Goal: Use online tool/utility: Use online tool/utility

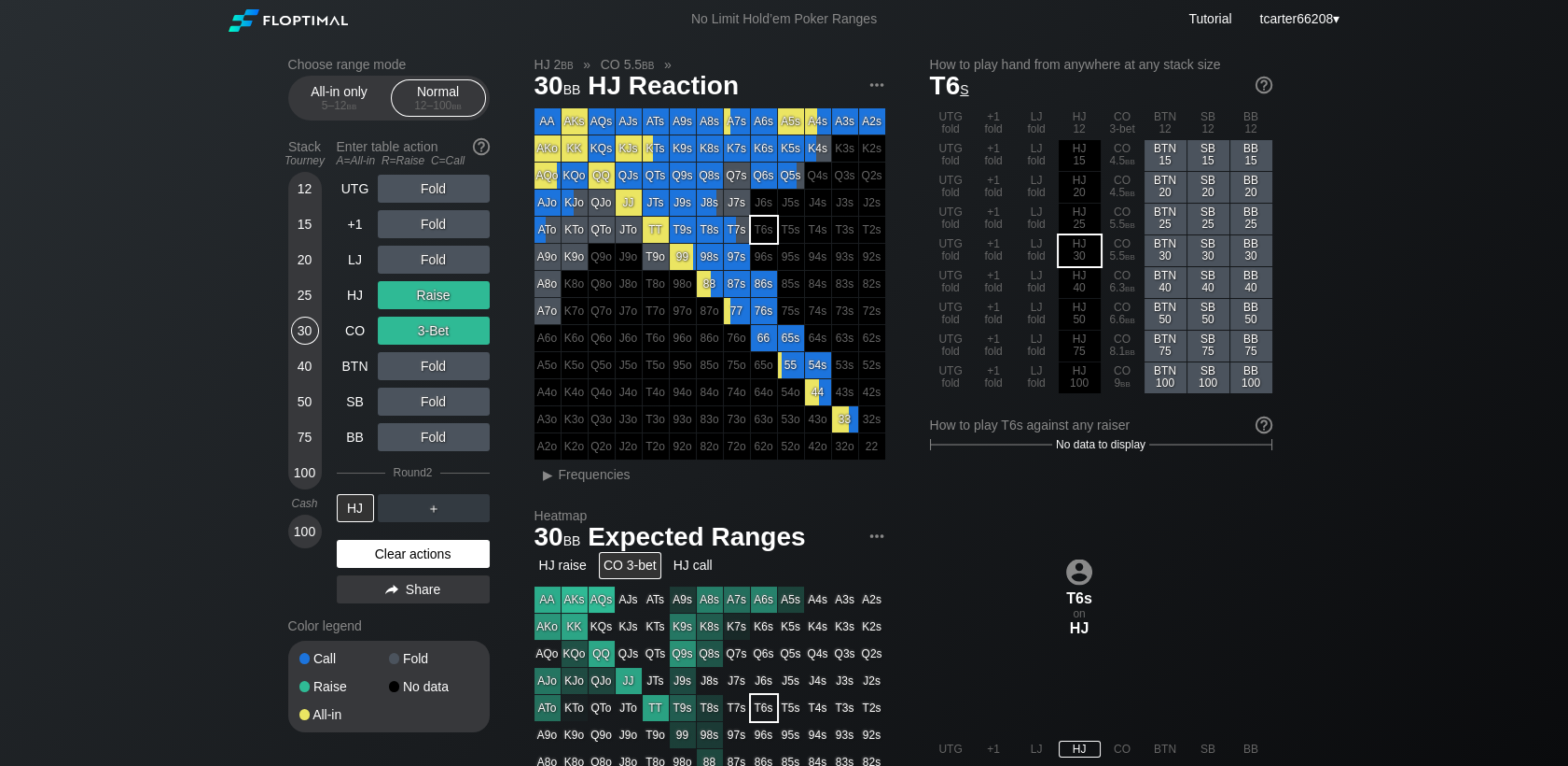
click at [455, 556] on div "Clear actions" at bounding box center [414, 554] width 153 height 28
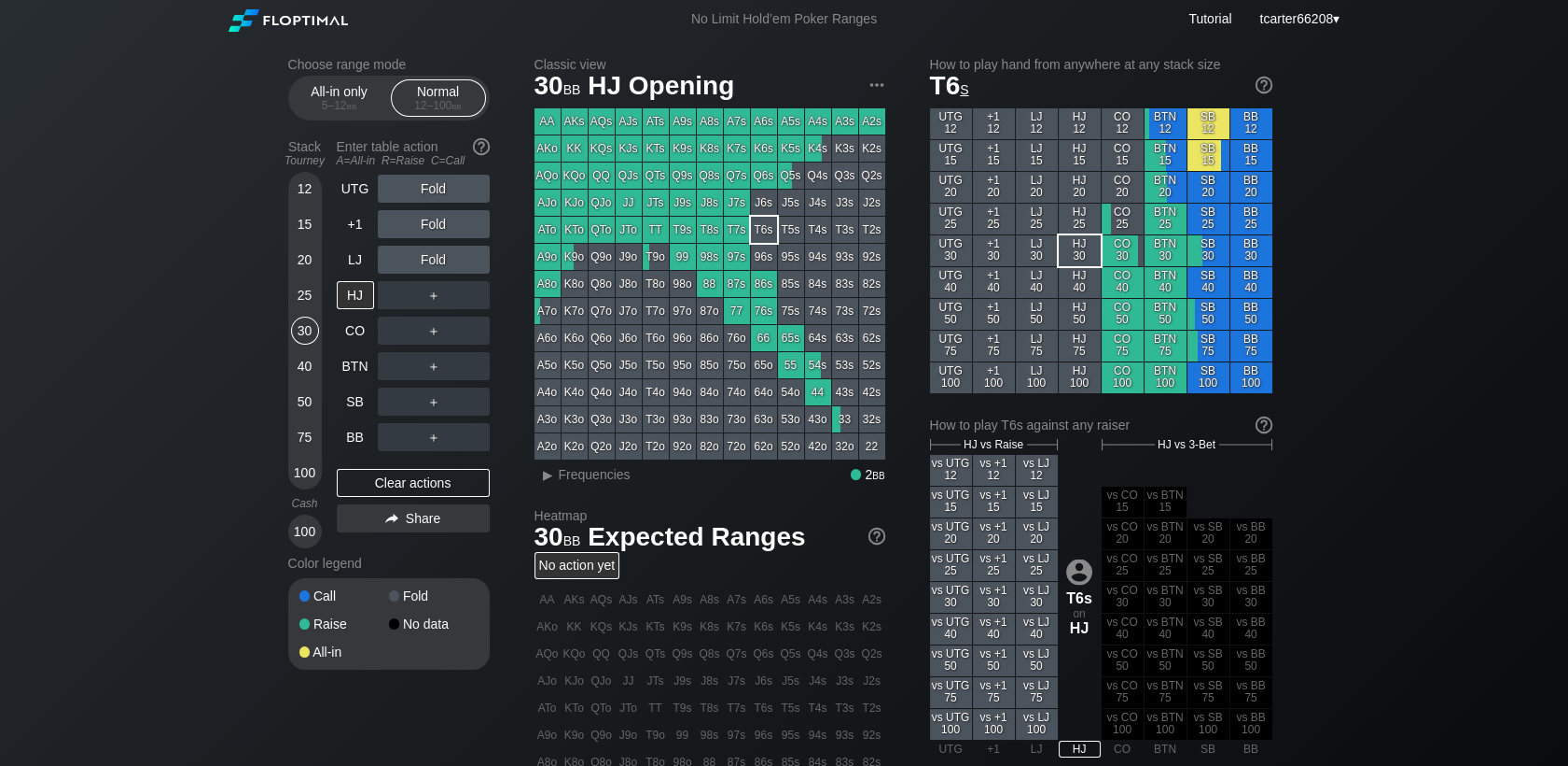
click at [295, 191] on div "12" at bounding box center [304, 188] width 28 height 28
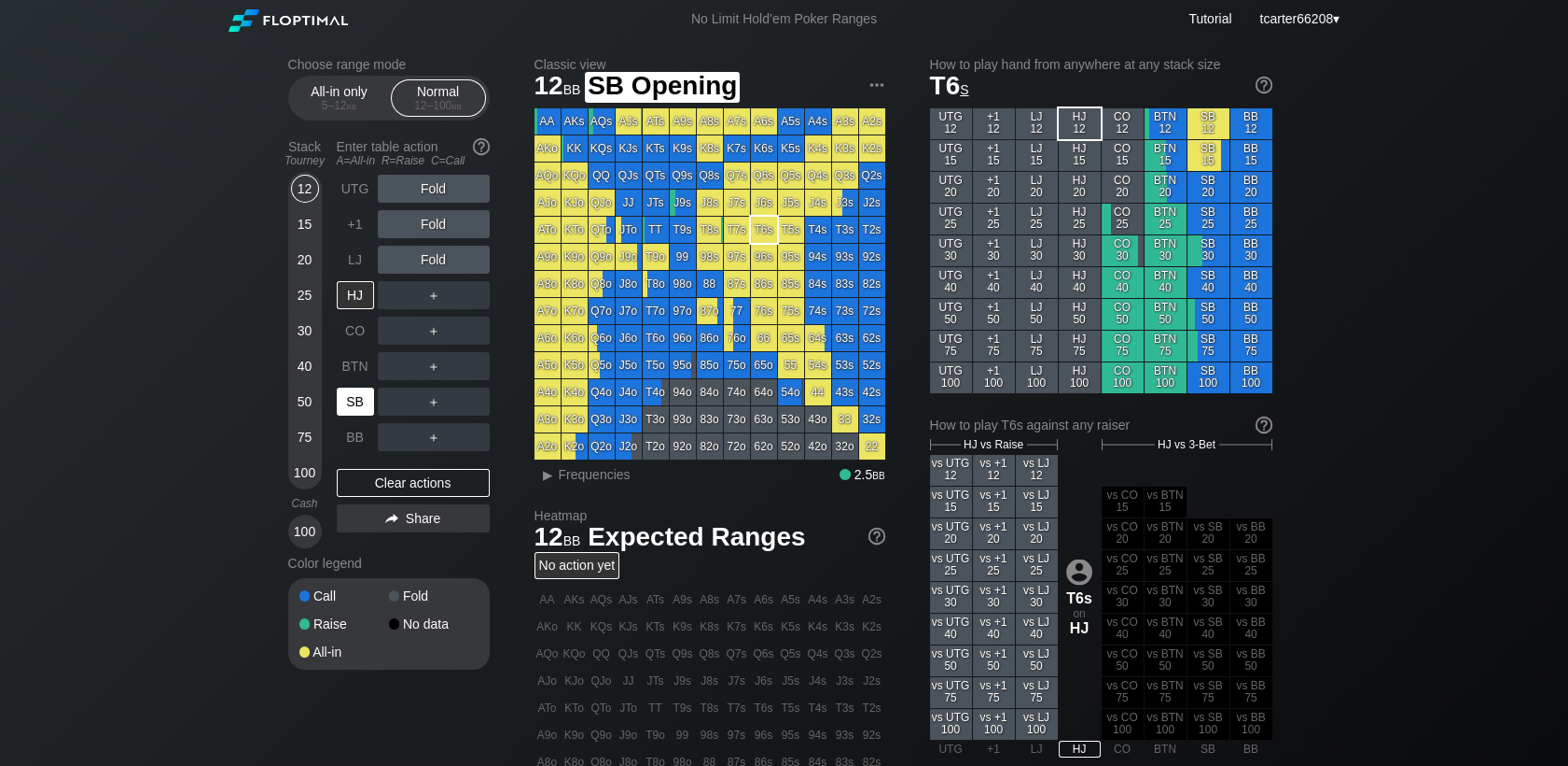
click at [341, 407] on div "SB" at bounding box center [356, 401] width 38 height 28
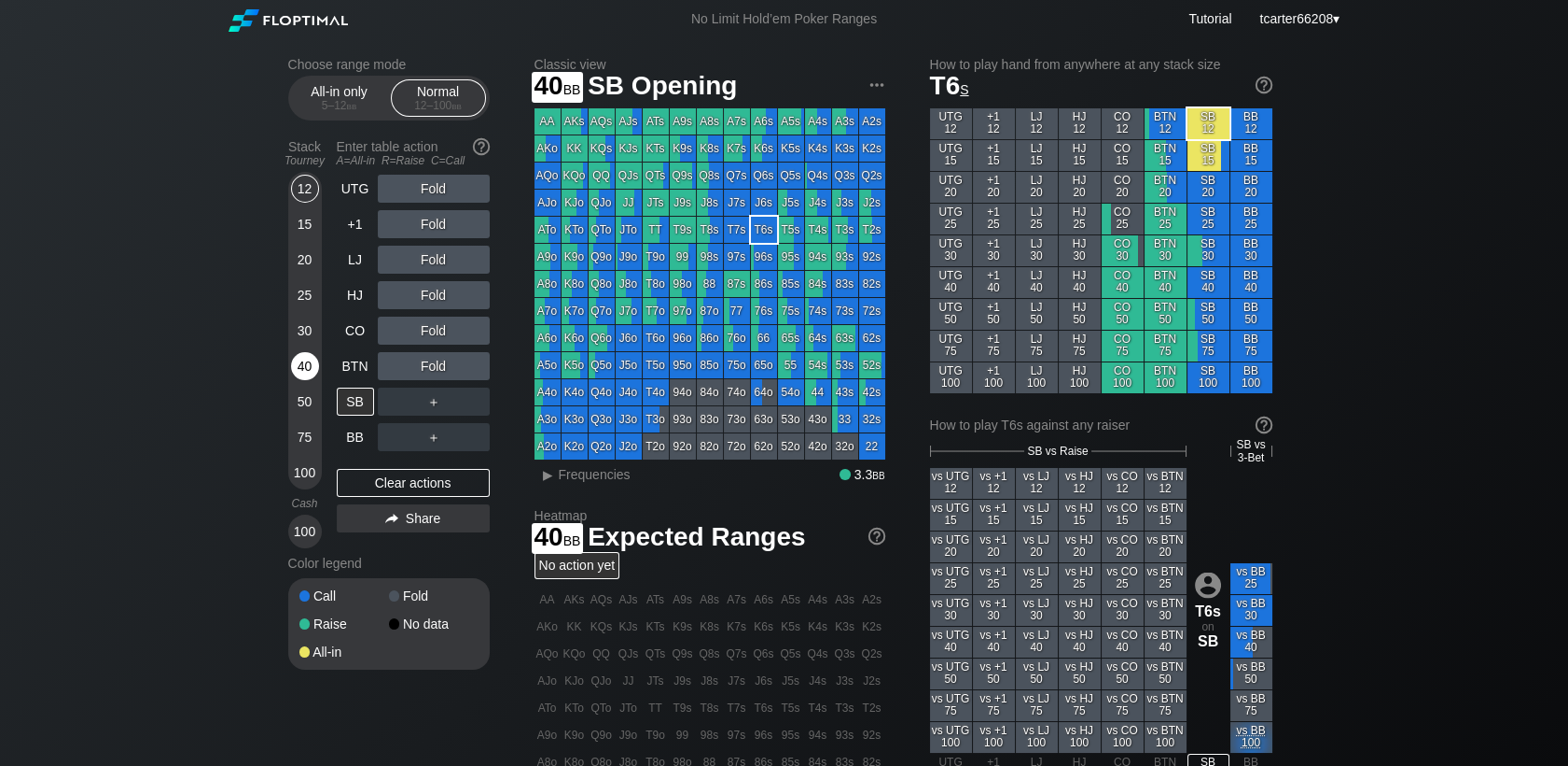
click at [305, 366] on div "40" at bounding box center [304, 366] width 28 height 28
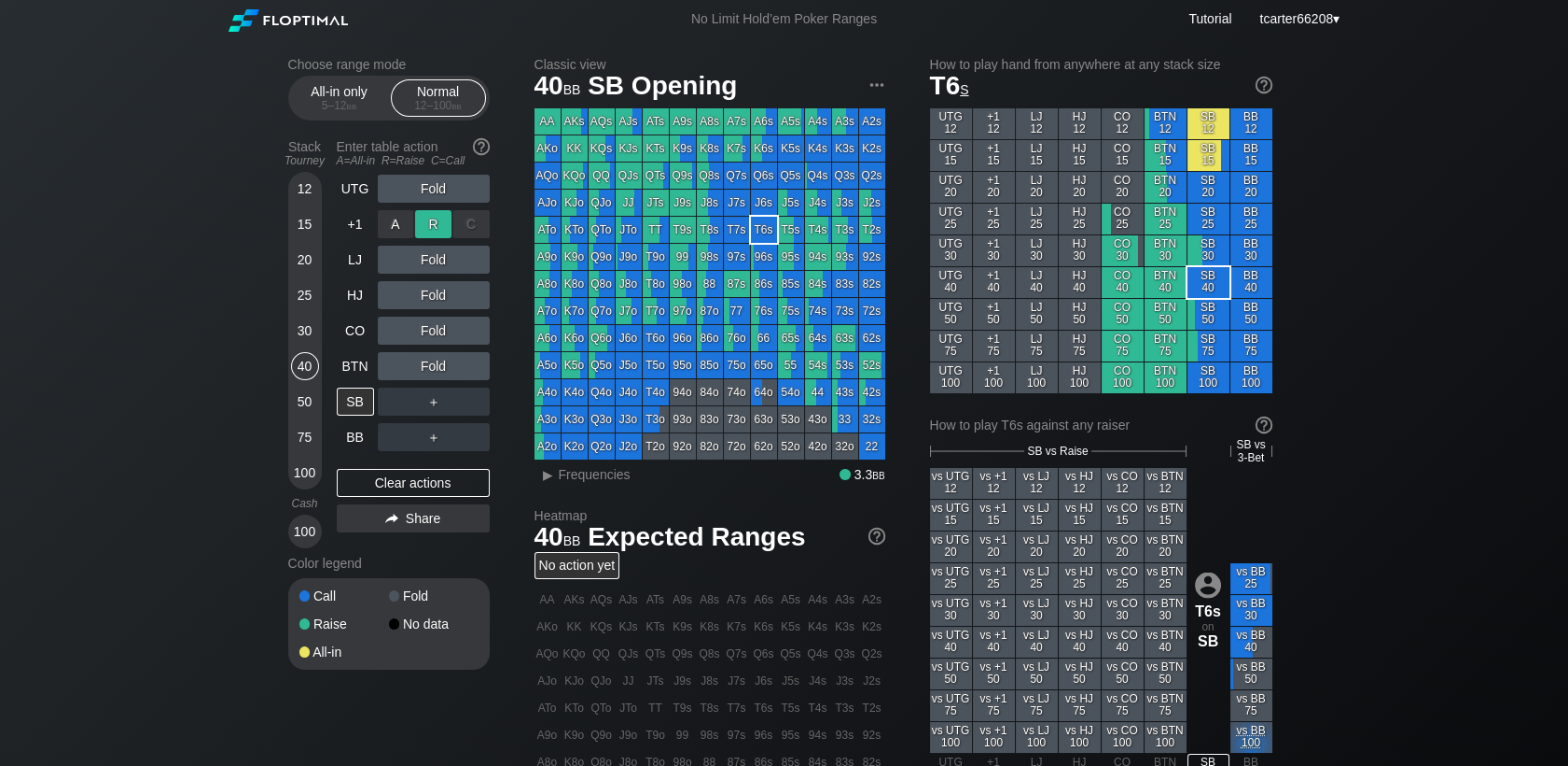
click at [434, 236] on div "R ✕" at bounding box center [433, 224] width 37 height 28
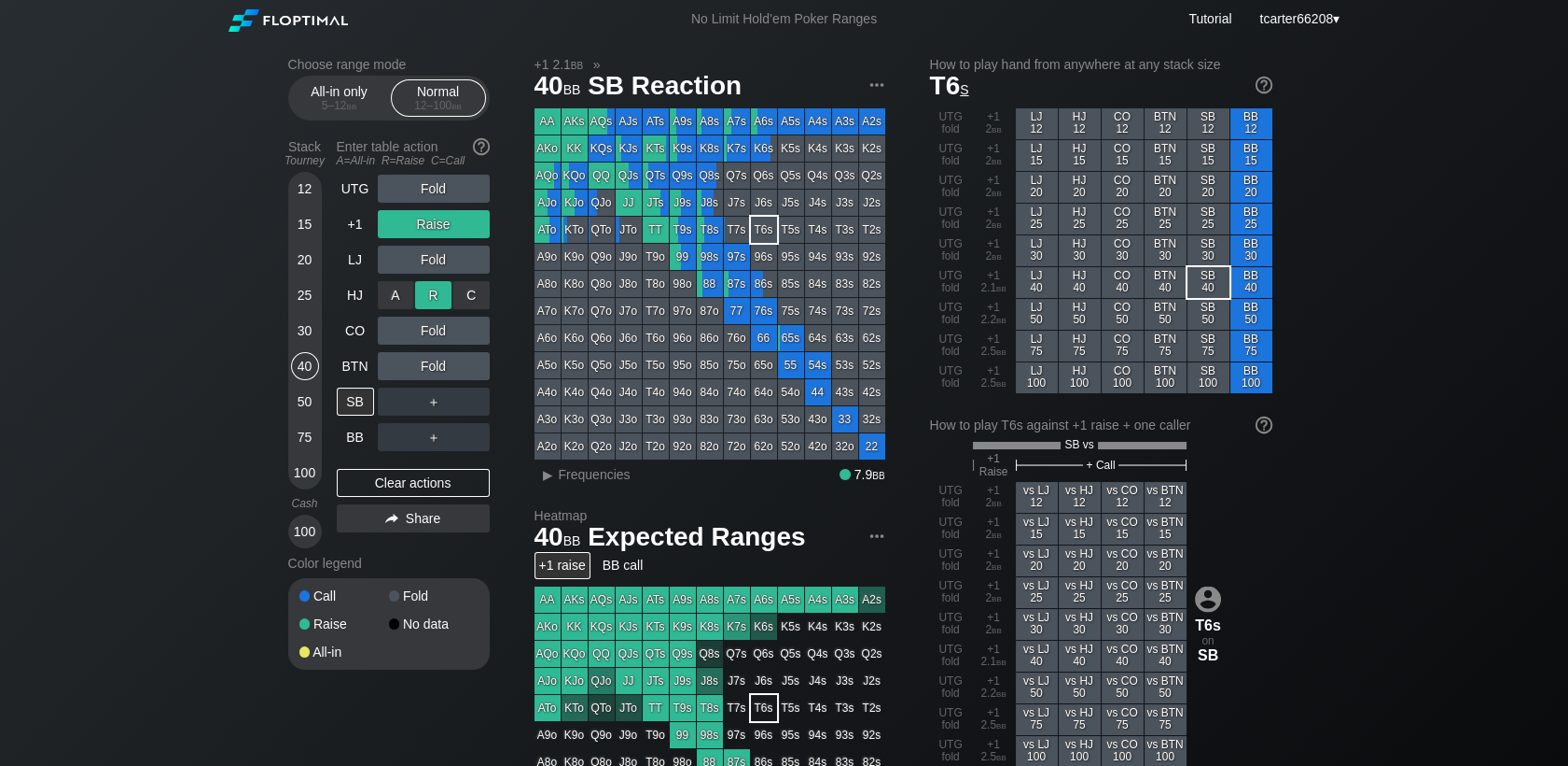
click at [446, 299] on div "R ✕" at bounding box center [433, 295] width 37 height 28
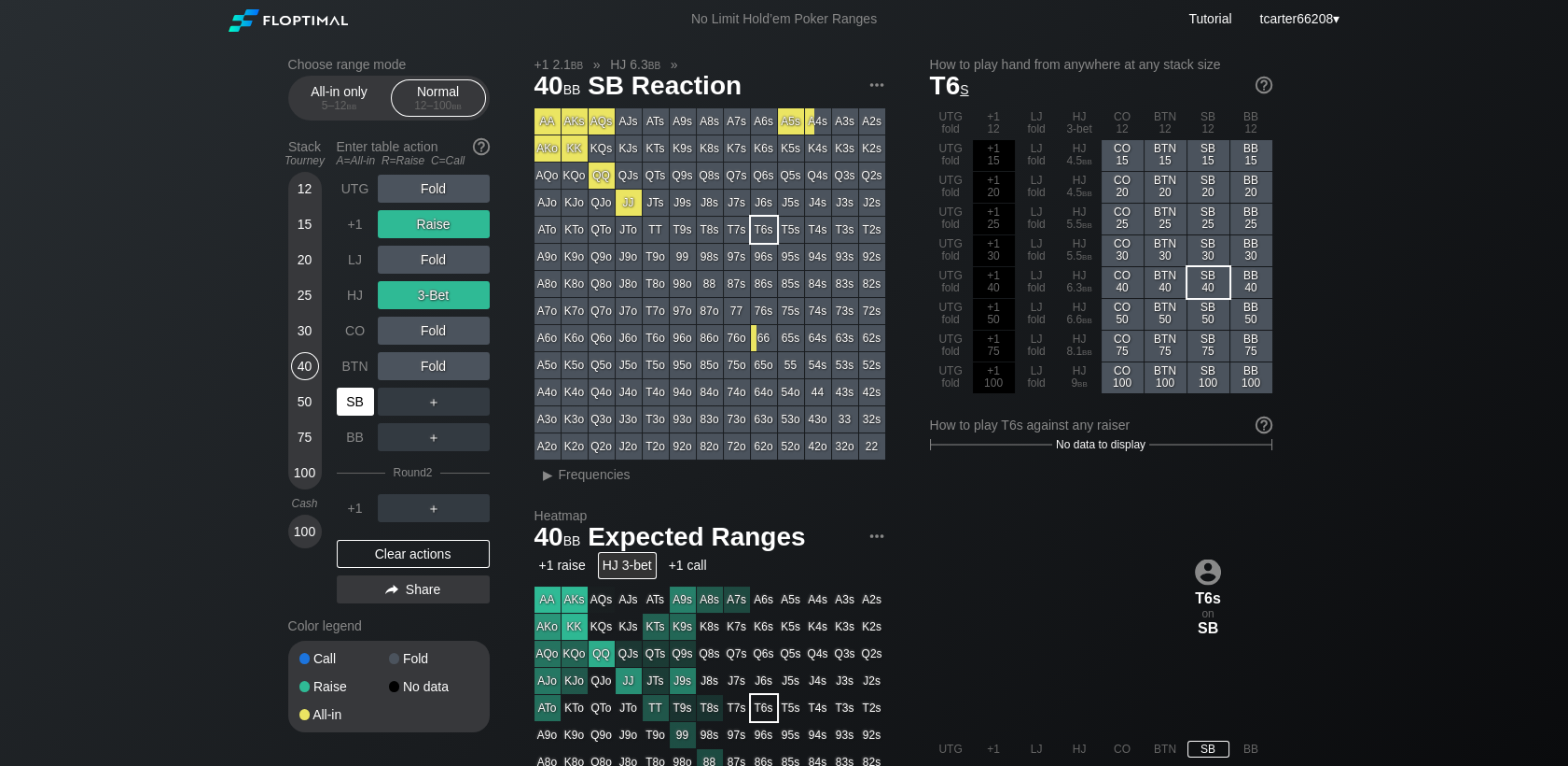
click at [348, 414] on div "SB" at bounding box center [356, 401] width 38 height 28
click at [408, 554] on div "Clear actions" at bounding box center [414, 554] width 153 height 28
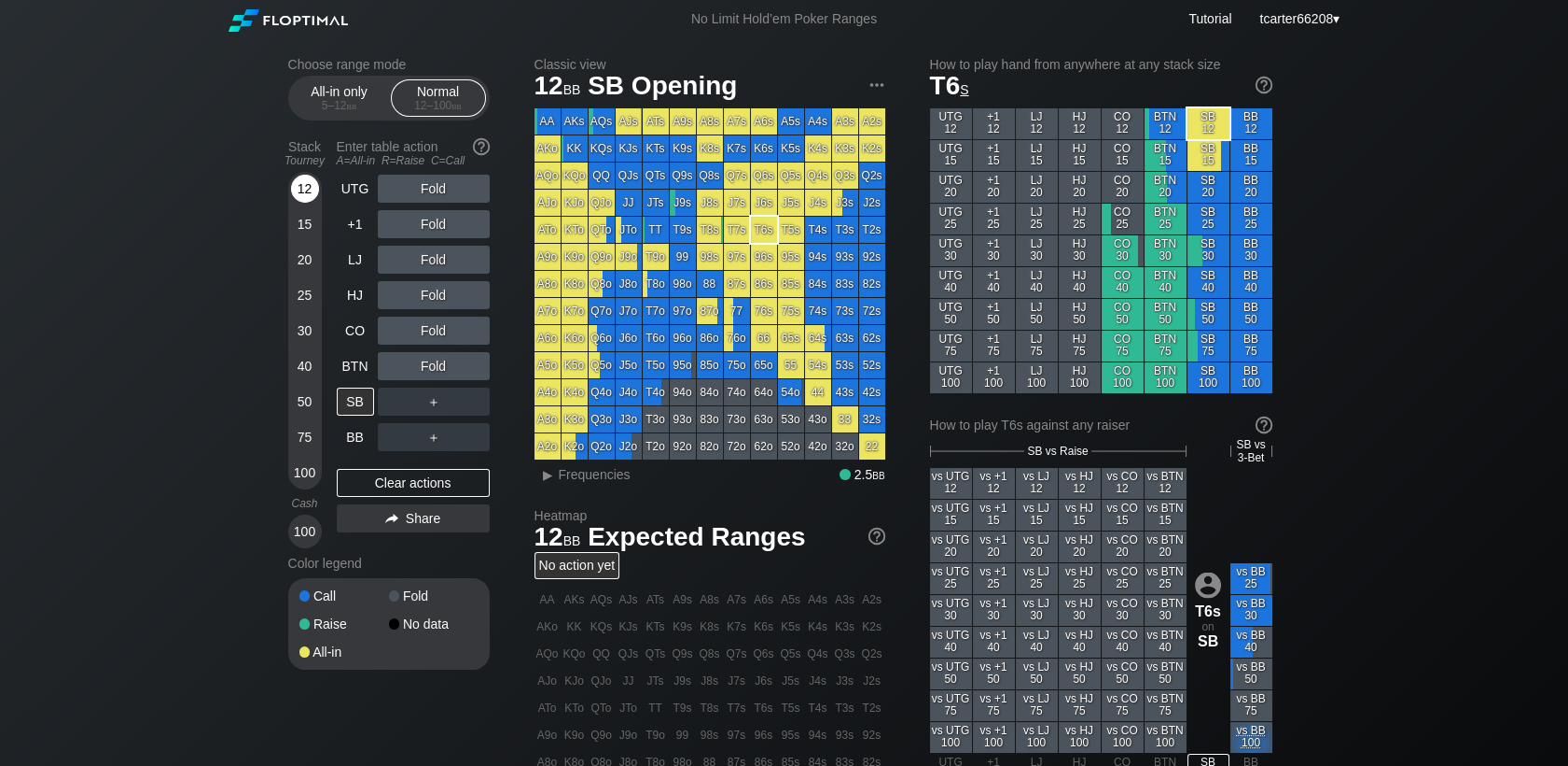
click at [314, 195] on div "12" at bounding box center [304, 188] width 28 height 28
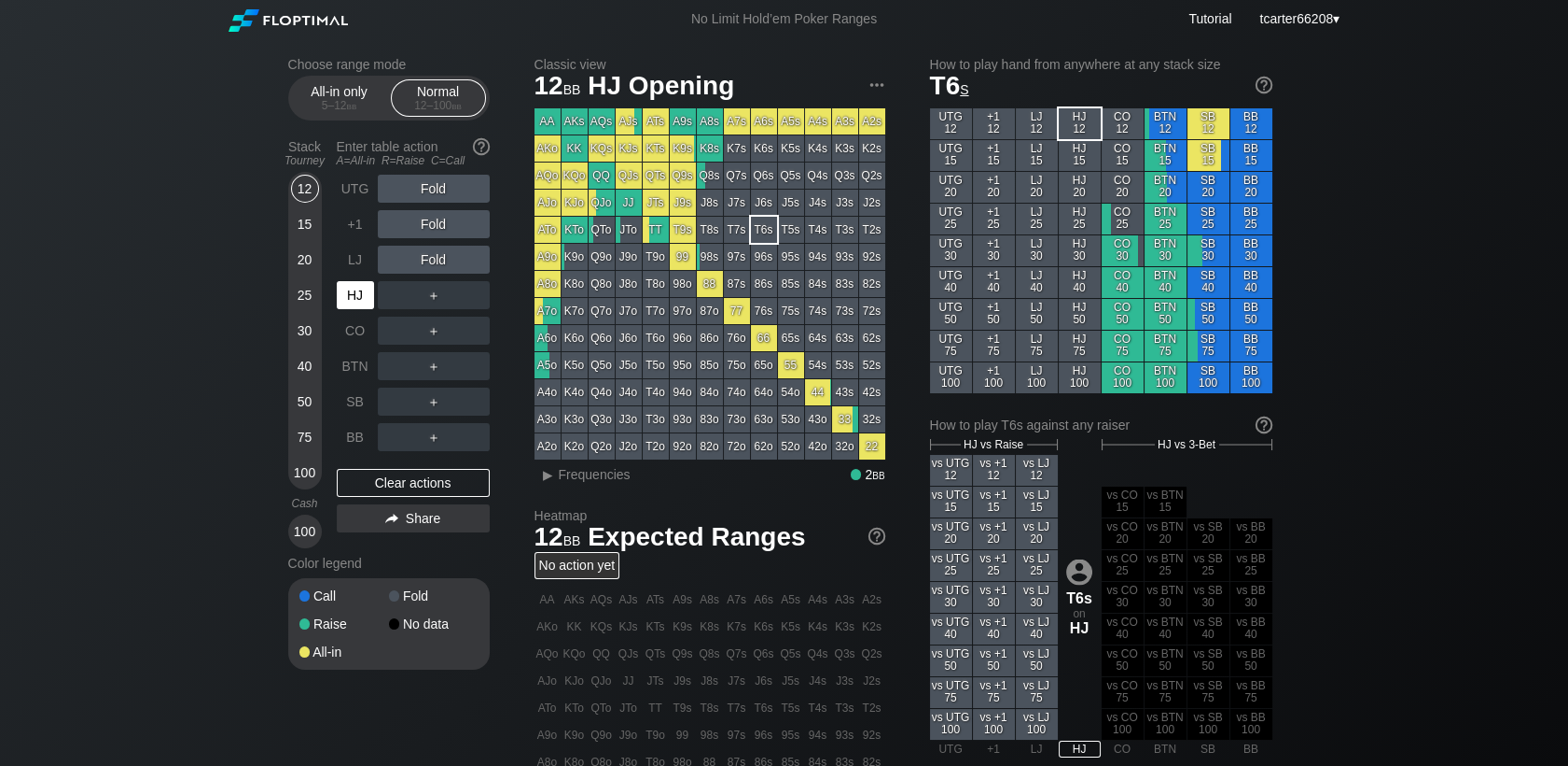
click at [365, 309] on div "HJ" at bounding box center [356, 295] width 38 height 28
click at [431, 491] on div "Clear actions" at bounding box center [414, 482] width 153 height 28
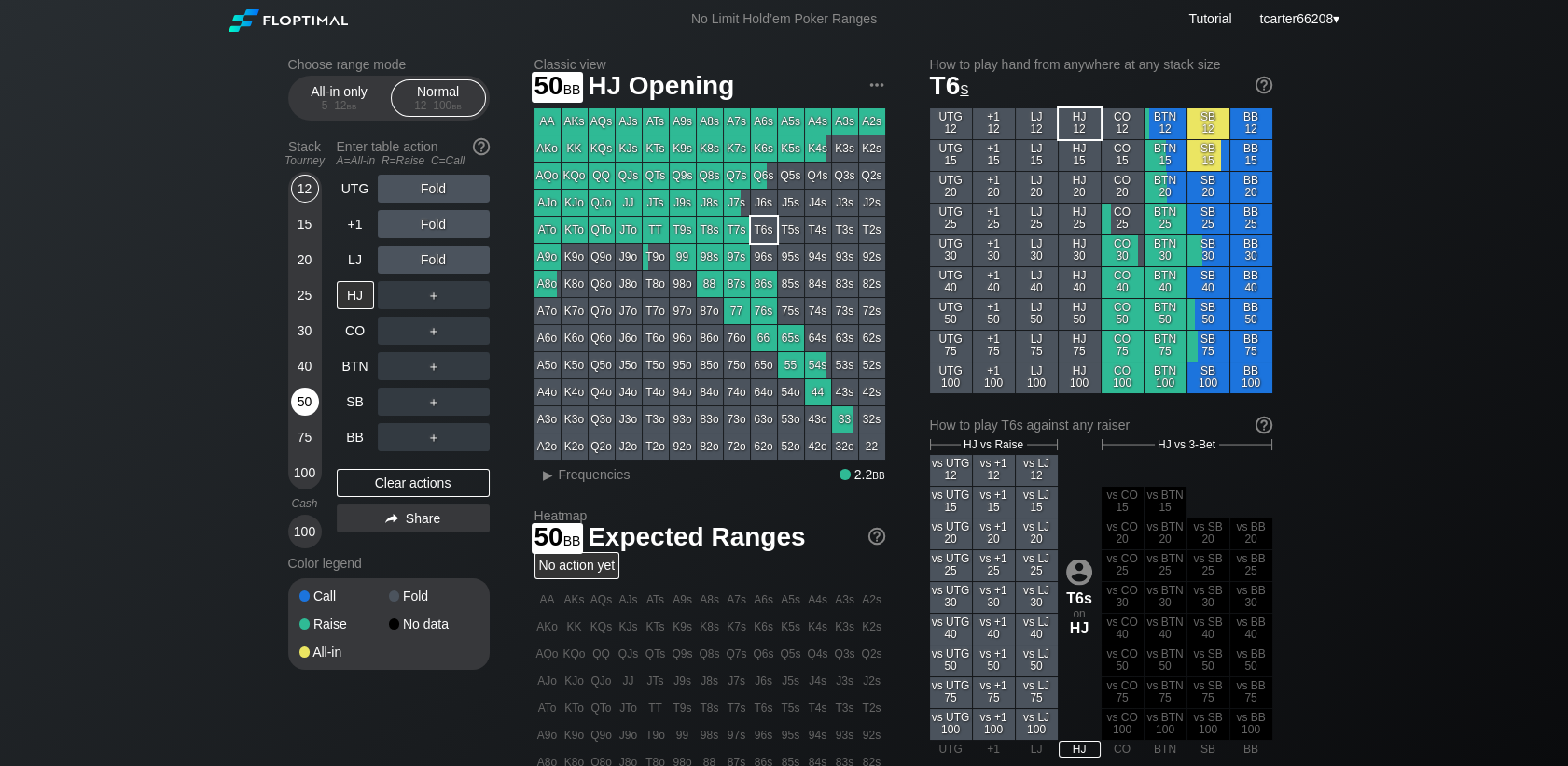
drag, startPoint x: 301, startPoint y: 397, endPoint x: 308, endPoint y: 404, distance: 9.9
click at [304, 399] on div "50" at bounding box center [304, 401] width 28 height 28
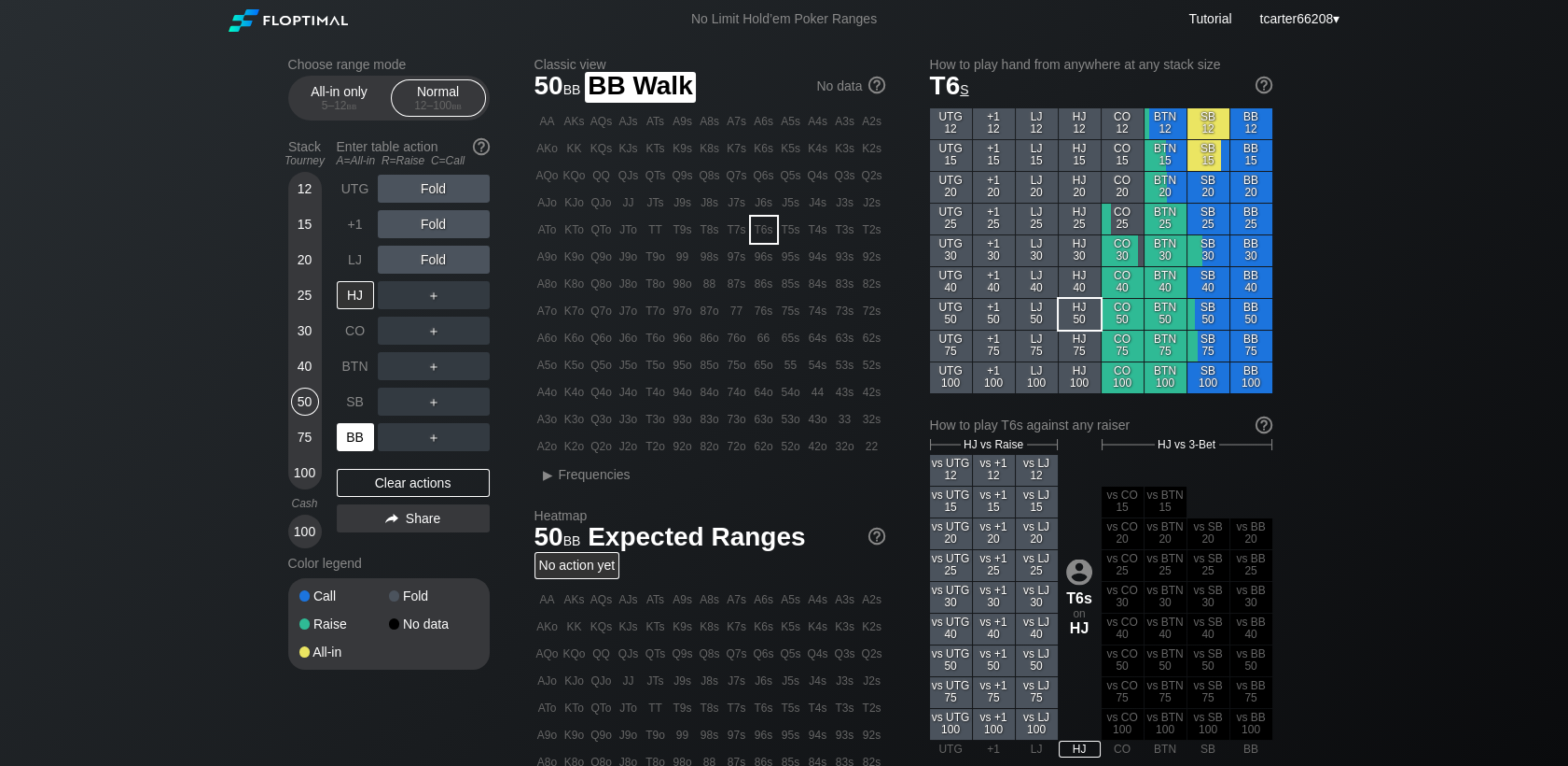
click at [352, 444] on div "BB" at bounding box center [356, 436] width 38 height 28
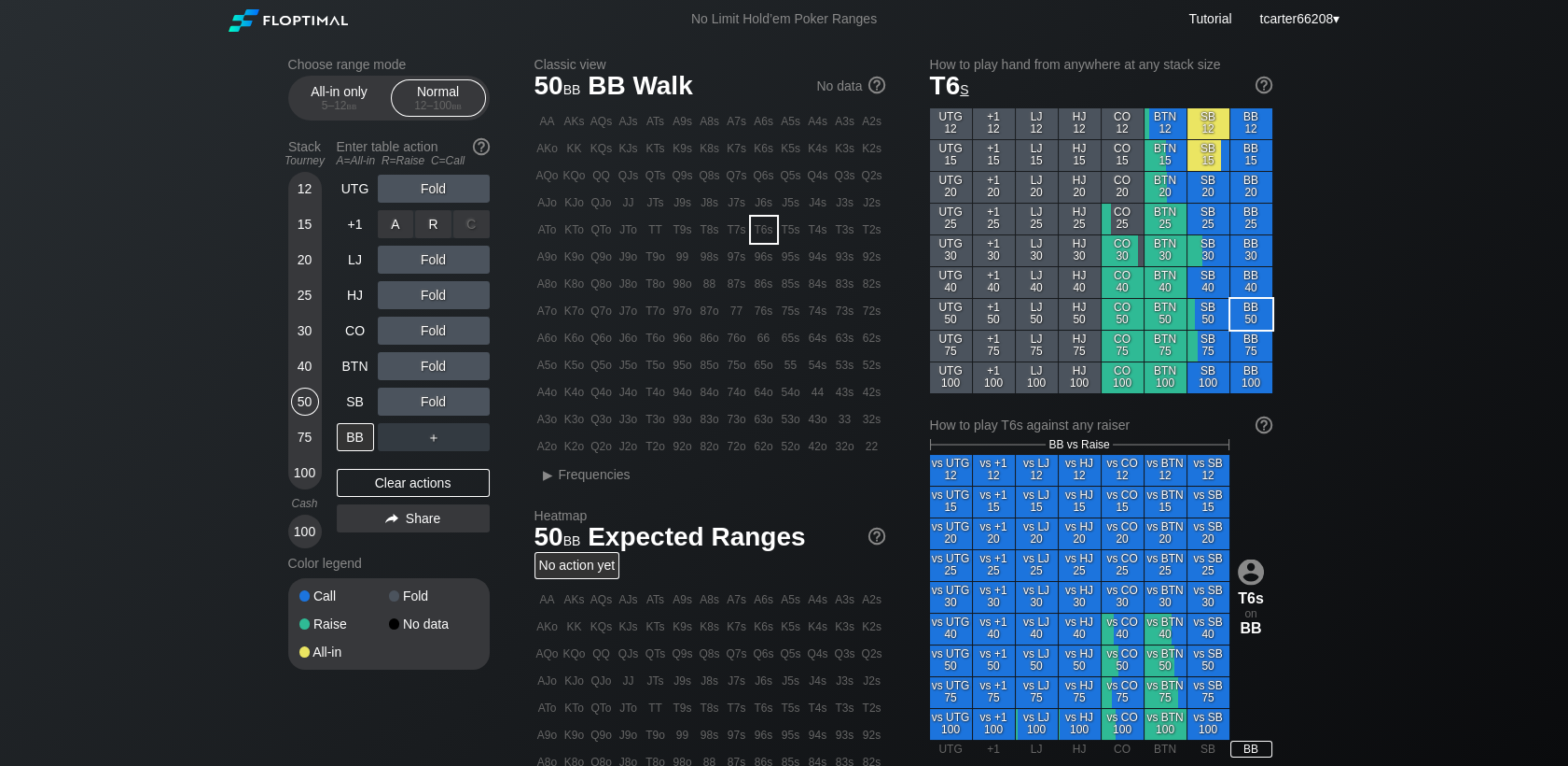
click at [428, 239] on div "R ✕" at bounding box center [433, 224] width 37 height 28
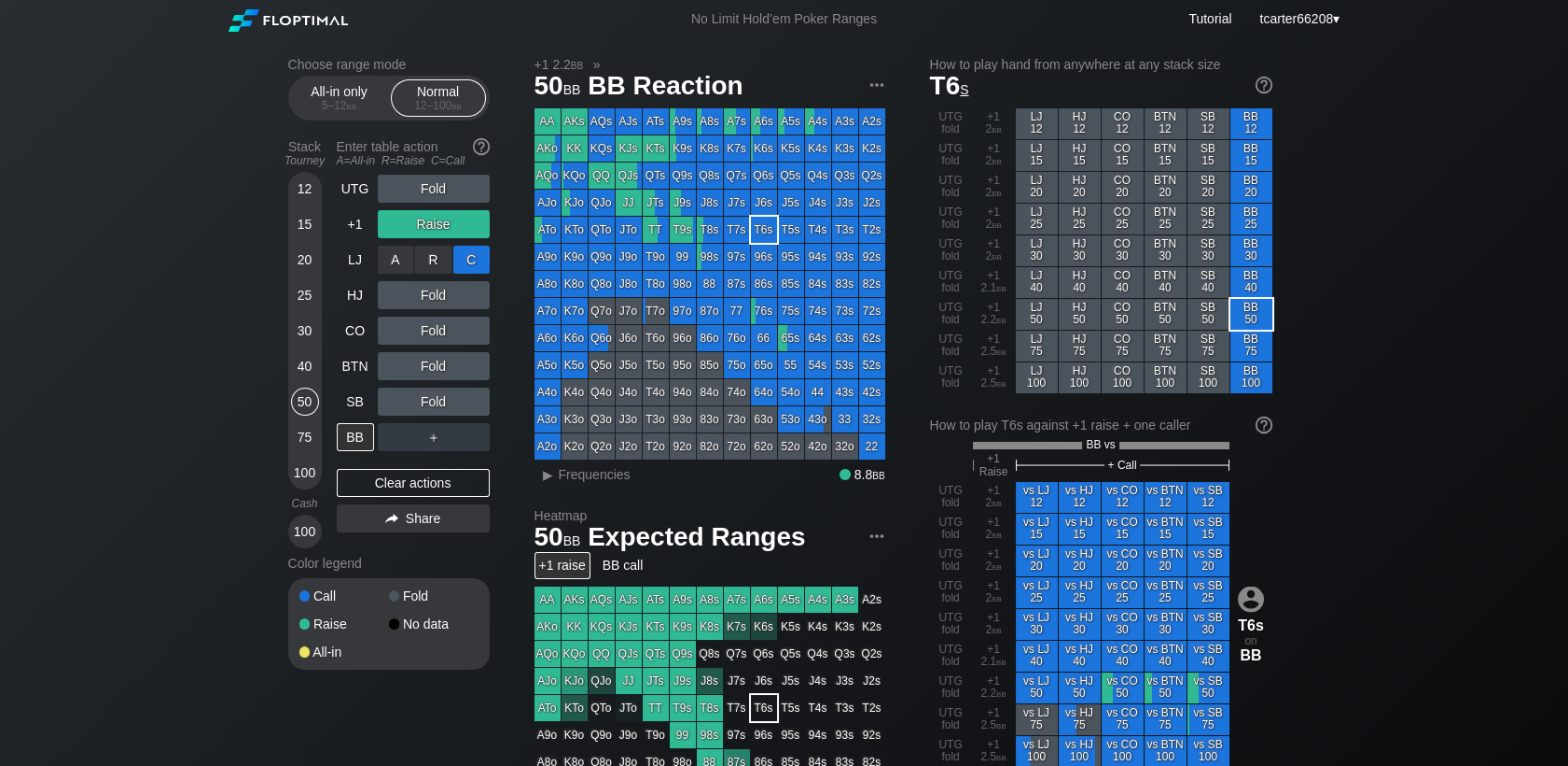
click at [467, 264] on div "C ✕" at bounding box center [472, 259] width 37 height 28
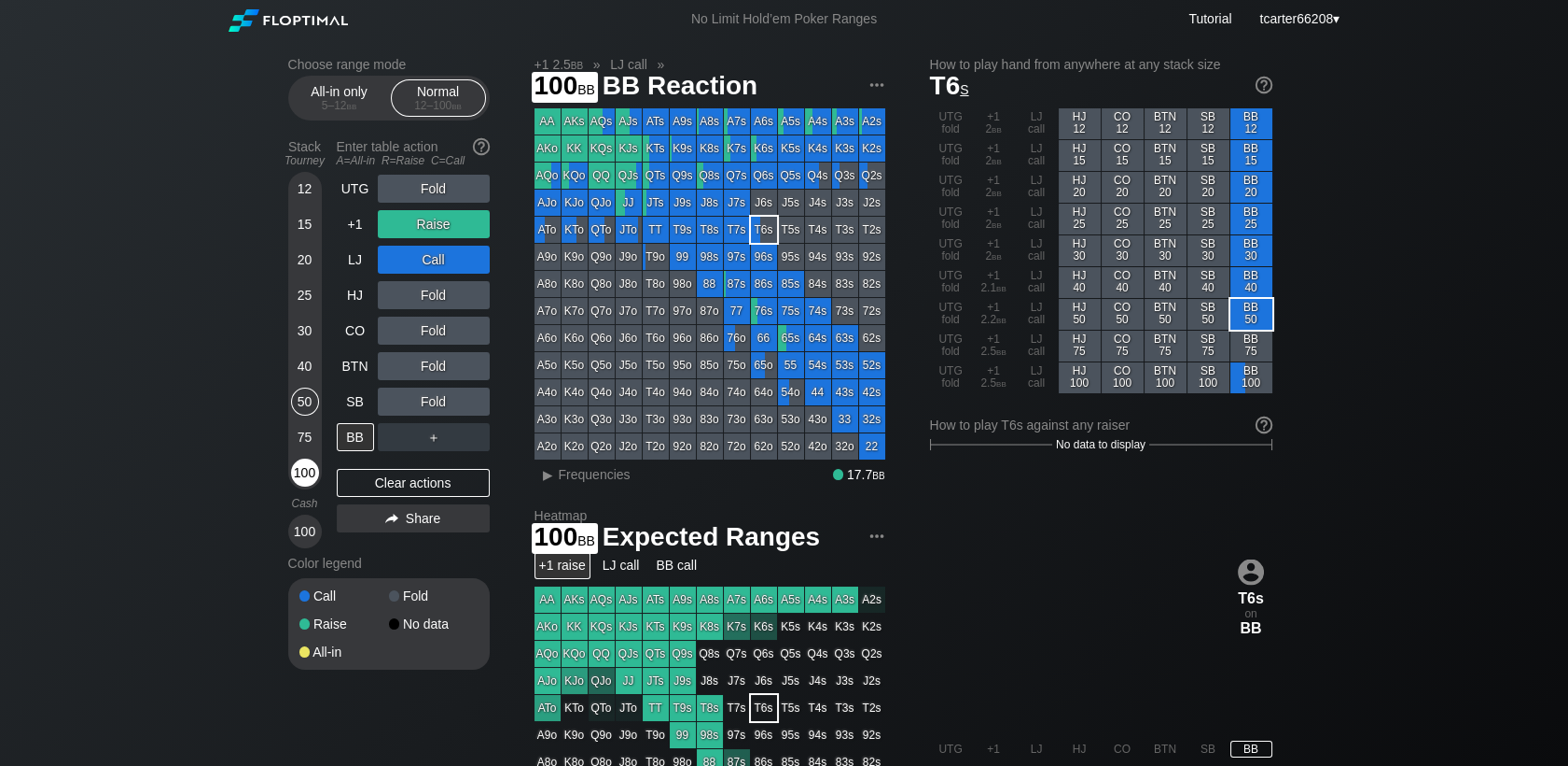
click at [303, 479] on div "100" at bounding box center [304, 472] width 28 height 28
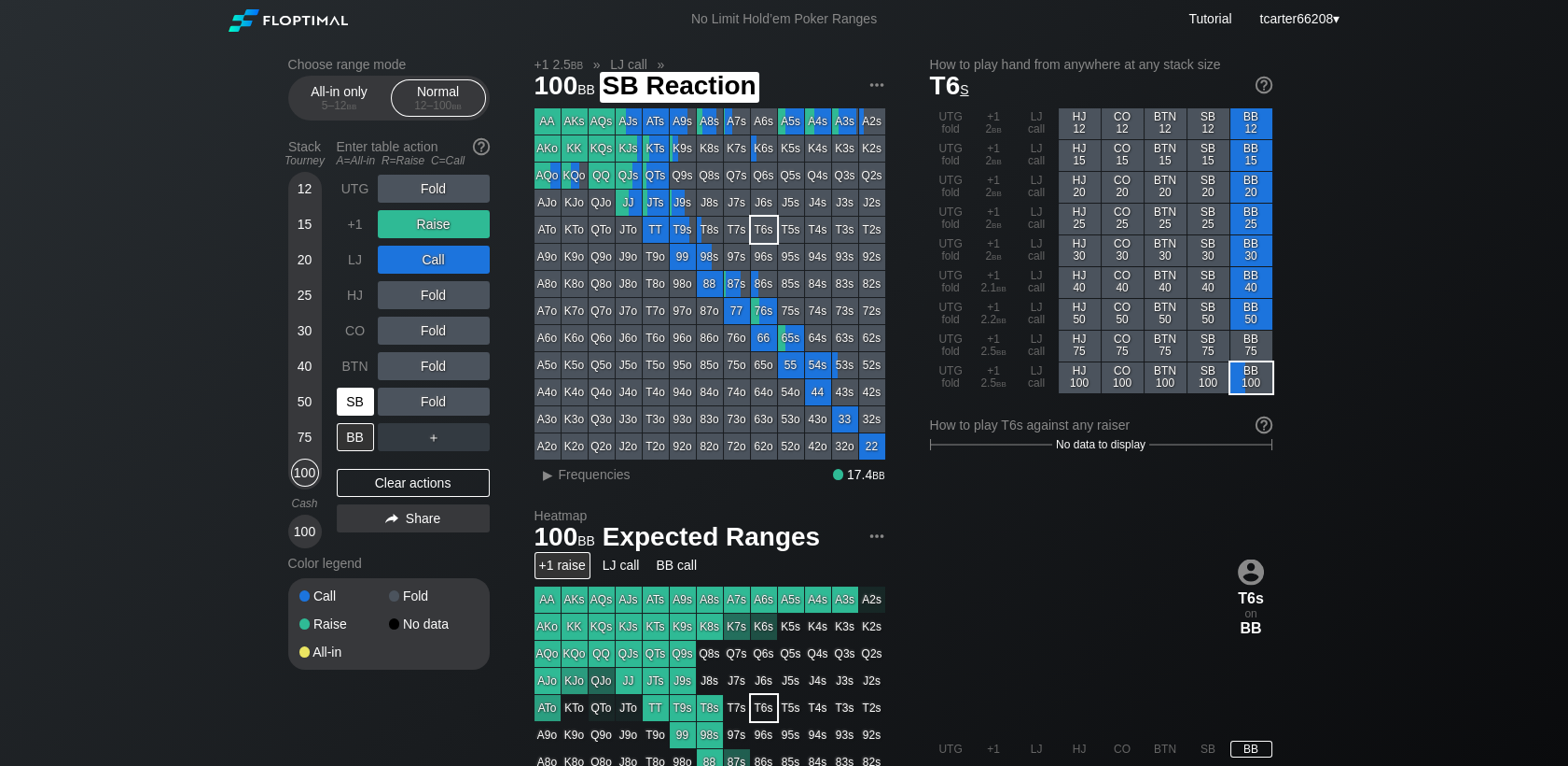
click at [345, 414] on div "SB" at bounding box center [356, 401] width 38 height 28
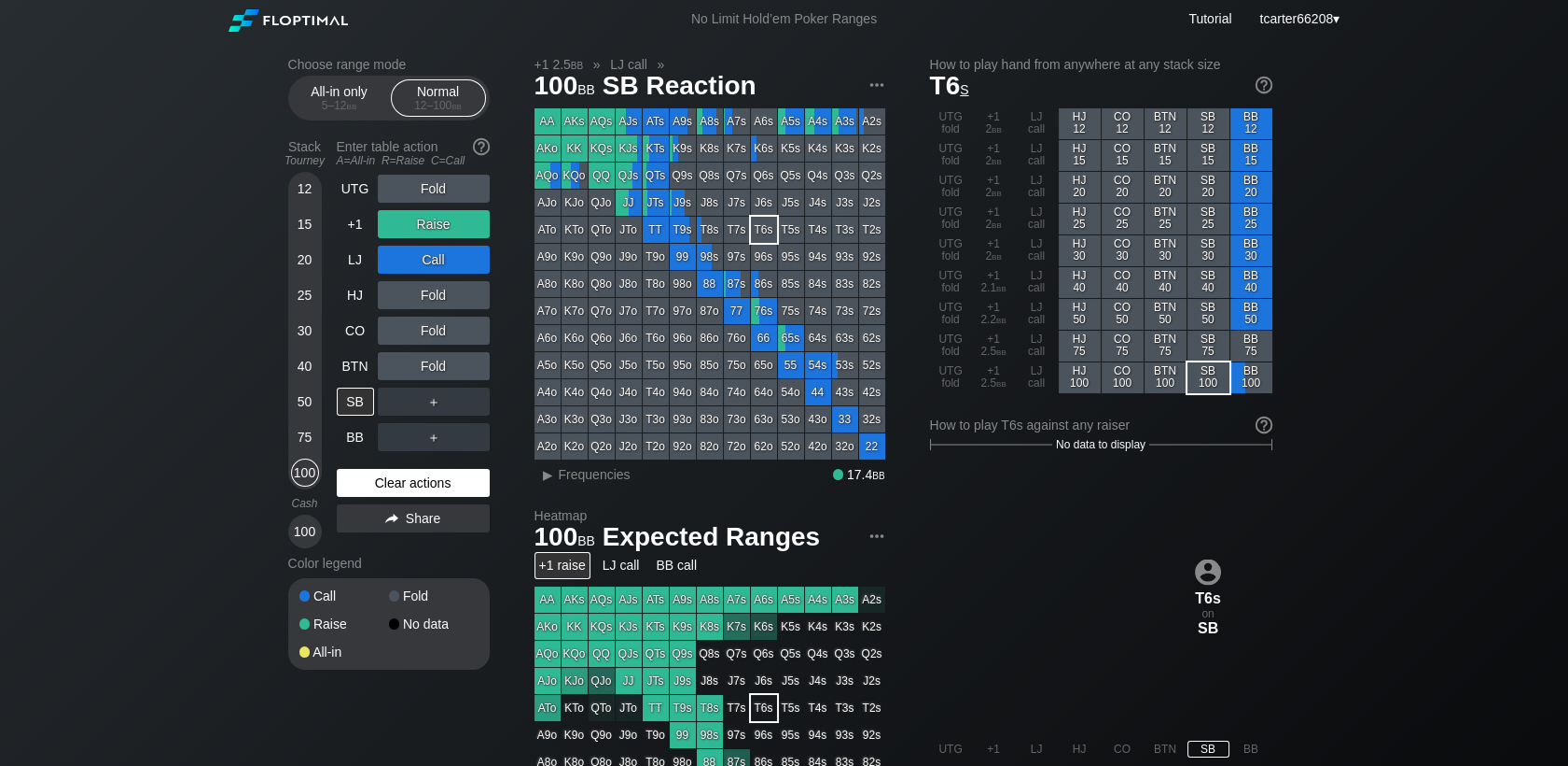
click at [423, 482] on div "Clear actions" at bounding box center [414, 482] width 153 height 28
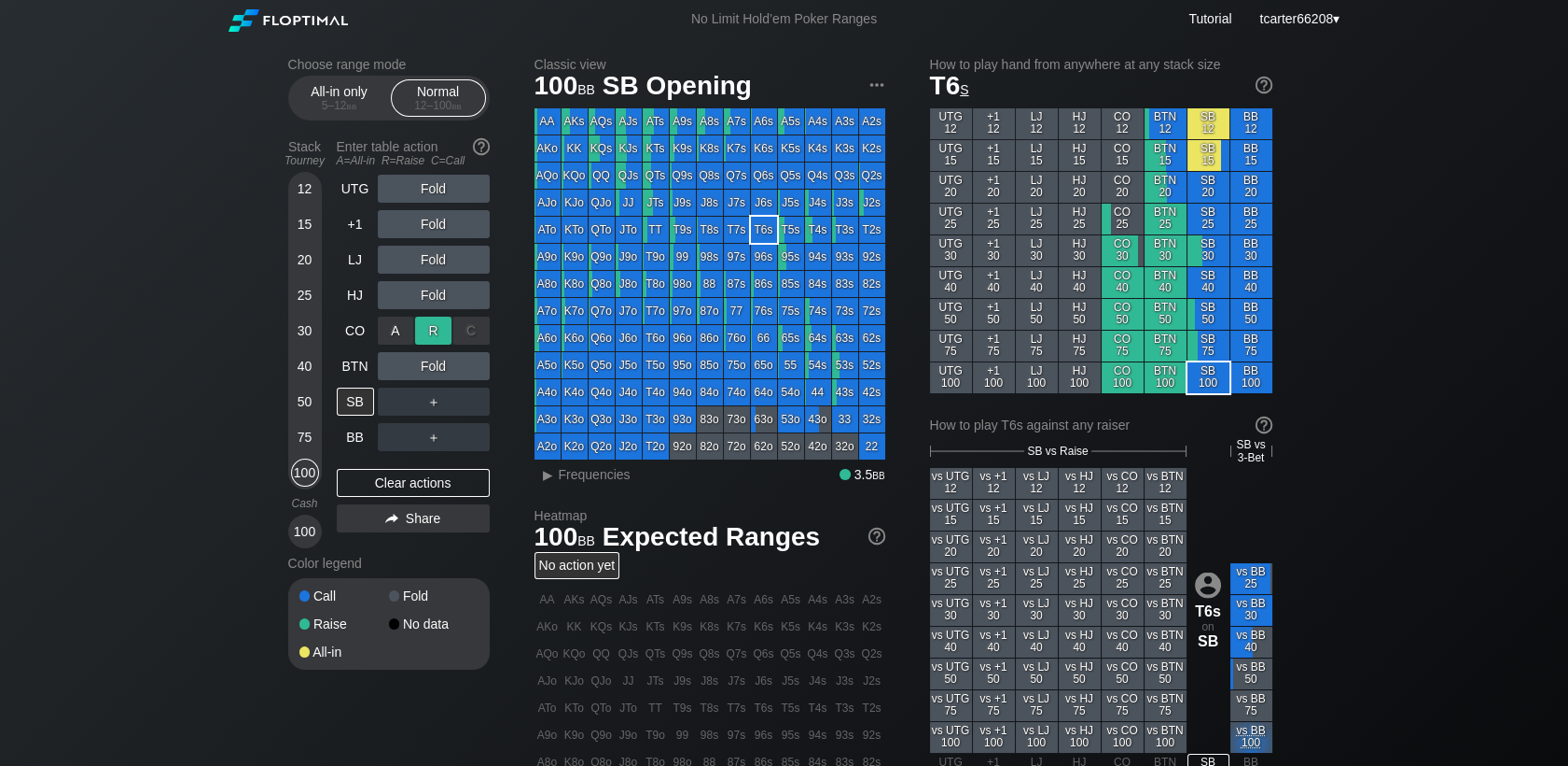
click at [429, 334] on div "R ✕" at bounding box center [433, 330] width 37 height 28
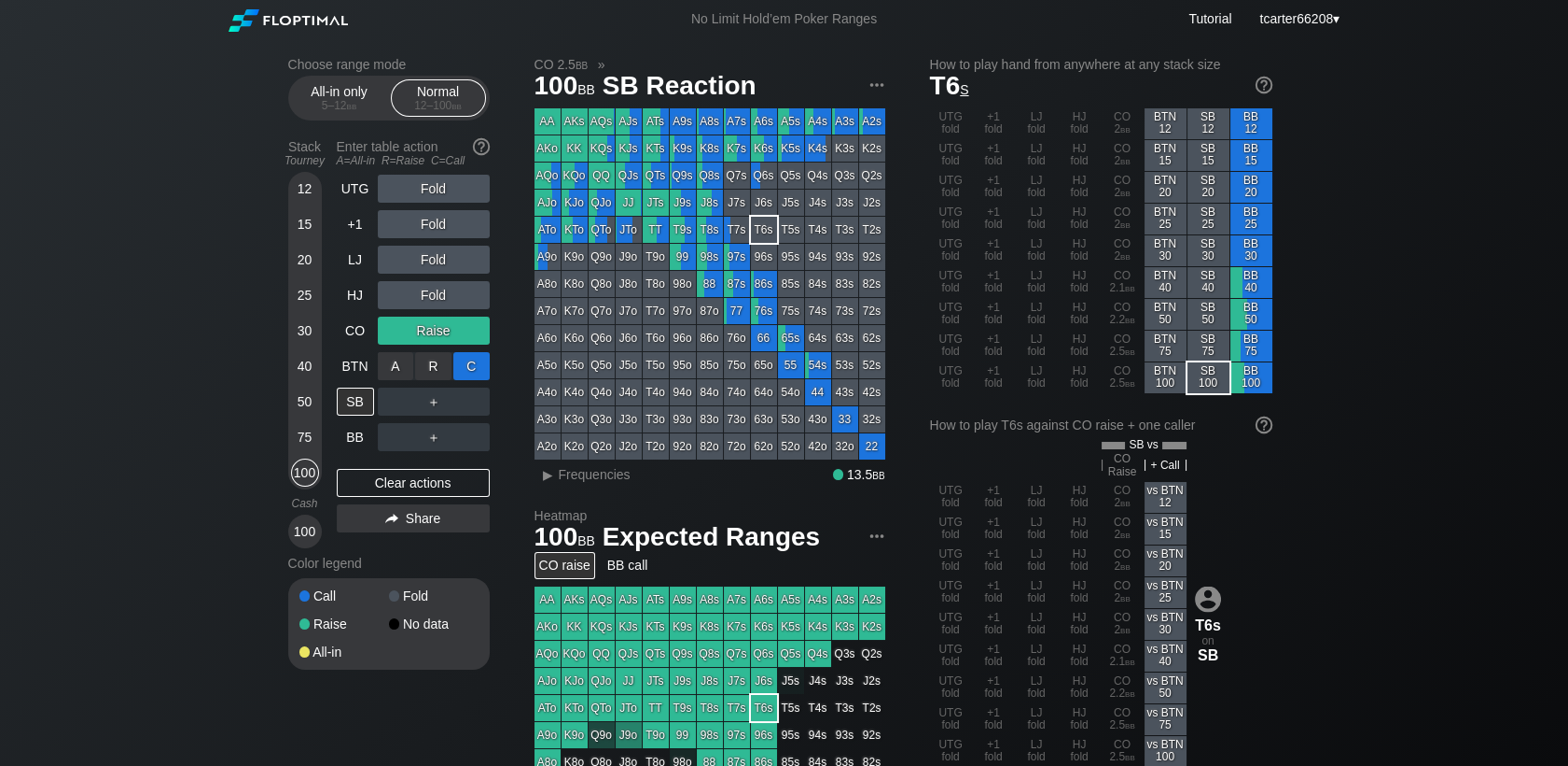
click at [475, 373] on div "C ✕" at bounding box center [472, 366] width 37 height 28
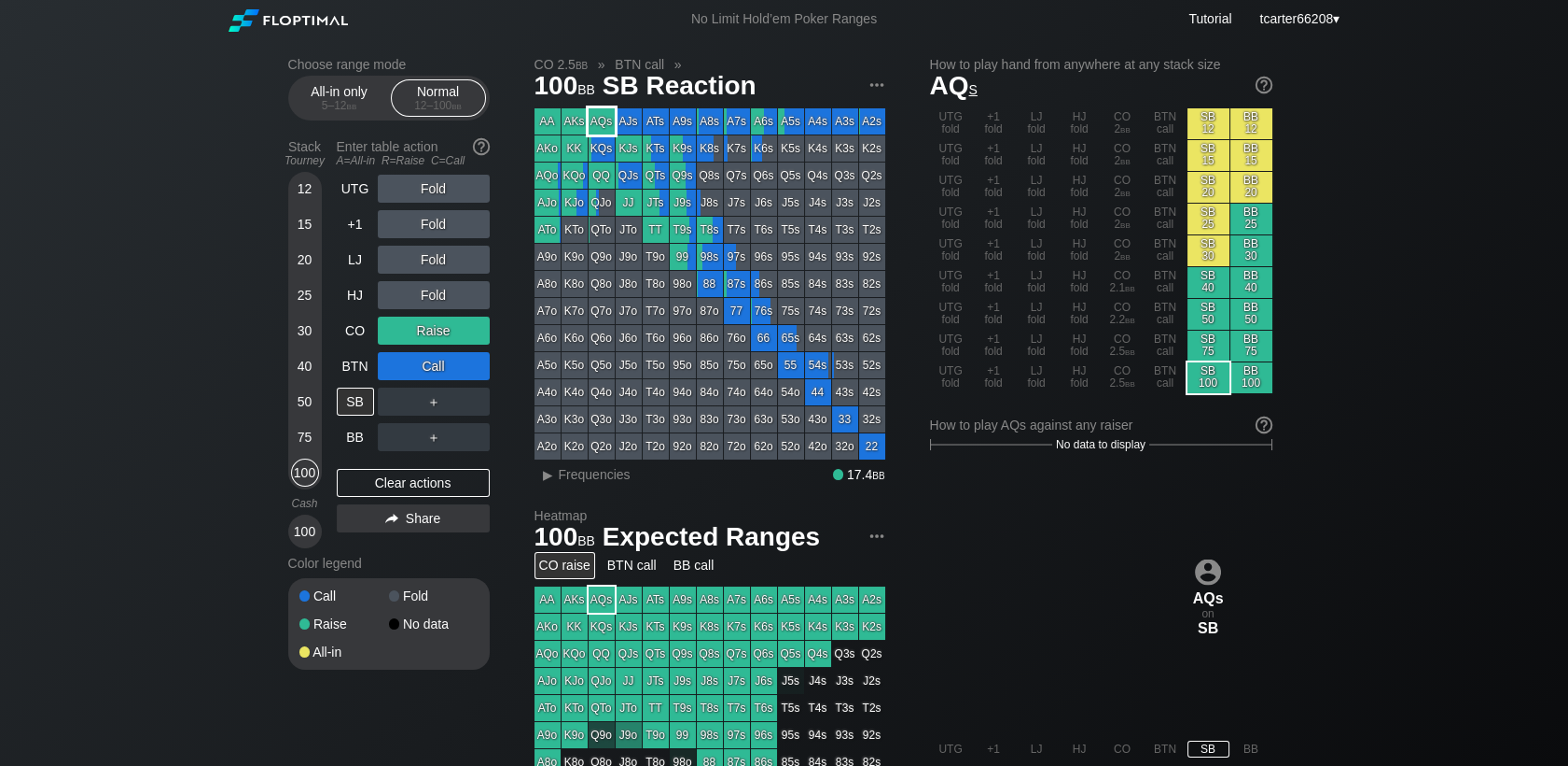
click at [603, 117] on div "AQs" at bounding box center [602, 121] width 26 height 26
click at [417, 489] on div "Clear actions" at bounding box center [414, 482] width 153 height 28
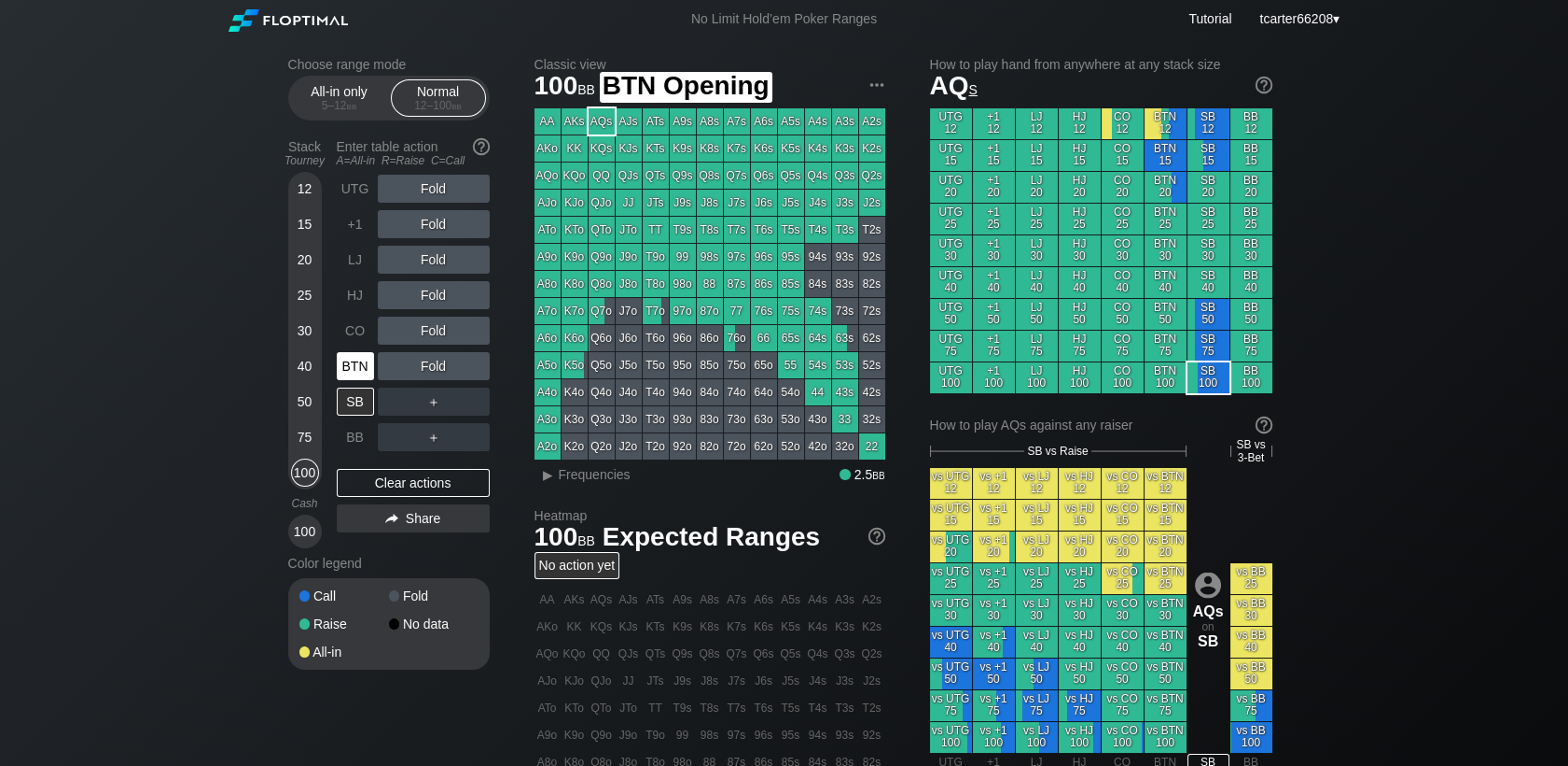
click at [369, 367] on div "BTN" at bounding box center [356, 366] width 38 height 28
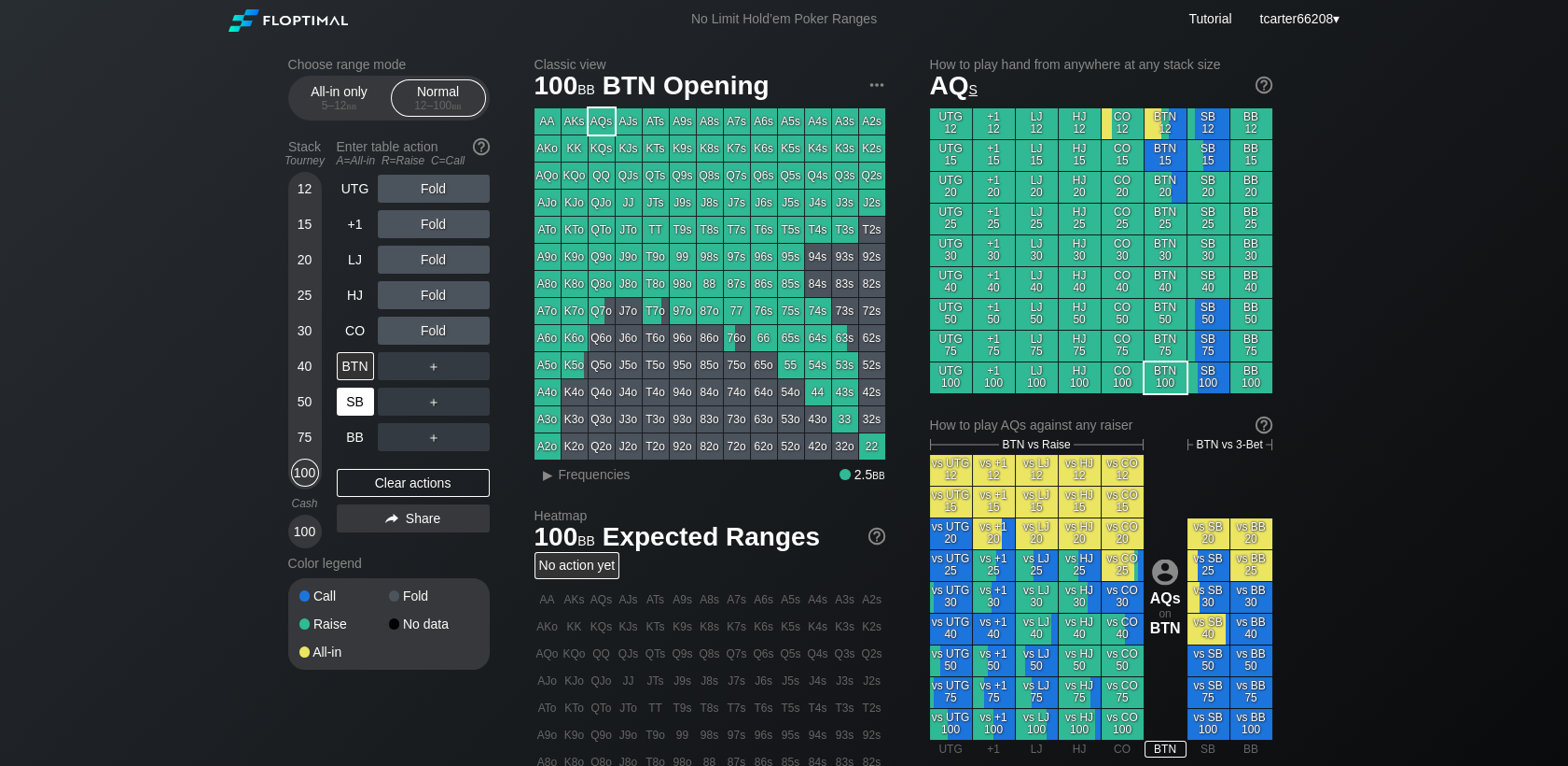
drag, startPoint x: 304, startPoint y: 408, endPoint x: 336, endPoint y: 408, distance: 32.0
click at [304, 409] on div "50" at bounding box center [304, 401] width 28 height 28
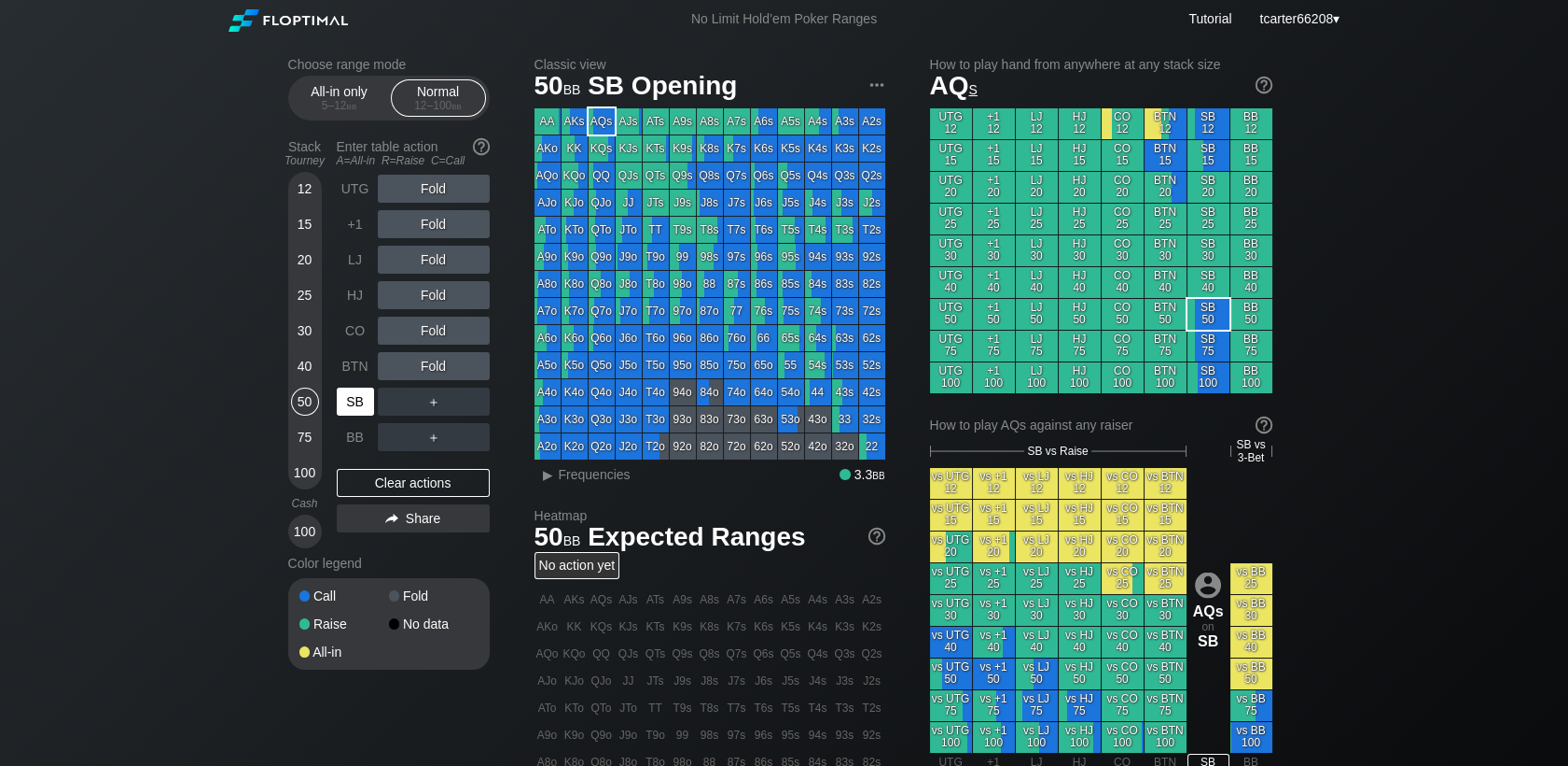
drag, startPoint x: 359, startPoint y: 406, endPoint x: 378, endPoint y: 396, distance: 21.5
click at [359, 406] on div "SB" at bounding box center [356, 401] width 38 height 28
click at [432, 371] on div "R ✕" at bounding box center [433, 366] width 37 height 28
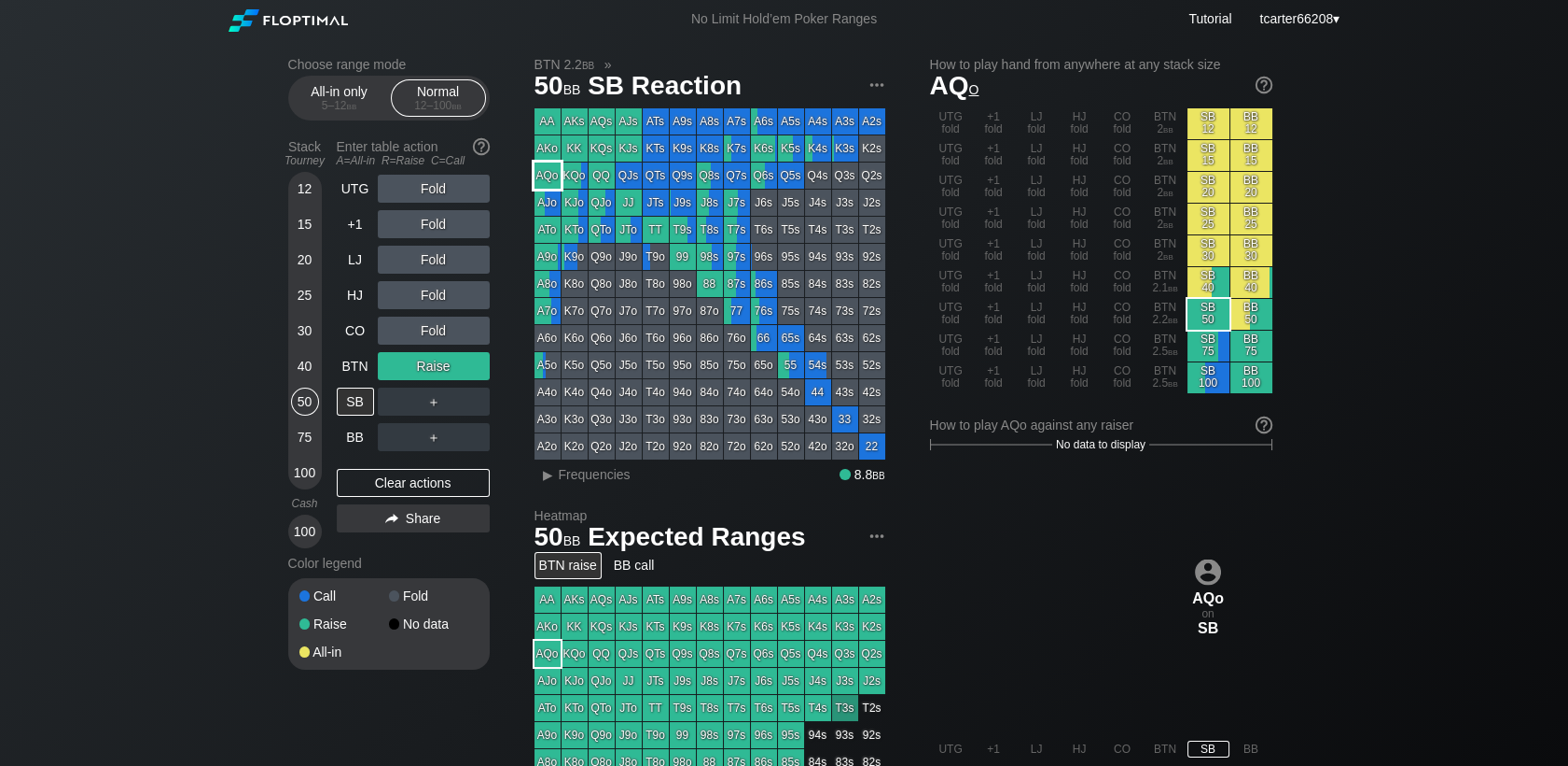
click at [541, 175] on div "AQo" at bounding box center [548, 176] width 26 height 26
click at [306, 439] on div "75" at bounding box center [304, 436] width 28 height 28
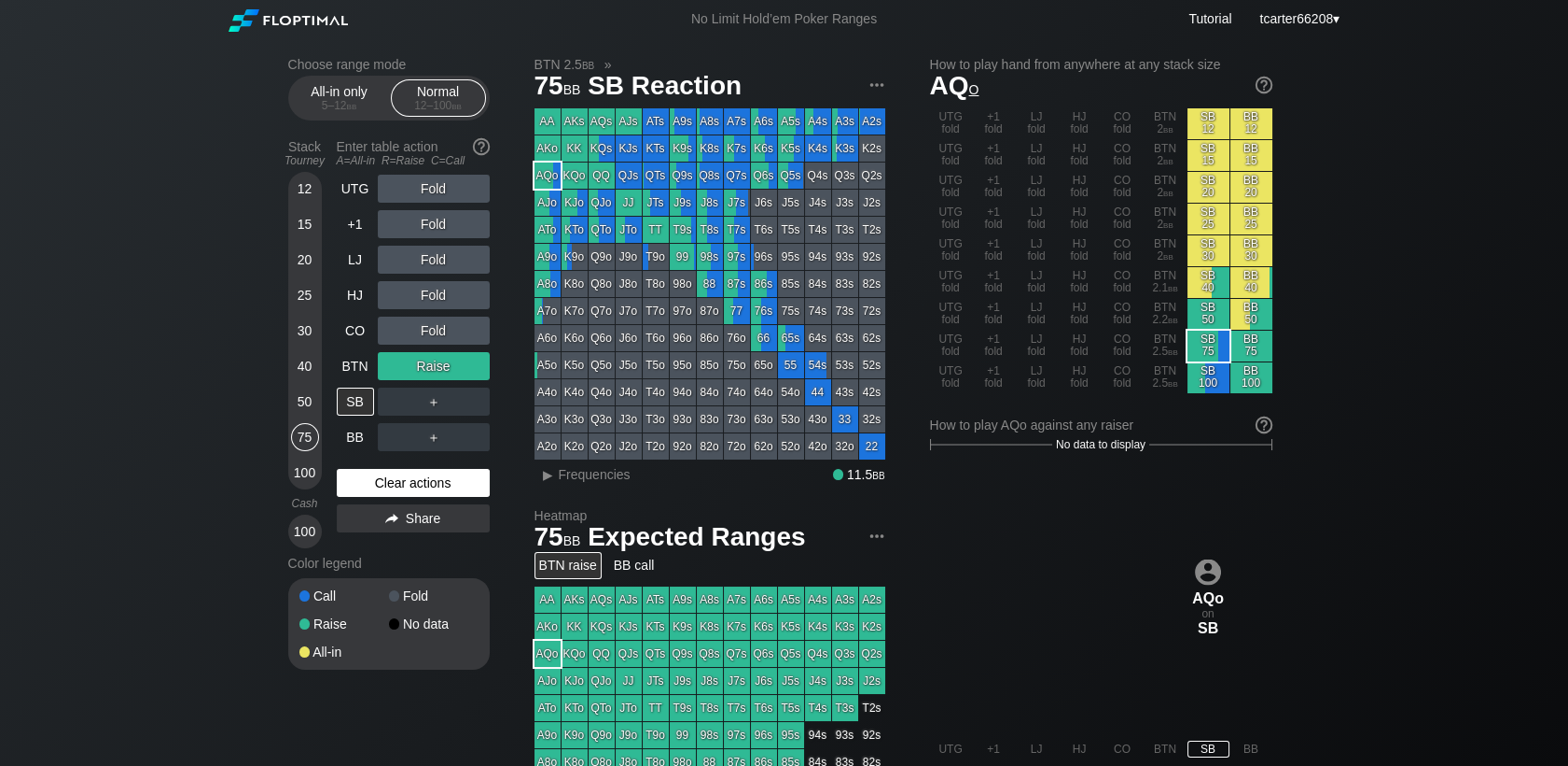
click at [381, 490] on div "Clear actions" at bounding box center [414, 482] width 153 height 28
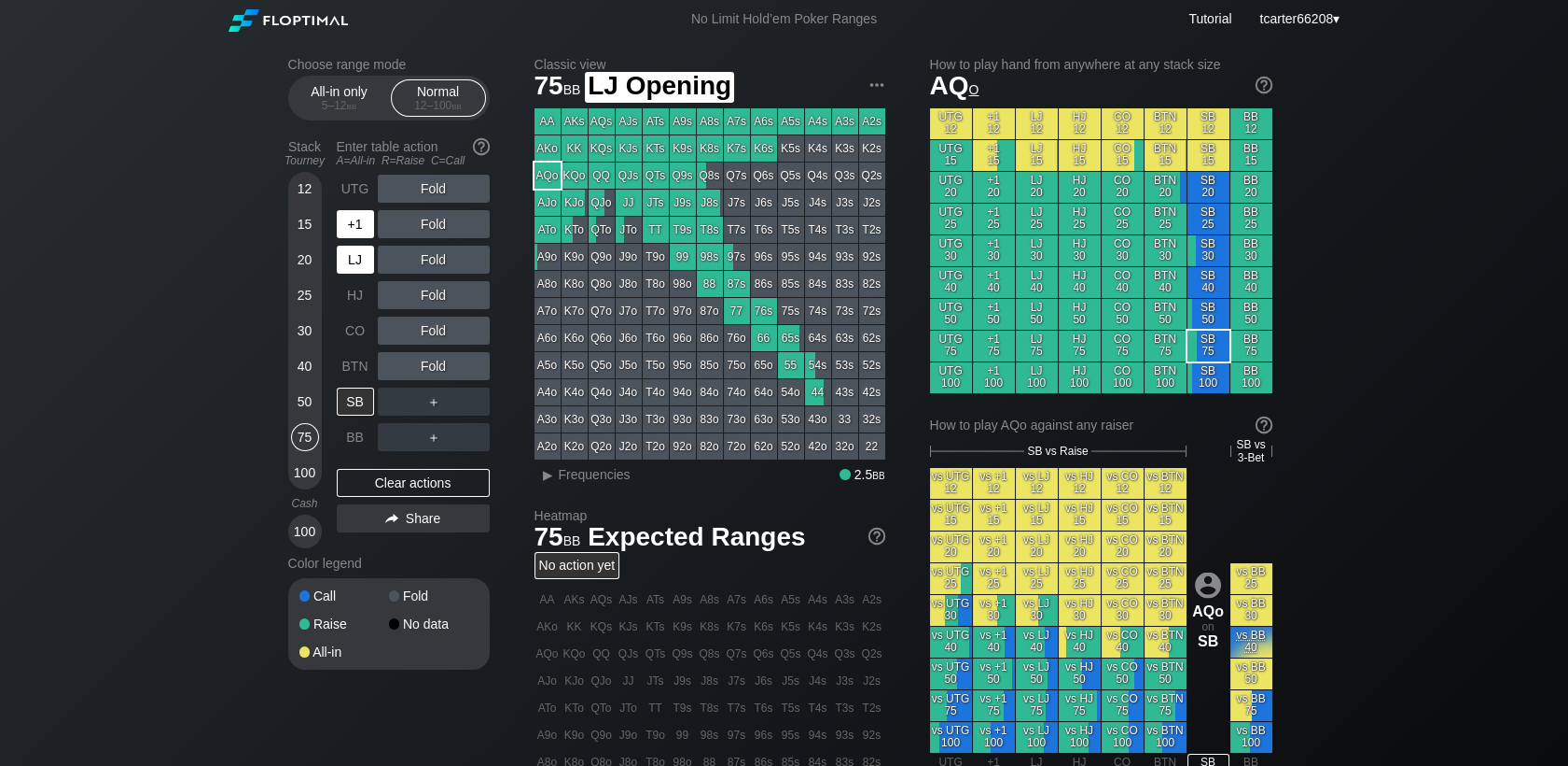
click at [354, 237] on div "+1" at bounding box center [356, 224] width 38 height 28
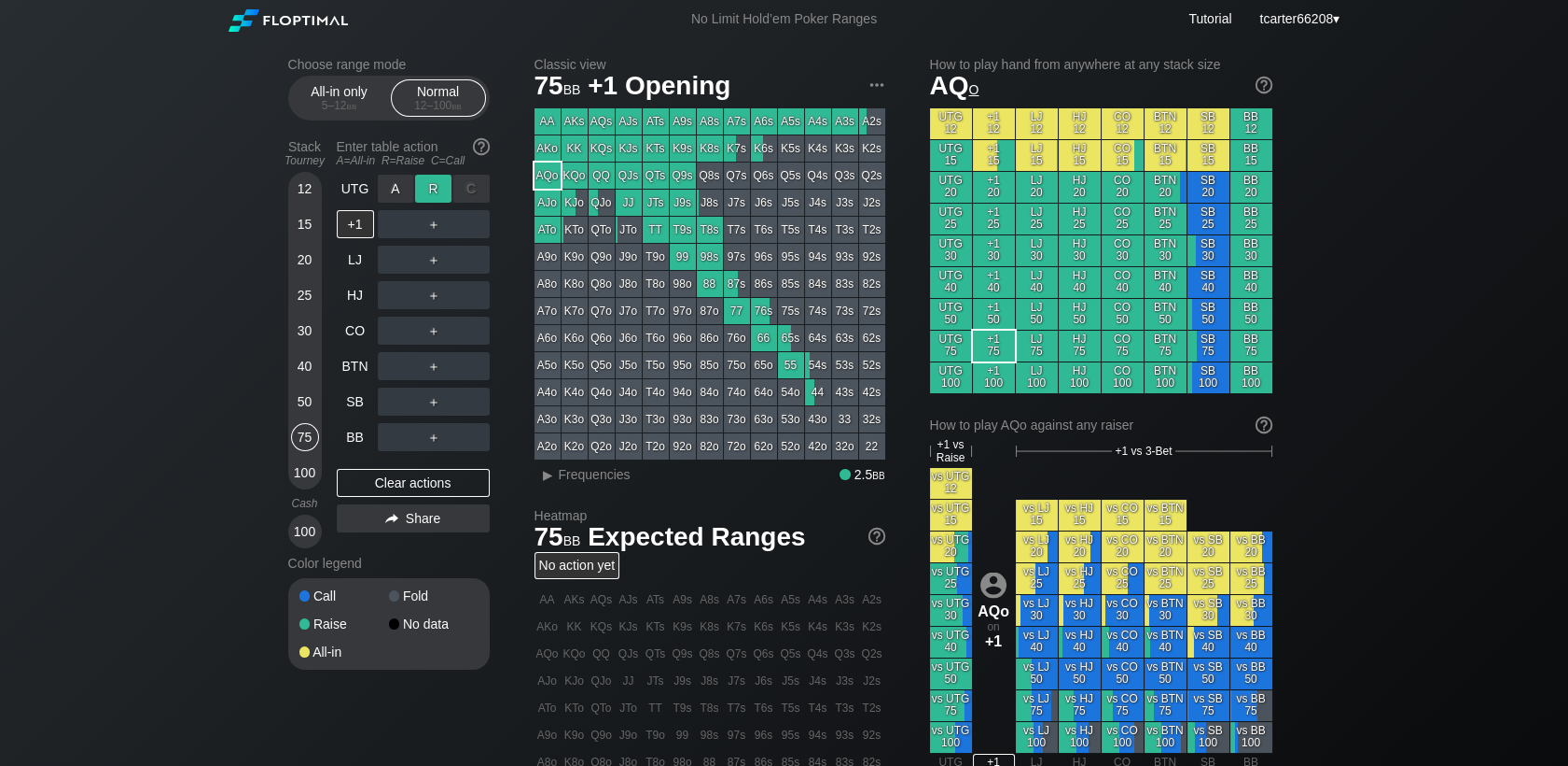
click at [447, 196] on div "R ✕" at bounding box center [433, 188] width 37 height 28
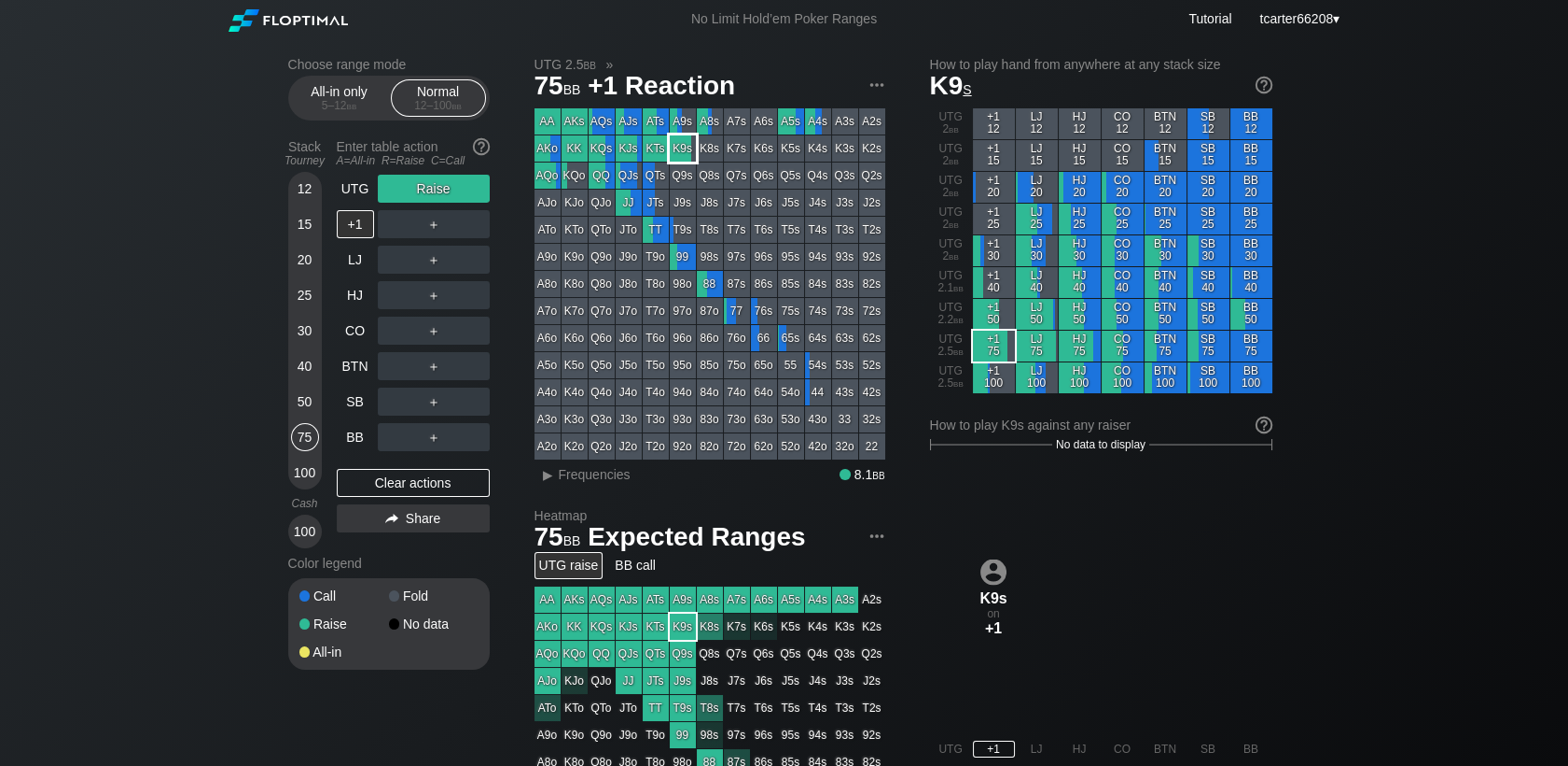
click at [675, 152] on div "K9s" at bounding box center [682, 148] width 26 height 26
drag, startPoint x: 387, startPoint y: 496, endPoint x: 383, endPoint y: 485, distance: 11.7
click at [387, 496] on div "Clear actions" at bounding box center [414, 482] width 153 height 28
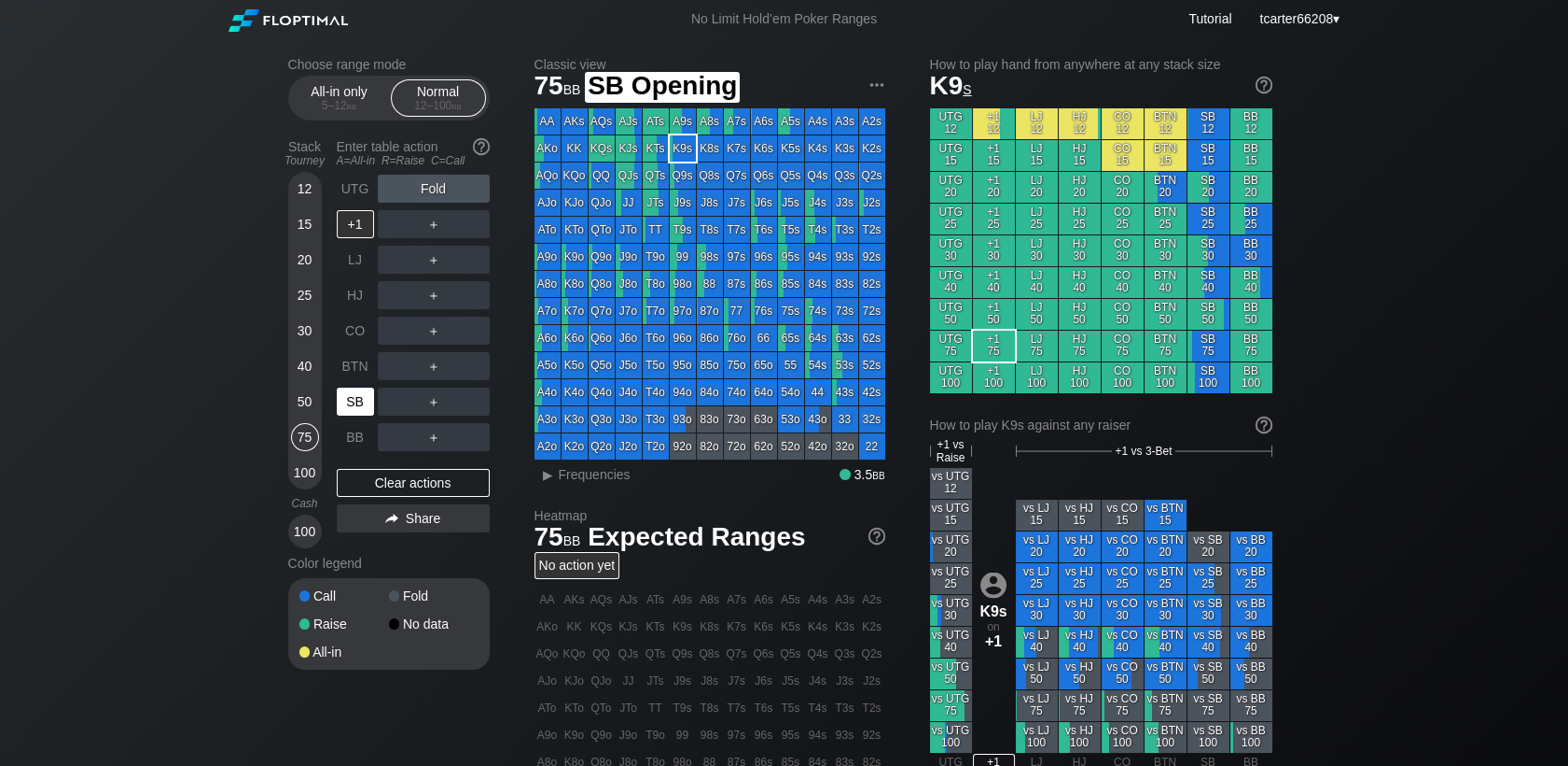
click at [361, 399] on div "SB" at bounding box center [356, 401] width 38 height 28
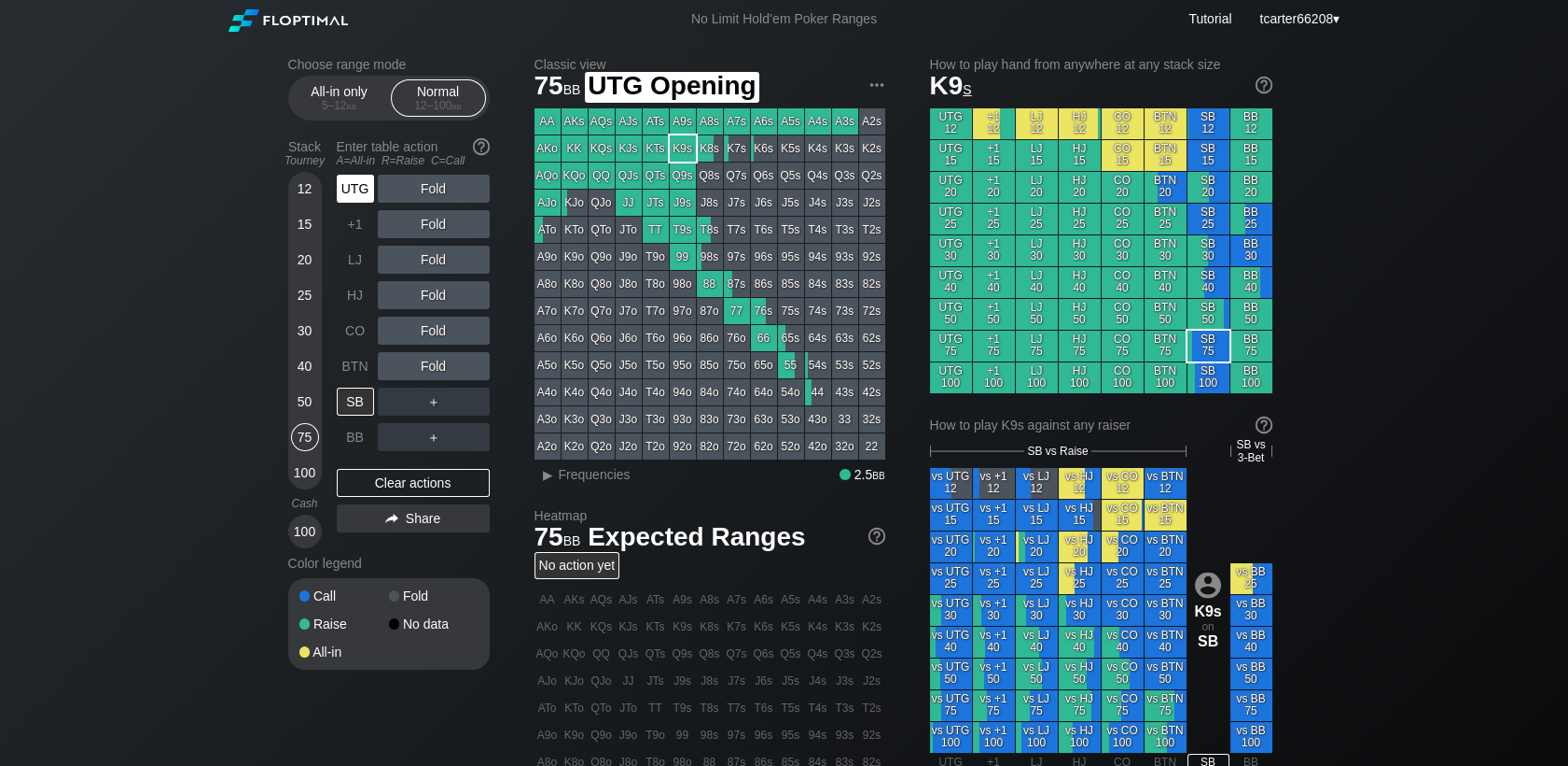
click at [359, 201] on div "UTG" at bounding box center [356, 188] width 38 height 28
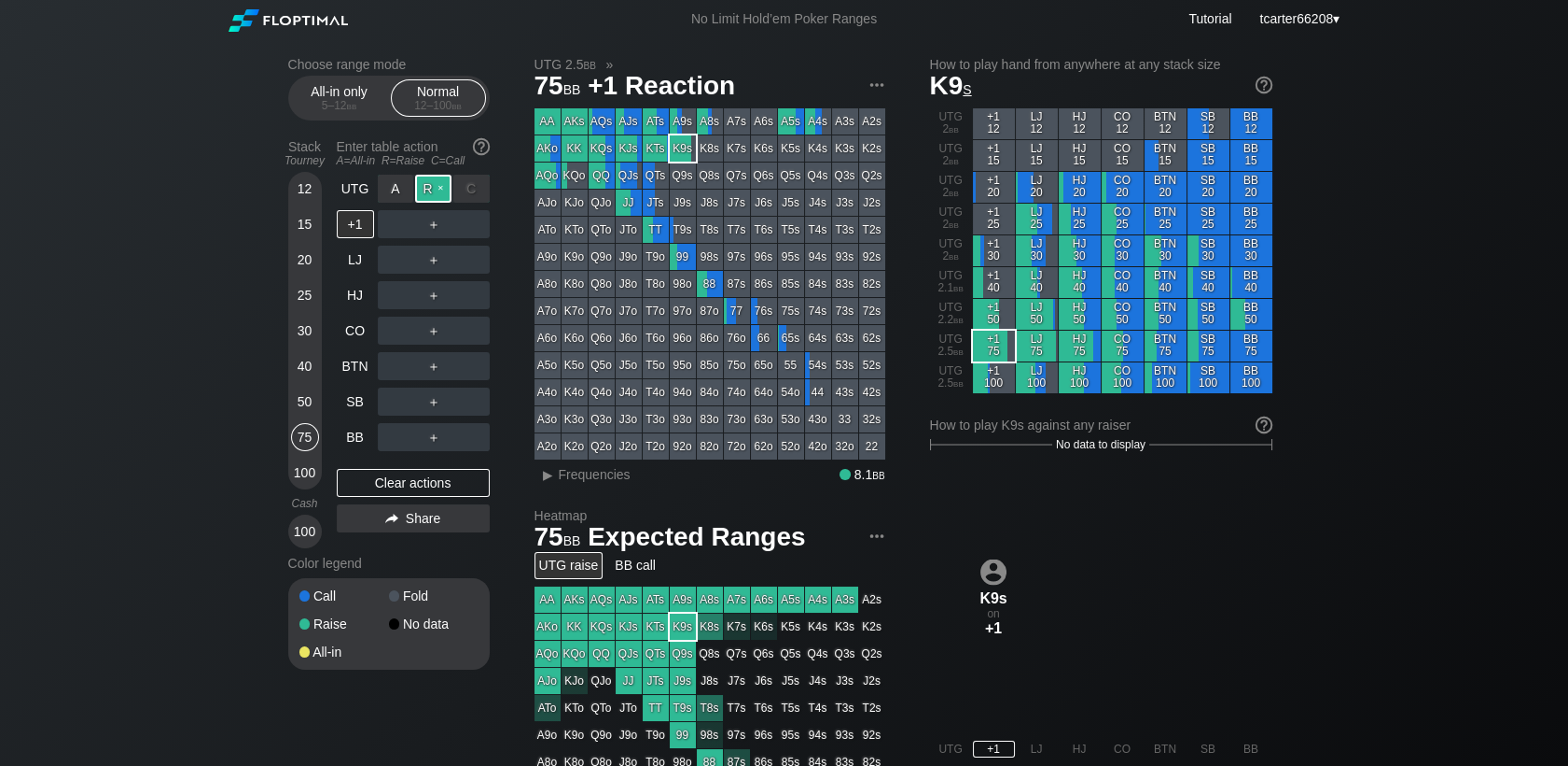
click at [429, 197] on div "R ✕" at bounding box center [433, 188] width 37 height 28
click at [433, 399] on div "R ✕" at bounding box center [433, 401] width 37 height 28
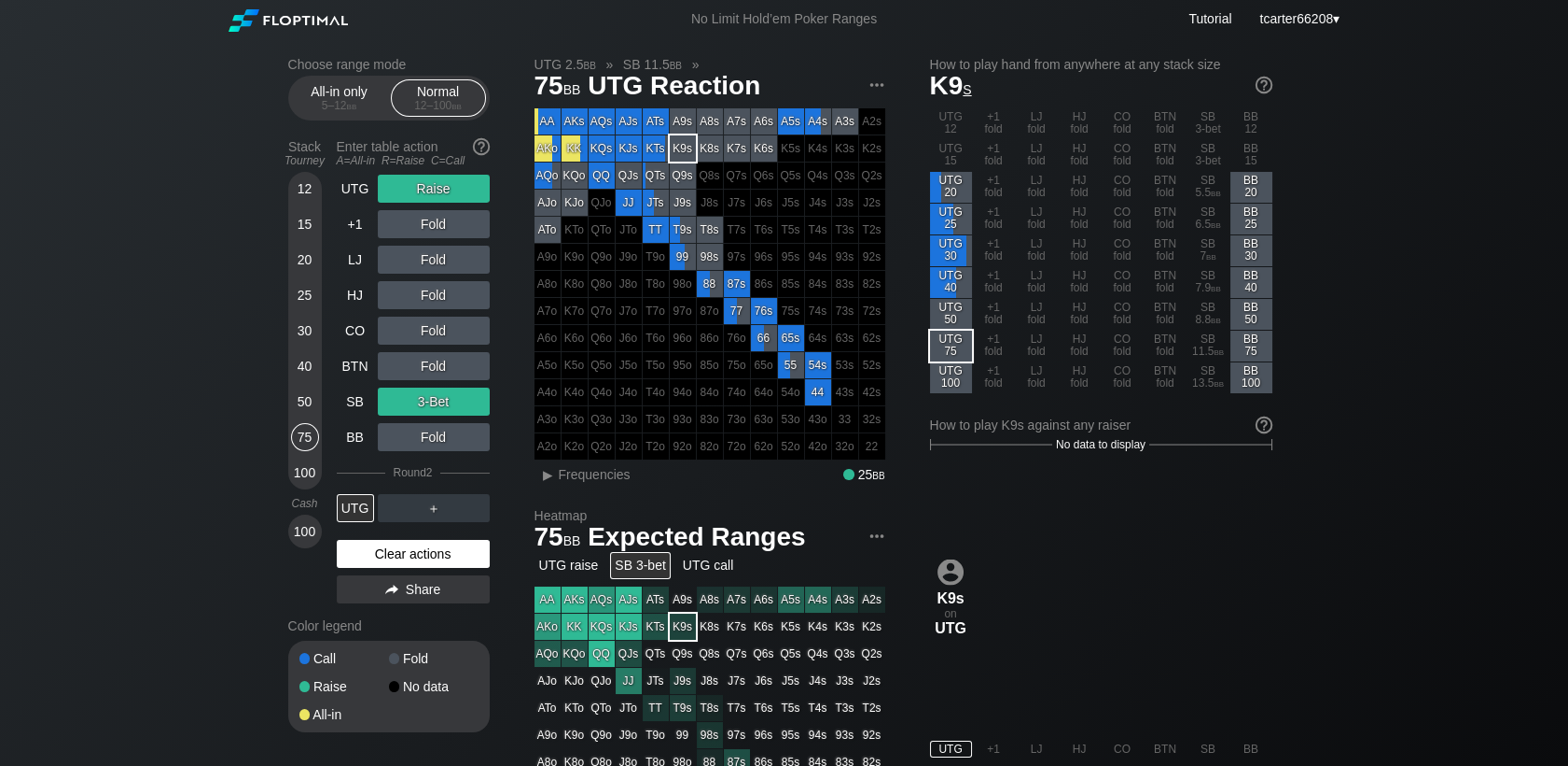
click at [432, 562] on div "Clear actions" at bounding box center [414, 554] width 153 height 28
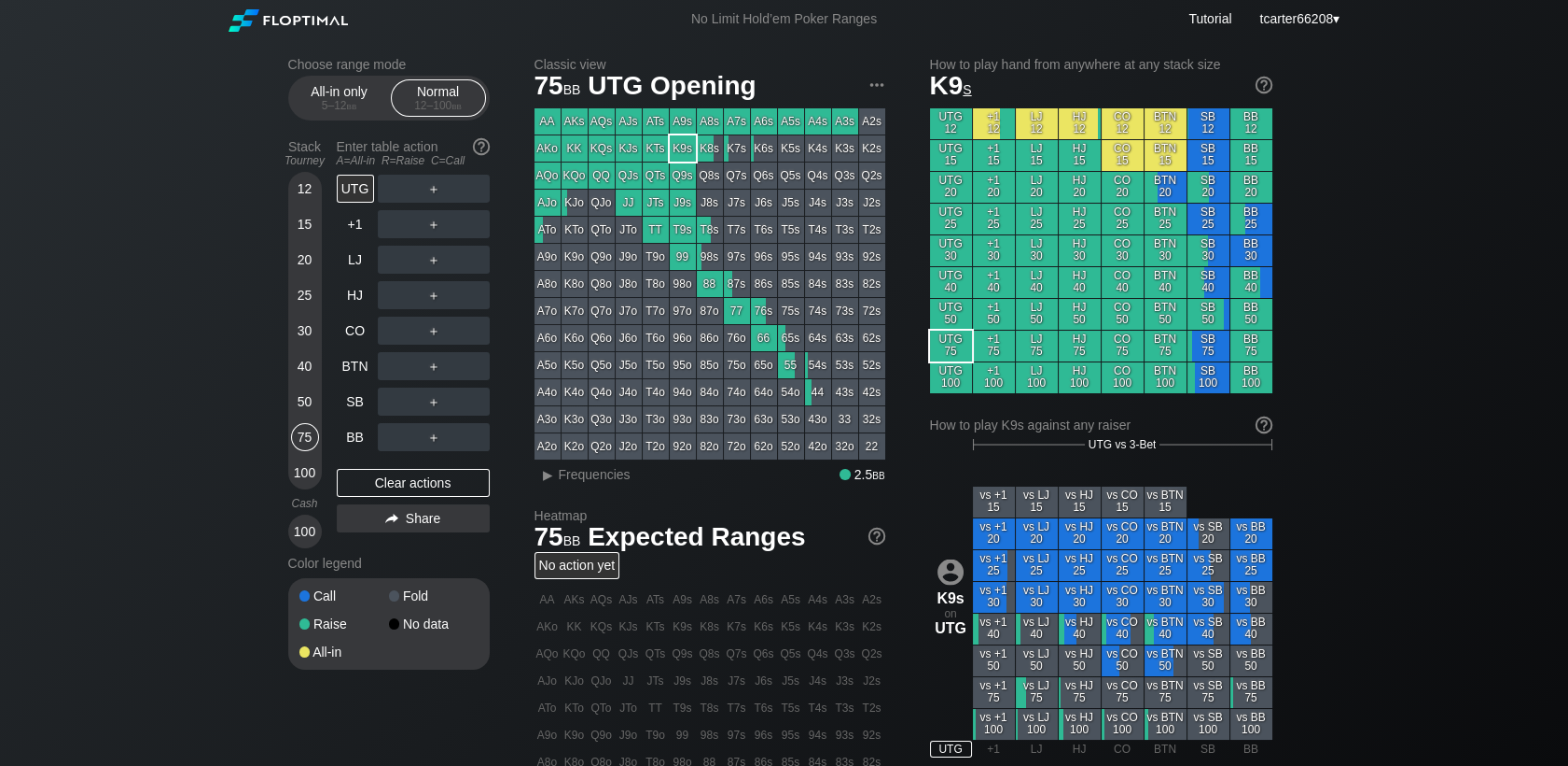
click at [300, 398] on div "50" at bounding box center [304, 401] width 28 height 28
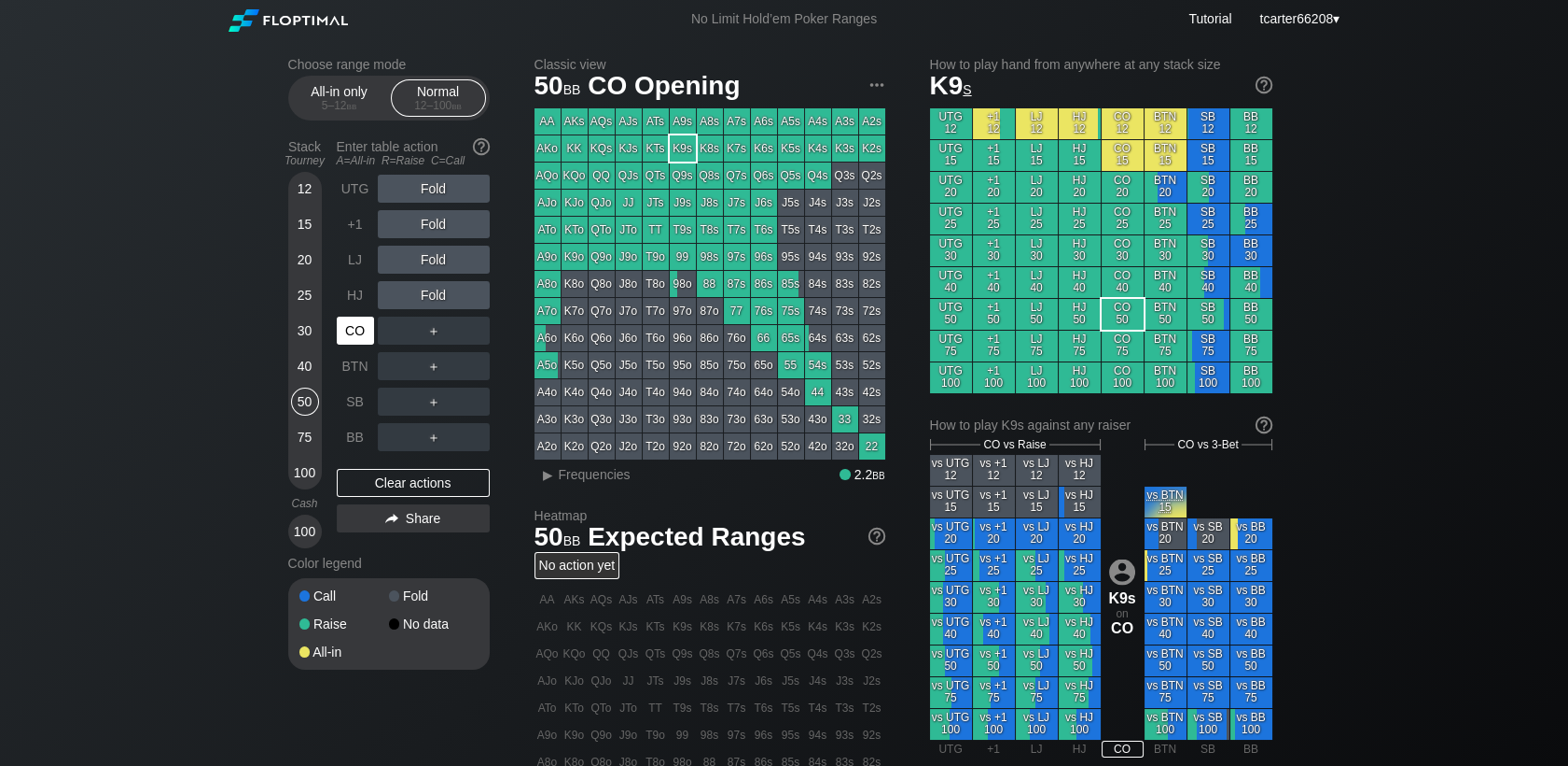
click at [367, 336] on div "CO" at bounding box center [356, 330] width 38 height 28
click at [413, 308] on div "A ✕" at bounding box center [396, 295] width 37 height 28
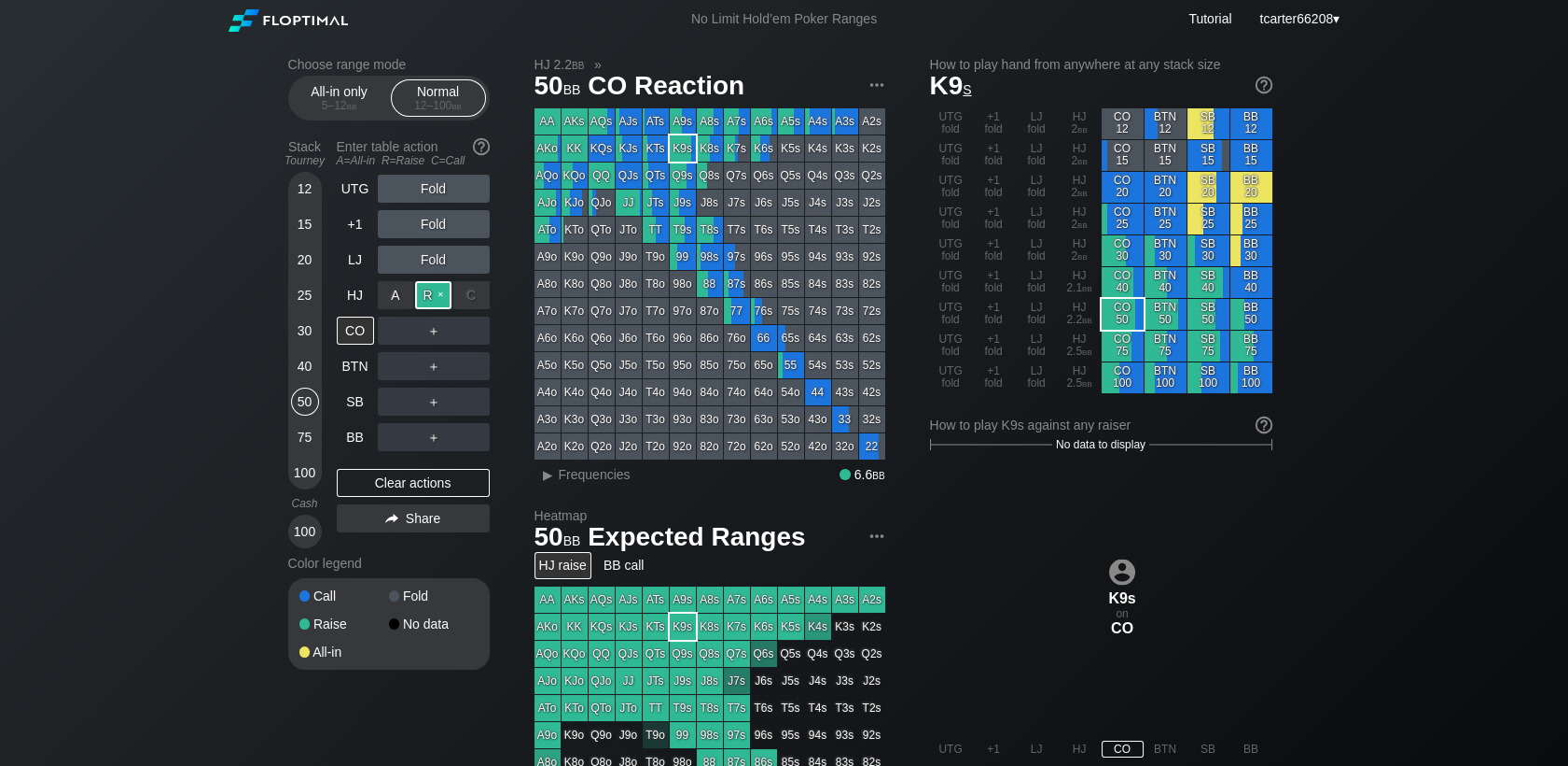
click at [435, 303] on div "R ✕" at bounding box center [433, 295] width 37 height 28
click at [370, 474] on div "UTG Fold +1 Fold LJ Fold HJ Raise CO ＋ BTN ＋ SB ＋ BB ＋ Clear actions Share" at bounding box center [414, 361] width 153 height 373
click at [370, 478] on div "Clear actions" at bounding box center [414, 482] width 153 height 28
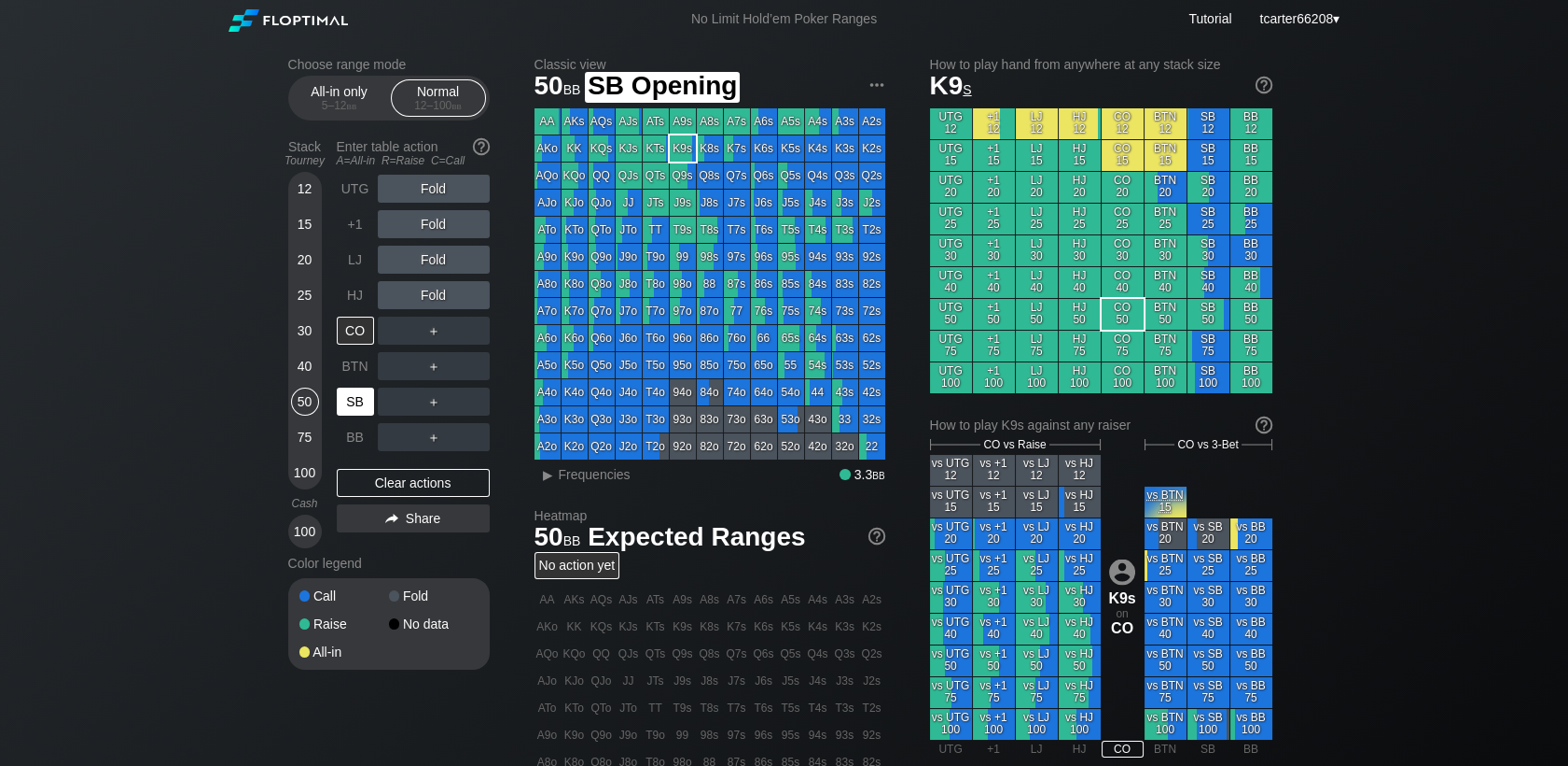
click at [359, 403] on div "SB" at bounding box center [356, 401] width 38 height 28
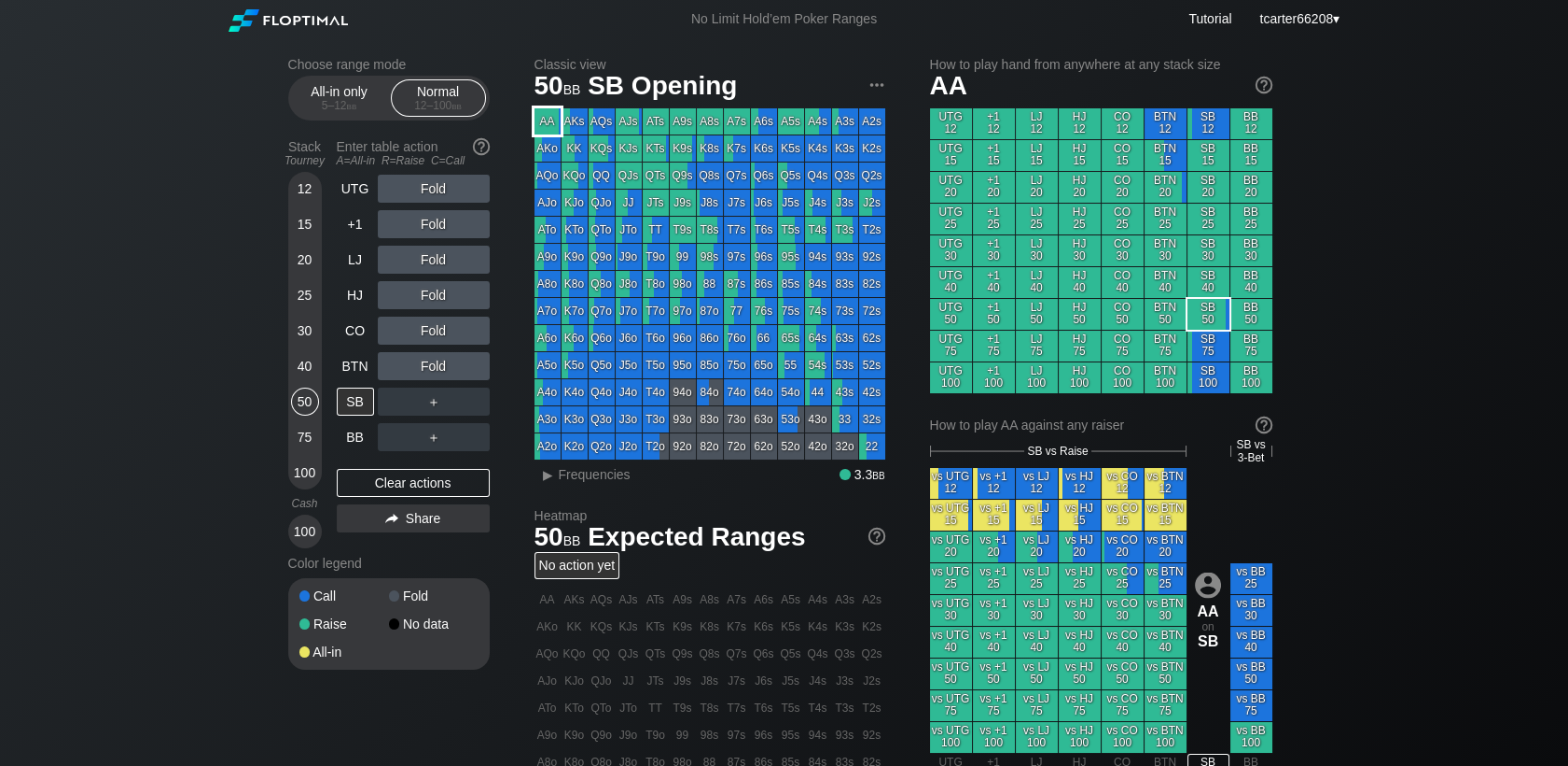
click at [548, 122] on div "AA" at bounding box center [548, 121] width 26 height 26
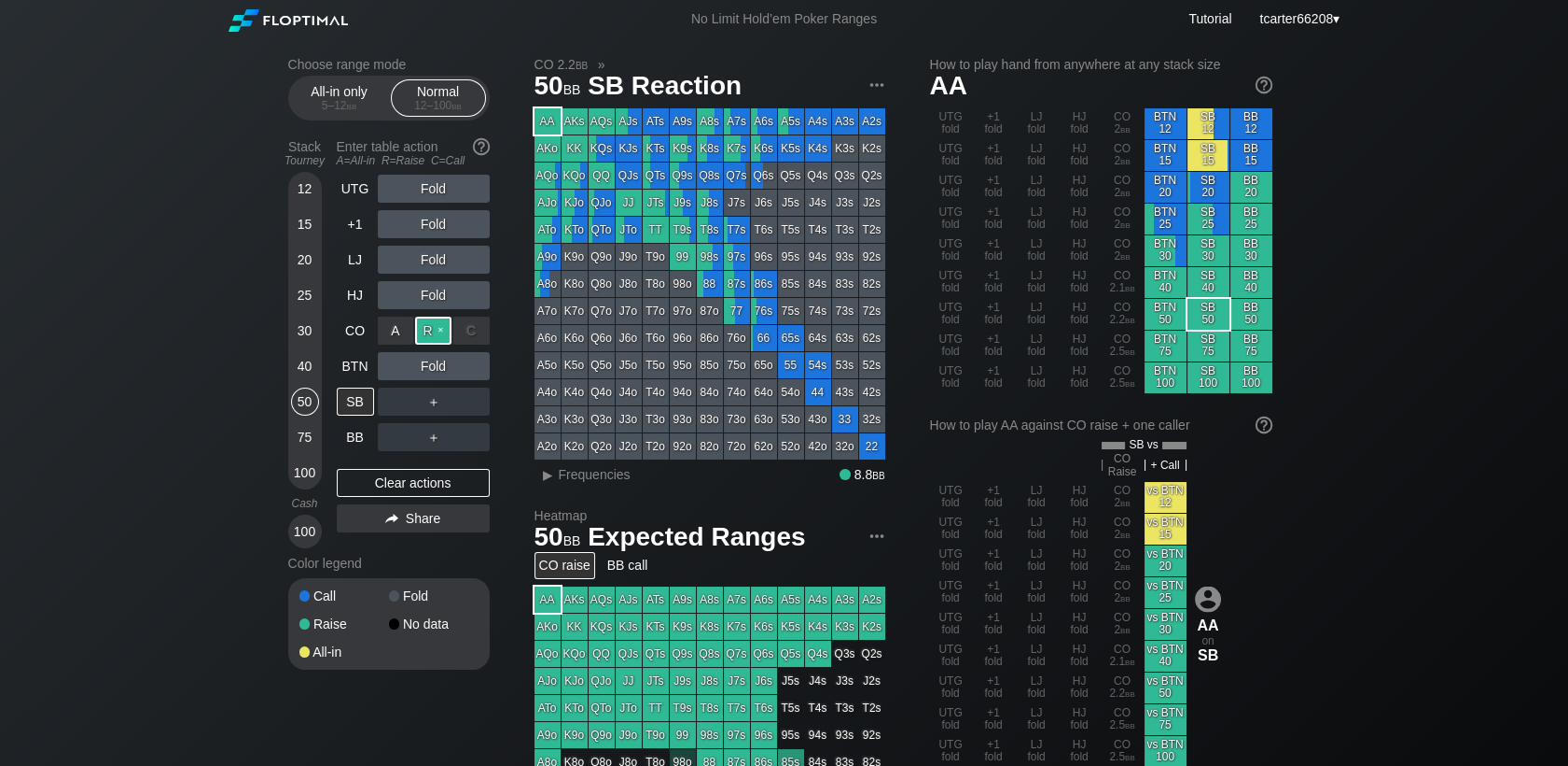
click at [426, 332] on div "R ✕" at bounding box center [433, 330] width 37 height 28
click at [425, 332] on div "R ✕" at bounding box center [433, 330] width 37 height 28
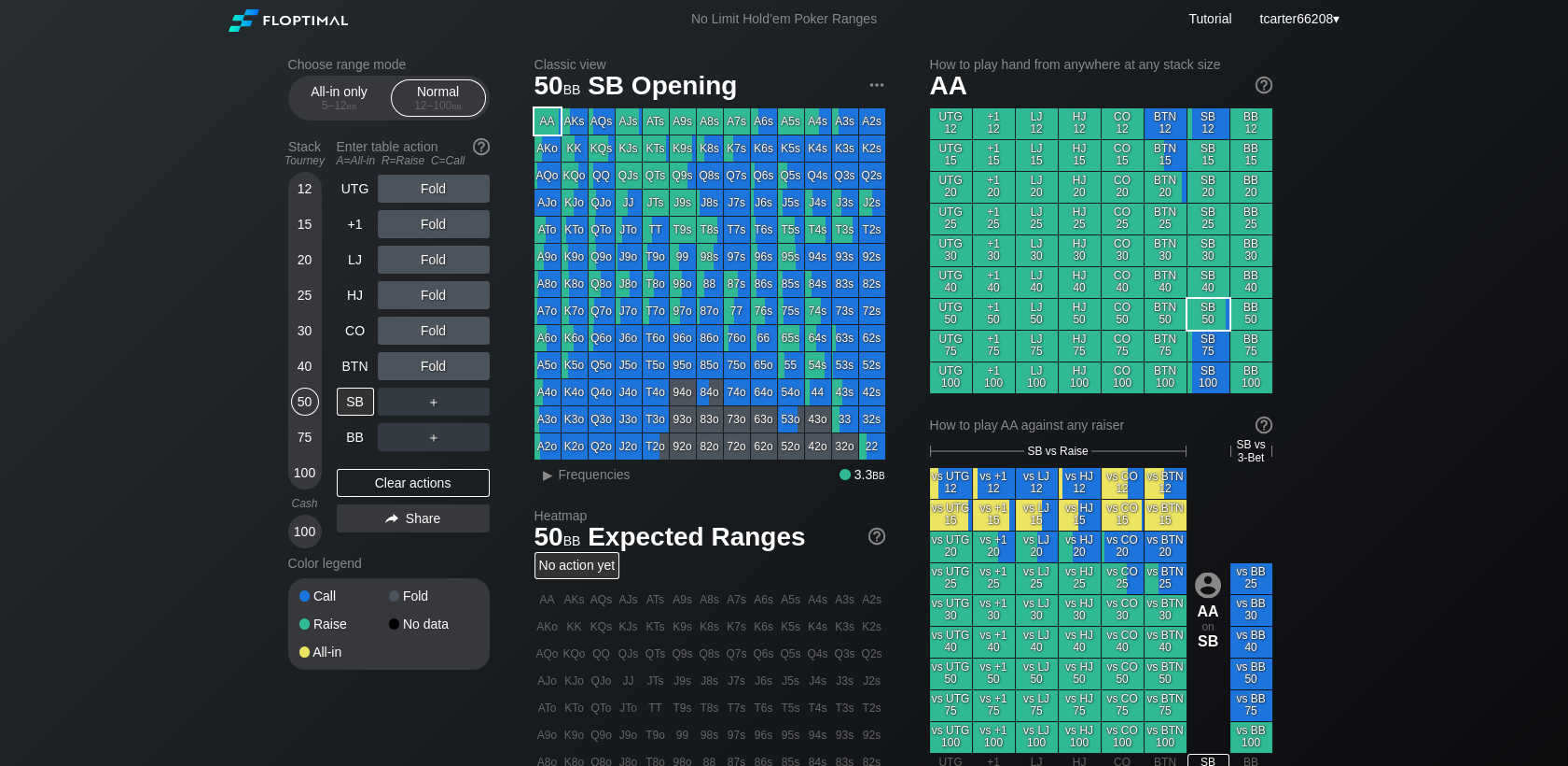
drag, startPoint x: 289, startPoint y: 383, endPoint x: 321, endPoint y: 380, distance: 32.1
click at [289, 383] on div "12 15 20 25 30 40 50 75 100" at bounding box center [305, 330] width 34 height 317
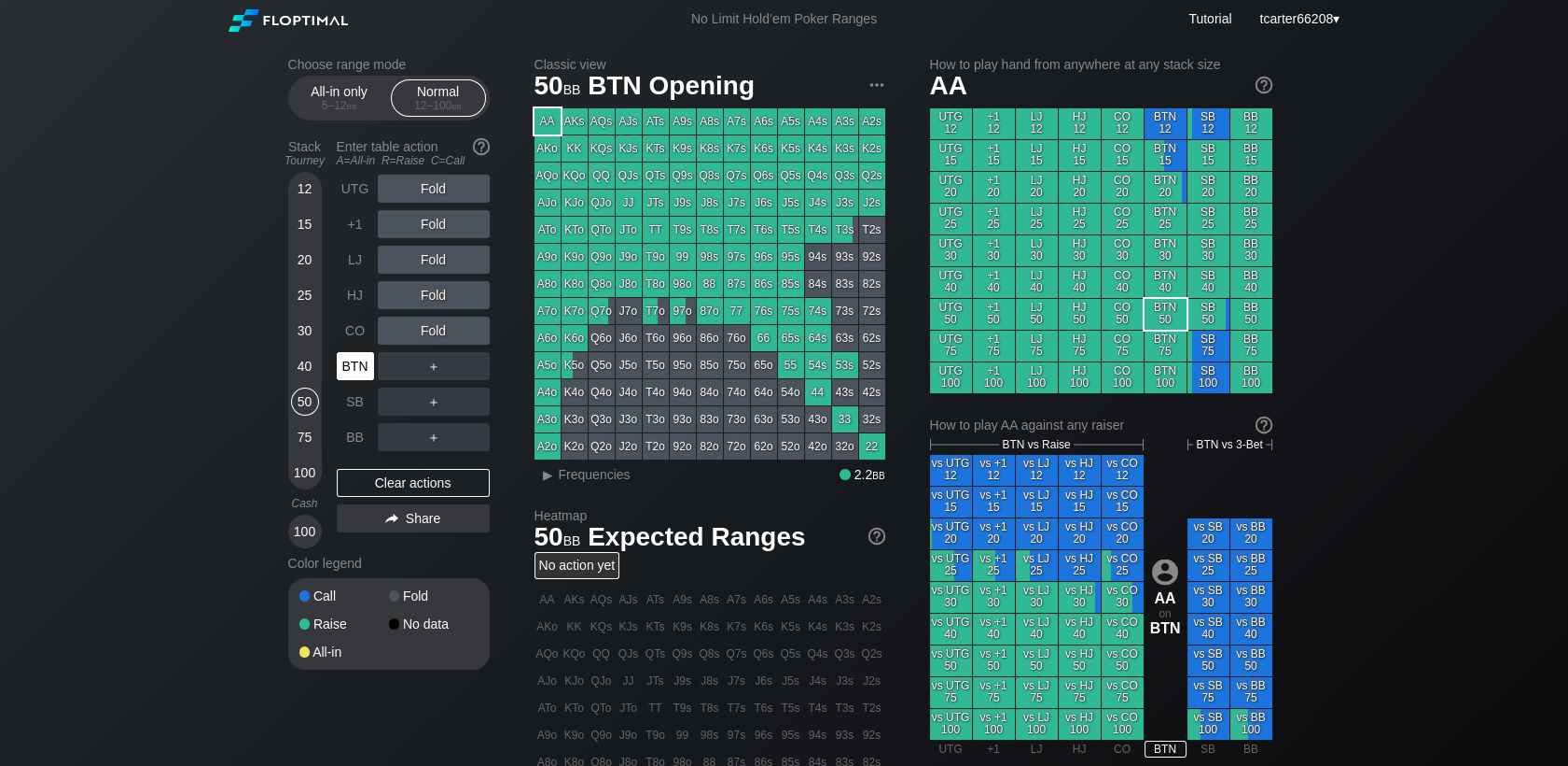
click at [350, 363] on div "BTN" at bounding box center [356, 366] width 38 height 28
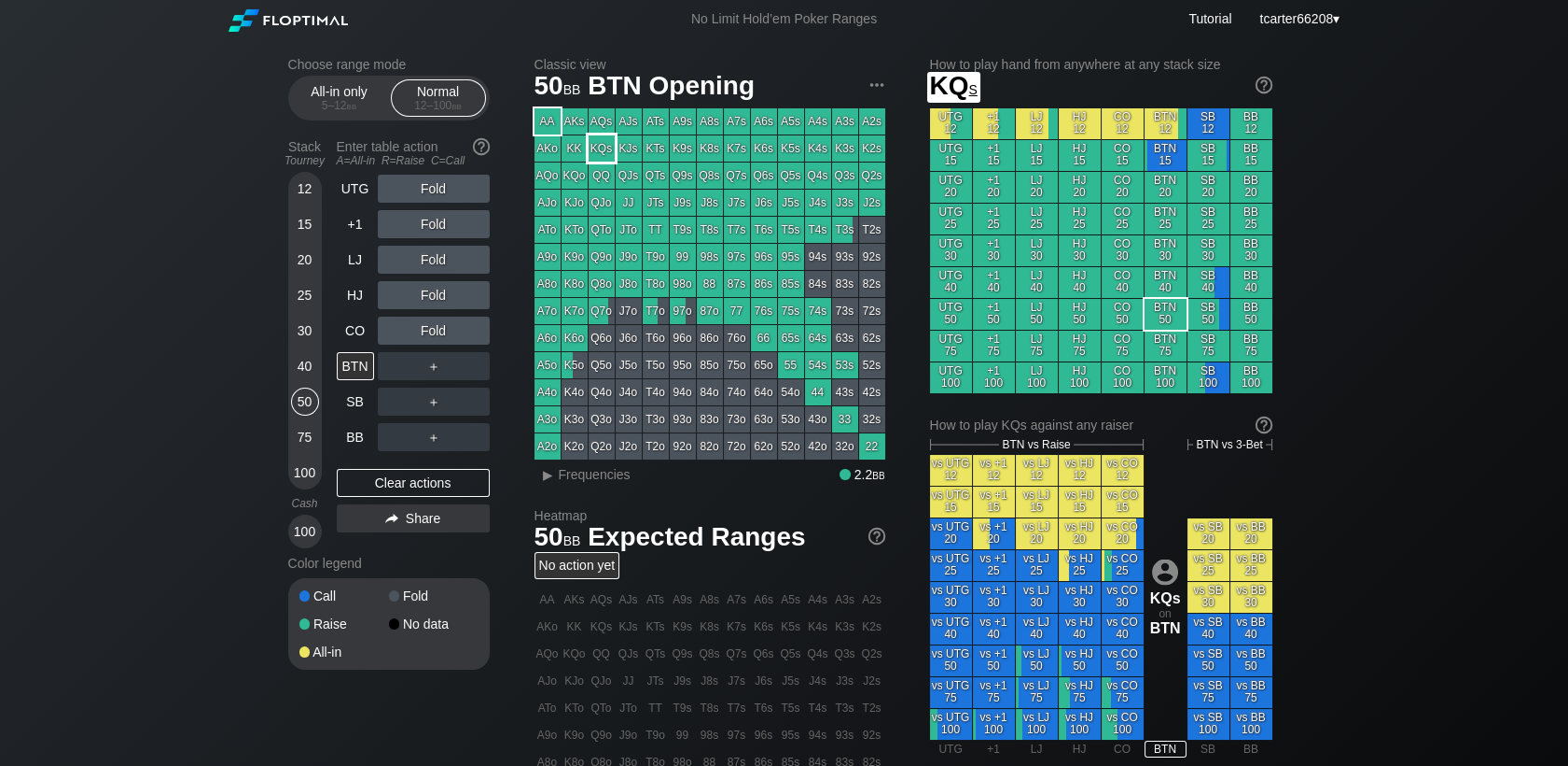
click at [607, 153] on div "KQs" at bounding box center [602, 148] width 26 height 26
drag, startPoint x: 298, startPoint y: 481, endPoint x: 346, endPoint y: 442, distance: 61.8
click at [298, 481] on div "100" at bounding box center [304, 472] width 28 height 28
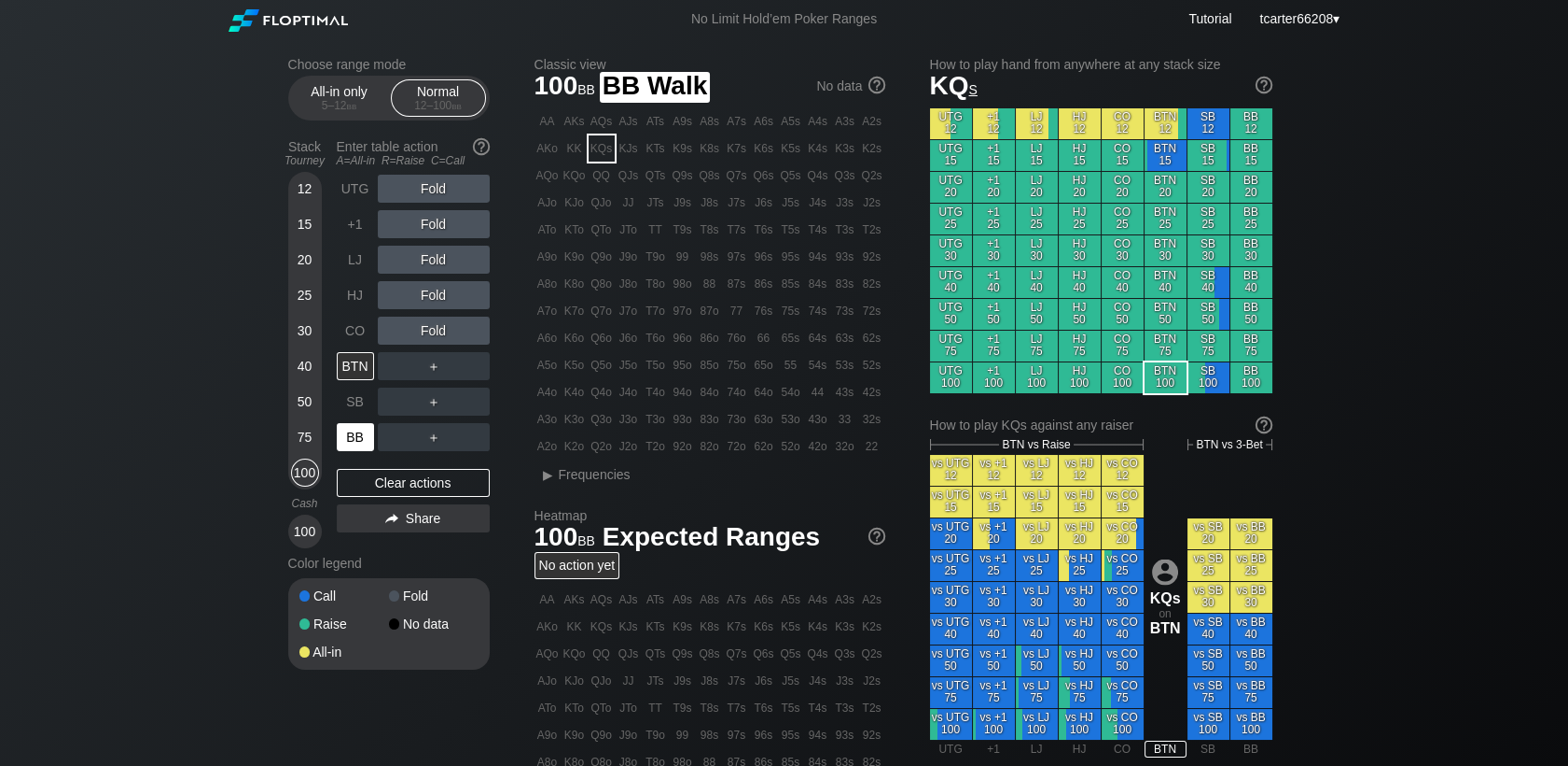
drag, startPoint x: 346, startPoint y: 442, endPoint x: 385, endPoint y: 429, distance: 41.1
click at [348, 442] on div "BB" at bounding box center [356, 436] width 38 height 28
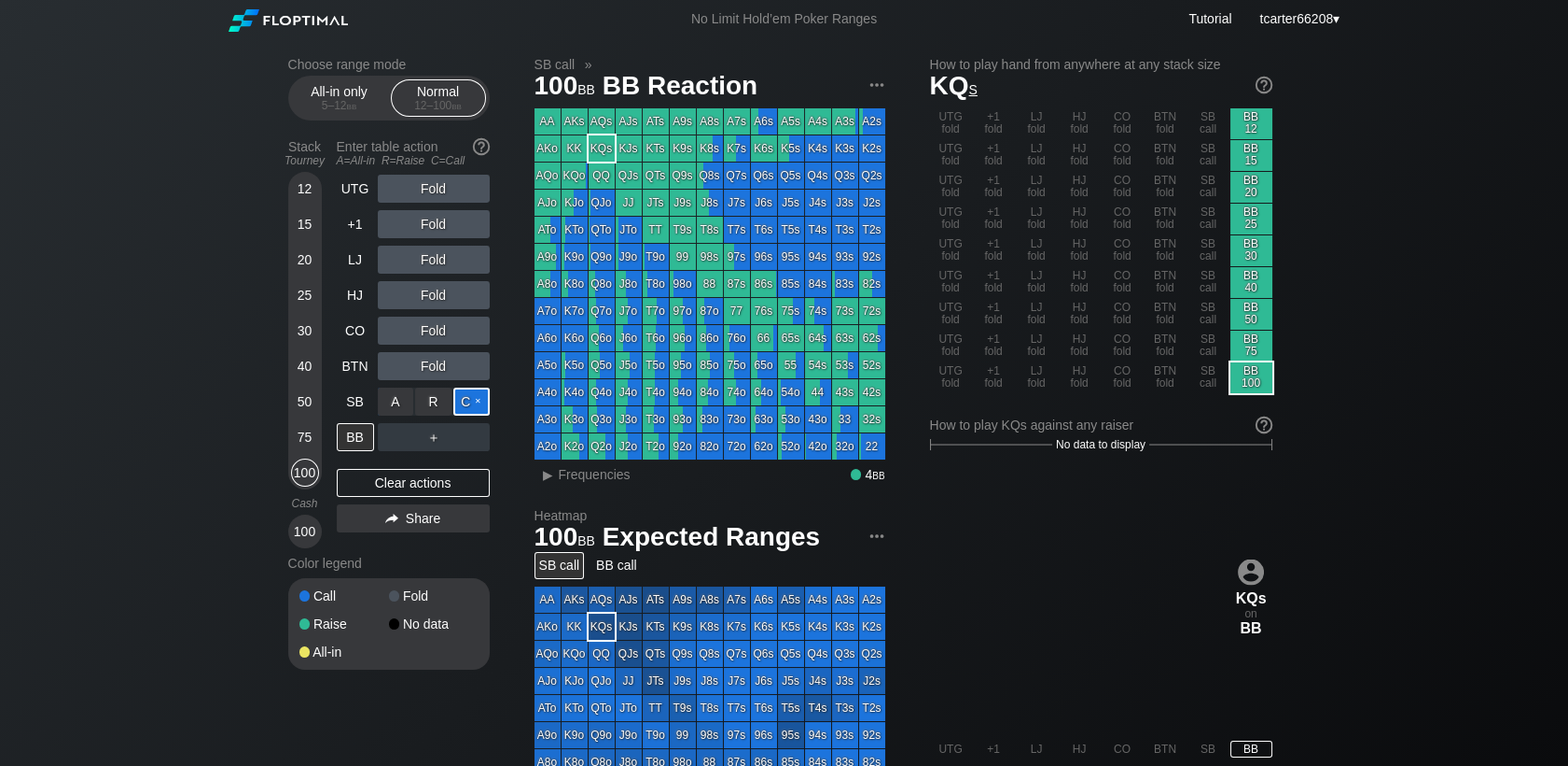
click at [464, 403] on div "C ✕" at bounding box center [472, 401] width 37 height 28
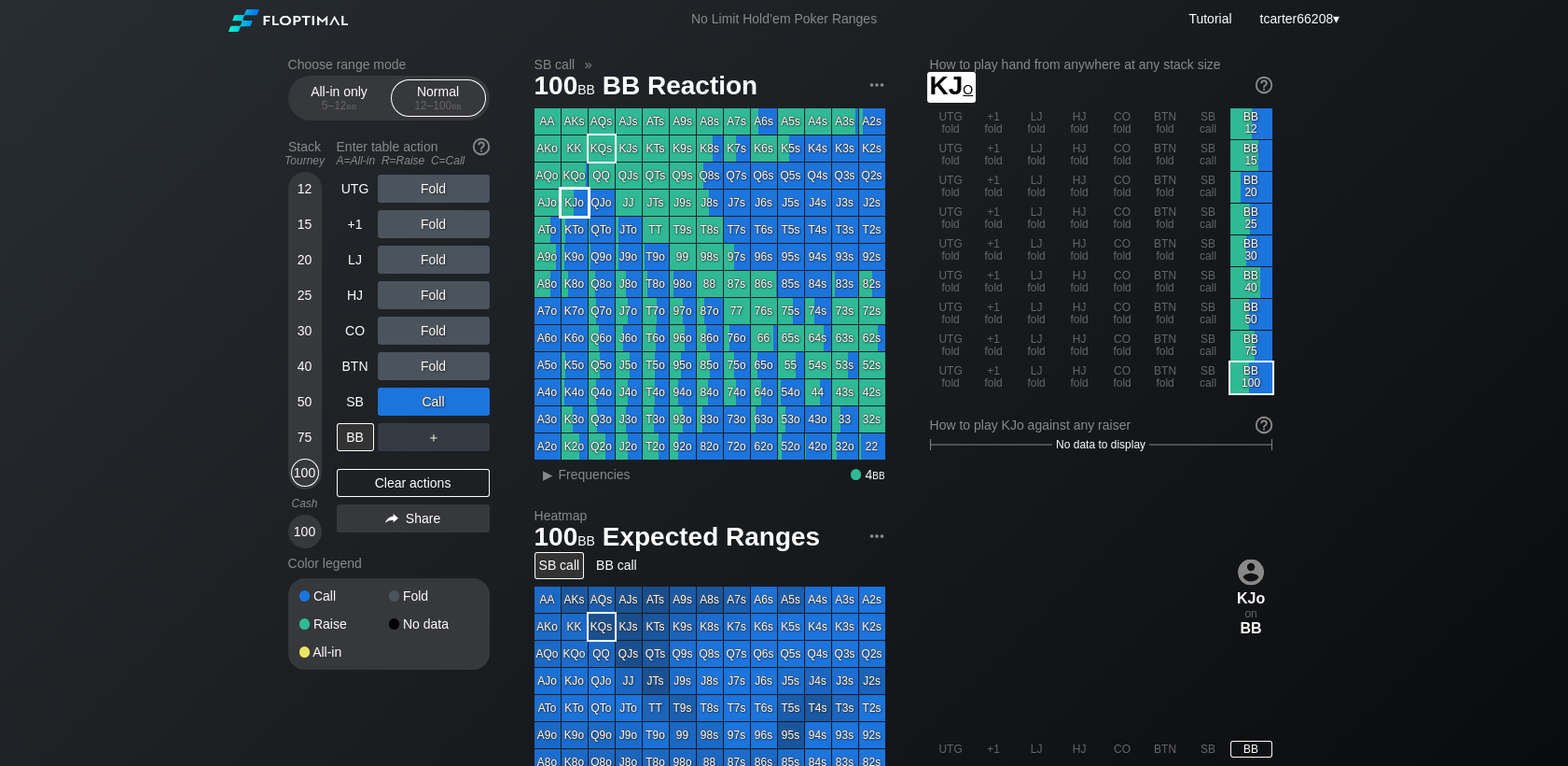
click at [571, 207] on div "KJo" at bounding box center [575, 202] width 26 height 26
click at [589, 474] on span "Frequencies" at bounding box center [595, 473] width 72 height 15
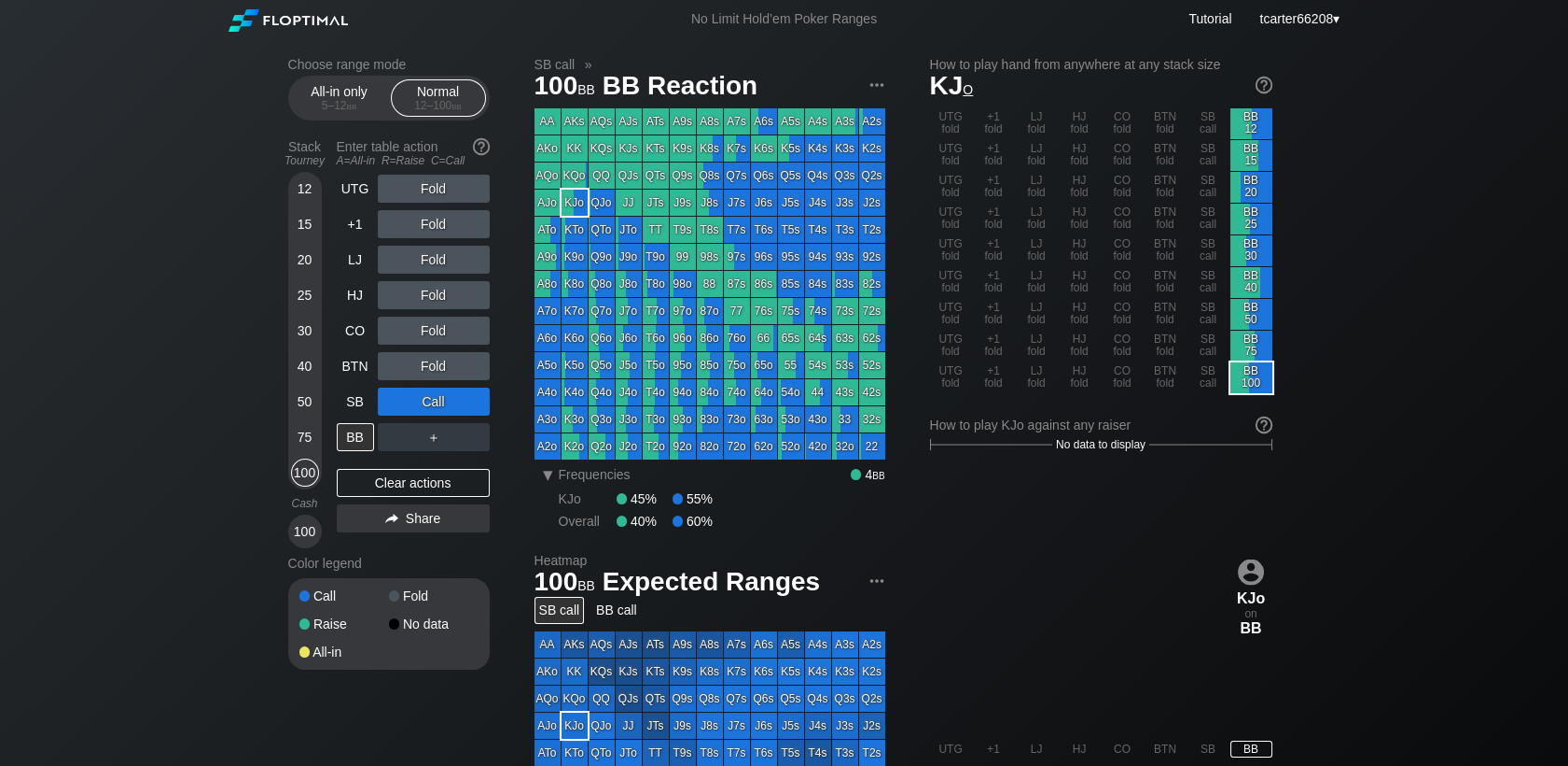
drag, startPoint x: 299, startPoint y: 399, endPoint x: 391, endPoint y: 460, distance: 110.4
click at [300, 399] on div "50" at bounding box center [304, 401] width 28 height 28
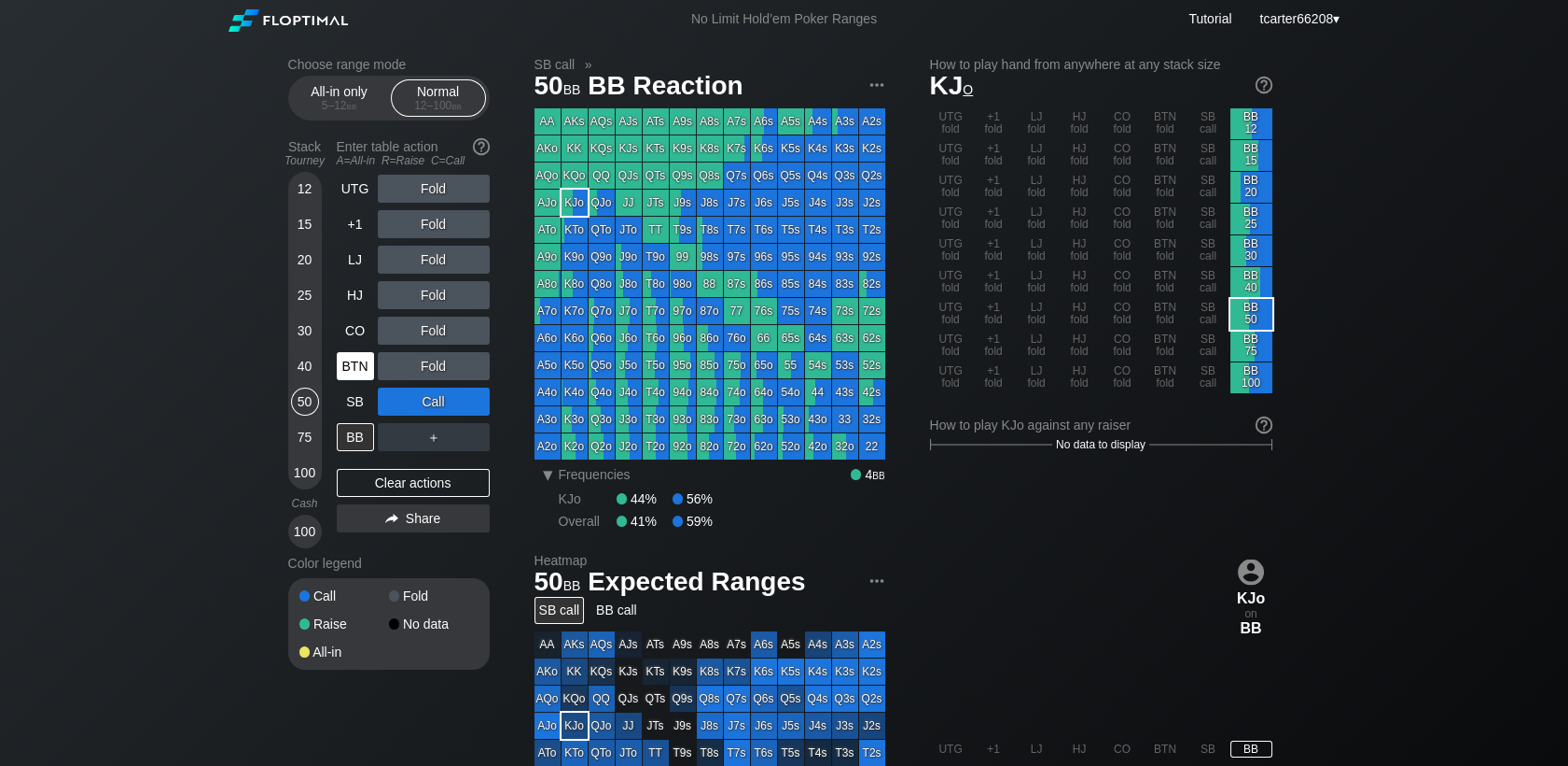
drag, startPoint x: 411, startPoint y: 486, endPoint x: 360, endPoint y: 369, distance: 127.6
click at [411, 479] on div "Clear actions" at bounding box center [414, 482] width 153 height 28
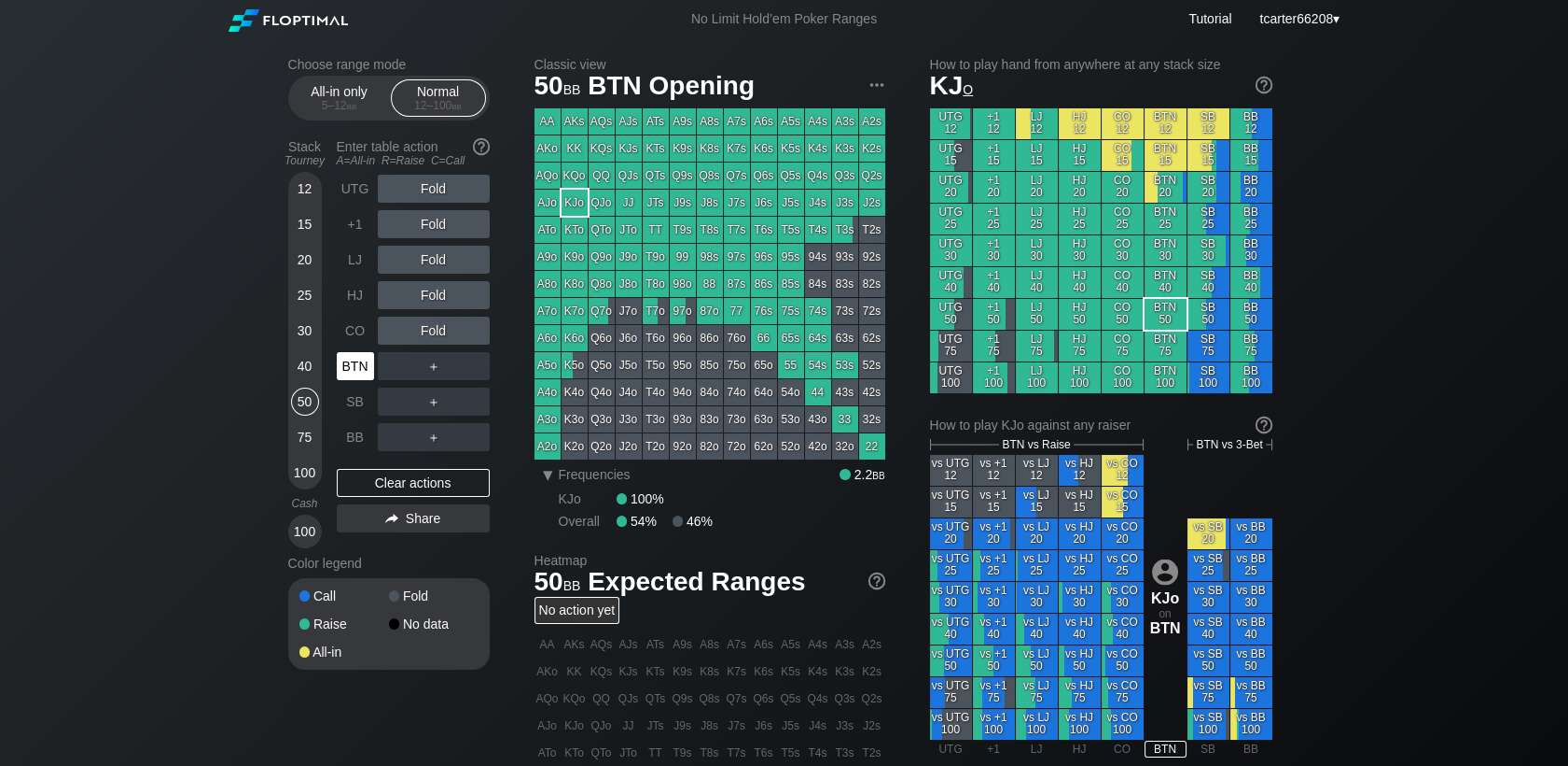
drag, startPoint x: 359, startPoint y: 351, endPoint x: 378, endPoint y: 359, distance: 20.6
click at [361, 353] on div "BTN" at bounding box center [358, 366] width 41 height 36
drag, startPoint x: 446, startPoint y: 360, endPoint x: 440, endPoint y: 379, distance: 19.9
click at [446, 361] on div "R ✕" at bounding box center [433, 366] width 37 height 28
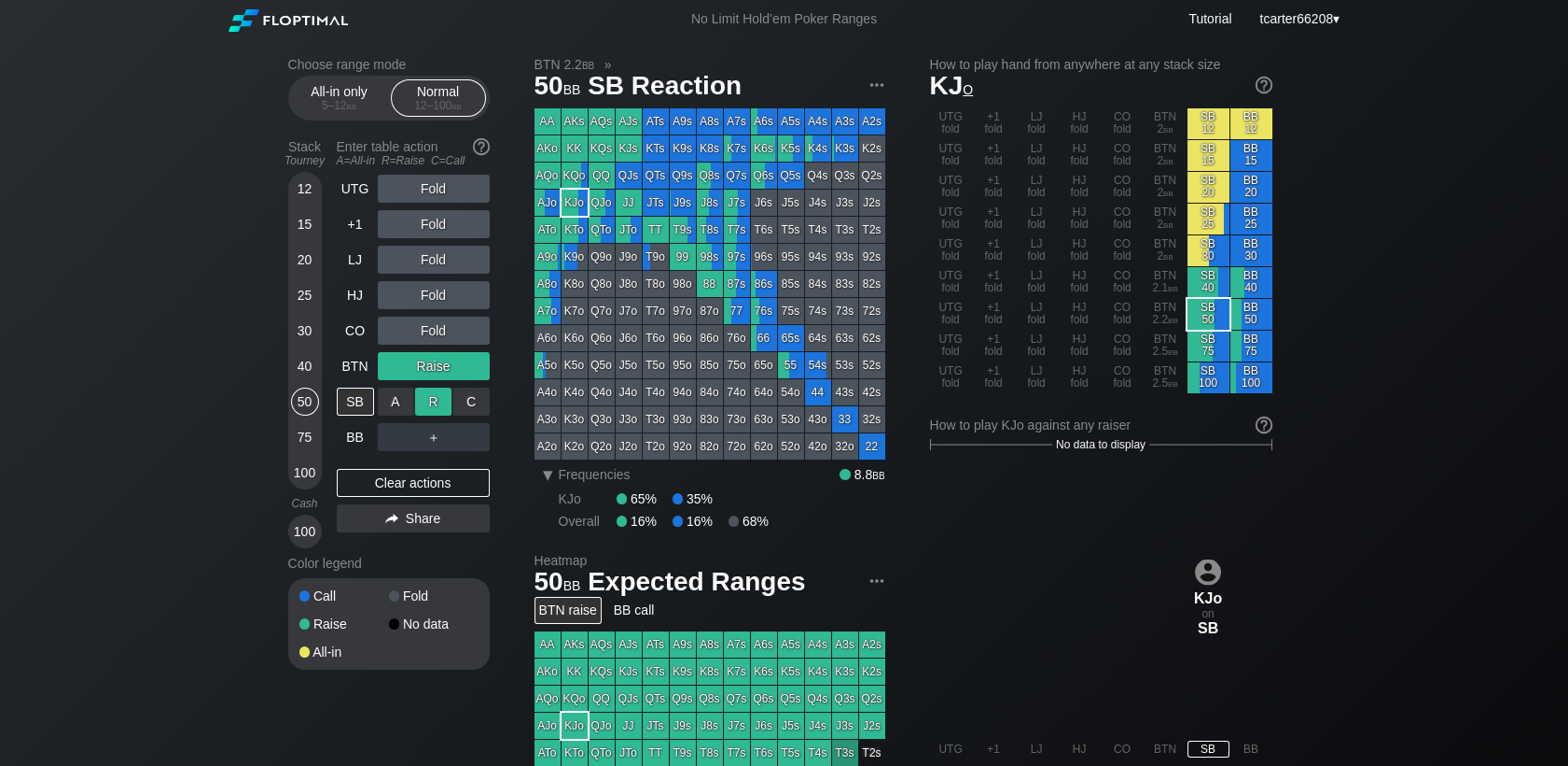
click at [439, 399] on div "R ✕" at bounding box center [433, 401] width 37 height 28
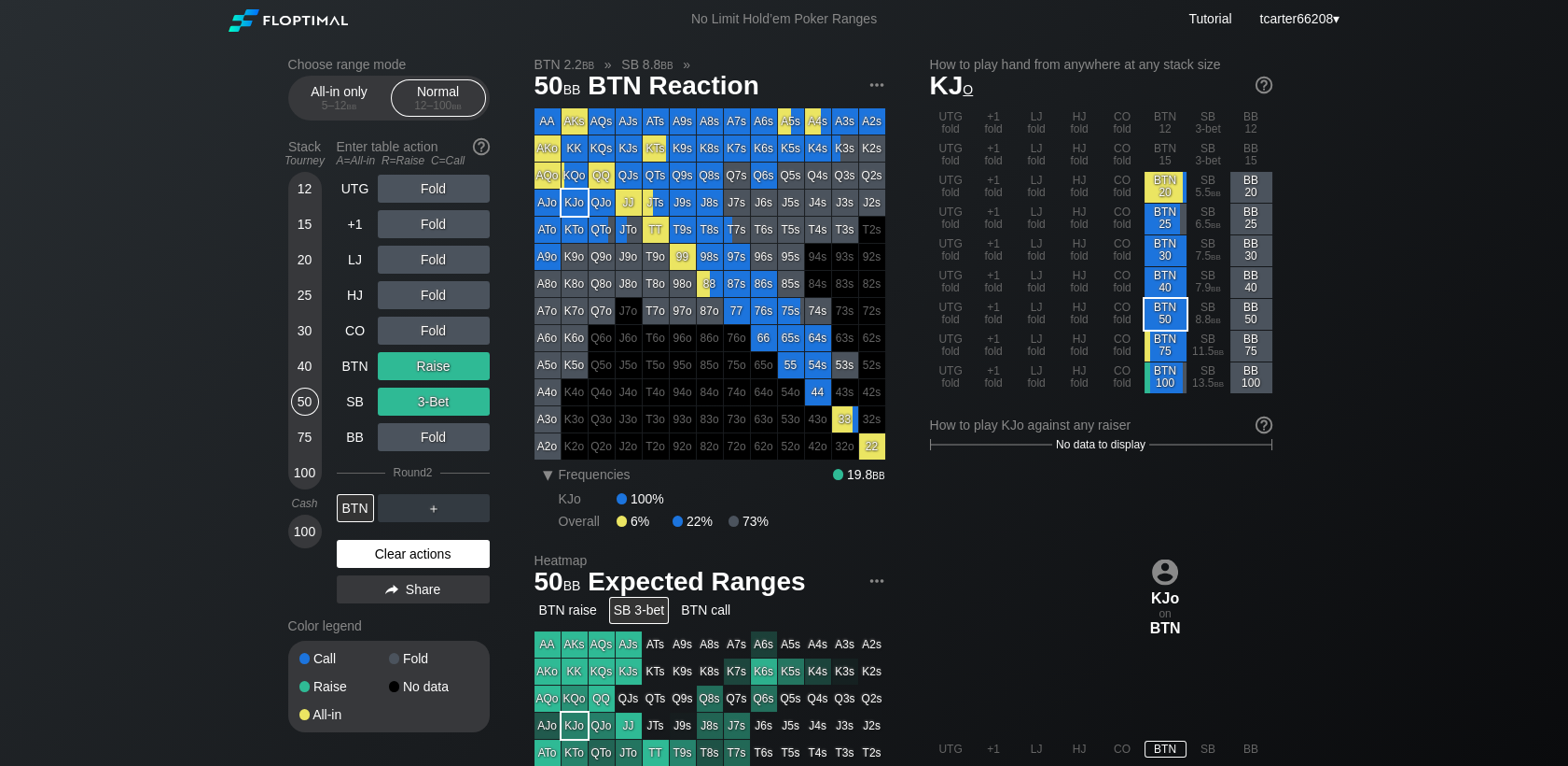
click at [373, 544] on div "Clear actions" at bounding box center [414, 554] width 153 height 28
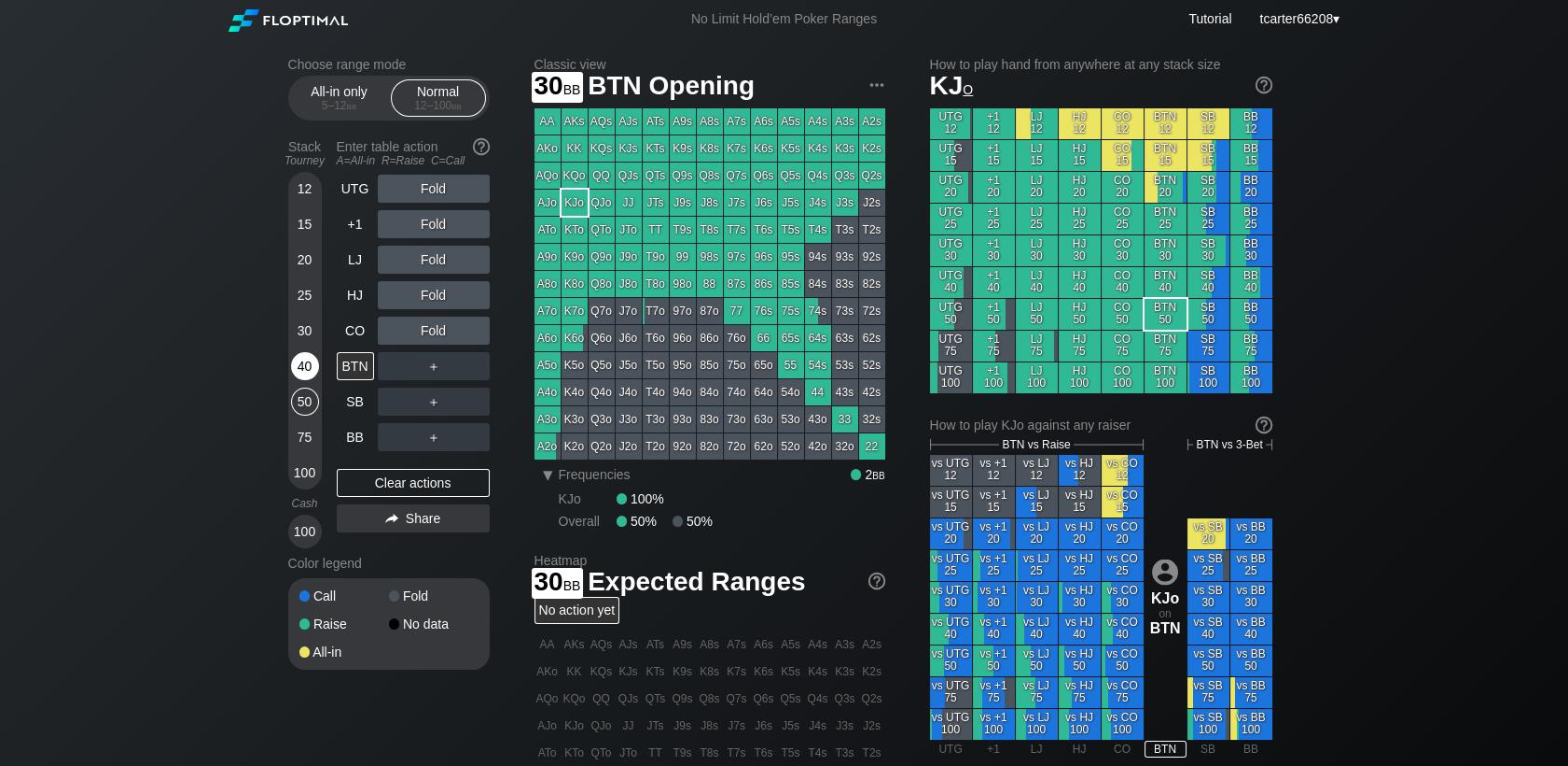
click at [307, 350] on div "30" at bounding box center [304, 334] width 28 height 36
click at [307, 364] on div "40" at bounding box center [304, 366] width 28 height 28
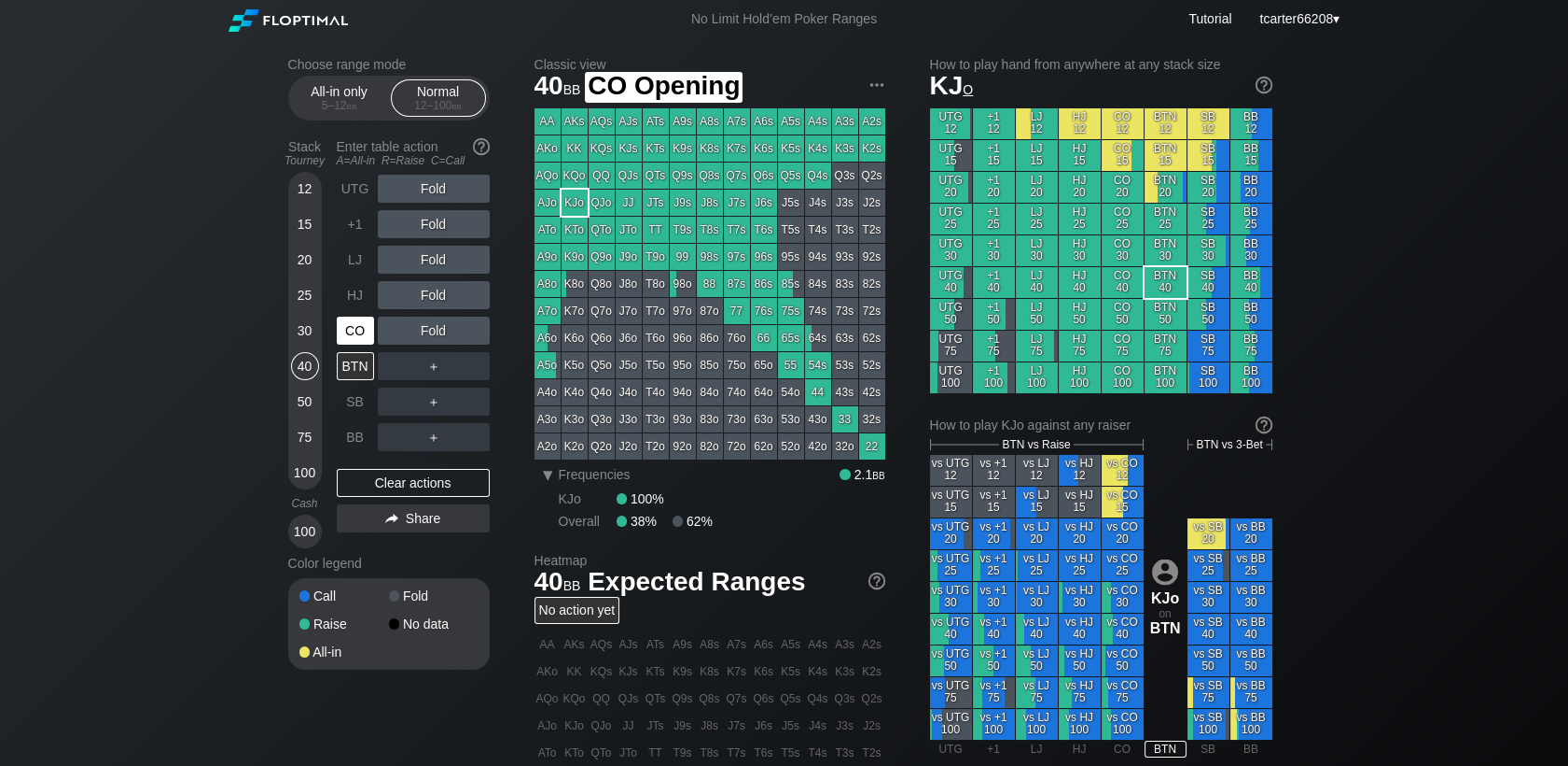
click at [368, 327] on div "CO" at bounding box center [356, 330] width 38 height 28
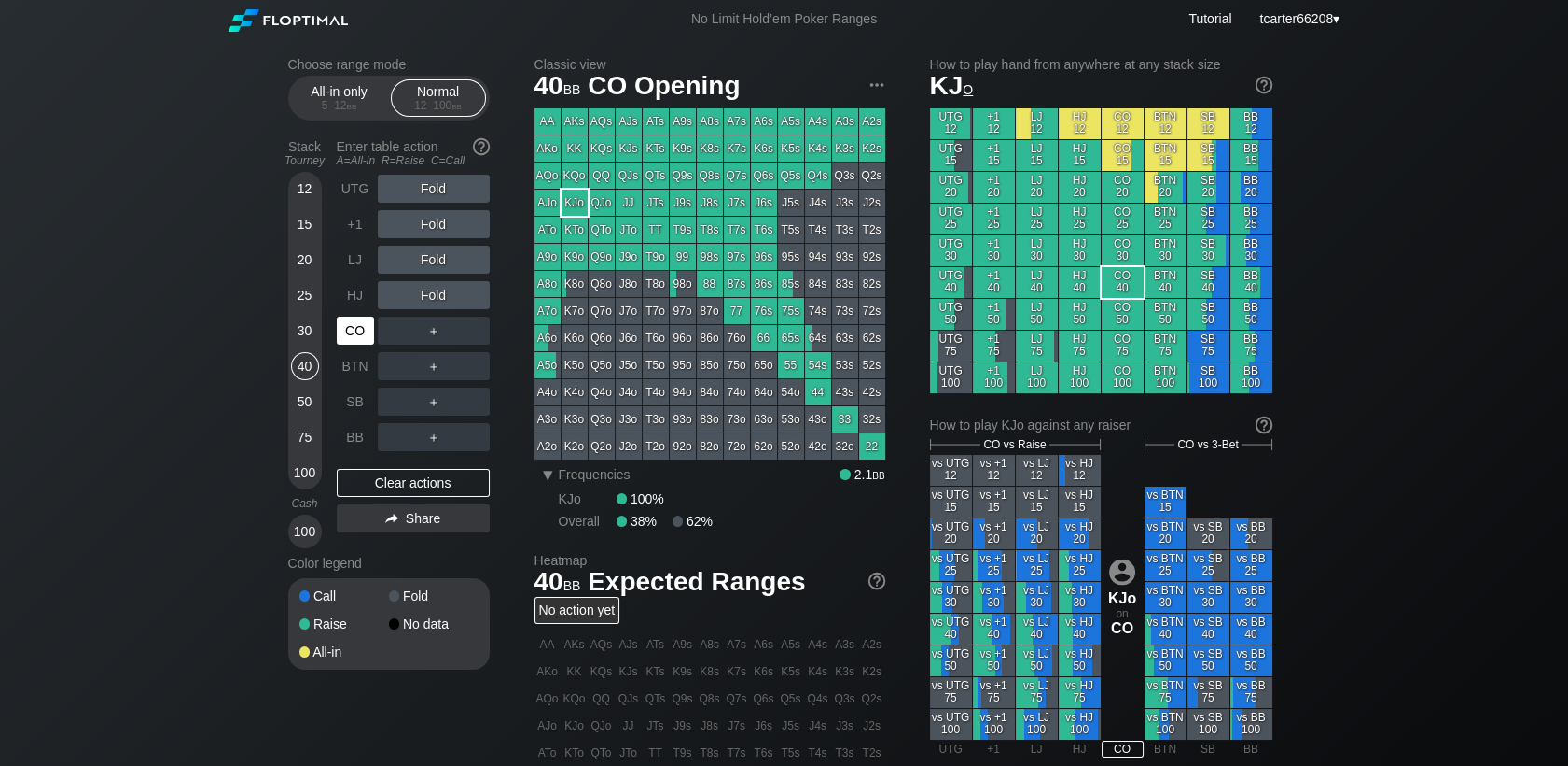
click at [361, 335] on div "CO" at bounding box center [356, 330] width 38 height 28
click at [443, 325] on div "A ✕ R ✕ C ✕ ＋" at bounding box center [434, 330] width 112 height 28
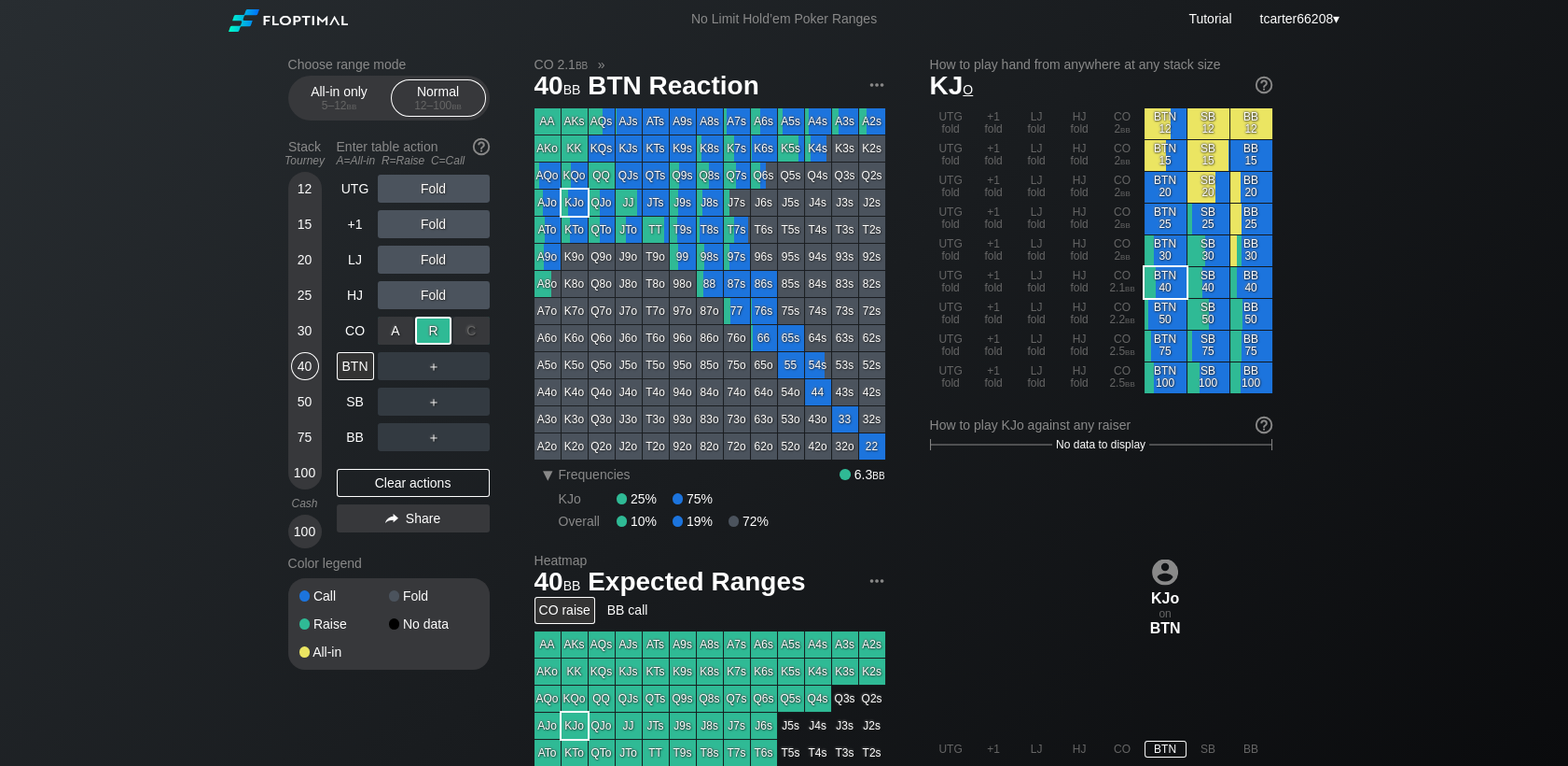
drag, startPoint x: 425, startPoint y: 335, endPoint x: 425, endPoint y: 351, distance: 16.0
click at [425, 335] on div "R ✕" at bounding box center [433, 330] width 37 height 28
click at [425, 369] on div "R ✕" at bounding box center [433, 366] width 37 height 28
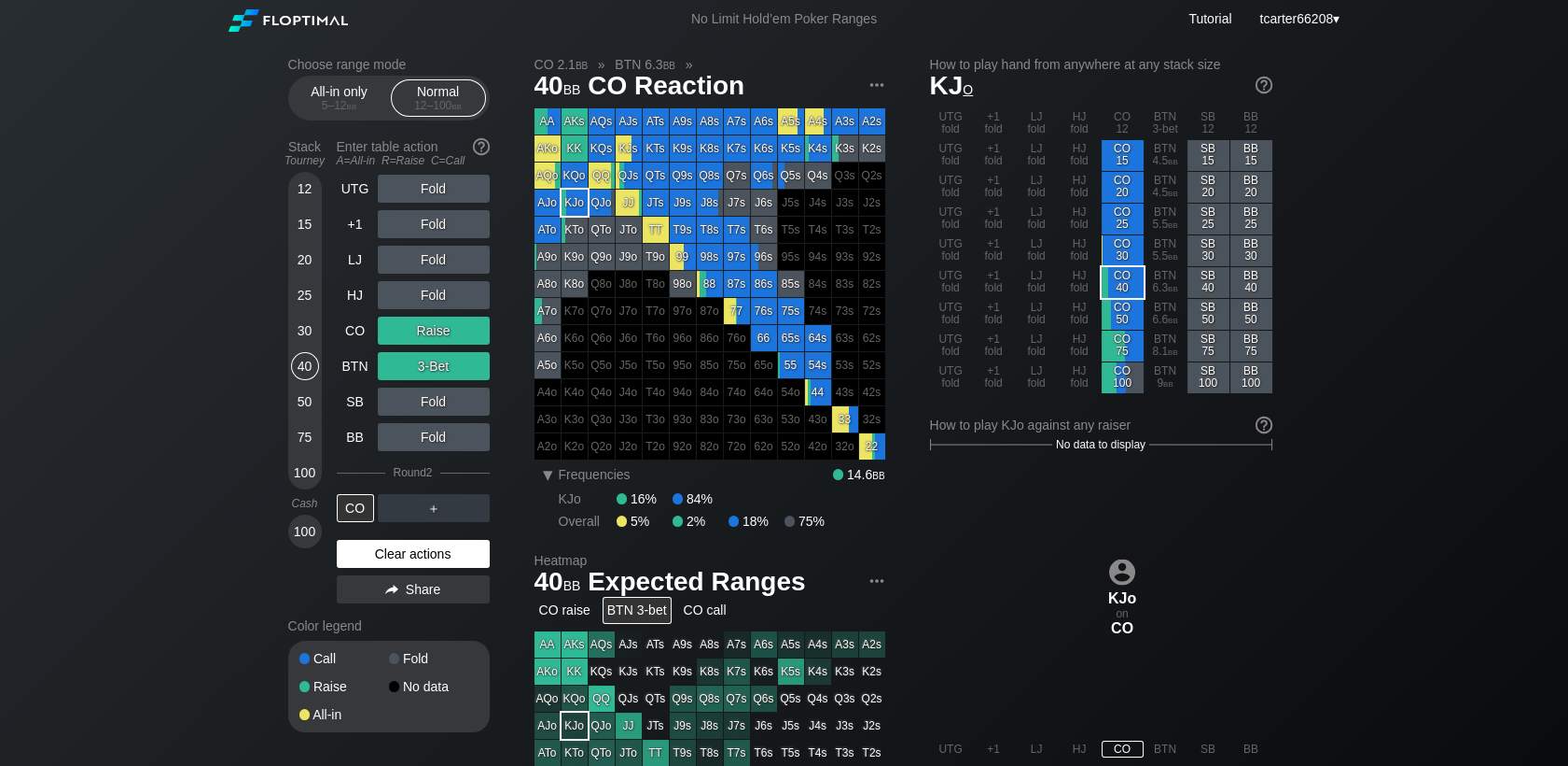
click at [440, 543] on div "Clear actions" at bounding box center [414, 554] width 153 height 28
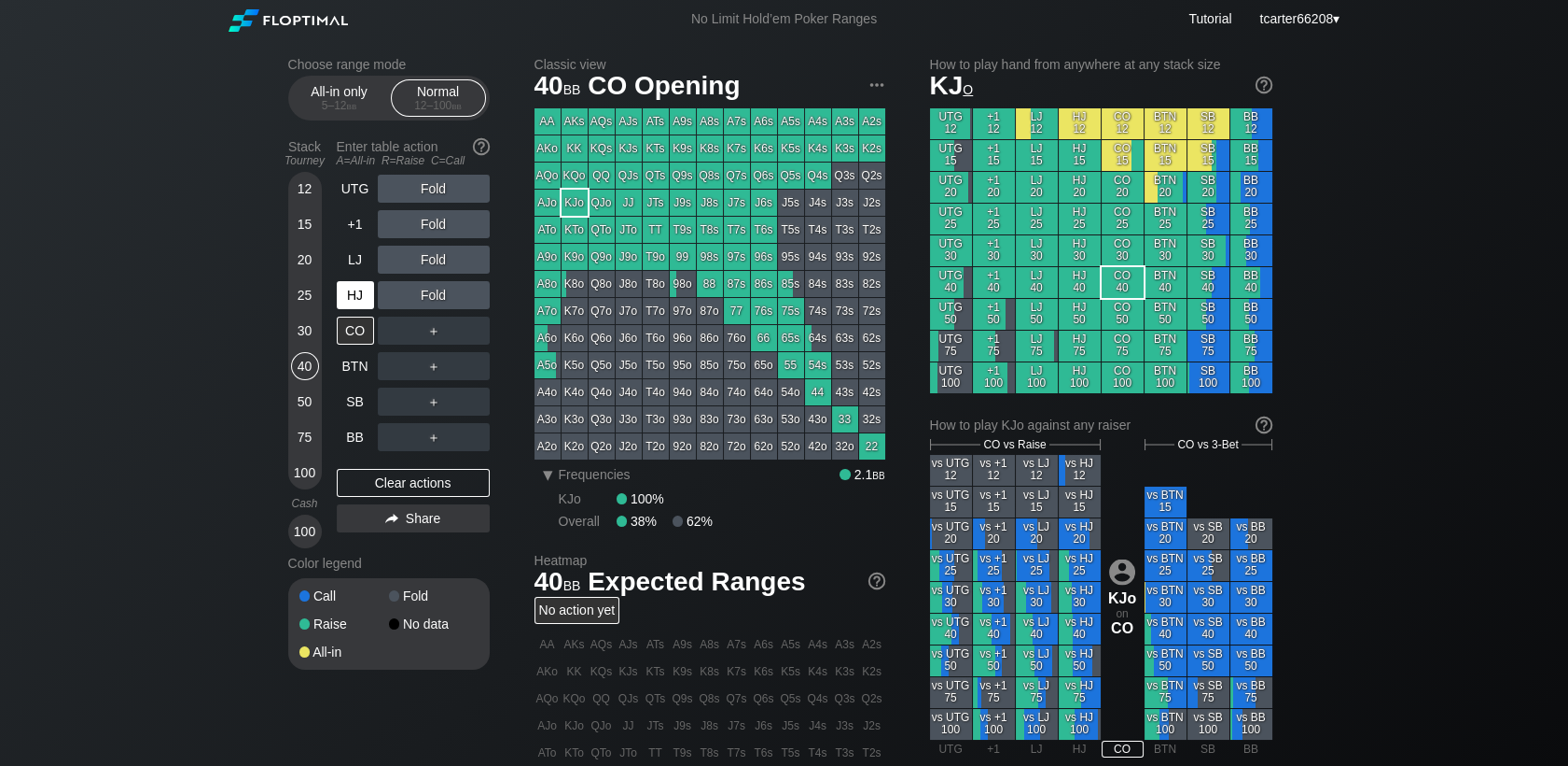
click at [378, 303] on div "Fold" at bounding box center [434, 295] width 112 height 28
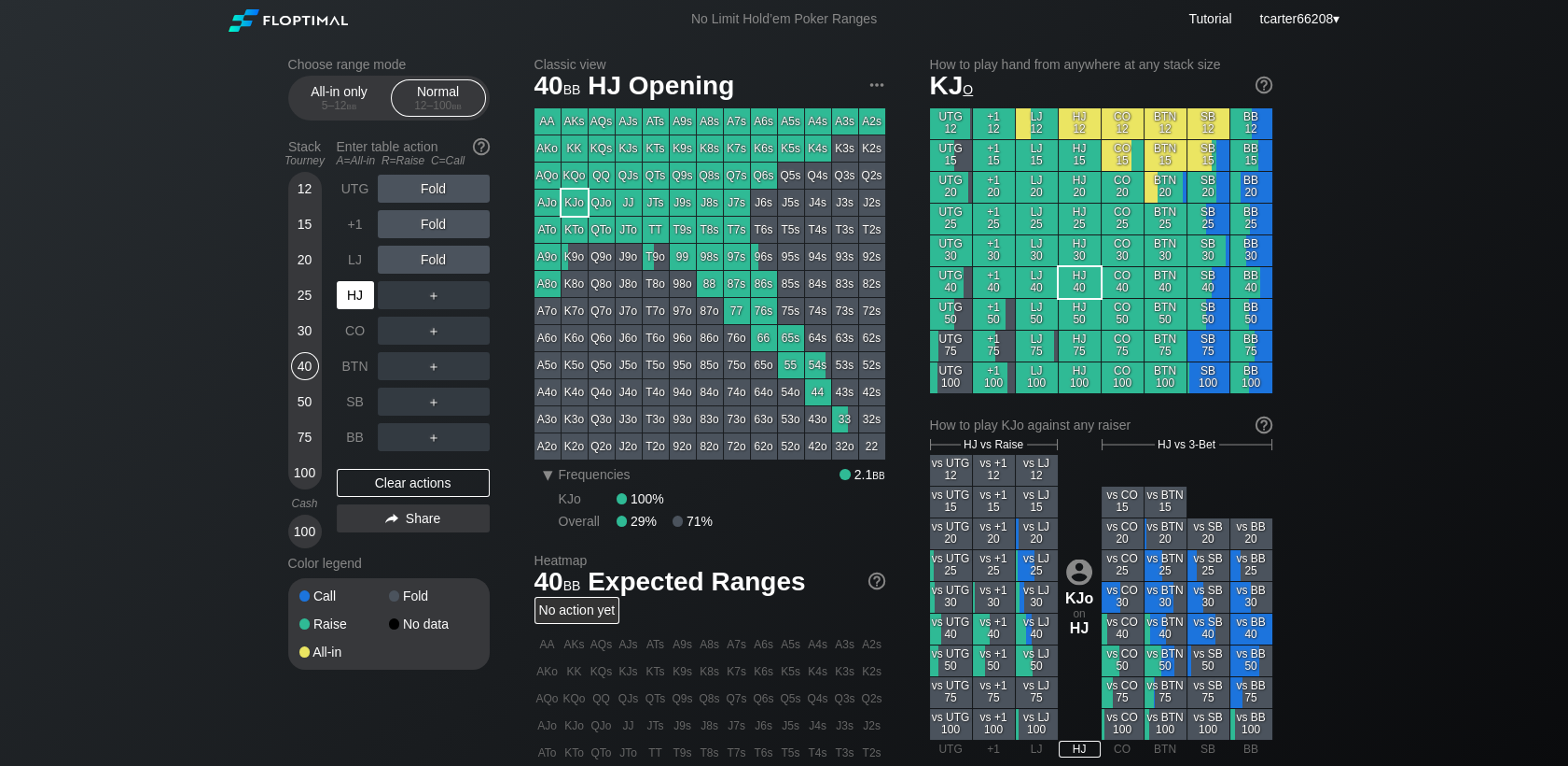
click at [363, 301] on div "HJ" at bounding box center [356, 295] width 38 height 28
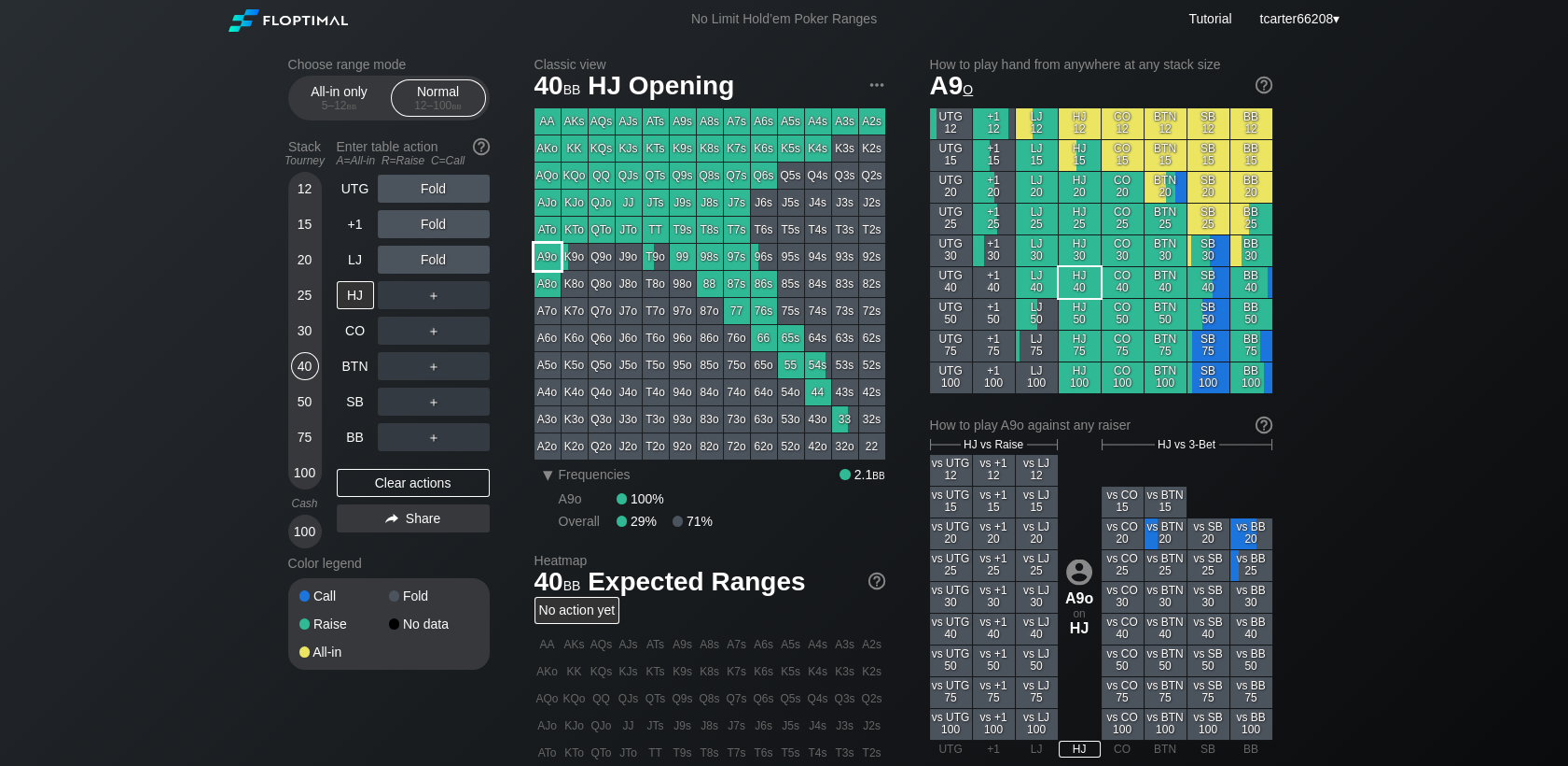
click at [545, 260] on div "A9o" at bounding box center [548, 256] width 26 height 26
click at [302, 334] on div "30" at bounding box center [304, 330] width 28 height 28
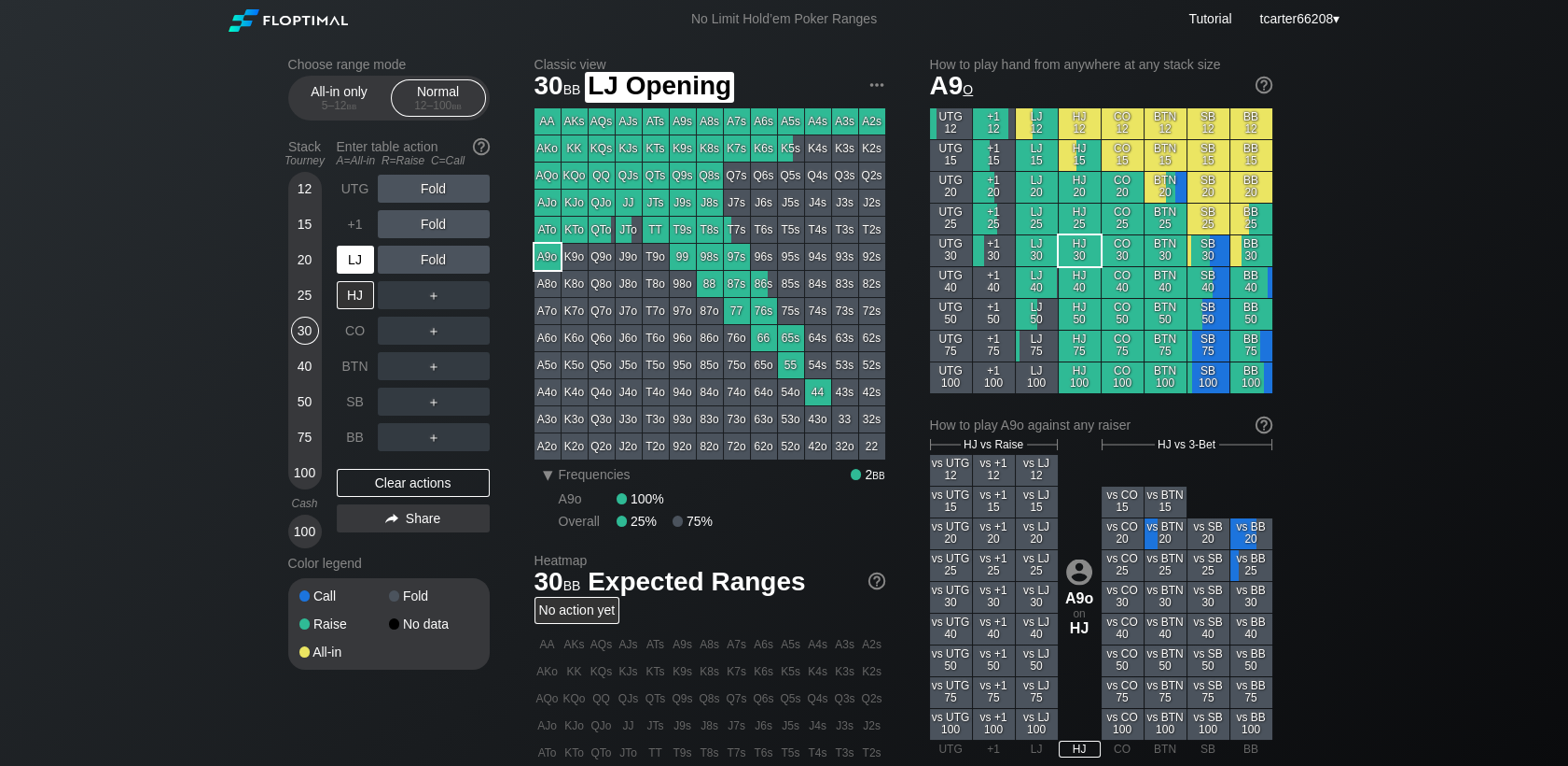
click at [350, 258] on div "LJ" at bounding box center [356, 259] width 38 height 28
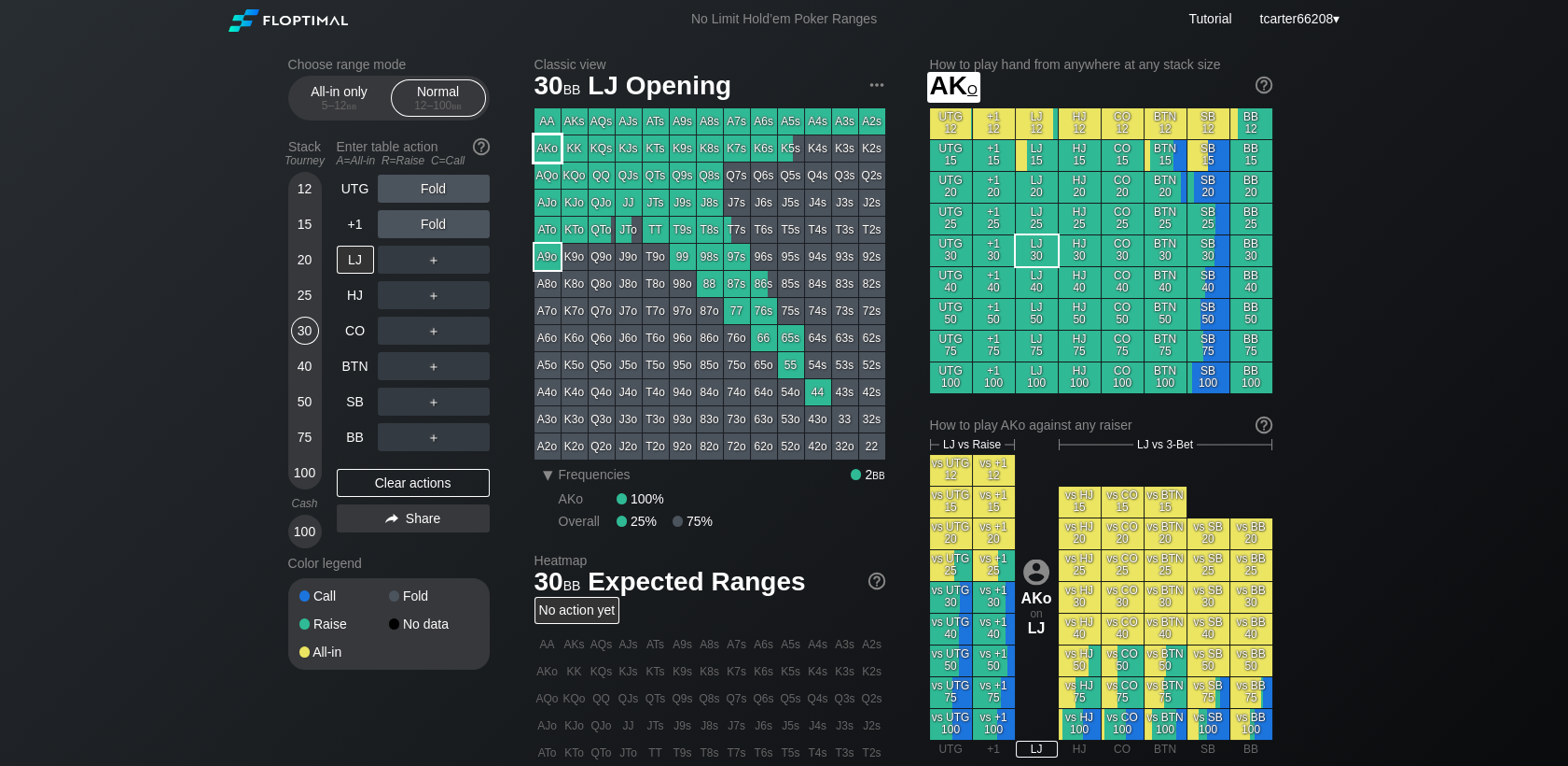
click at [550, 151] on div "AKo" at bounding box center [548, 148] width 26 height 26
drag, startPoint x: 306, startPoint y: 300, endPoint x: 337, endPoint y: 345, distance: 54.6
click at [306, 300] on div "25" at bounding box center [304, 295] width 28 height 28
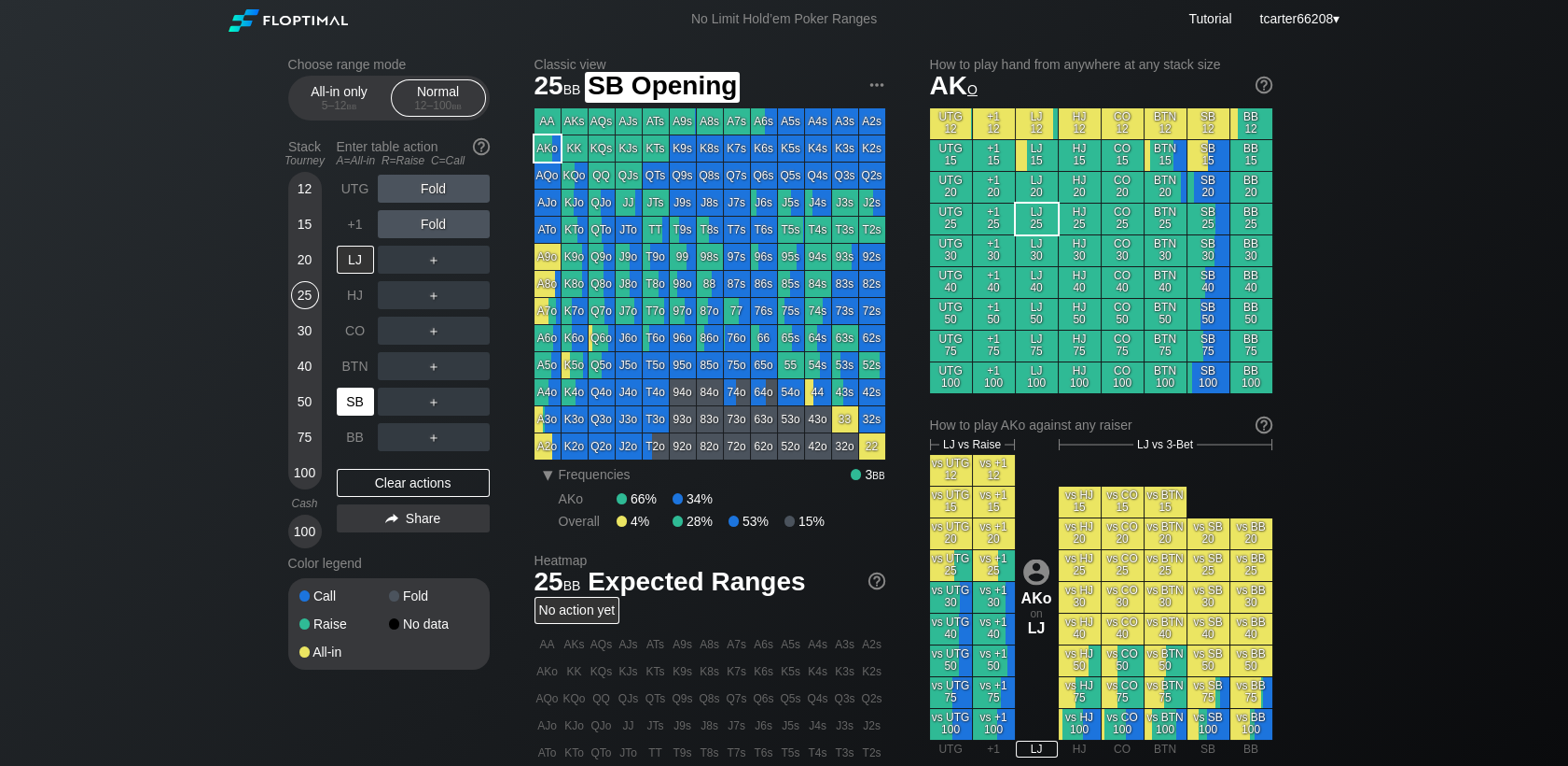
click at [374, 403] on div "SB" at bounding box center [358, 401] width 41 height 36
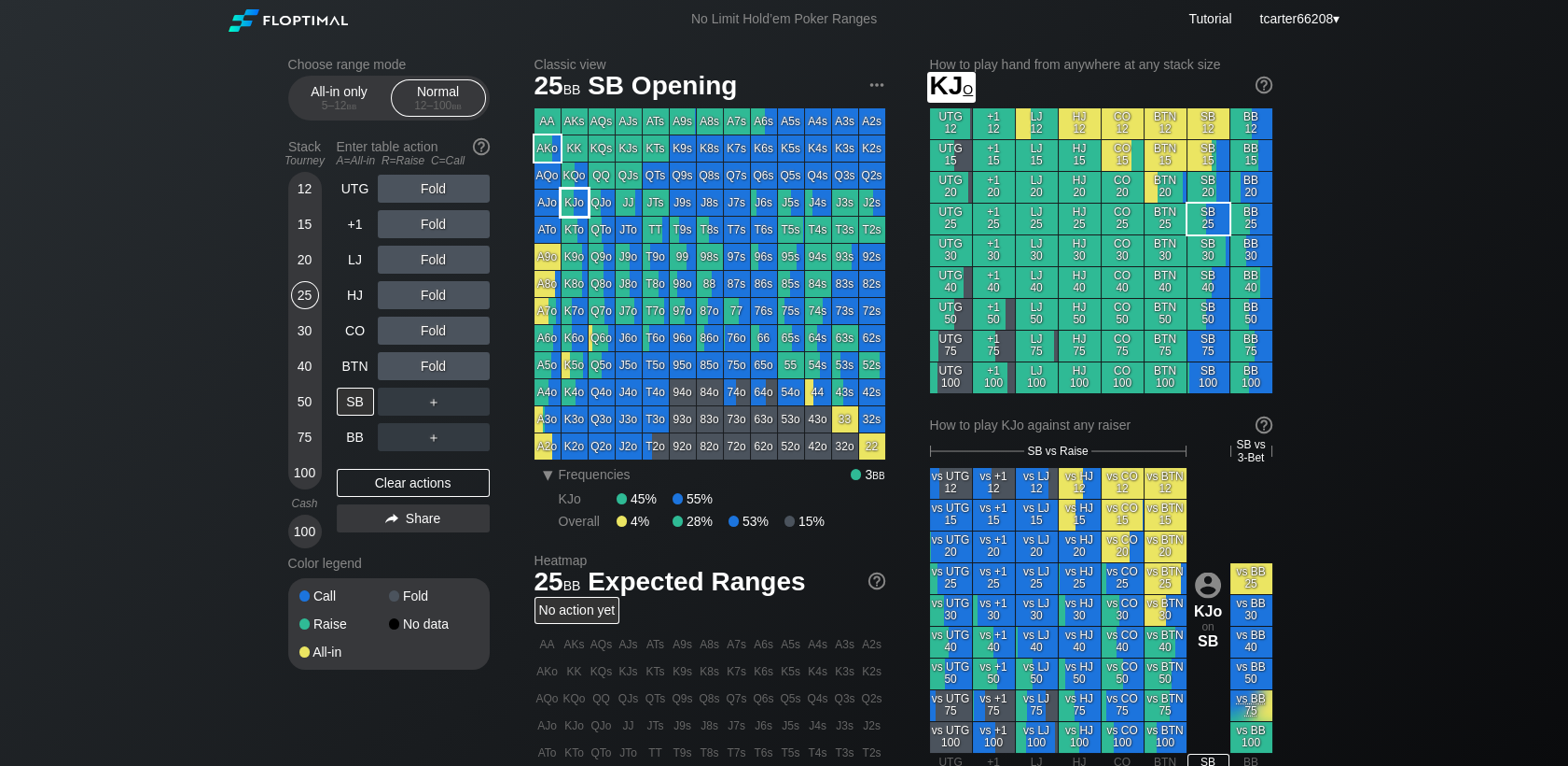
click at [573, 205] on div "KJo" at bounding box center [575, 202] width 26 height 26
drag, startPoint x: 395, startPoint y: 495, endPoint x: 357, endPoint y: 446, distance: 62.0
click at [395, 496] on div "Clear actions" at bounding box center [414, 482] width 153 height 28
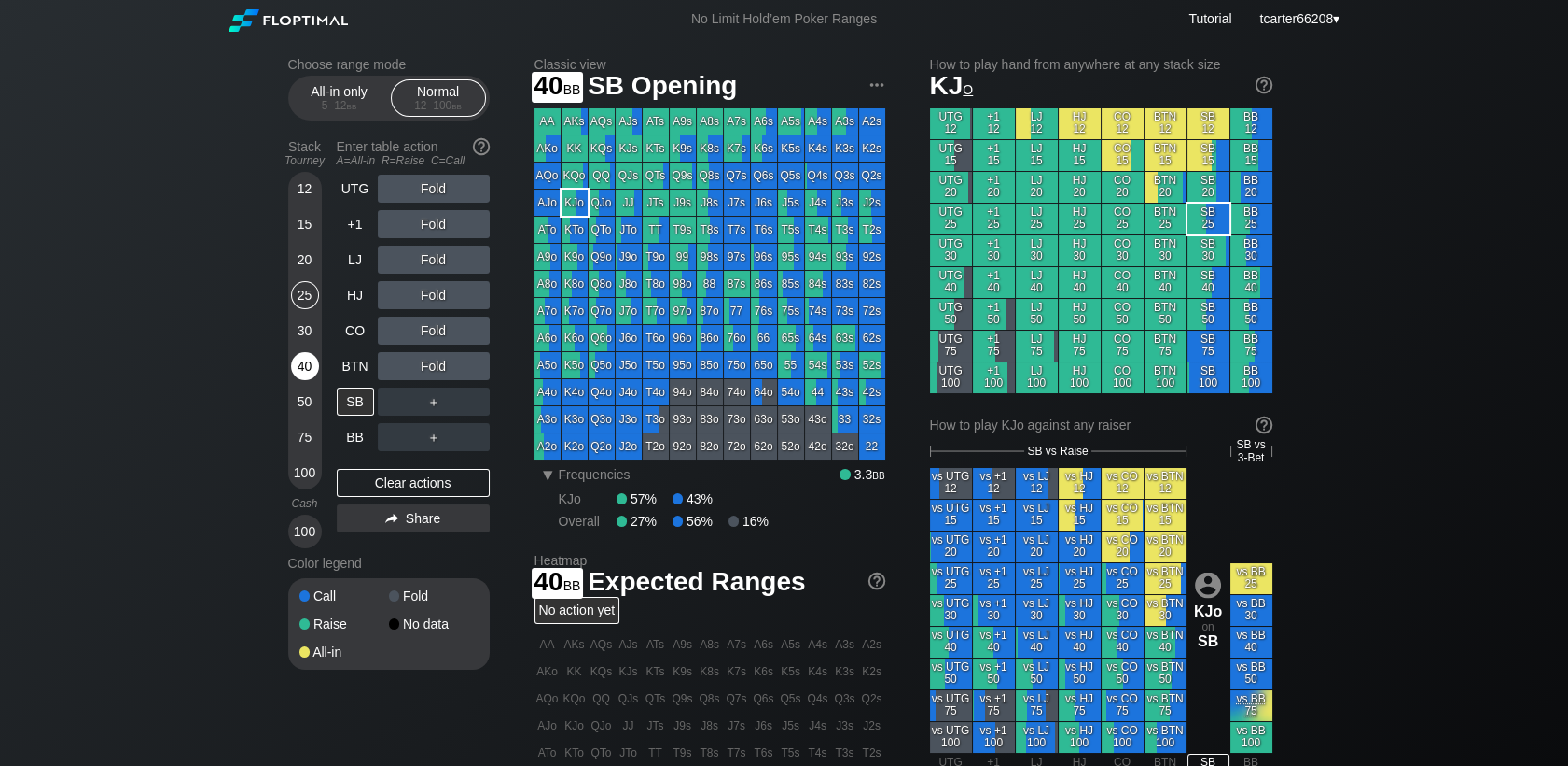
click at [301, 369] on div "40" at bounding box center [304, 366] width 28 height 28
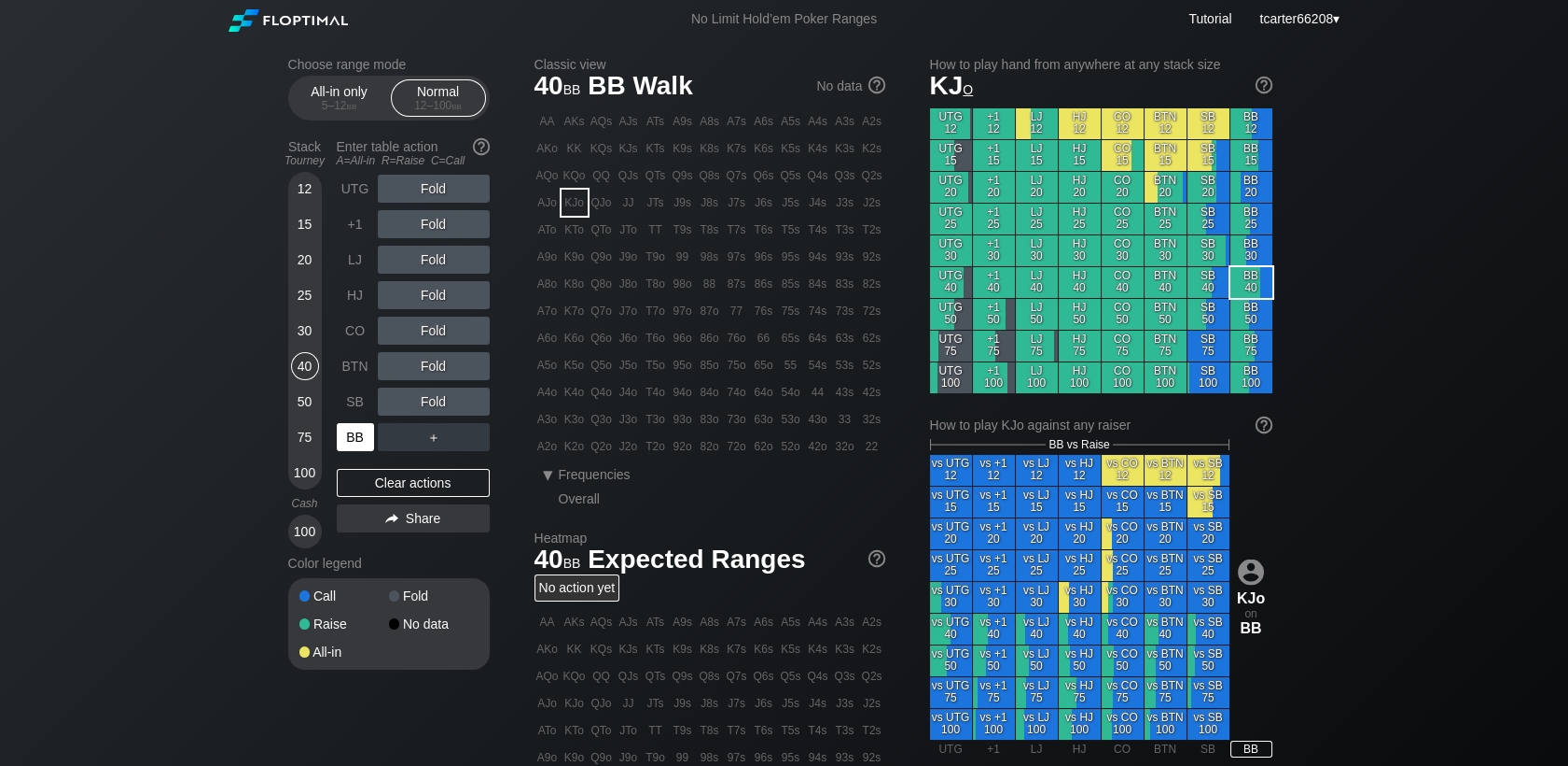
drag, startPoint x: 346, startPoint y: 432, endPoint x: 442, endPoint y: 419, distance: 96.9
click at [347, 433] on div "BB" at bounding box center [356, 436] width 38 height 28
click at [489, 405] on div "Choose range mode All-in only 5 – 12 bb Normal 12 – 100 bb Stack Tourney Enter …" at bounding box center [404, 375] width 232 height 637
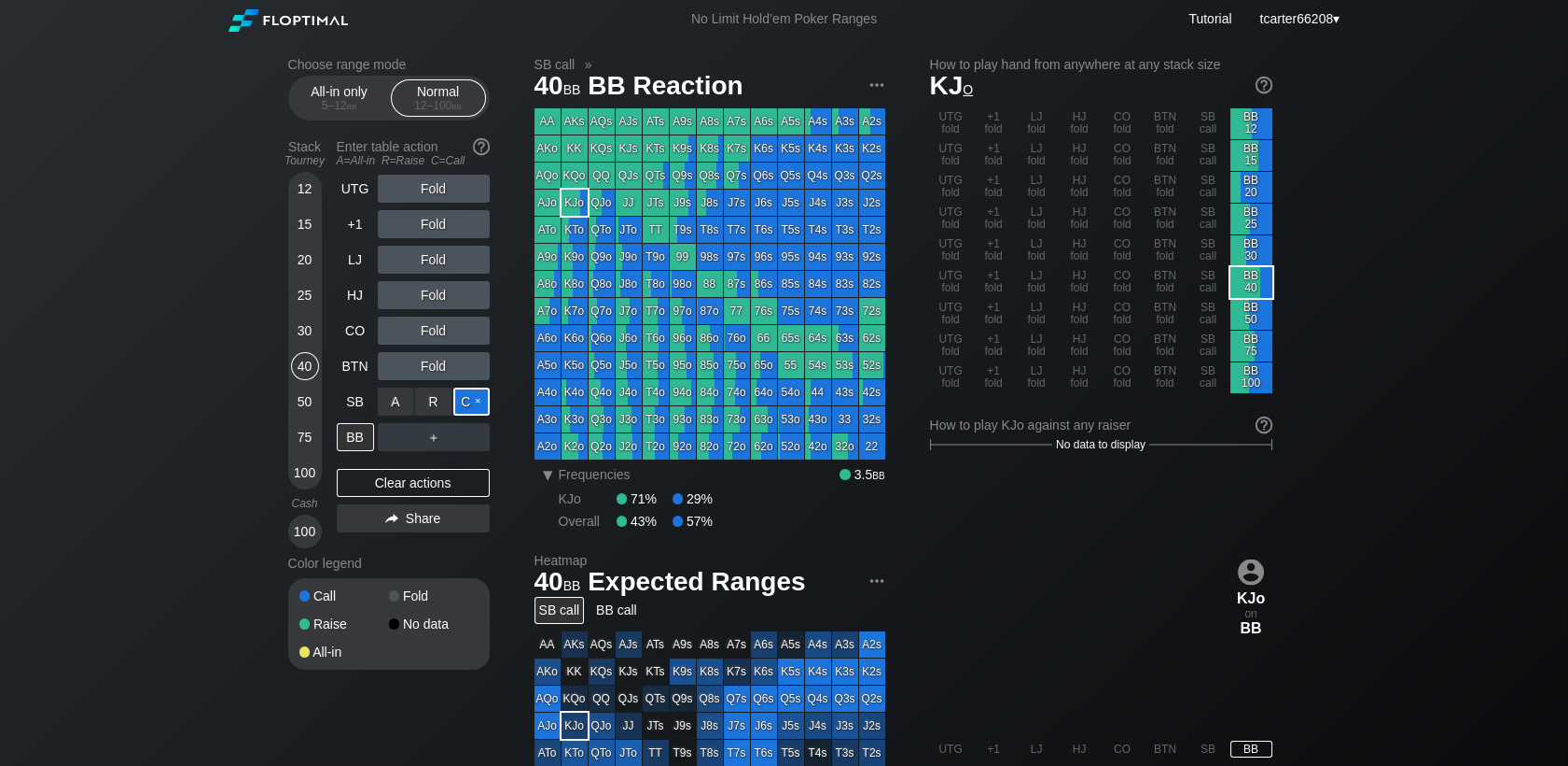
click at [479, 405] on div "C ✕" at bounding box center [472, 401] width 37 height 28
click at [625, 446] on div "J2o" at bounding box center [628, 446] width 26 height 26
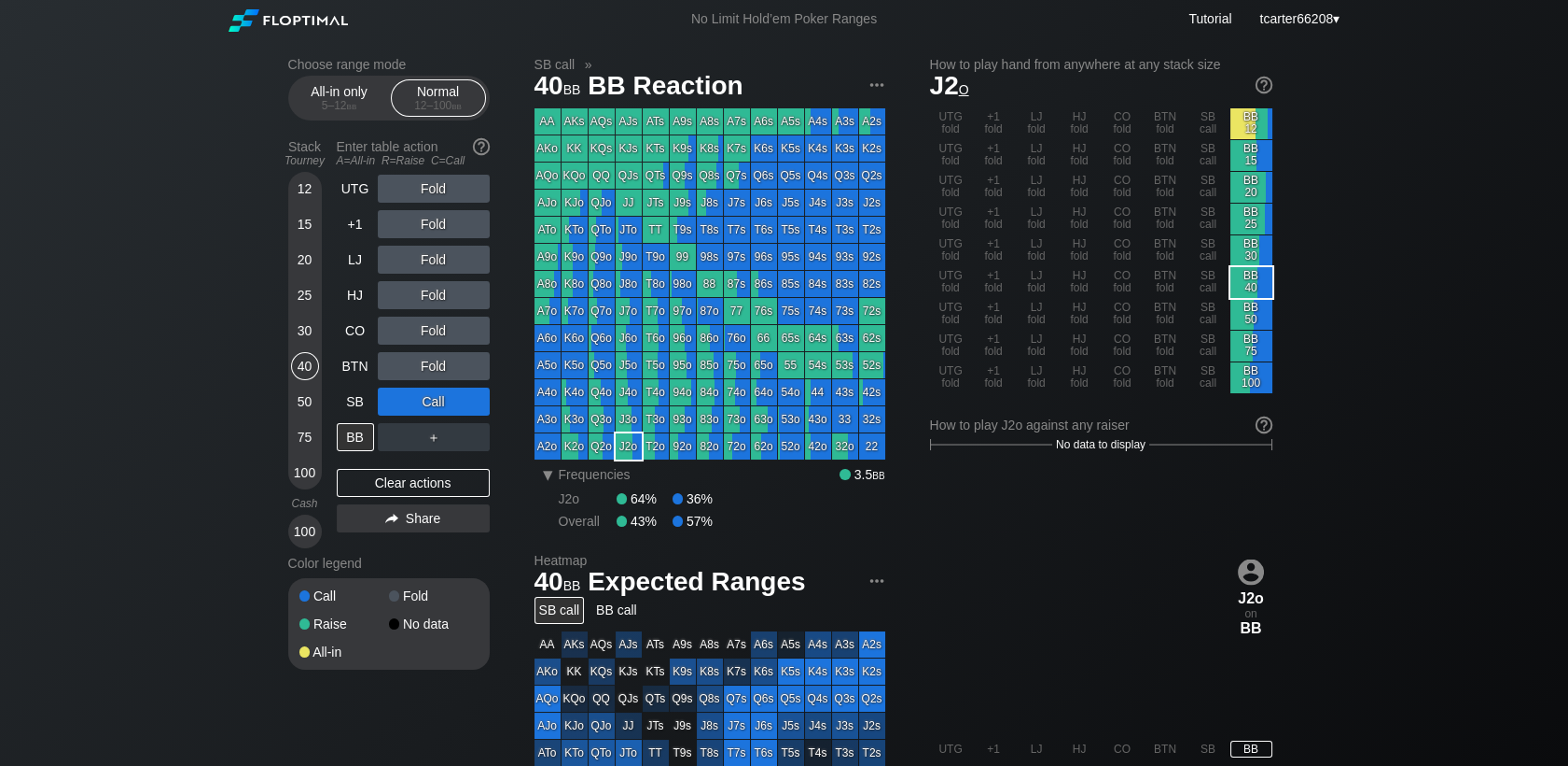
drag, startPoint x: 294, startPoint y: 446, endPoint x: 303, endPoint y: 441, distance: 10.3
click at [298, 444] on div "75" at bounding box center [304, 436] width 28 height 28
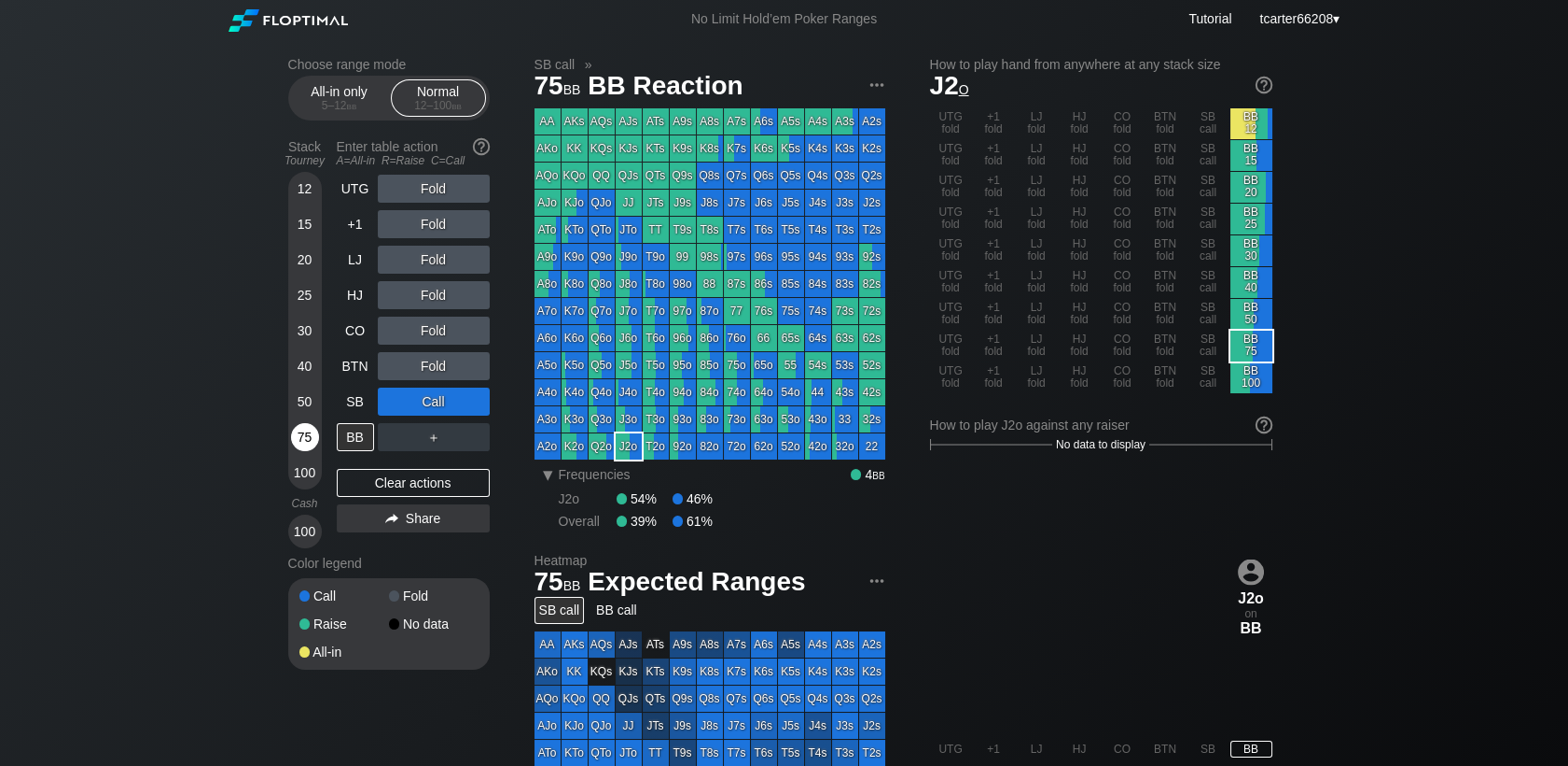
drag, startPoint x: 306, startPoint y: 441, endPoint x: 355, endPoint y: 482, distance: 63.9
click at [306, 442] on div "75" at bounding box center [304, 436] width 28 height 28
click at [363, 490] on div "Clear actions" at bounding box center [414, 482] width 153 height 28
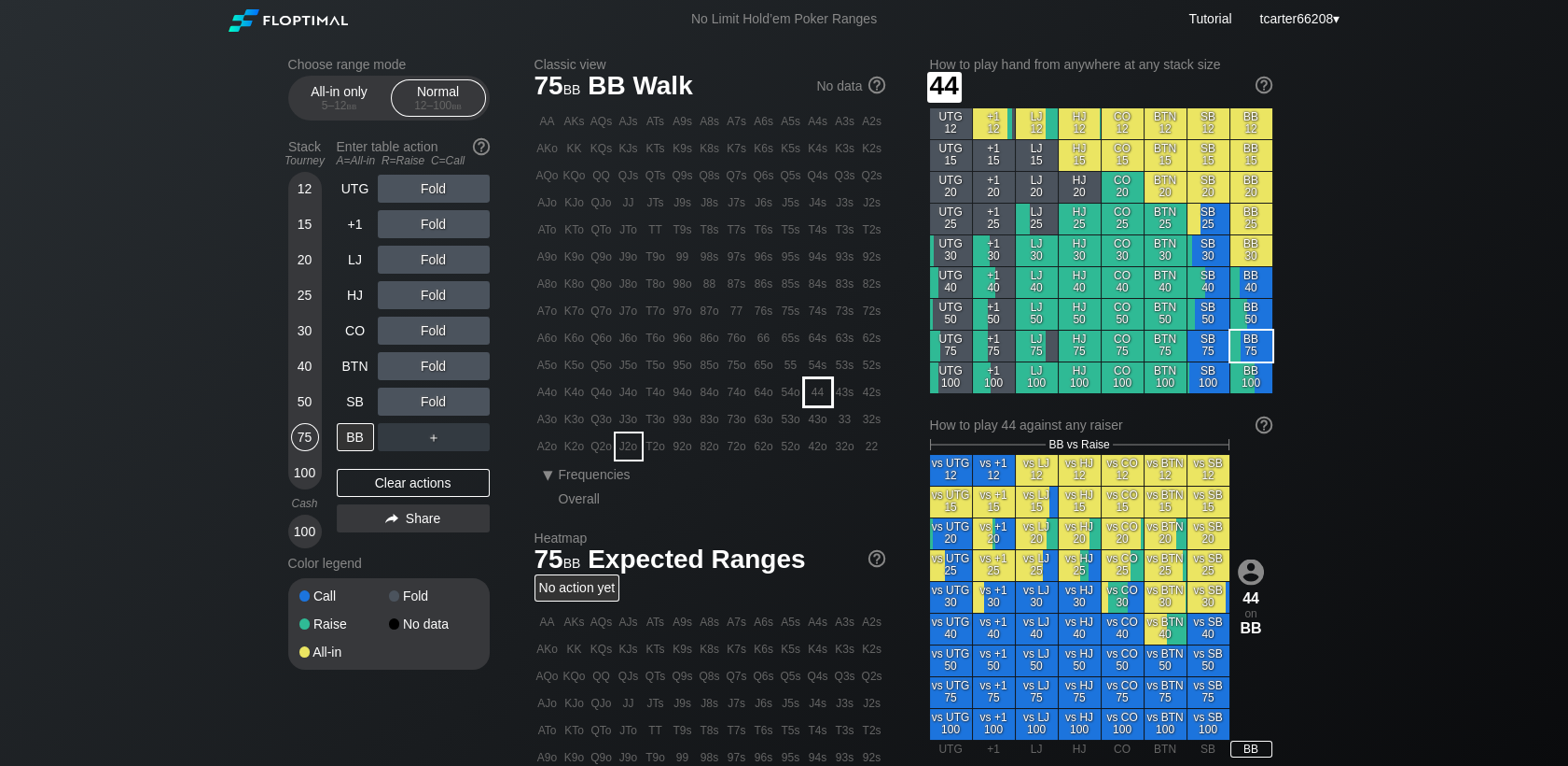
click at [813, 396] on div "44" at bounding box center [818, 392] width 26 height 26
click at [425, 410] on div "Fold" at bounding box center [434, 401] width 112 height 28
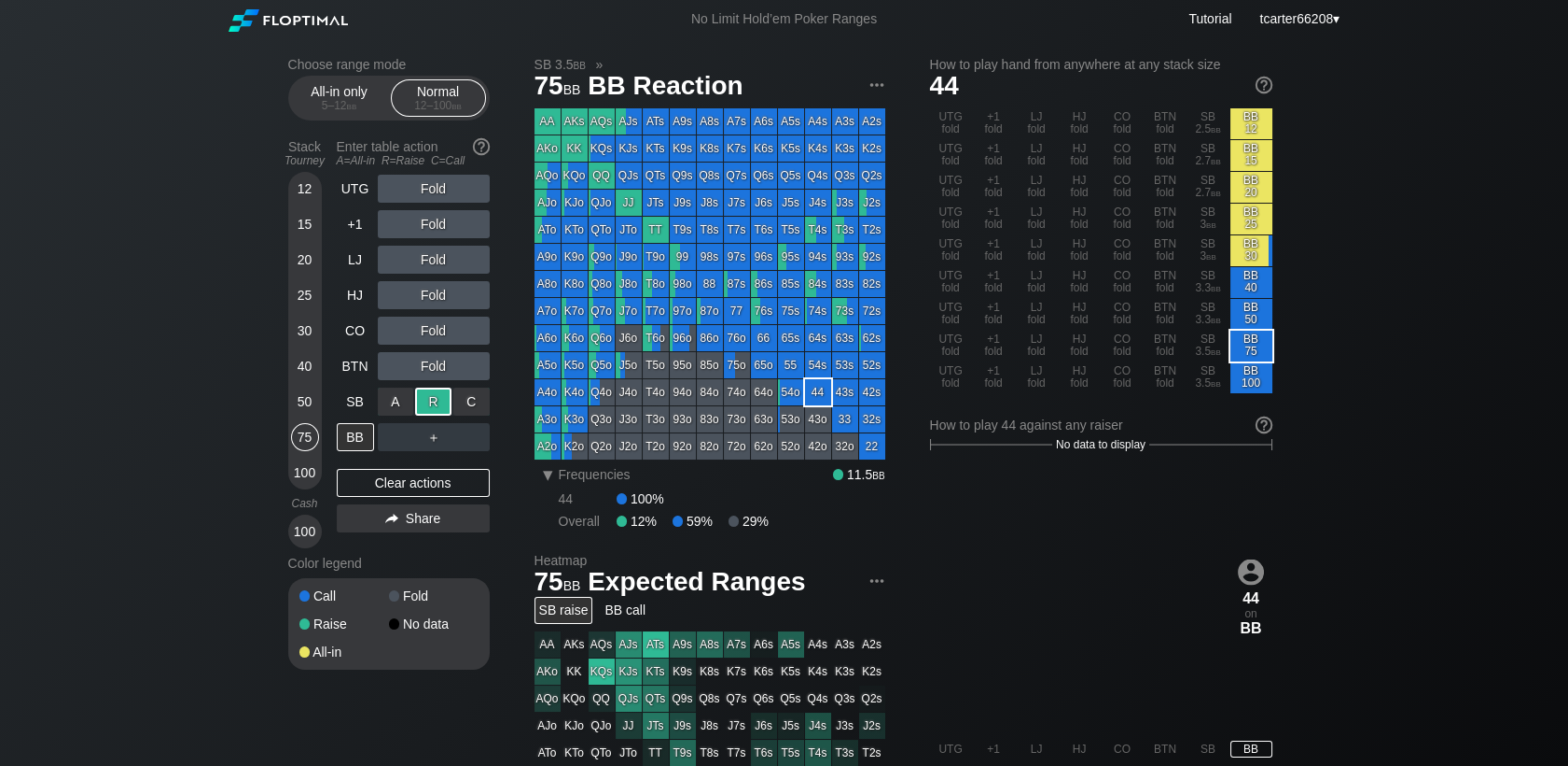
click at [426, 410] on div "R ✕" at bounding box center [433, 401] width 37 height 28
click at [457, 482] on div "Clear actions" at bounding box center [414, 482] width 153 height 28
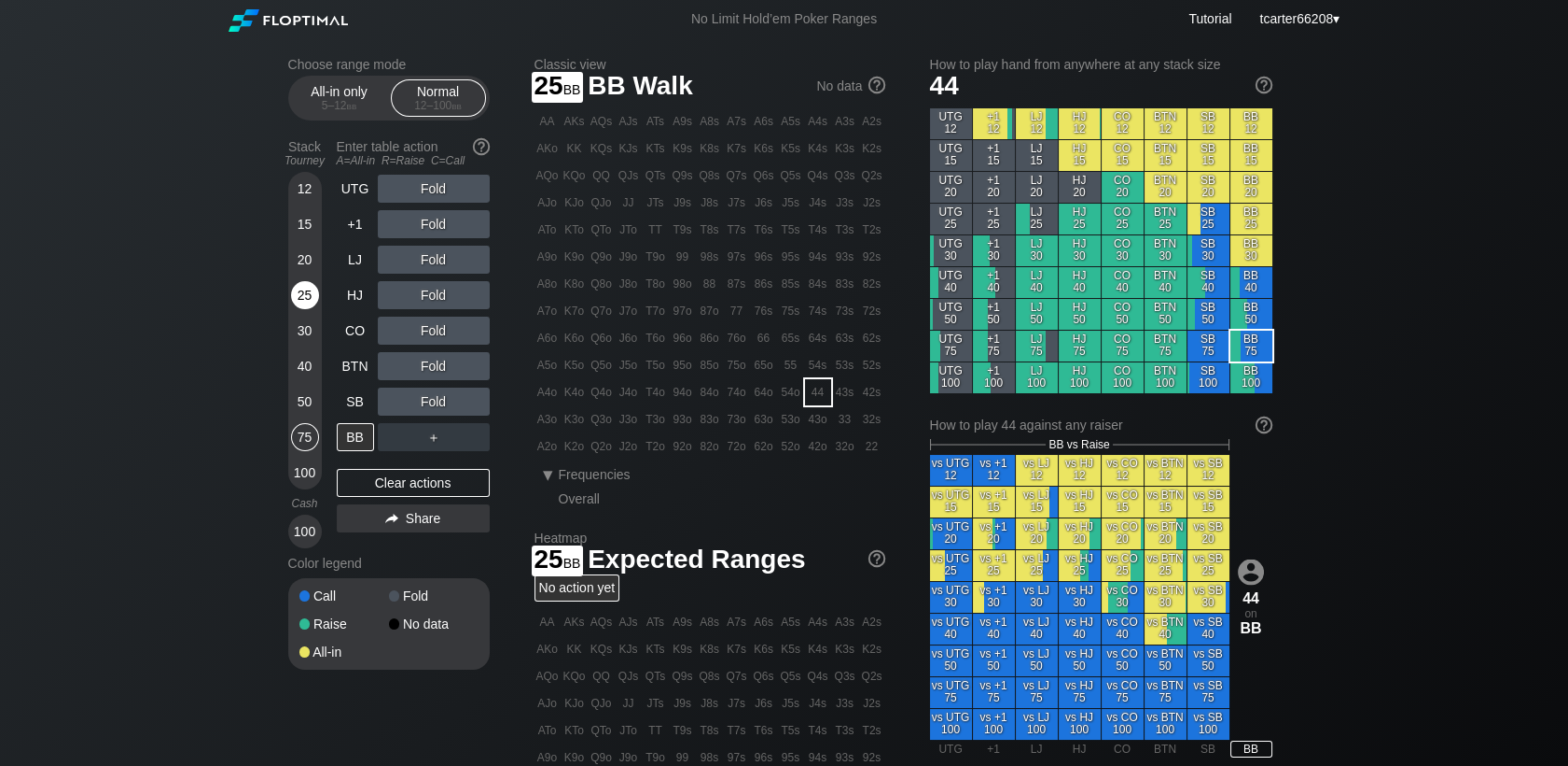
click at [301, 295] on div "25" at bounding box center [304, 295] width 28 height 28
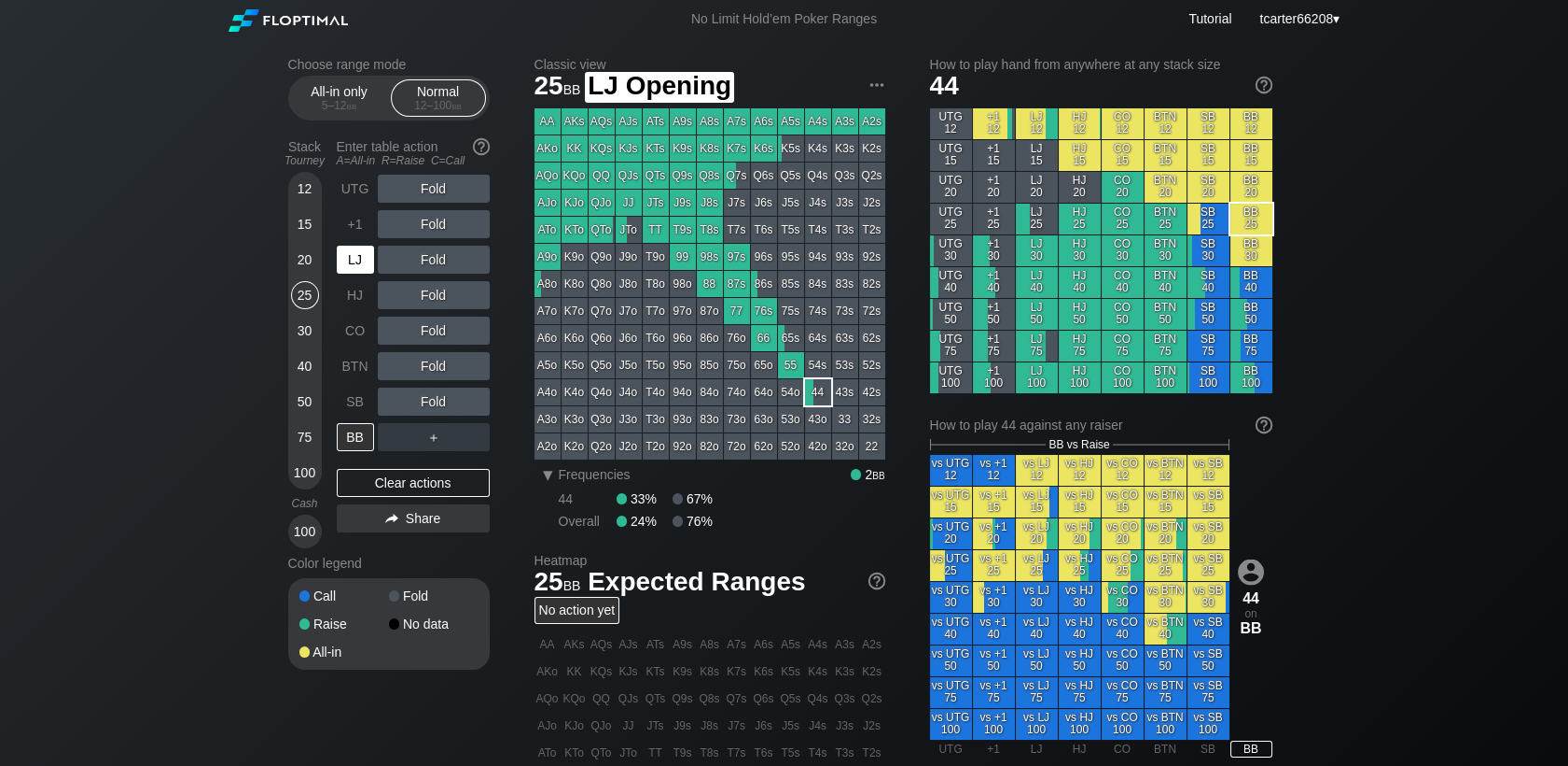
click at [348, 247] on div "LJ" at bounding box center [358, 259] width 41 height 36
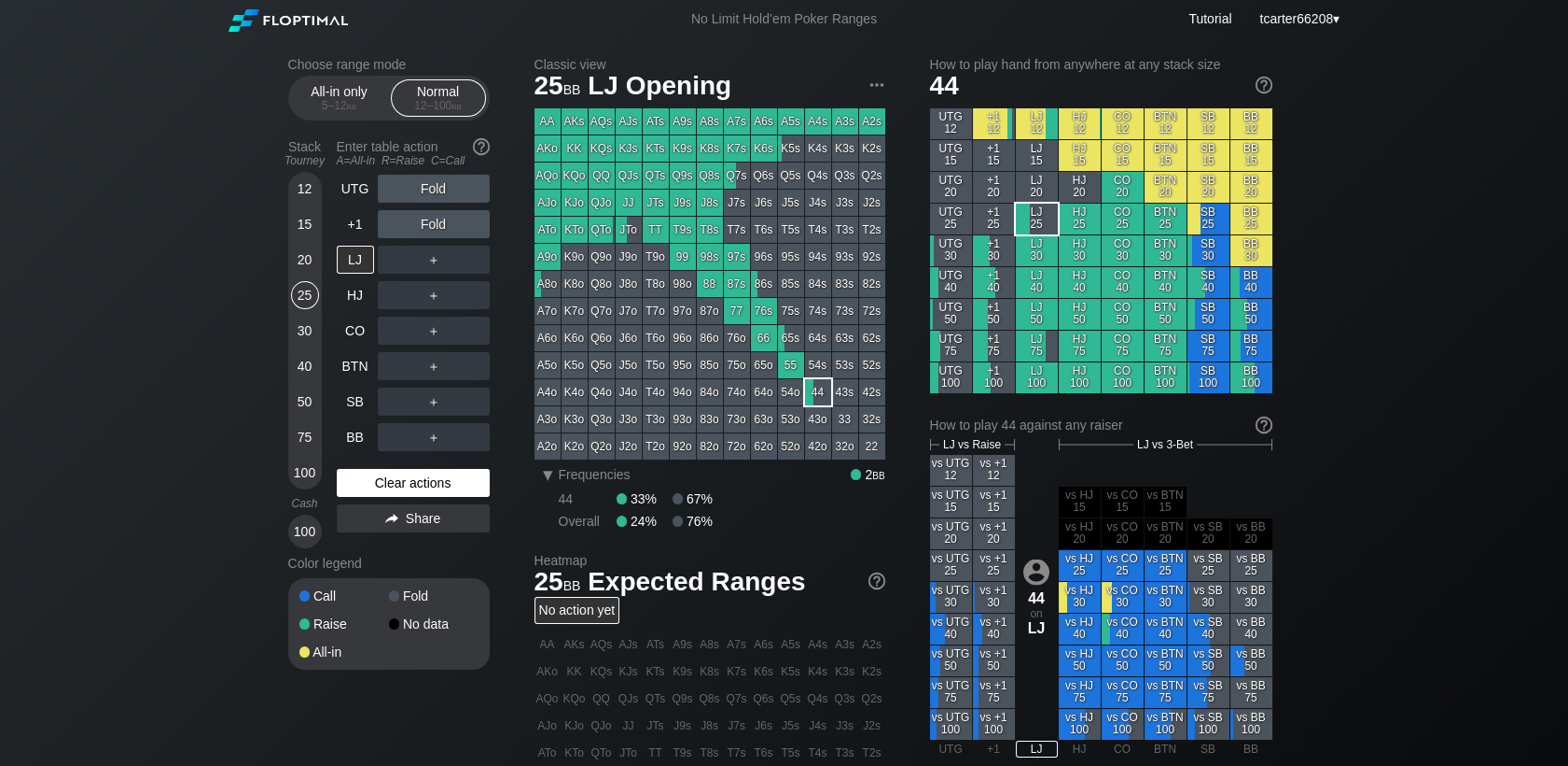
click at [395, 486] on div "Clear actions" at bounding box center [414, 482] width 153 height 28
drag, startPoint x: 307, startPoint y: 403, endPoint x: 320, endPoint y: 392, distance: 17.0
click at [308, 403] on div "50" at bounding box center [304, 401] width 28 height 28
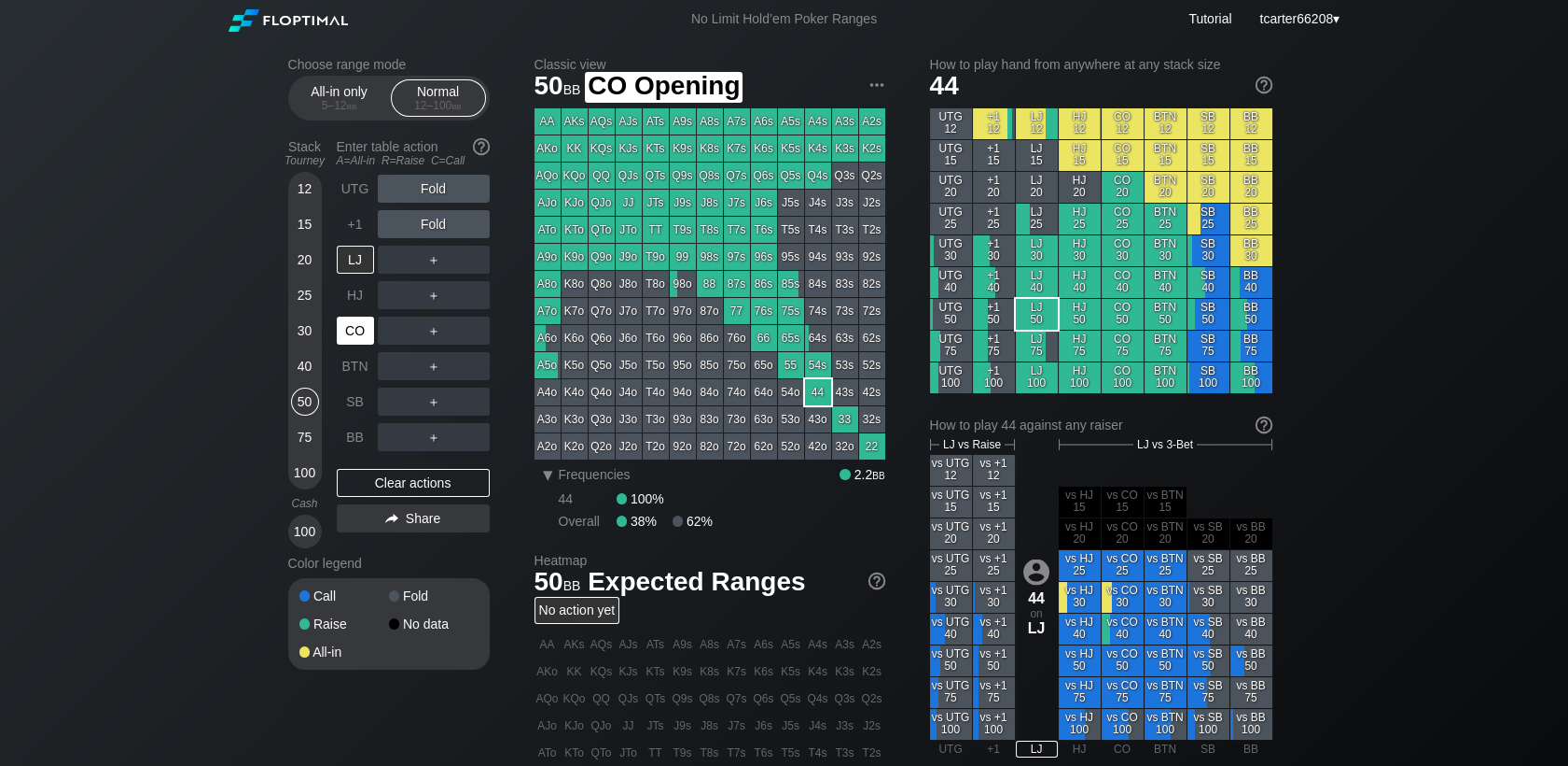
click at [359, 327] on div "CO" at bounding box center [356, 330] width 38 height 28
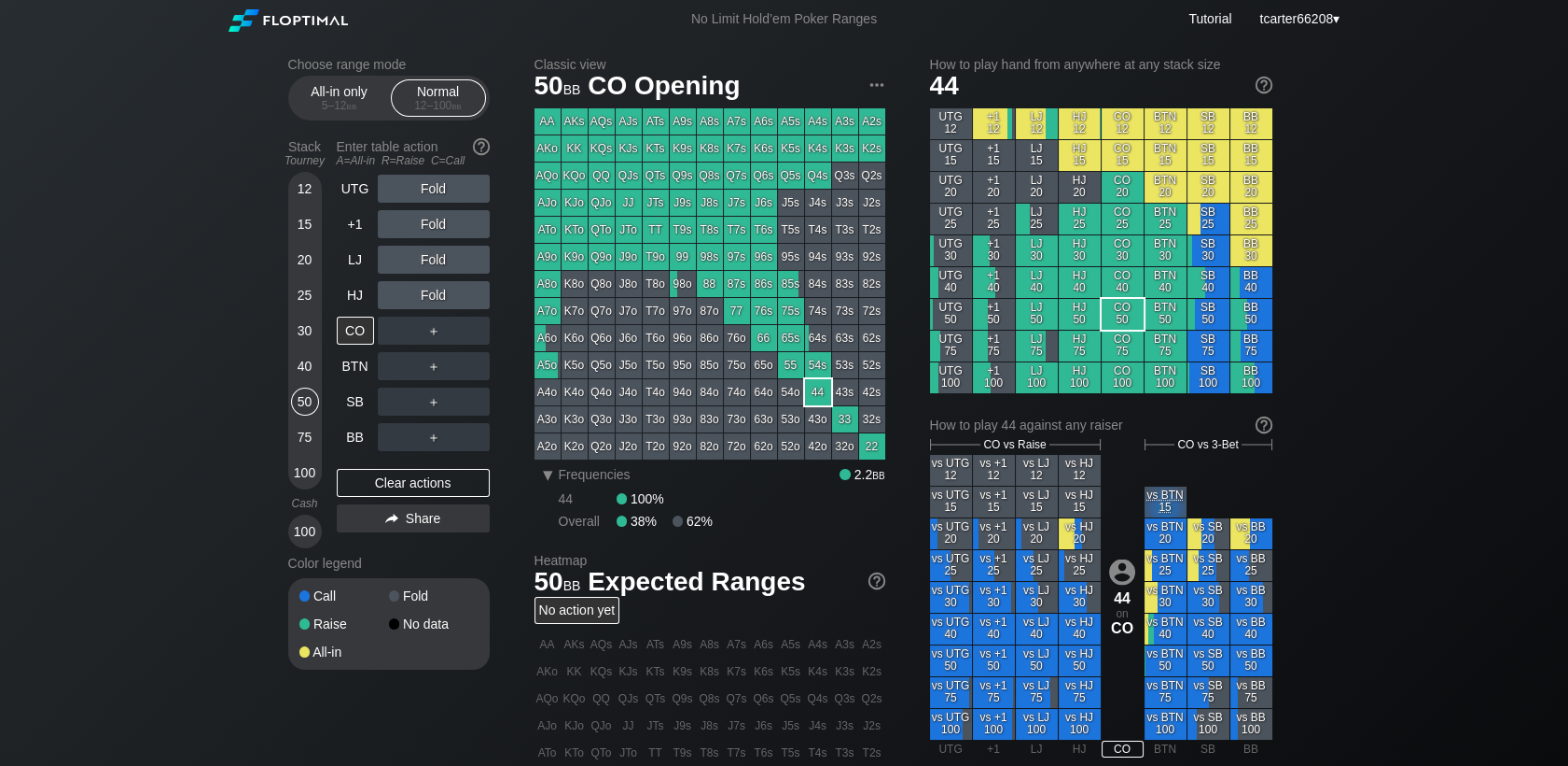
drag, startPoint x: 305, startPoint y: 332, endPoint x: 335, endPoint y: 376, distance: 53.3
click at [305, 332] on div "30" at bounding box center [304, 330] width 28 height 28
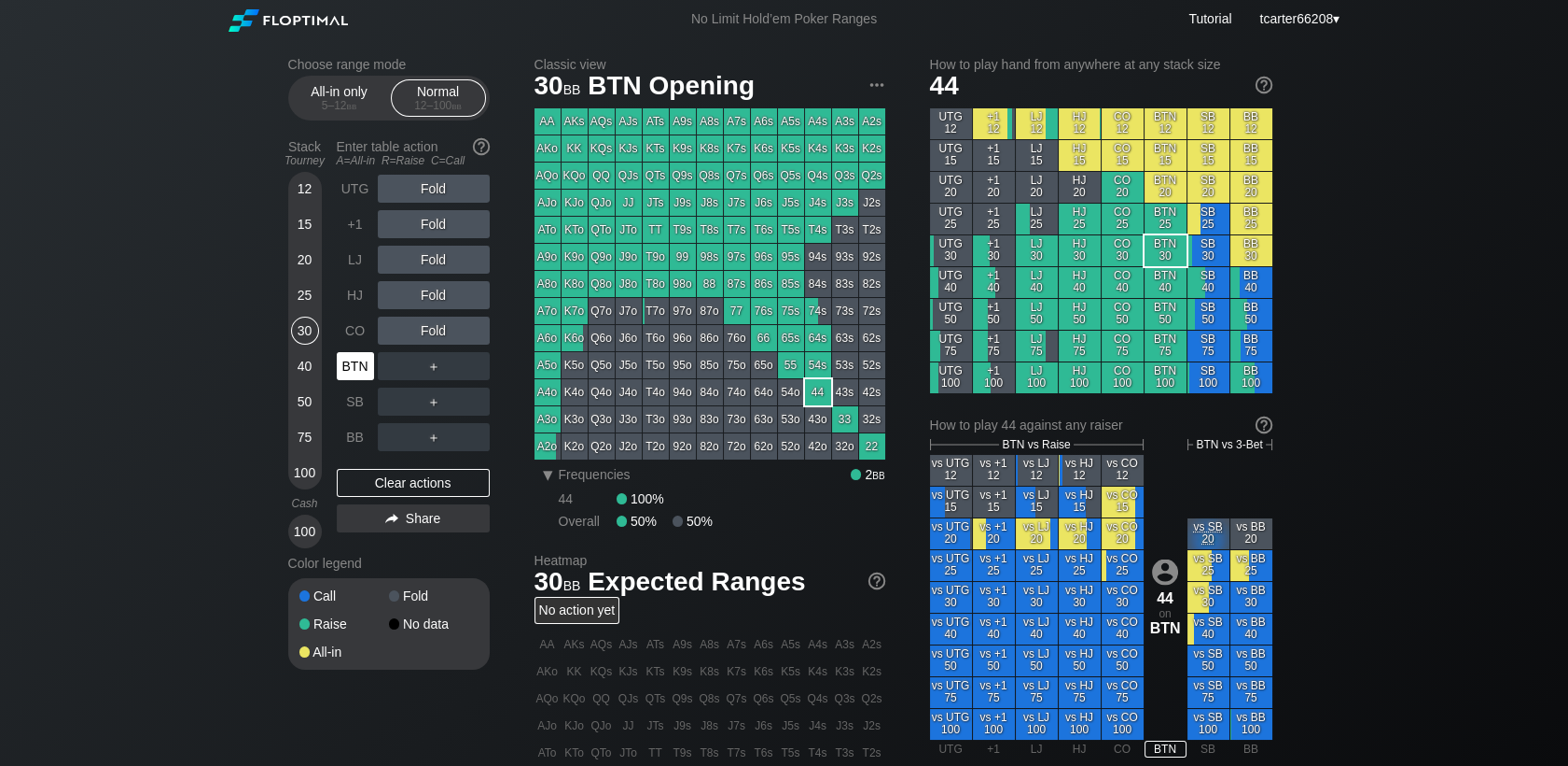
drag, startPoint x: 346, startPoint y: 372, endPoint x: 390, endPoint y: 372, distance: 44.0
click at [348, 372] on div "BTN" at bounding box center [356, 366] width 38 height 28
click at [310, 355] on div "40" at bounding box center [304, 366] width 28 height 28
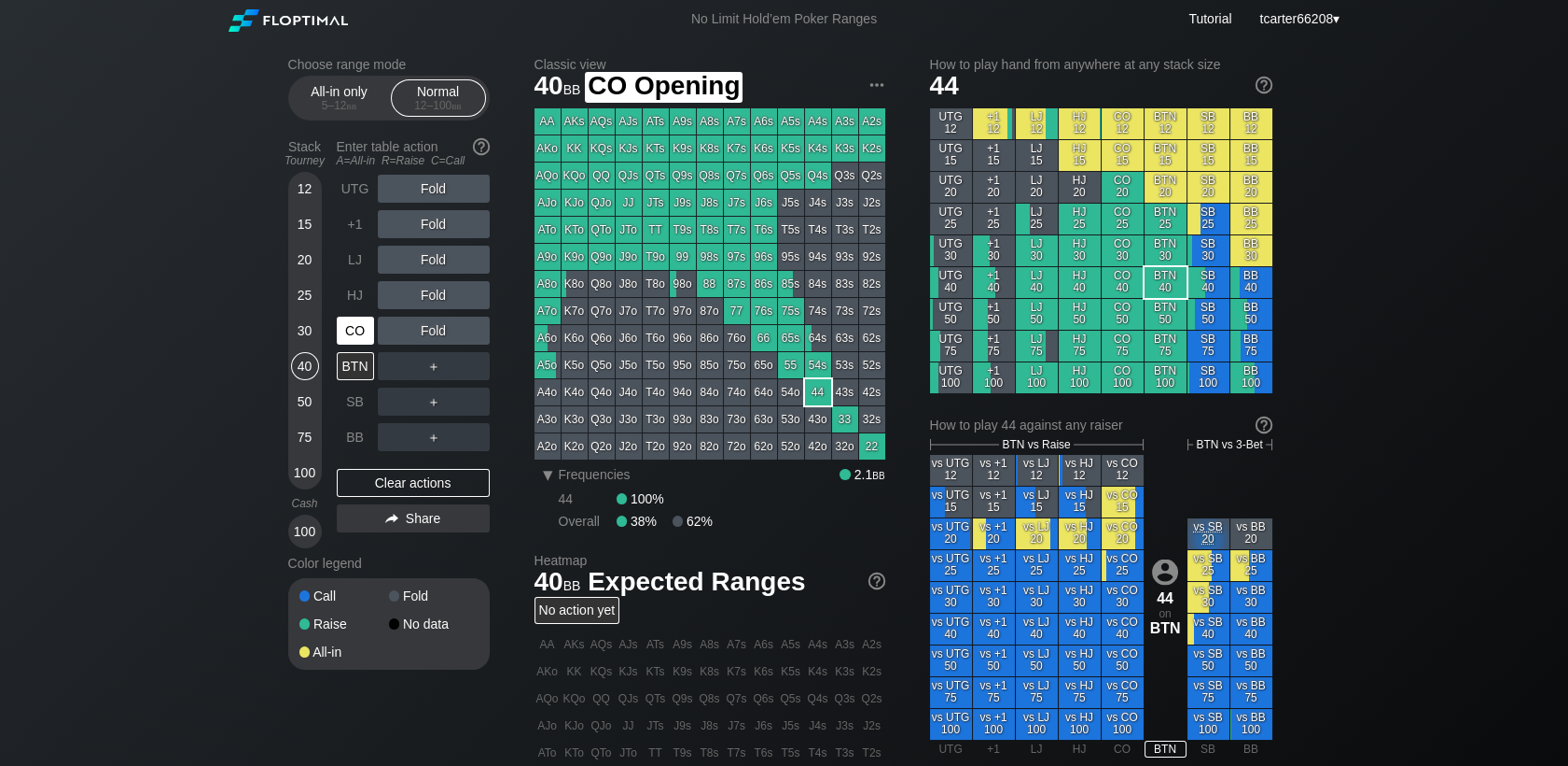
click at [357, 339] on div "CO" at bounding box center [356, 330] width 38 height 28
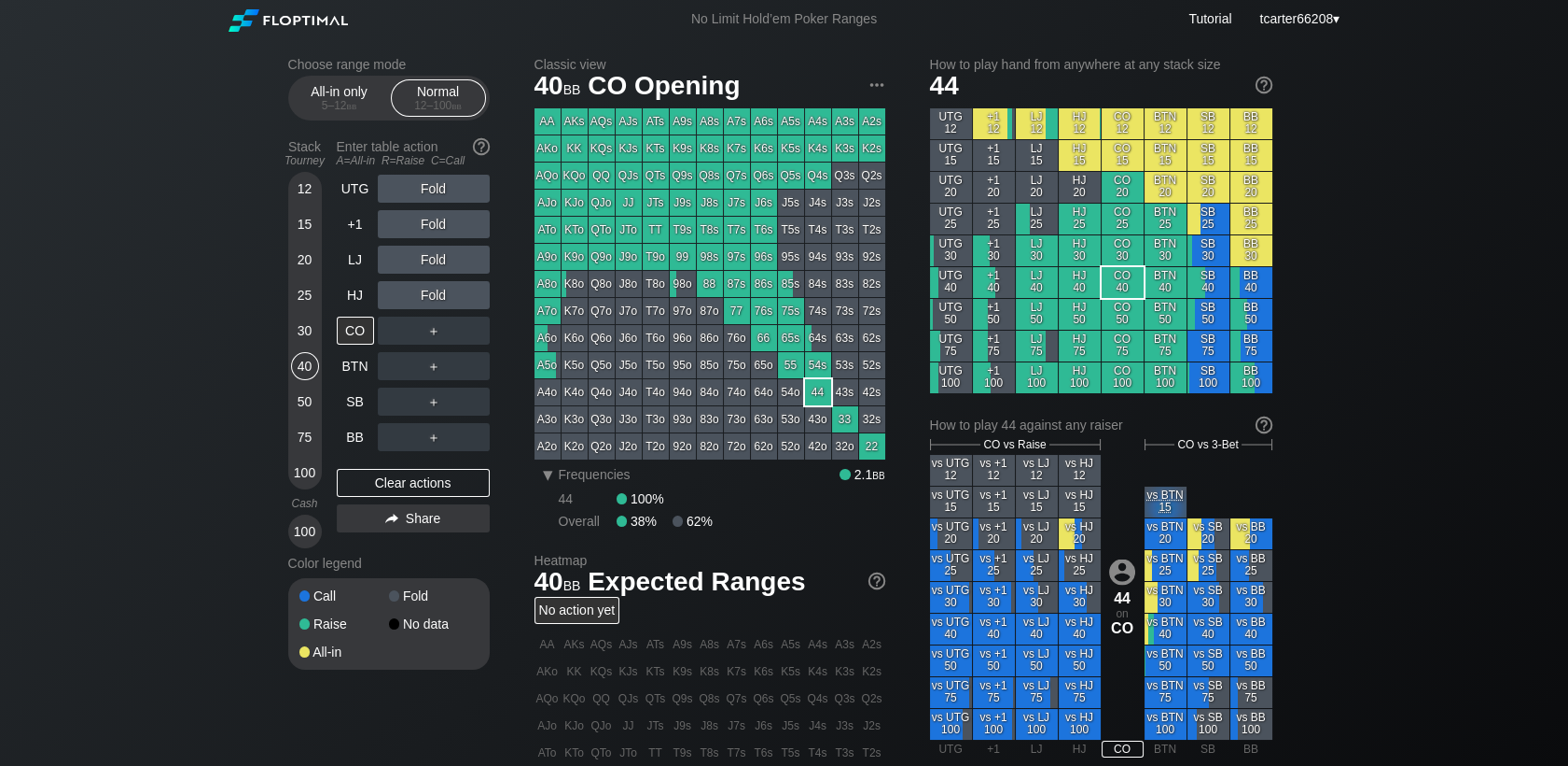
click at [305, 235] on div "15" at bounding box center [304, 224] width 28 height 28
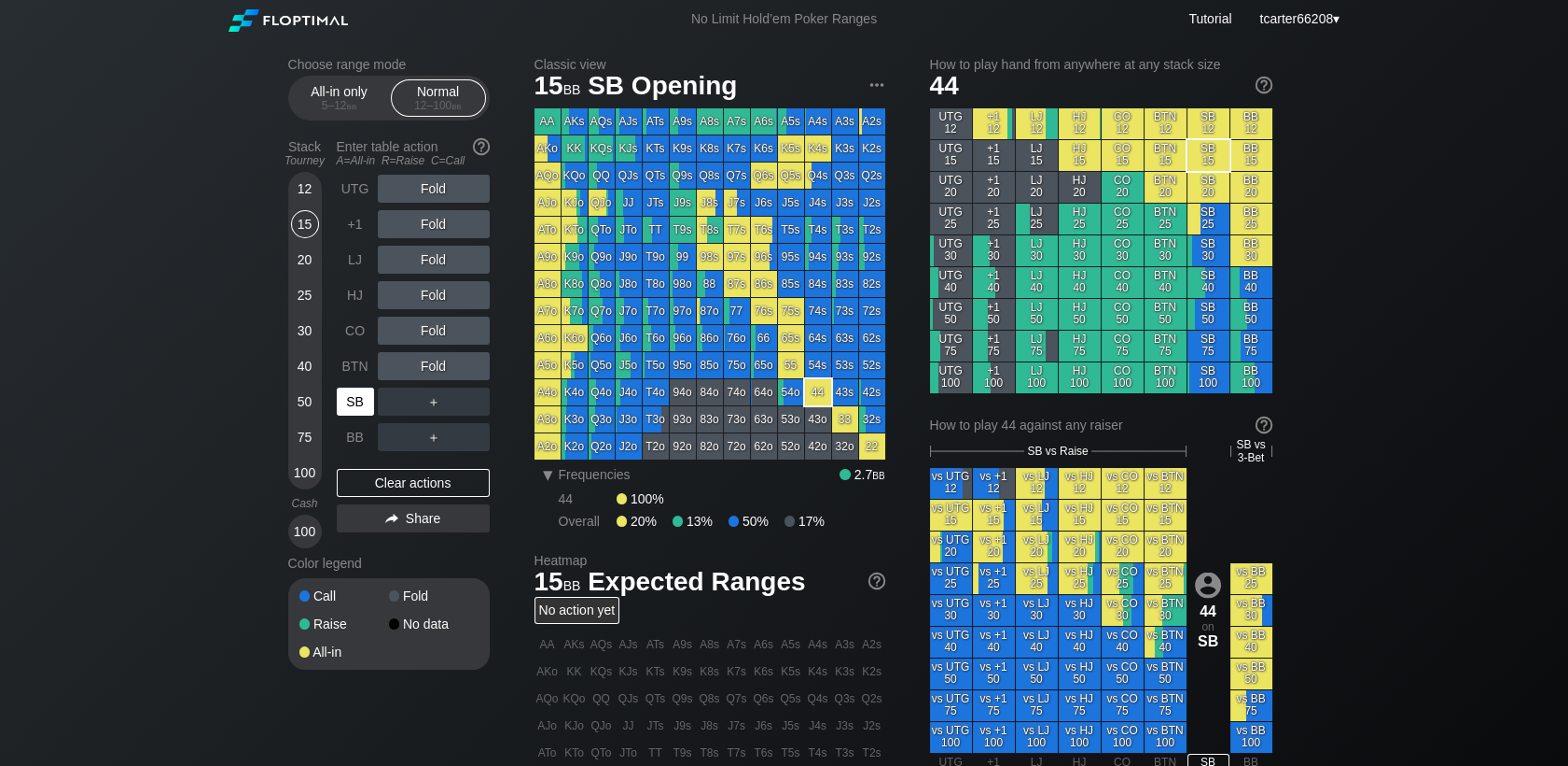
click at [347, 389] on div "SB" at bounding box center [358, 401] width 41 height 36
click at [419, 368] on div "R ✕" at bounding box center [433, 366] width 37 height 28
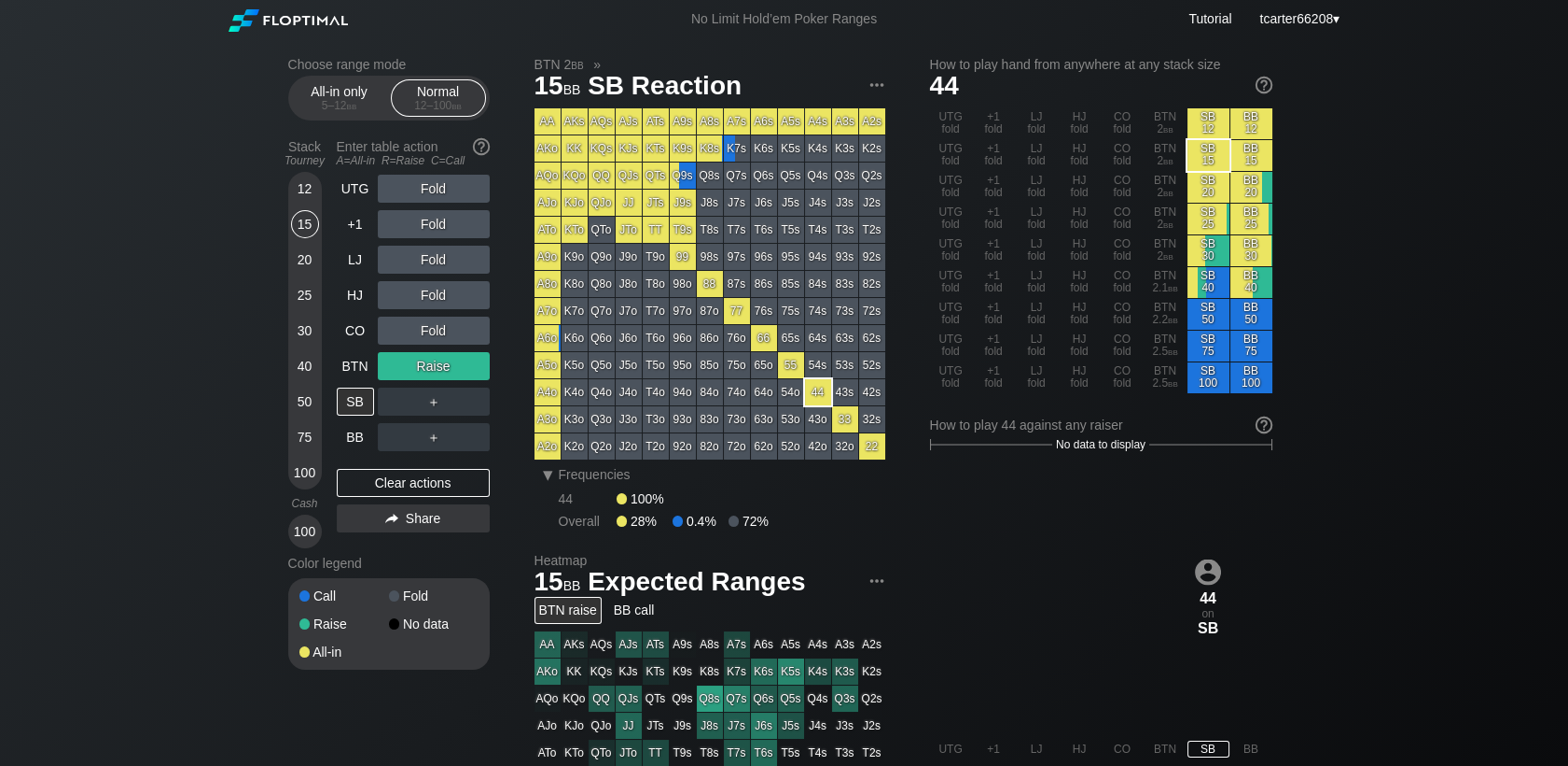
click at [309, 264] on div "20" at bounding box center [304, 259] width 28 height 28
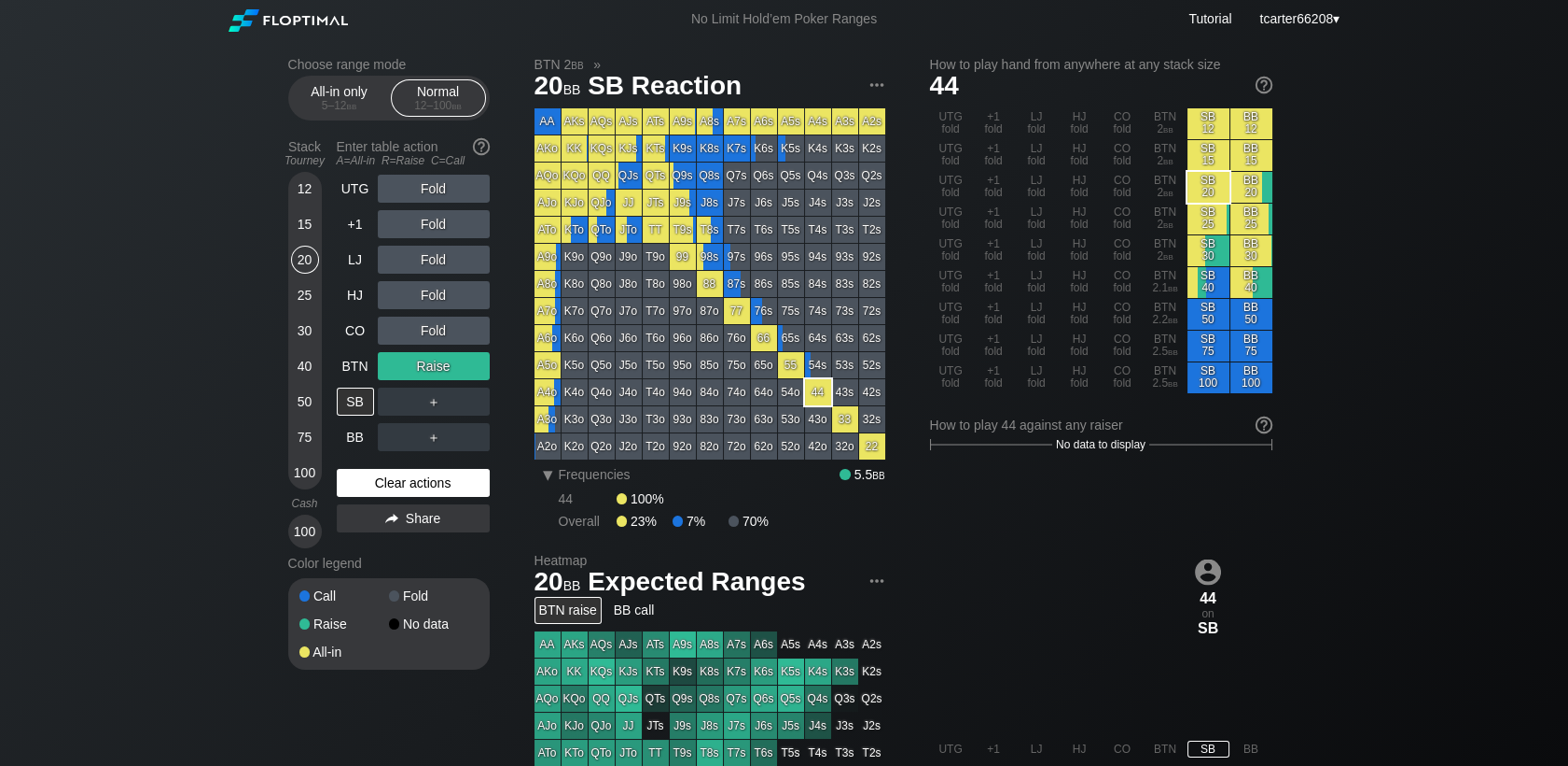
drag, startPoint x: 464, startPoint y: 494, endPoint x: 376, endPoint y: 431, distance: 108.2
click at [464, 494] on div "Clear actions" at bounding box center [414, 482] width 153 height 28
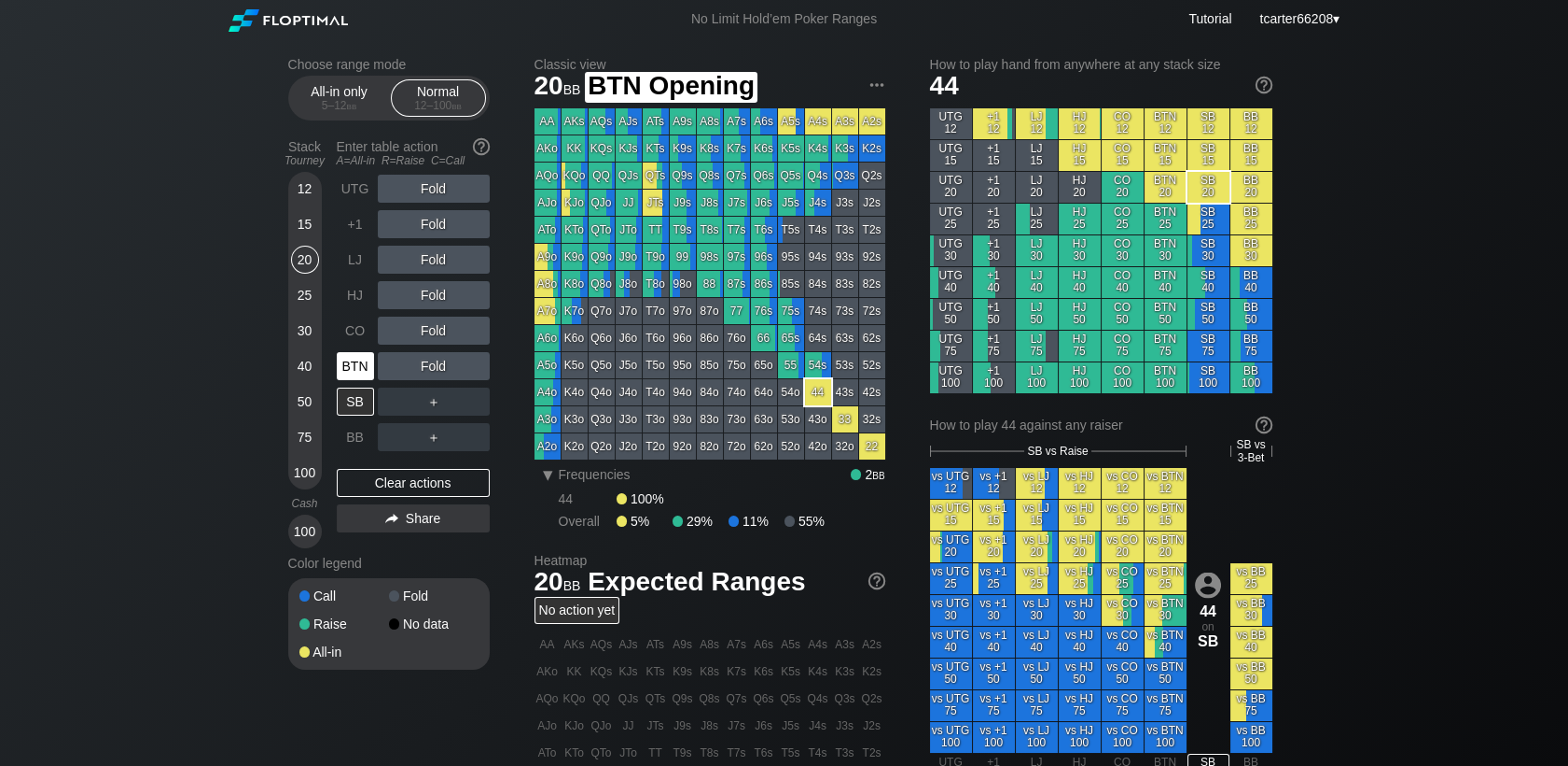
click at [363, 368] on div "BTN" at bounding box center [356, 366] width 38 height 28
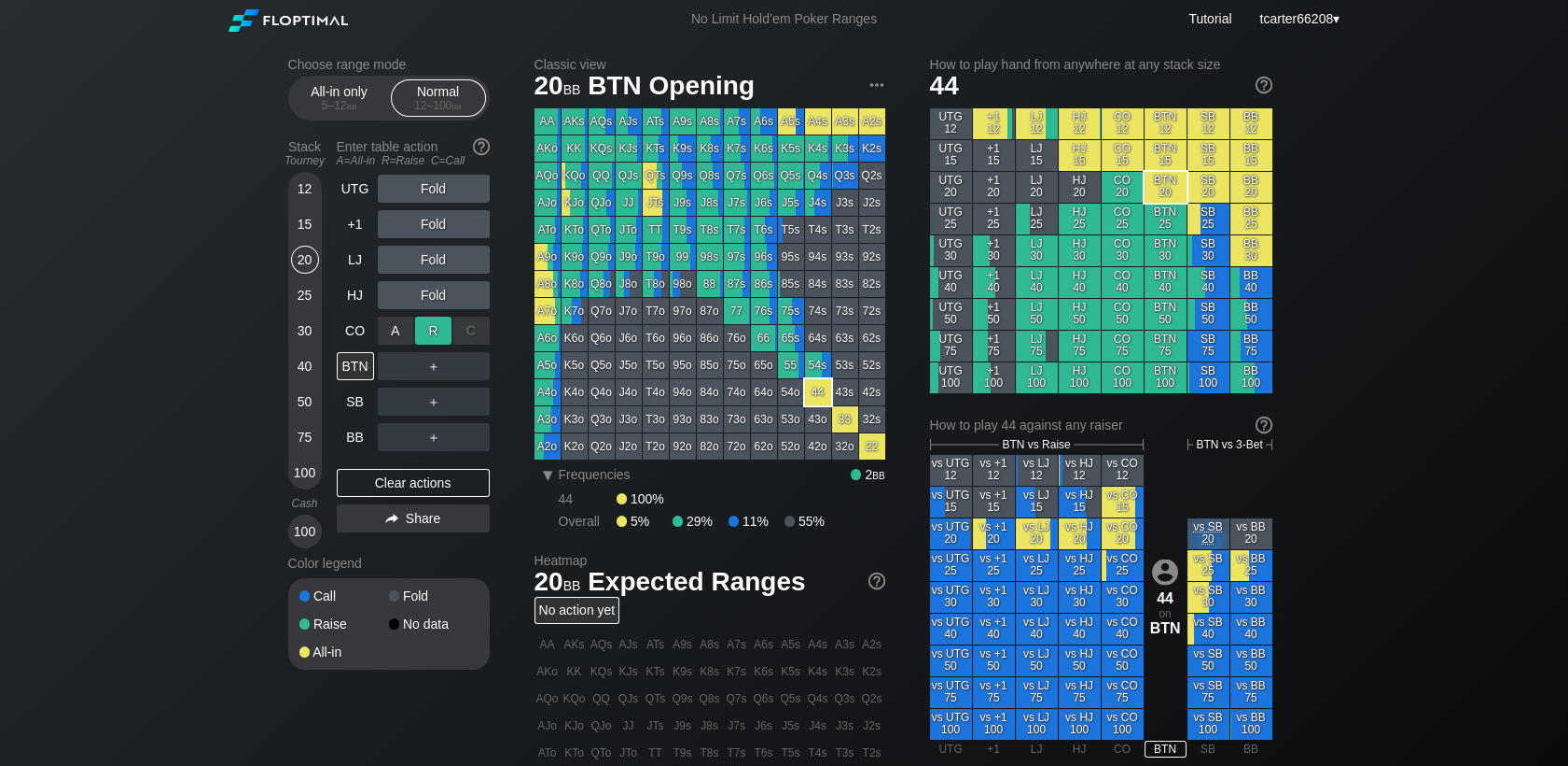
click at [425, 333] on div "R ✕" at bounding box center [433, 330] width 37 height 28
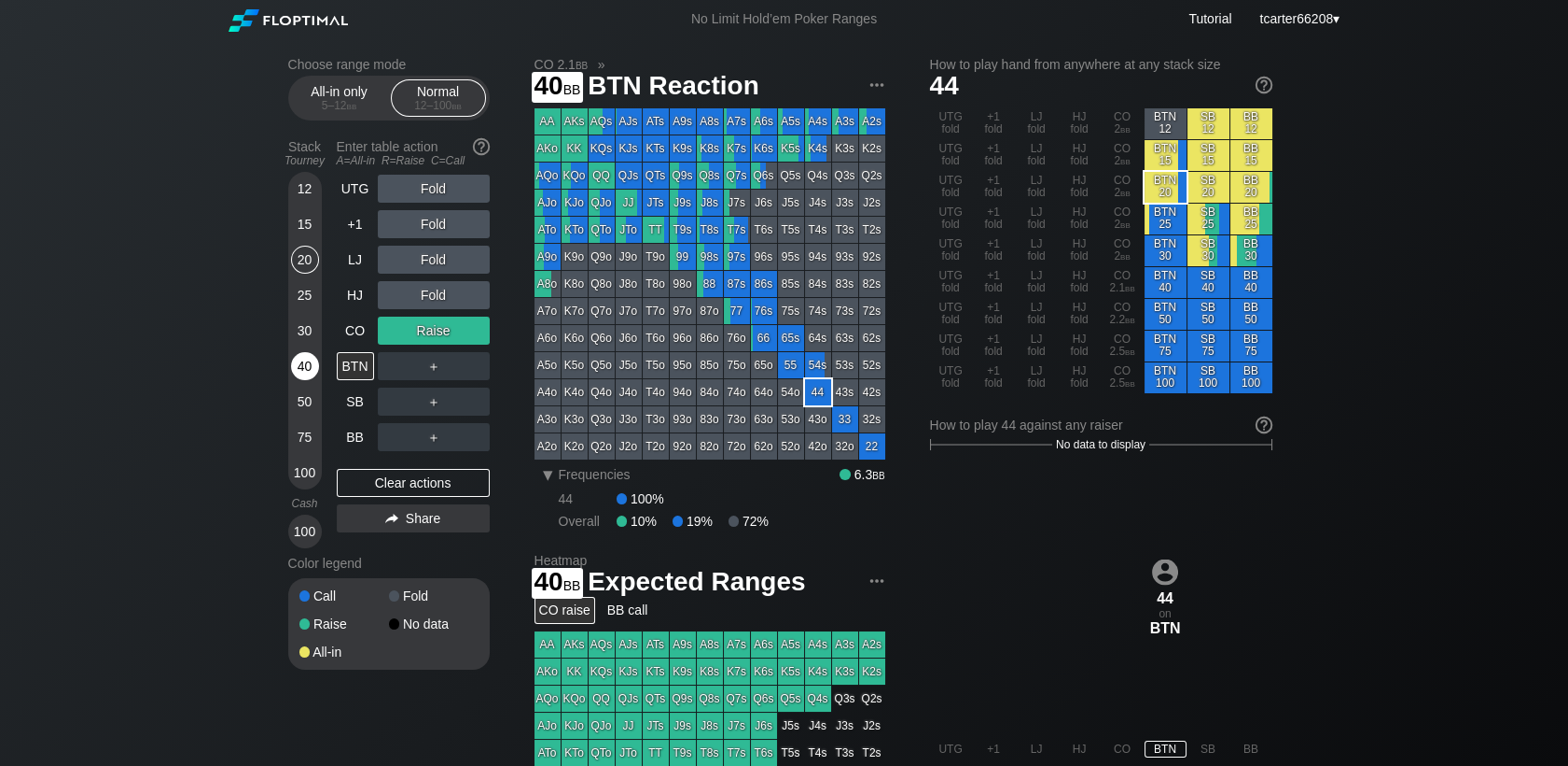
click at [313, 363] on div "40" at bounding box center [304, 366] width 28 height 28
click at [432, 369] on div "R ✕" at bounding box center [433, 366] width 37 height 28
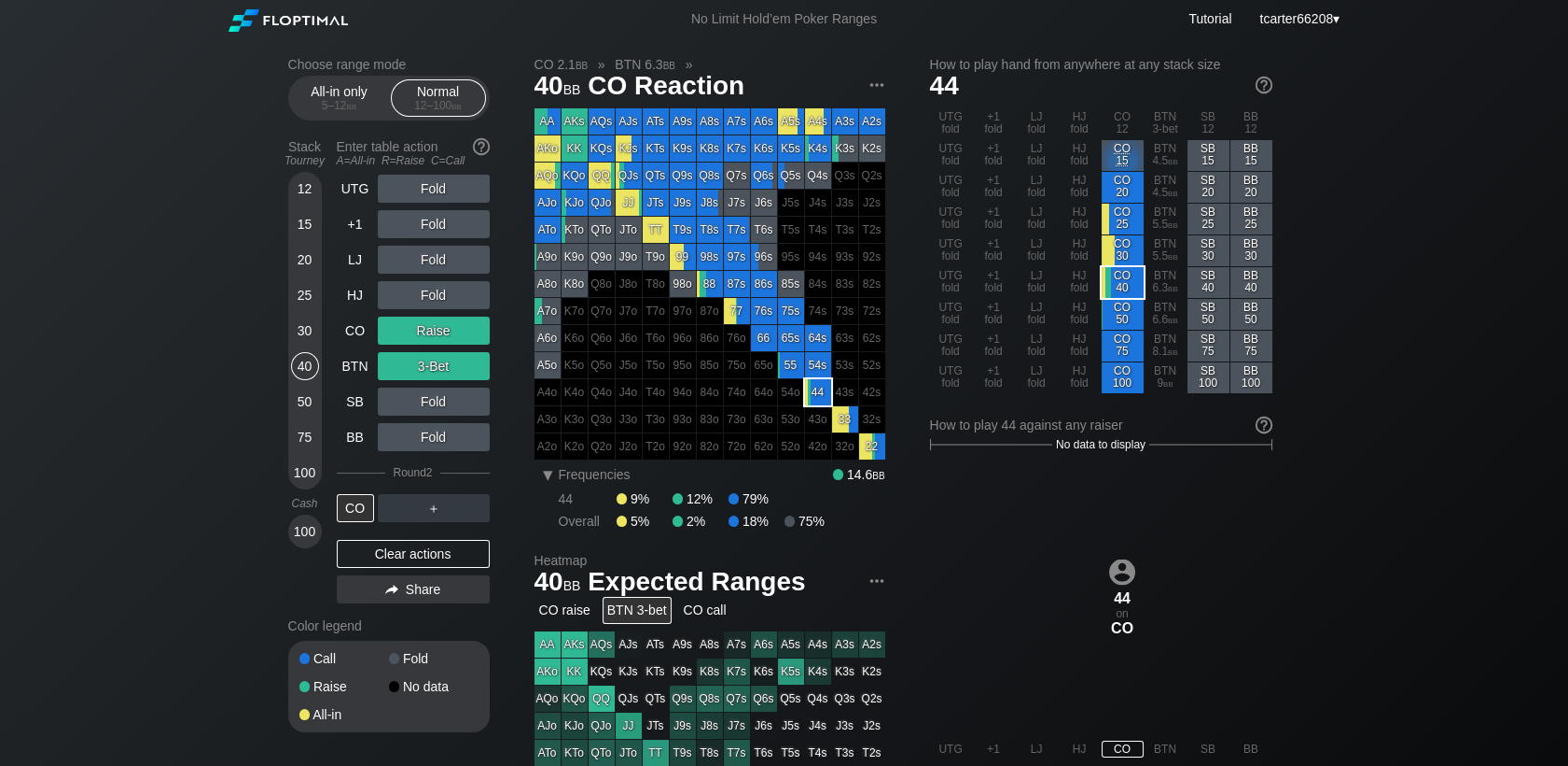
click at [380, 564] on div "Clear actions" at bounding box center [414, 554] width 153 height 28
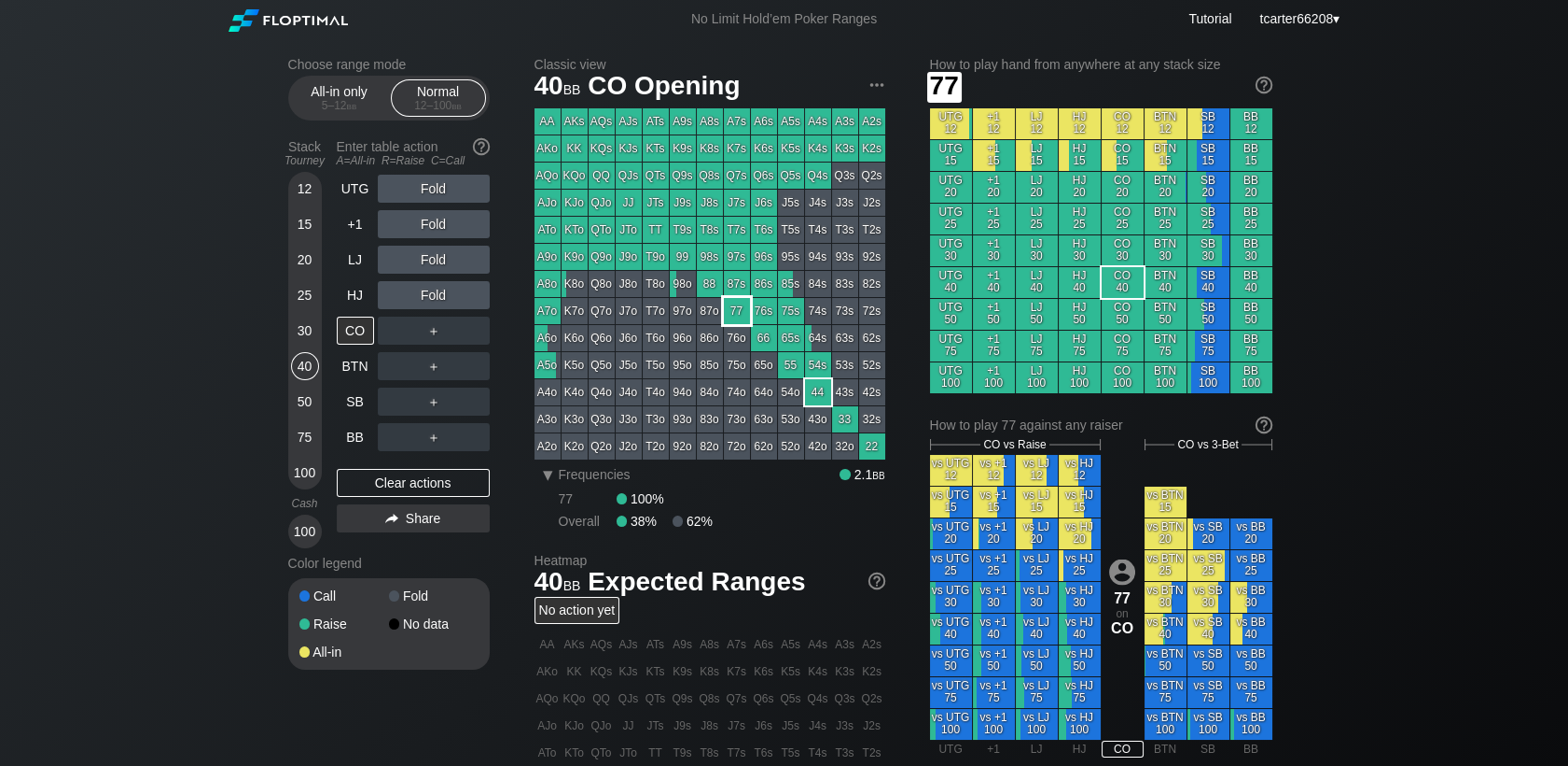
click at [749, 316] on div "AA AKs AQs AJs ATs A9s A8s A7s A6s A5s A4s A3s A2s AKo KK KQs KJs KTs K9s K8s K…" at bounding box center [710, 284] width 351 height 351
click at [302, 395] on div "50" at bounding box center [304, 401] width 28 height 28
click at [404, 490] on div "Clear actions" at bounding box center [414, 482] width 153 height 28
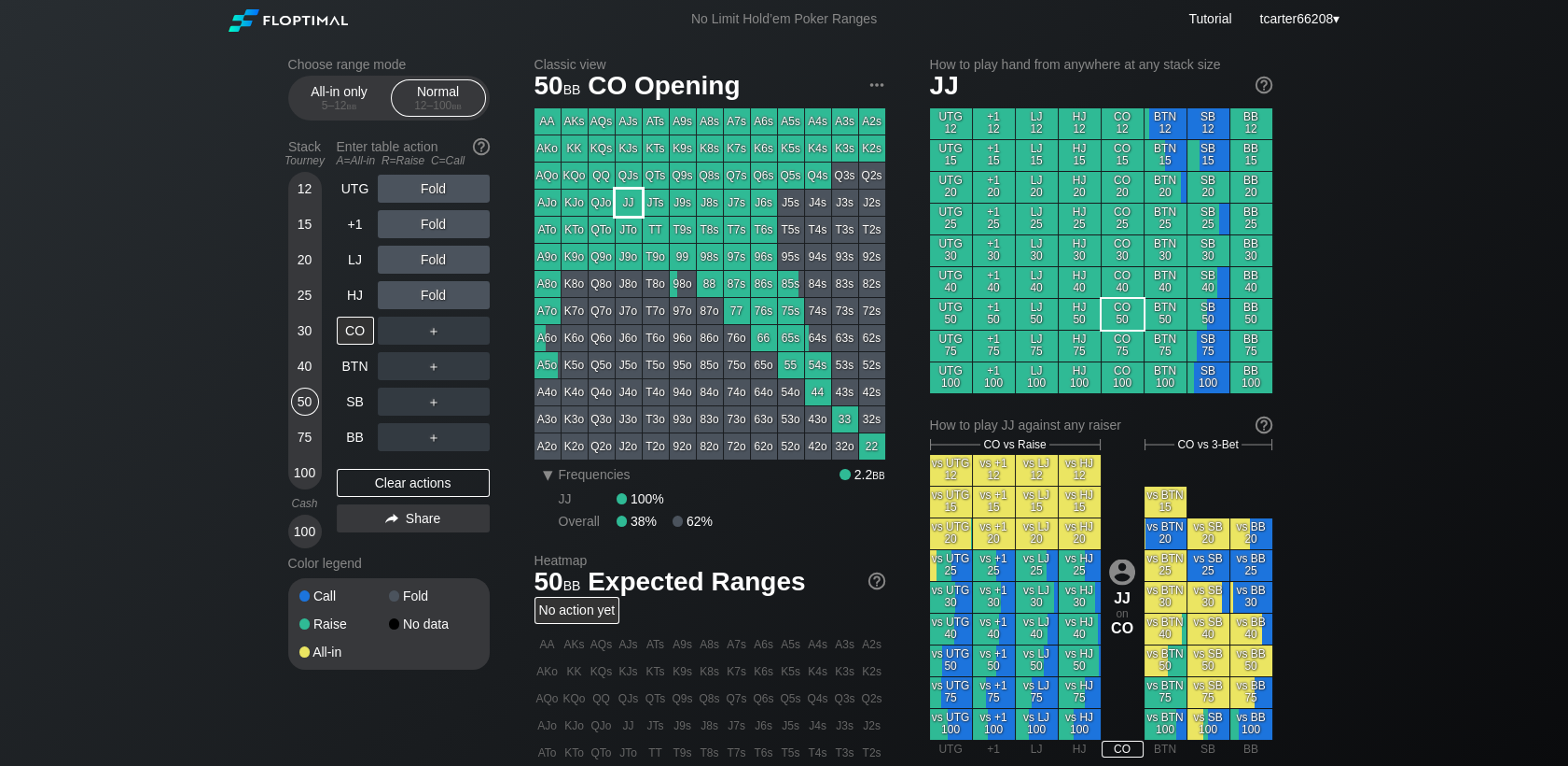
click at [629, 212] on div "JJ" at bounding box center [628, 202] width 26 height 26
click at [424, 254] on div "R ✕" at bounding box center [433, 259] width 37 height 28
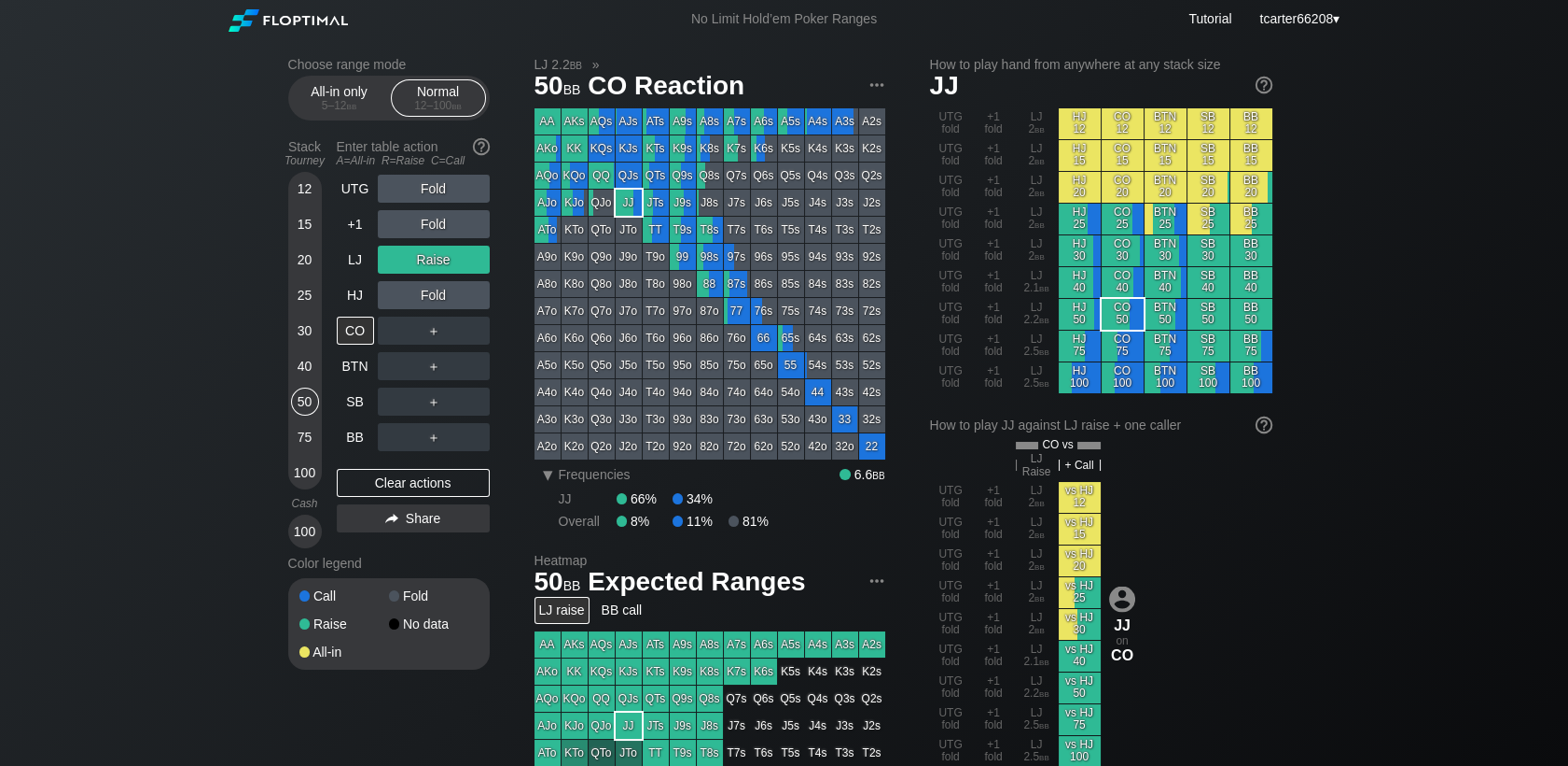
click at [301, 433] on div "75" at bounding box center [304, 436] width 28 height 28
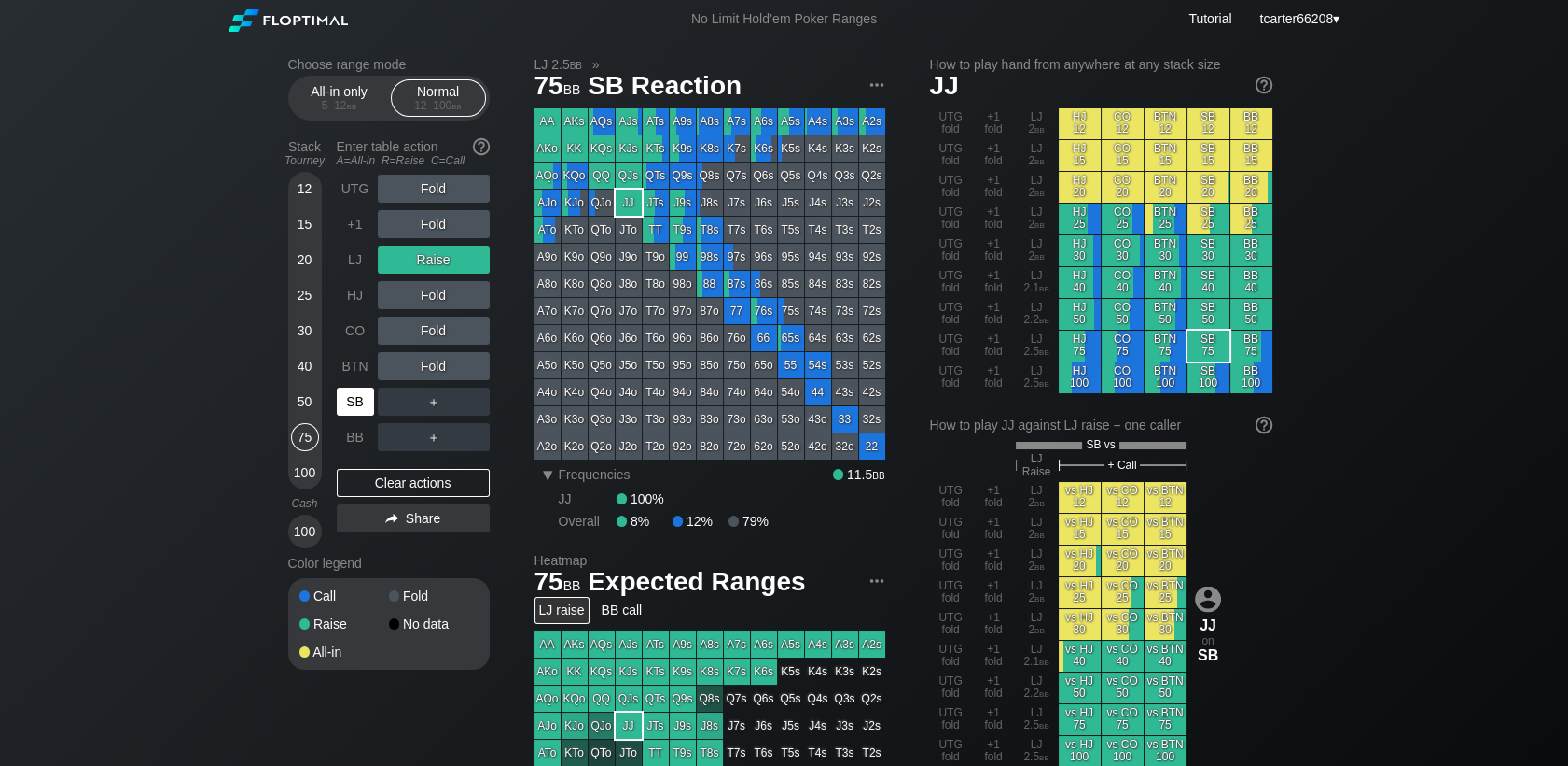
click at [357, 414] on div "SB" at bounding box center [356, 401] width 38 height 28
click at [357, 425] on div "BB" at bounding box center [358, 436] width 41 height 36
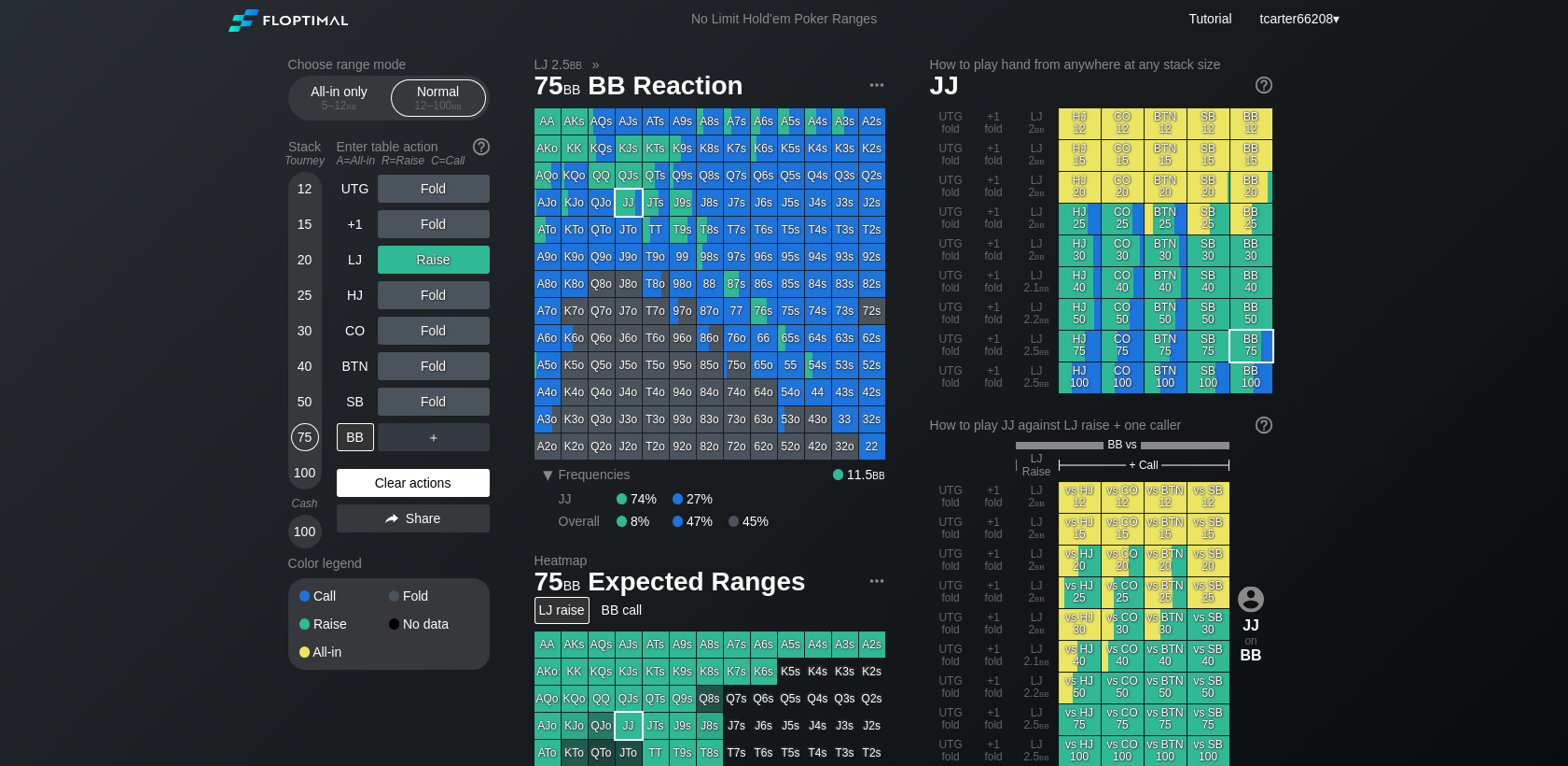
click at [431, 481] on div "Clear actions" at bounding box center [414, 482] width 153 height 28
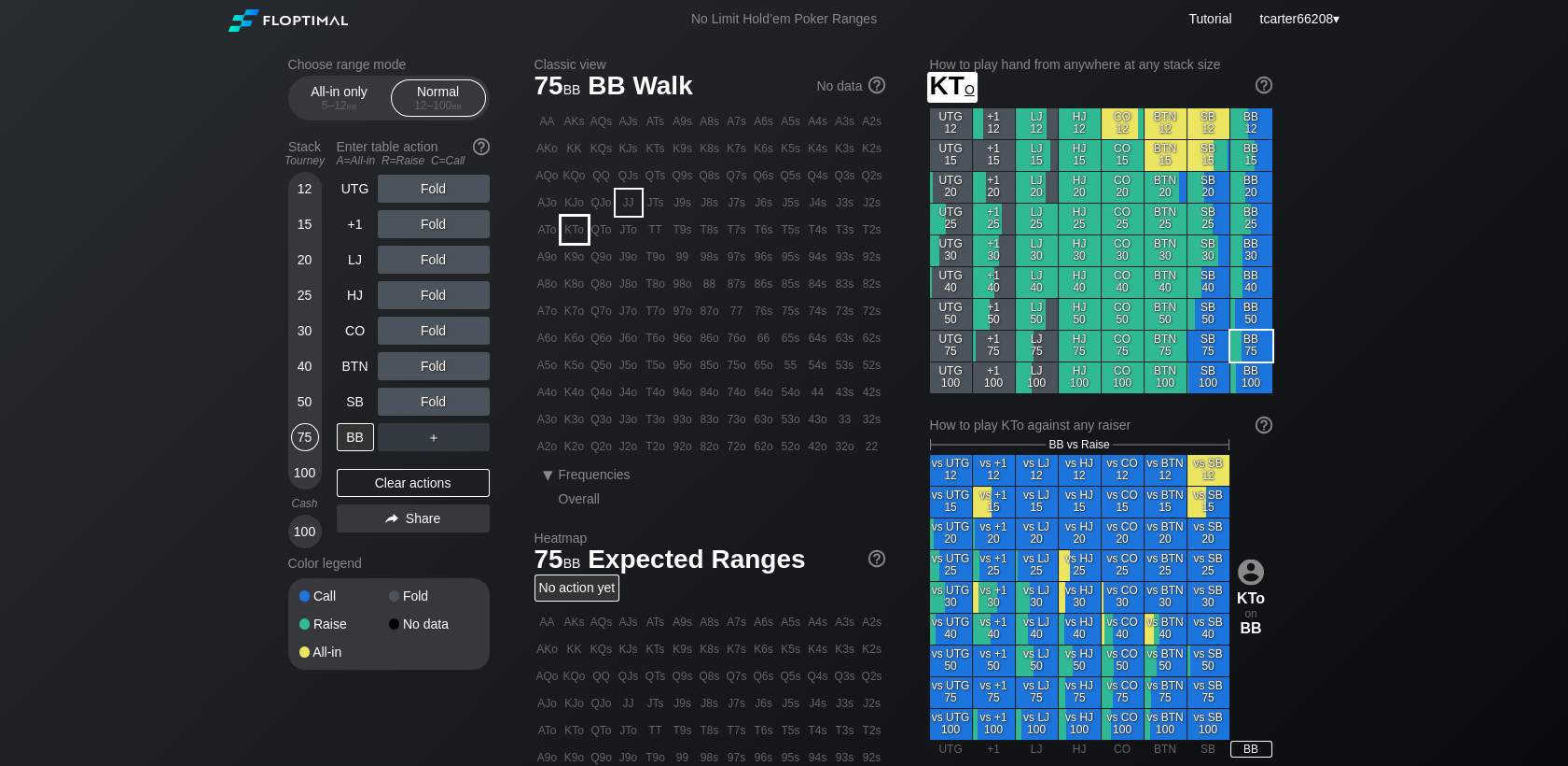
click at [545, 229] on div "ATo" at bounding box center [548, 229] width 26 height 26
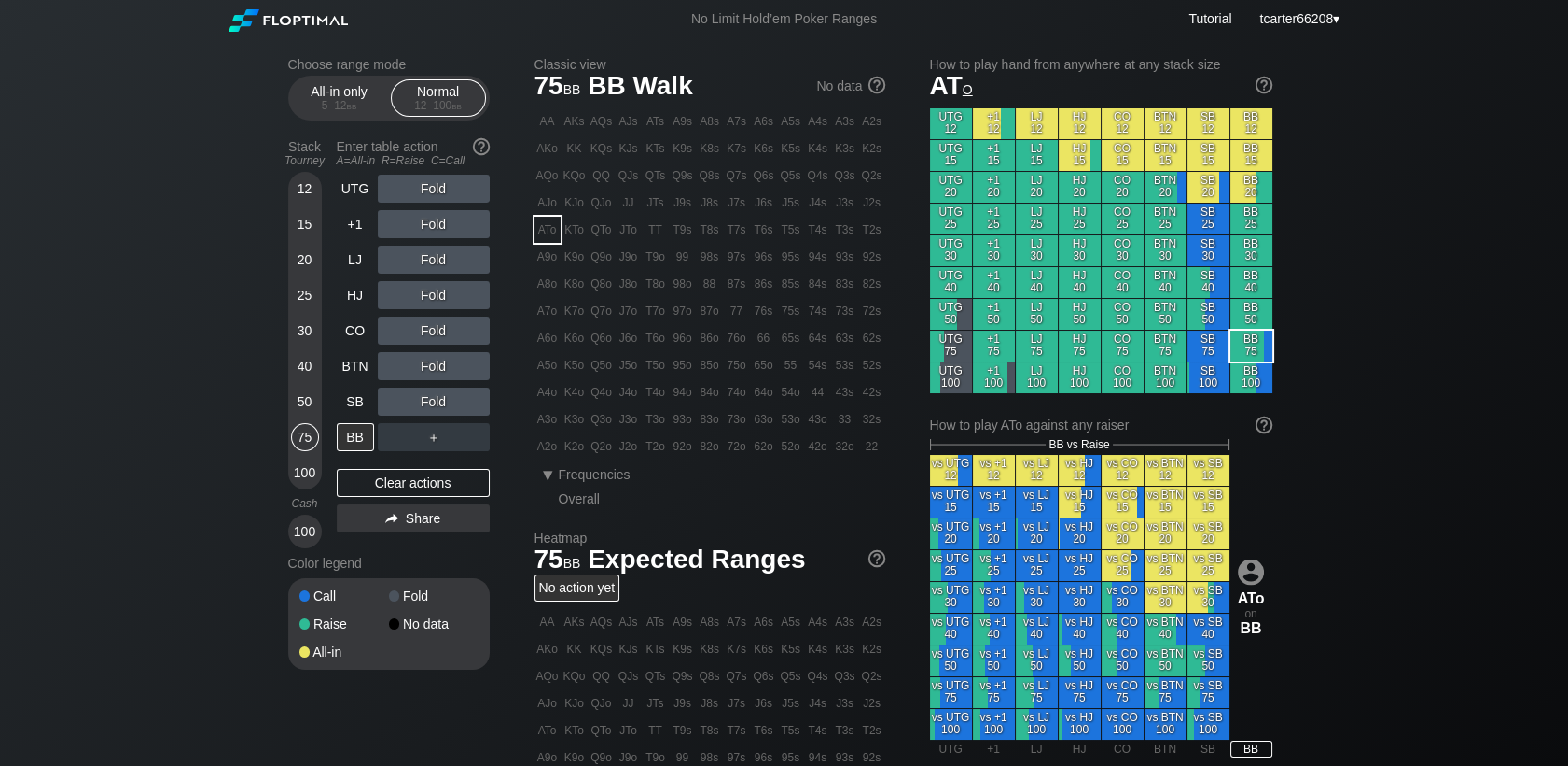
click at [441, 337] on div "Fold" at bounding box center [434, 330] width 112 height 28
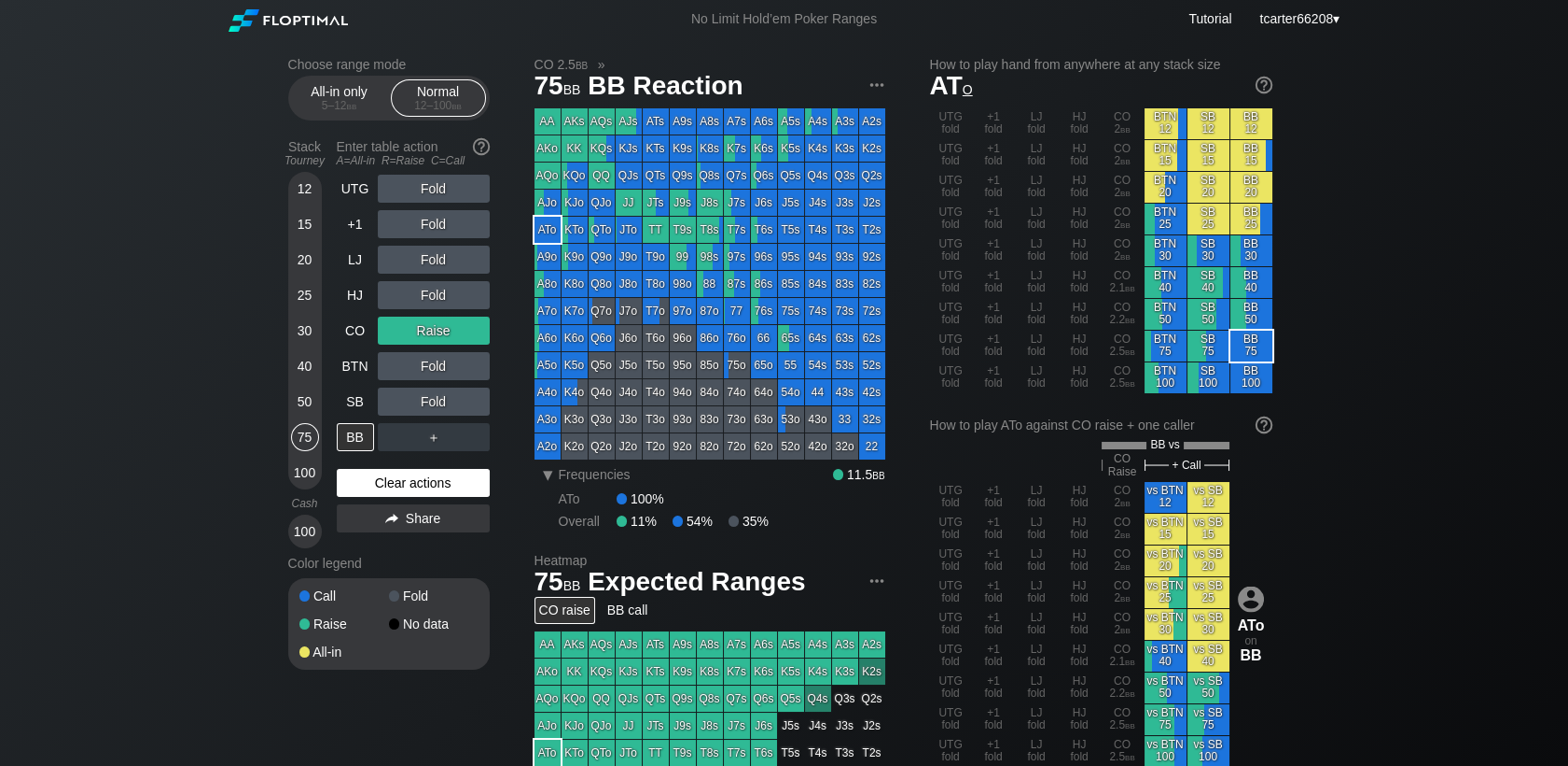
click at [444, 487] on div "Clear actions" at bounding box center [414, 482] width 153 height 28
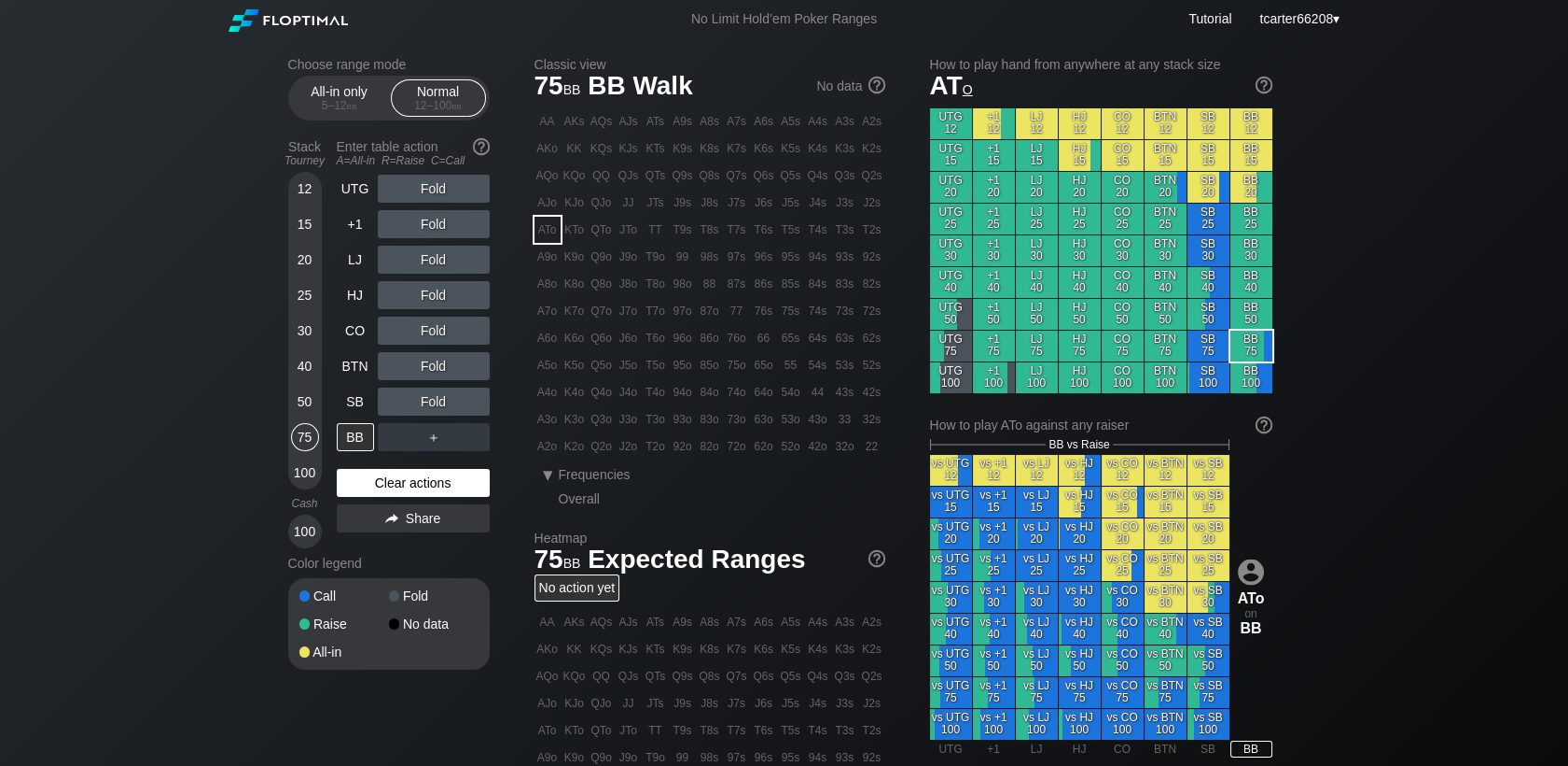
click at [355, 483] on div "Clear actions" at bounding box center [414, 482] width 153 height 28
click at [314, 295] on div "25" at bounding box center [304, 295] width 28 height 28
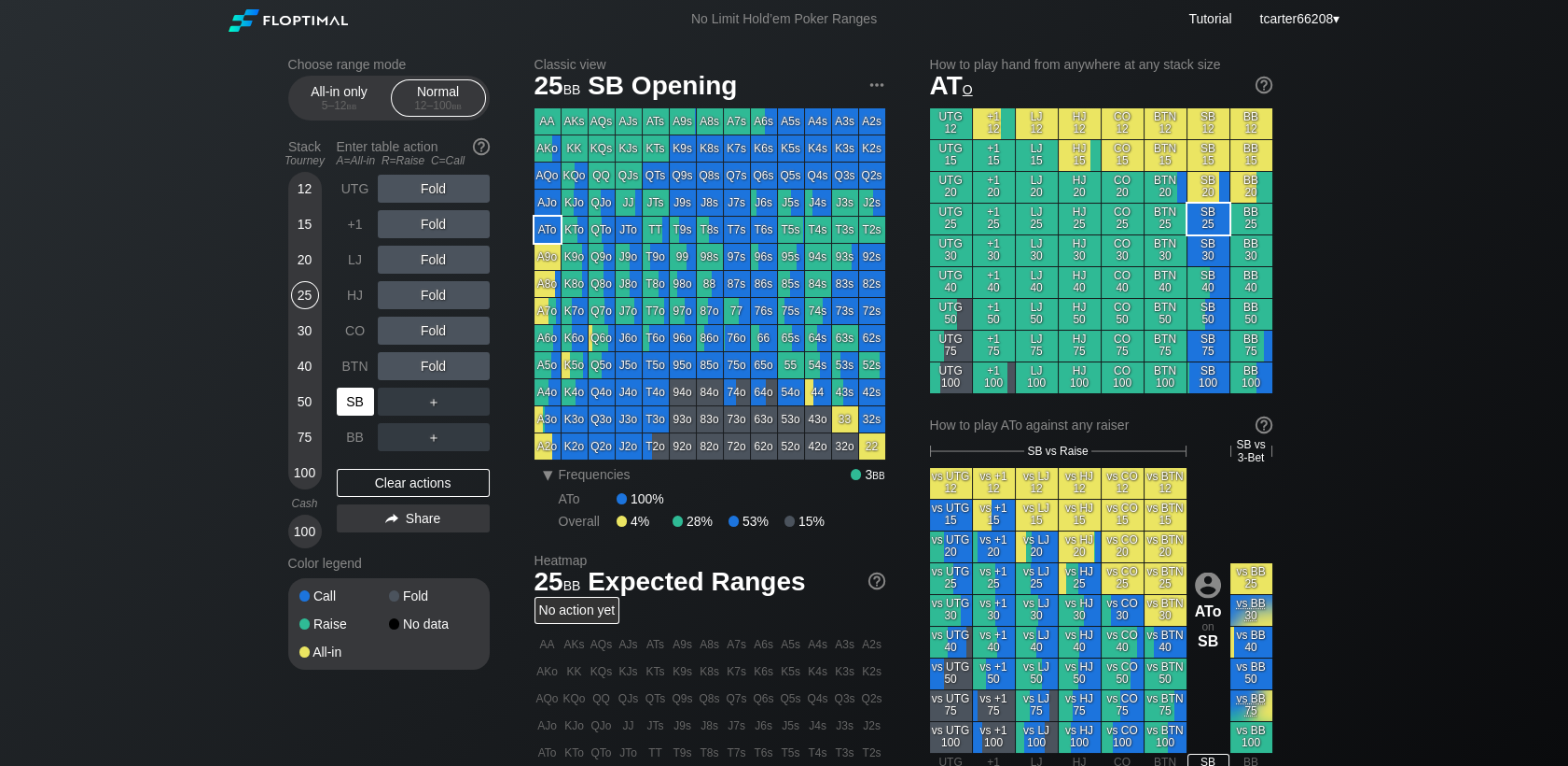
click at [359, 404] on div "SB" at bounding box center [356, 401] width 38 height 28
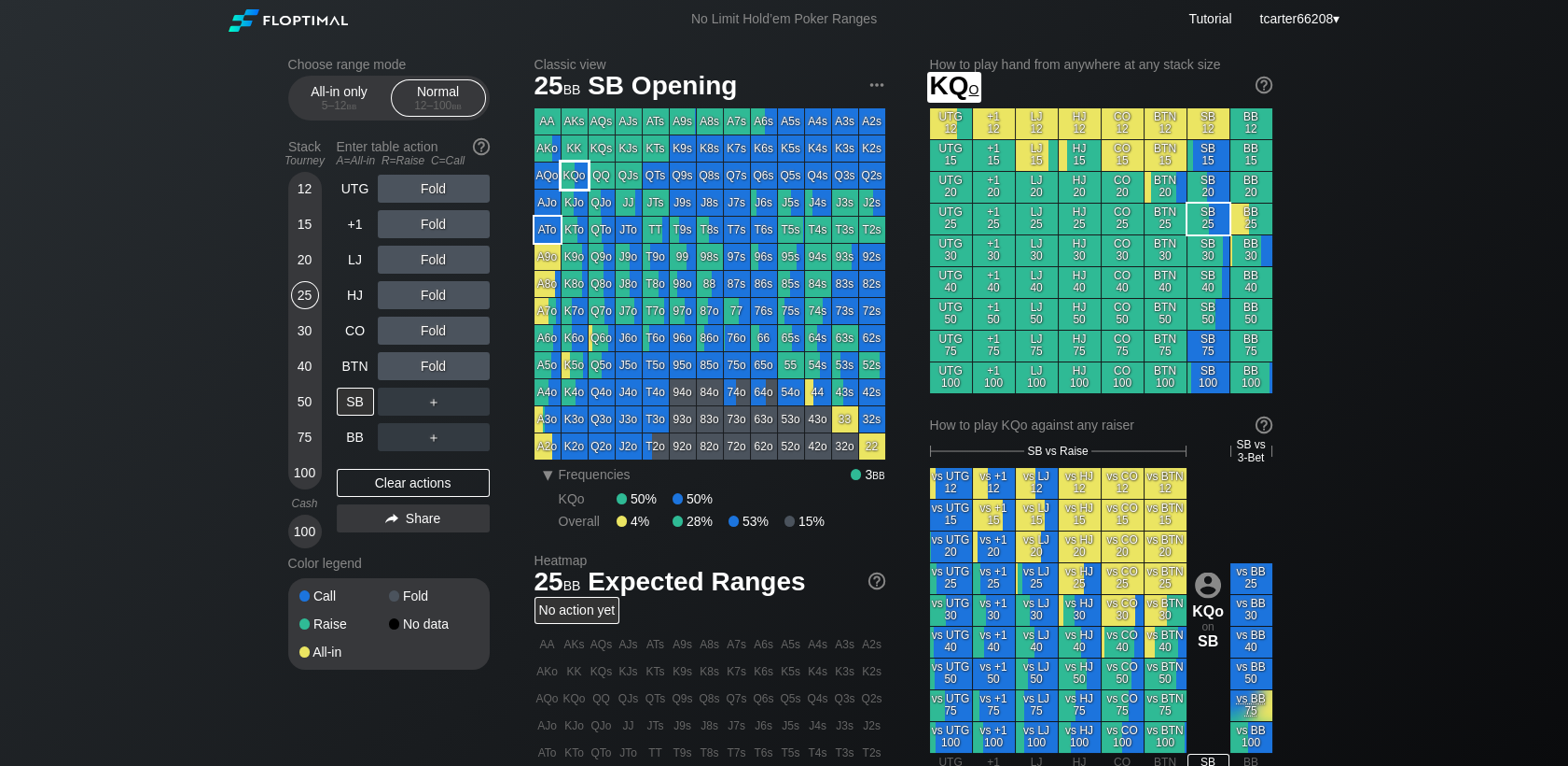
click at [575, 182] on div "KQo" at bounding box center [575, 176] width 26 height 26
click at [434, 369] on div "Fold" at bounding box center [434, 366] width 112 height 28
click at [434, 368] on div "R ✕" at bounding box center [433, 366] width 37 height 28
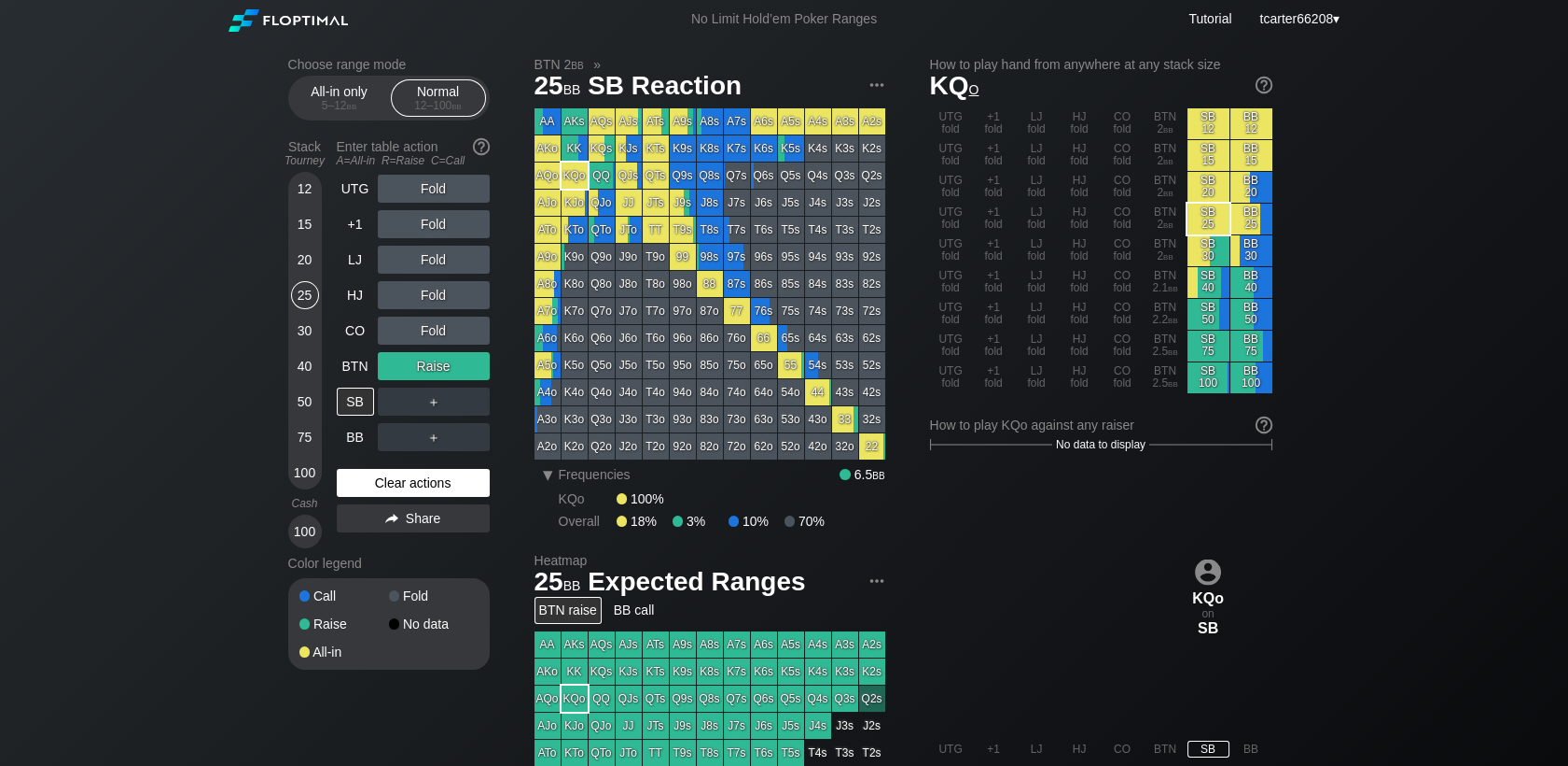
click at [404, 490] on div "Clear actions" at bounding box center [414, 482] width 153 height 28
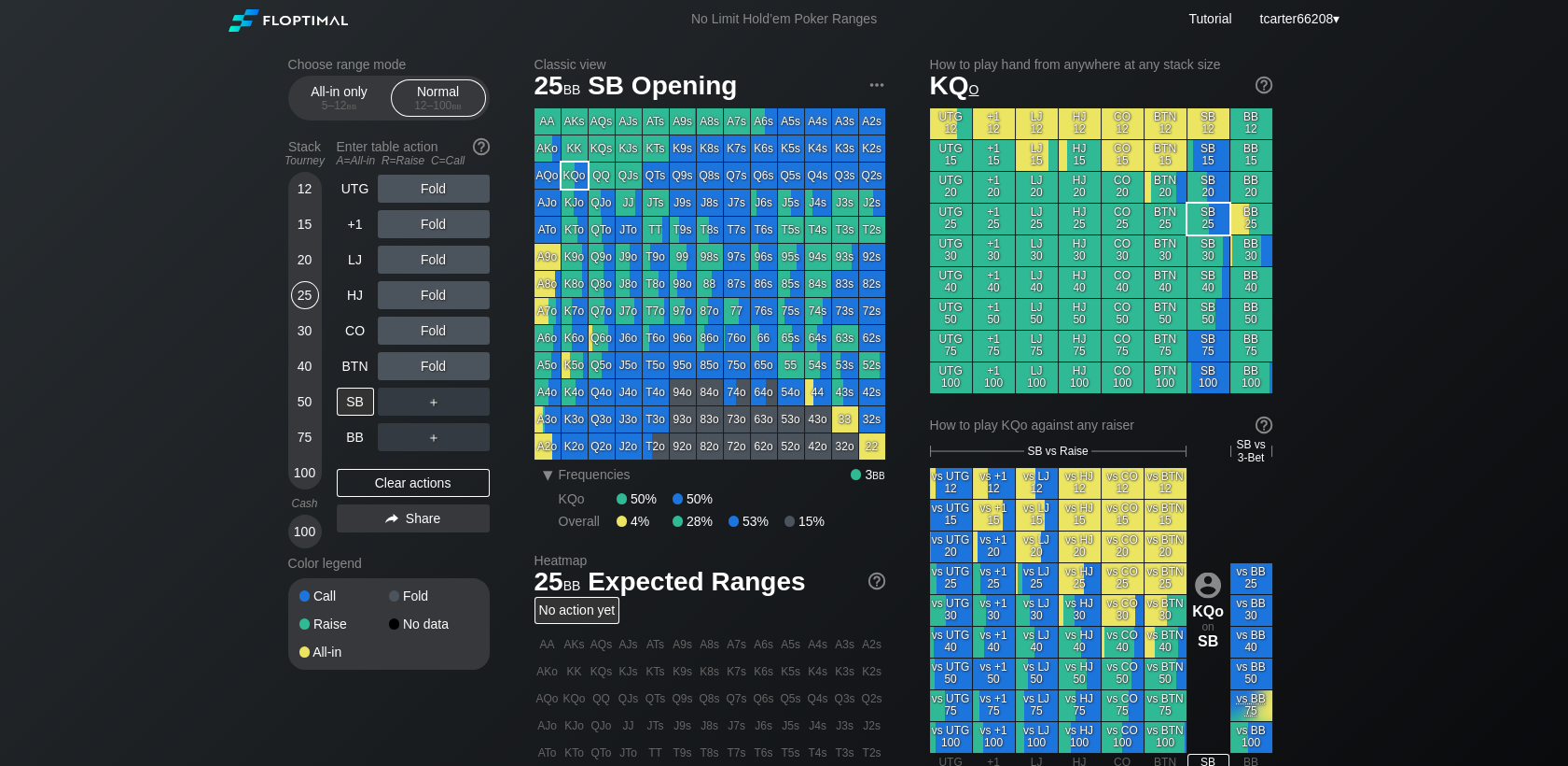
drag, startPoint x: 298, startPoint y: 400, endPoint x: 321, endPoint y: 392, distance: 24.4
click at [298, 399] on div "50" at bounding box center [304, 401] width 28 height 28
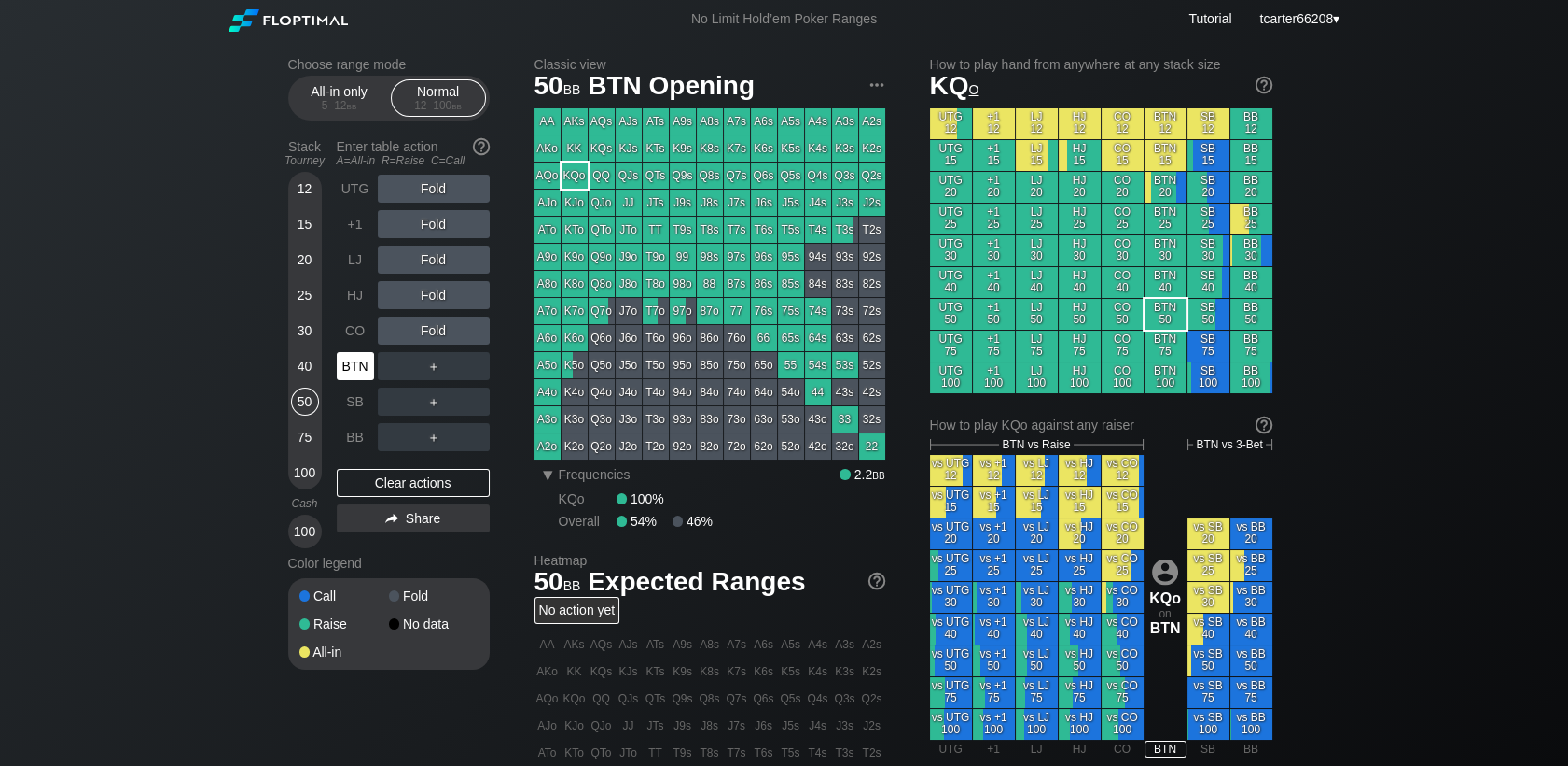
click at [349, 369] on div "BTN" at bounding box center [356, 366] width 38 height 28
click at [568, 173] on div "KQo" at bounding box center [575, 176] width 26 height 26
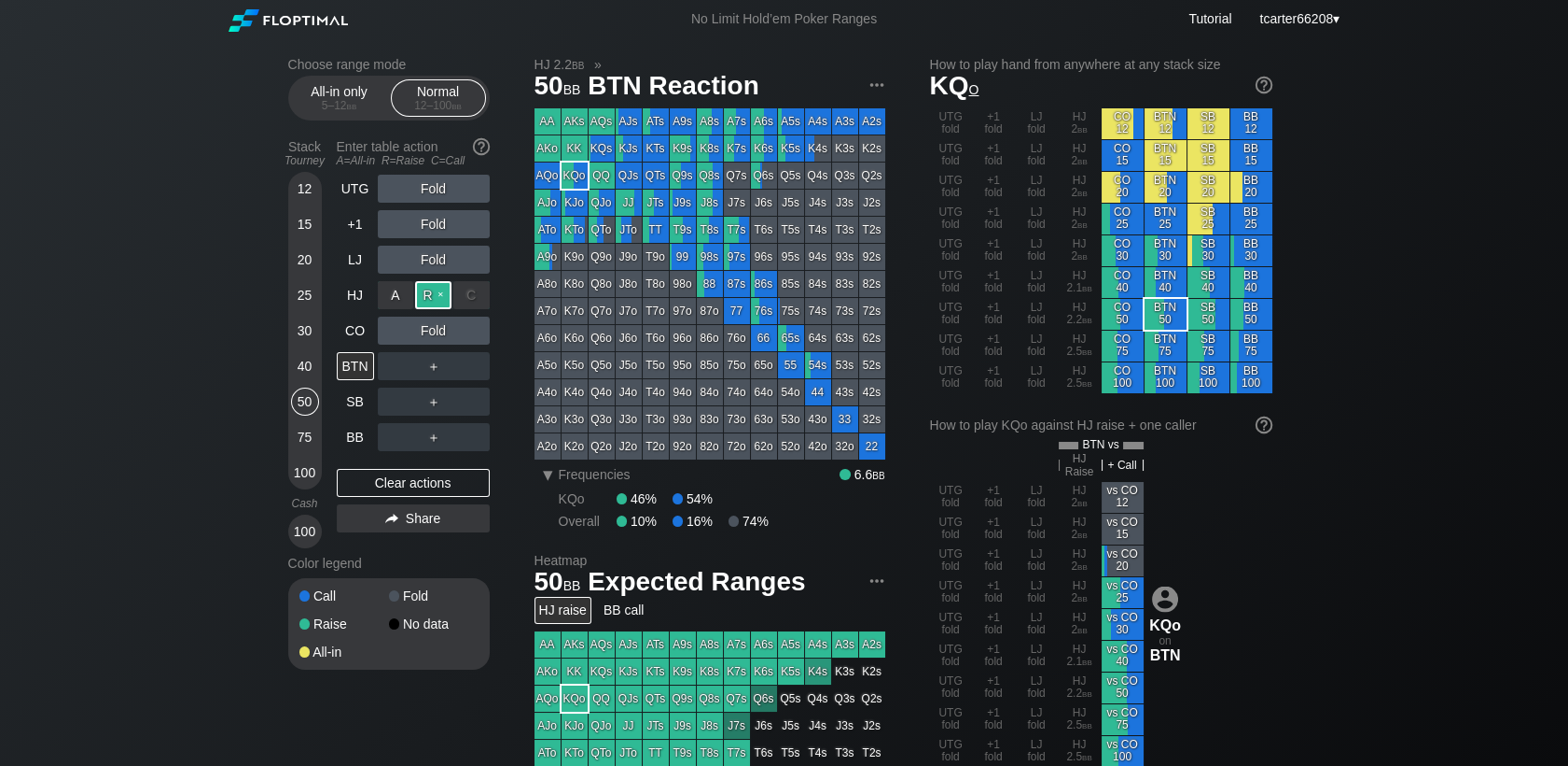
click at [437, 289] on div "R ✕" at bounding box center [433, 295] width 37 height 28
click at [351, 437] on div "BB" at bounding box center [356, 436] width 38 height 28
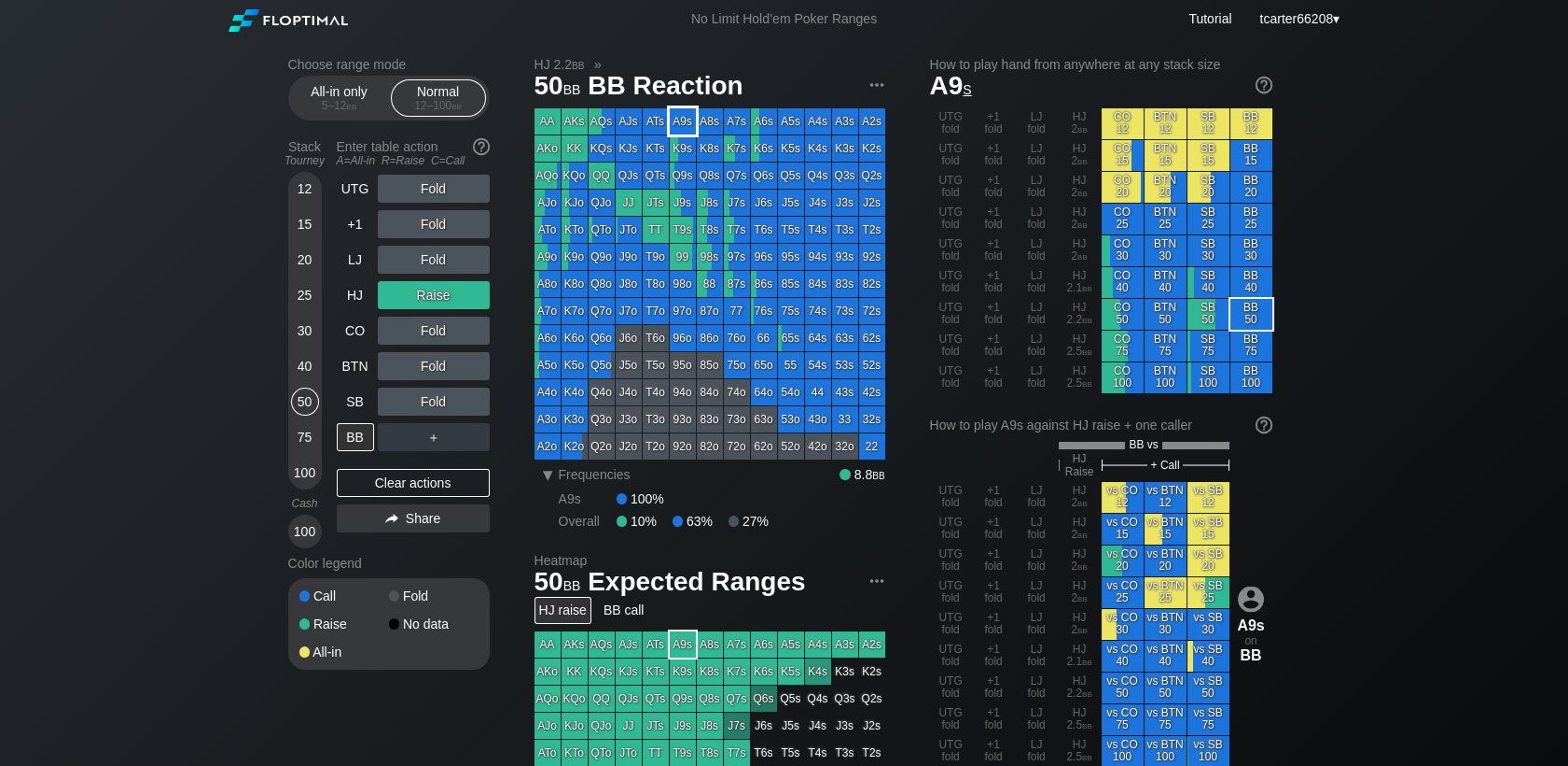
drag, startPoint x: 688, startPoint y: 123, endPoint x: 663, endPoint y: 142, distance: 31.4
click at [687, 121] on div "A9s" at bounding box center [682, 121] width 26 height 26
click at [447, 472] on div "Clear actions" at bounding box center [414, 482] width 153 height 28
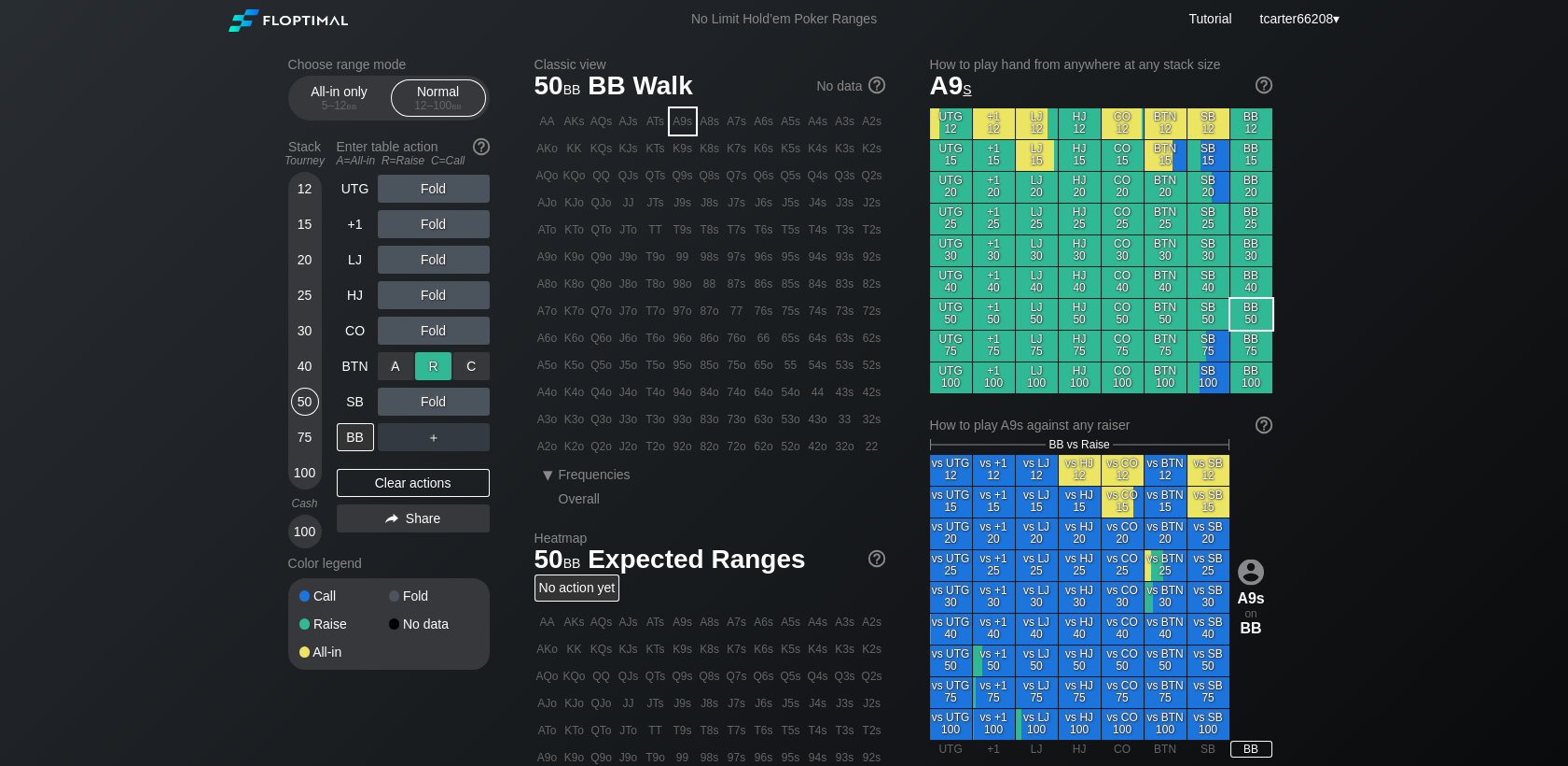
click at [437, 364] on div "R ✕" at bounding box center [433, 366] width 37 height 28
click at [436, 367] on div "R ✕" at bounding box center [433, 366] width 37 height 28
click at [478, 407] on div "Fold" at bounding box center [434, 401] width 112 height 28
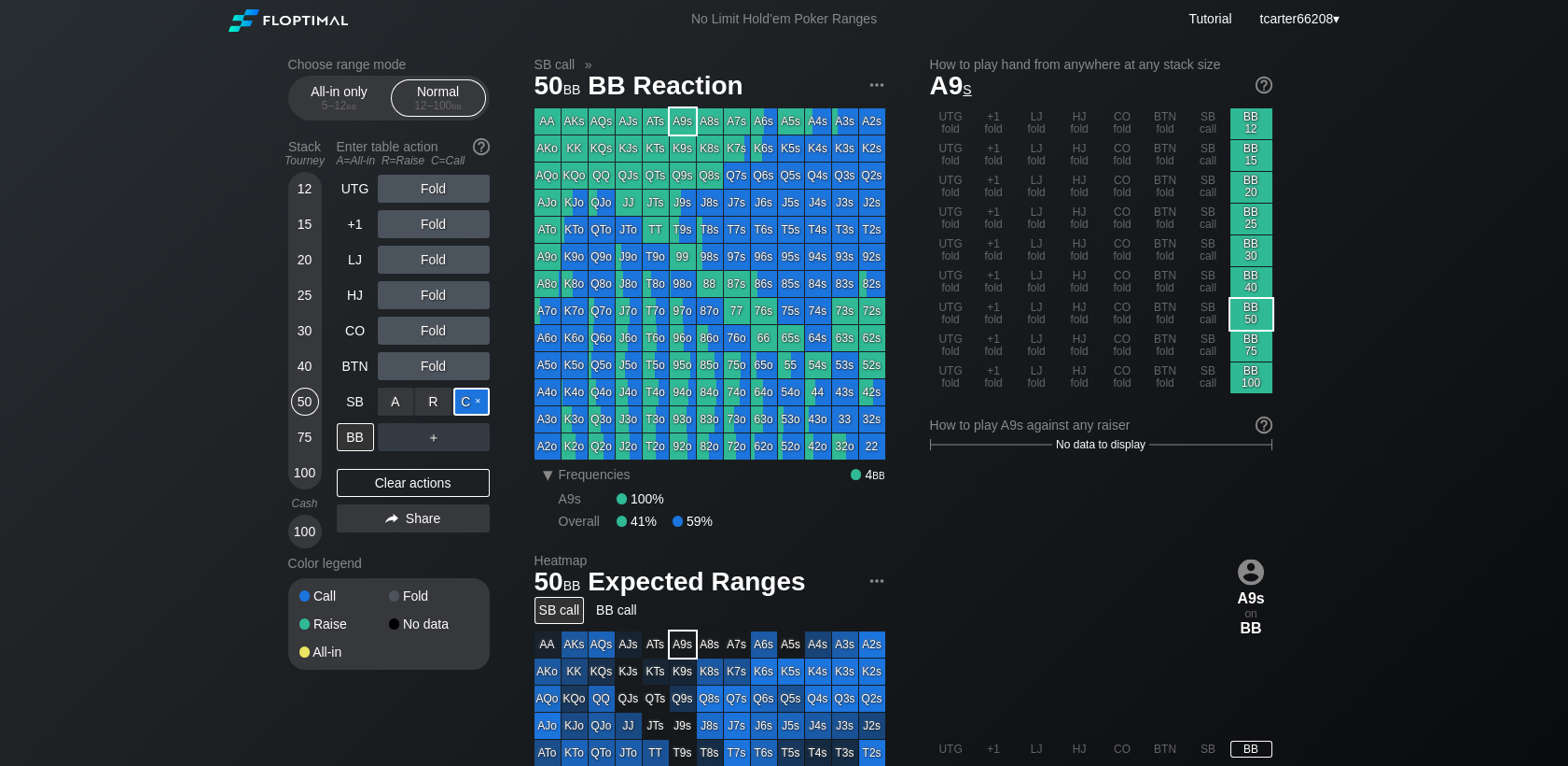
click at [478, 407] on div "C ✕" at bounding box center [472, 401] width 37 height 28
click at [385, 490] on div "Clear actions" at bounding box center [414, 482] width 153 height 28
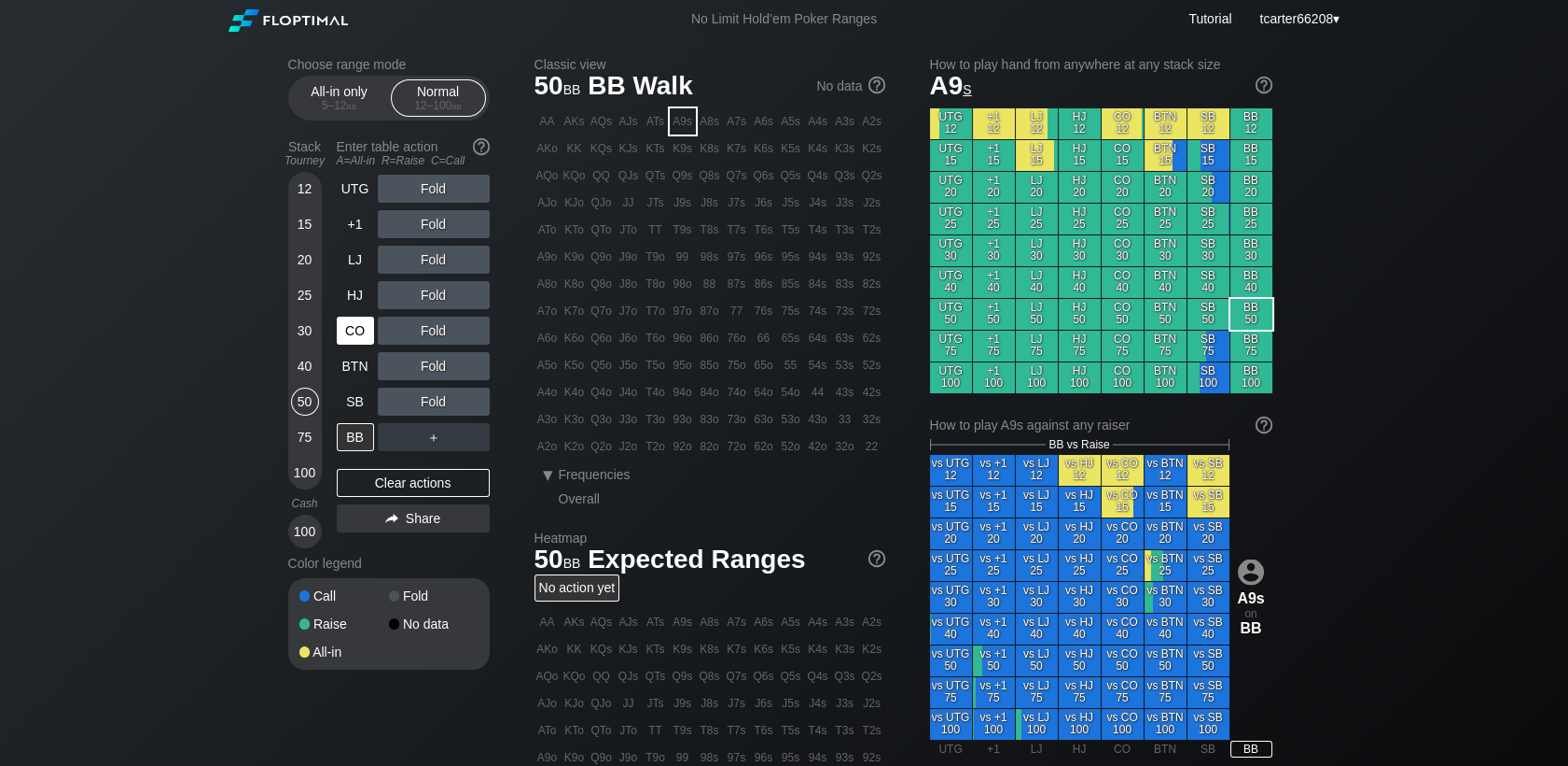
click at [369, 317] on div "CO" at bounding box center [358, 331] width 41 height 36
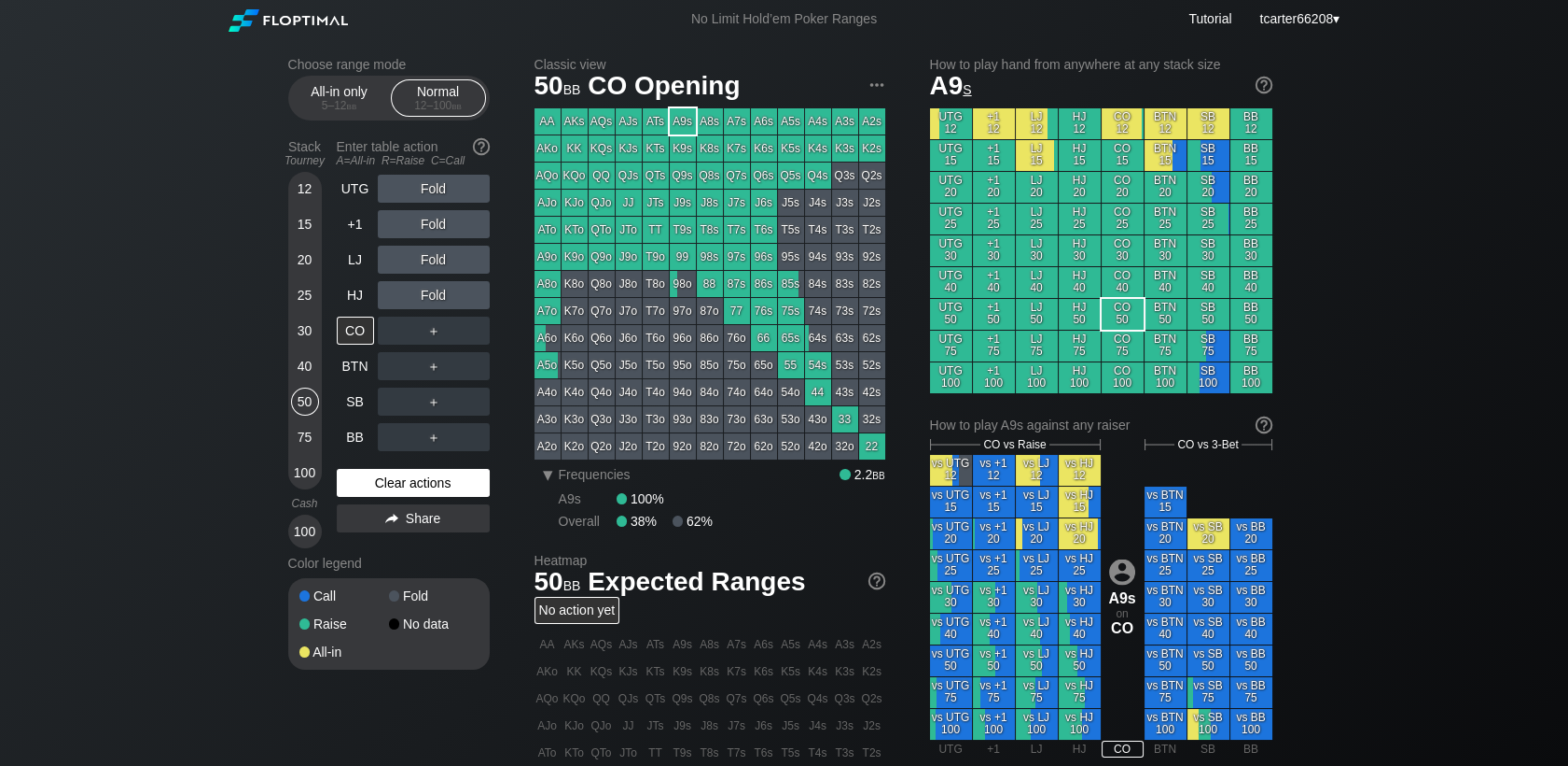
click at [365, 489] on div "Clear actions" at bounding box center [414, 482] width 153 height 28
click at [309, 437] on div "75" at bounding box center [304, 436] width 28 height 28
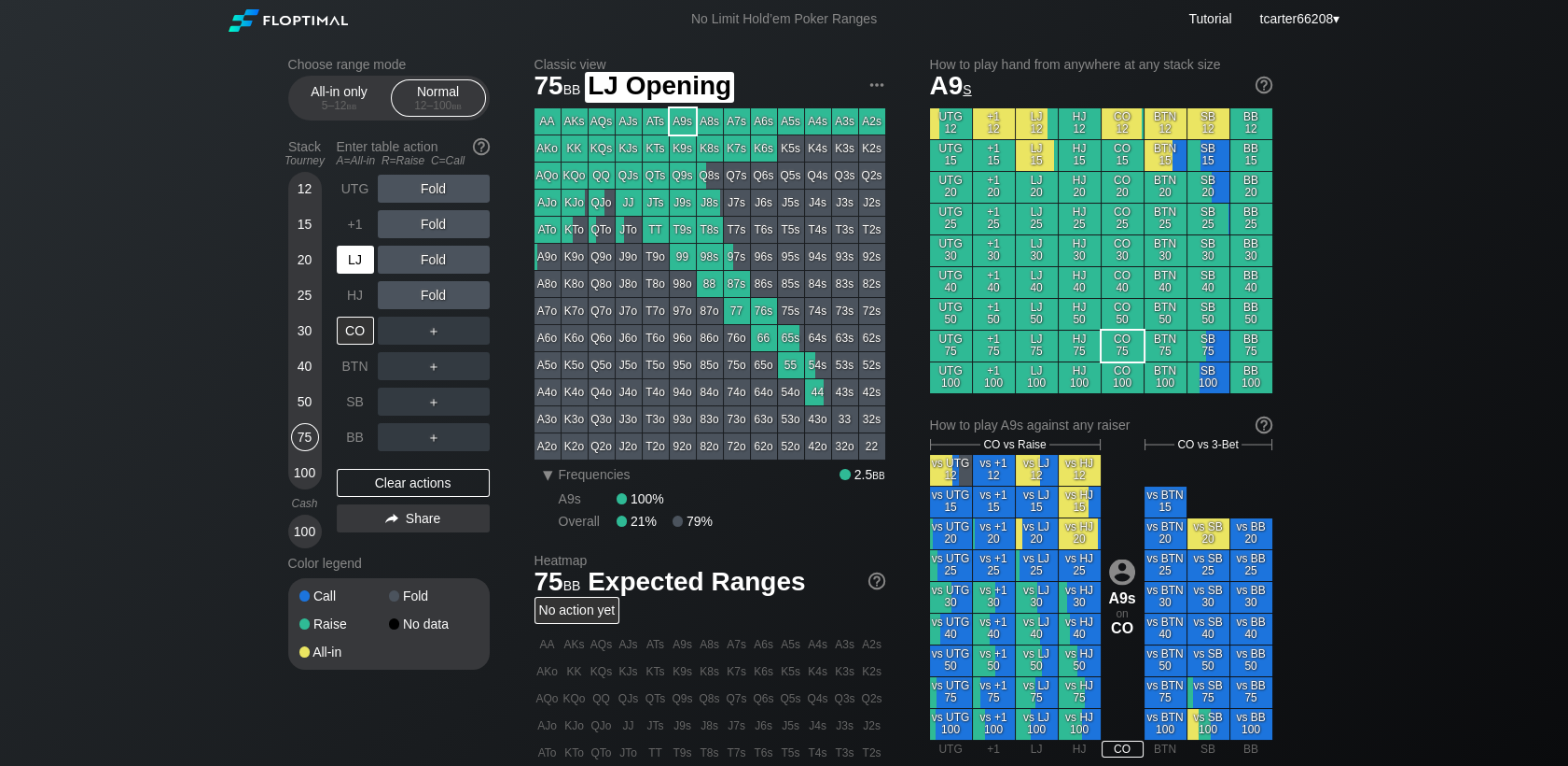
click at [361, 254] on div "LJ" at bounding box center [356, 259] width 38 height 28
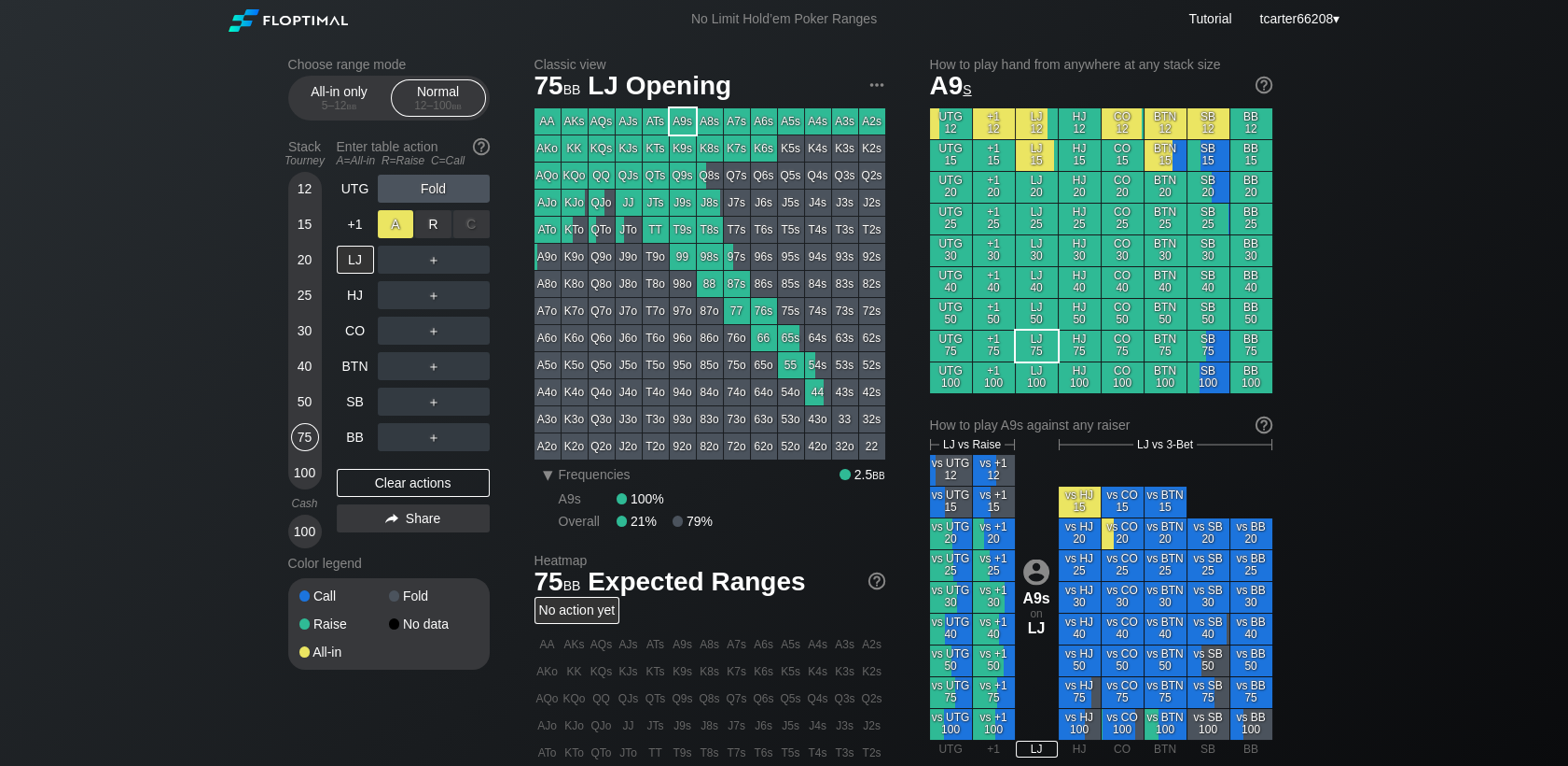
click at [406, 228] on div "A ✕" at bounding box center [396, 224] width 37 height 28
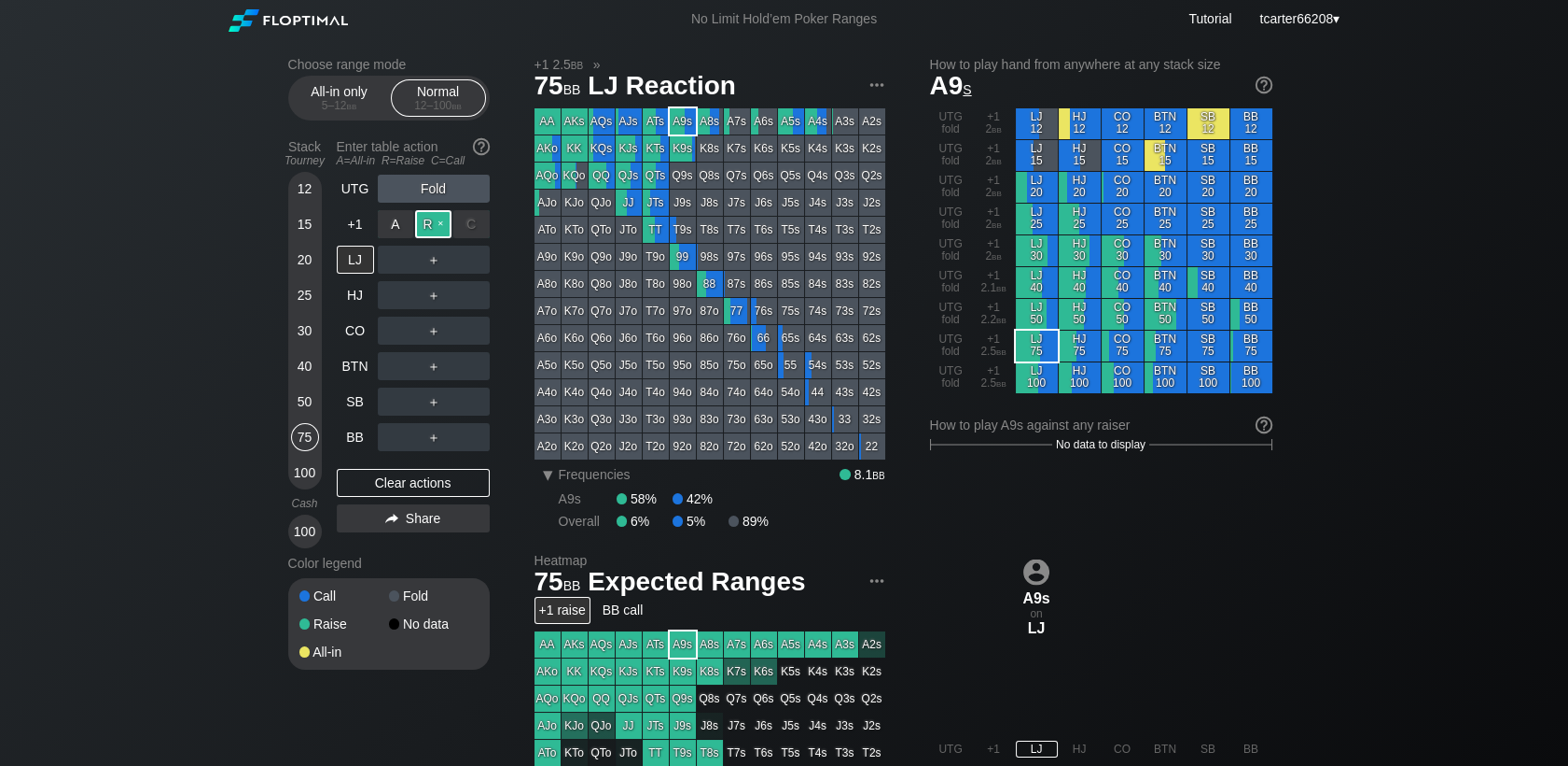
click at [433, 228] on div "R ✕" at bounding box center [433, 224] width 37 height 28
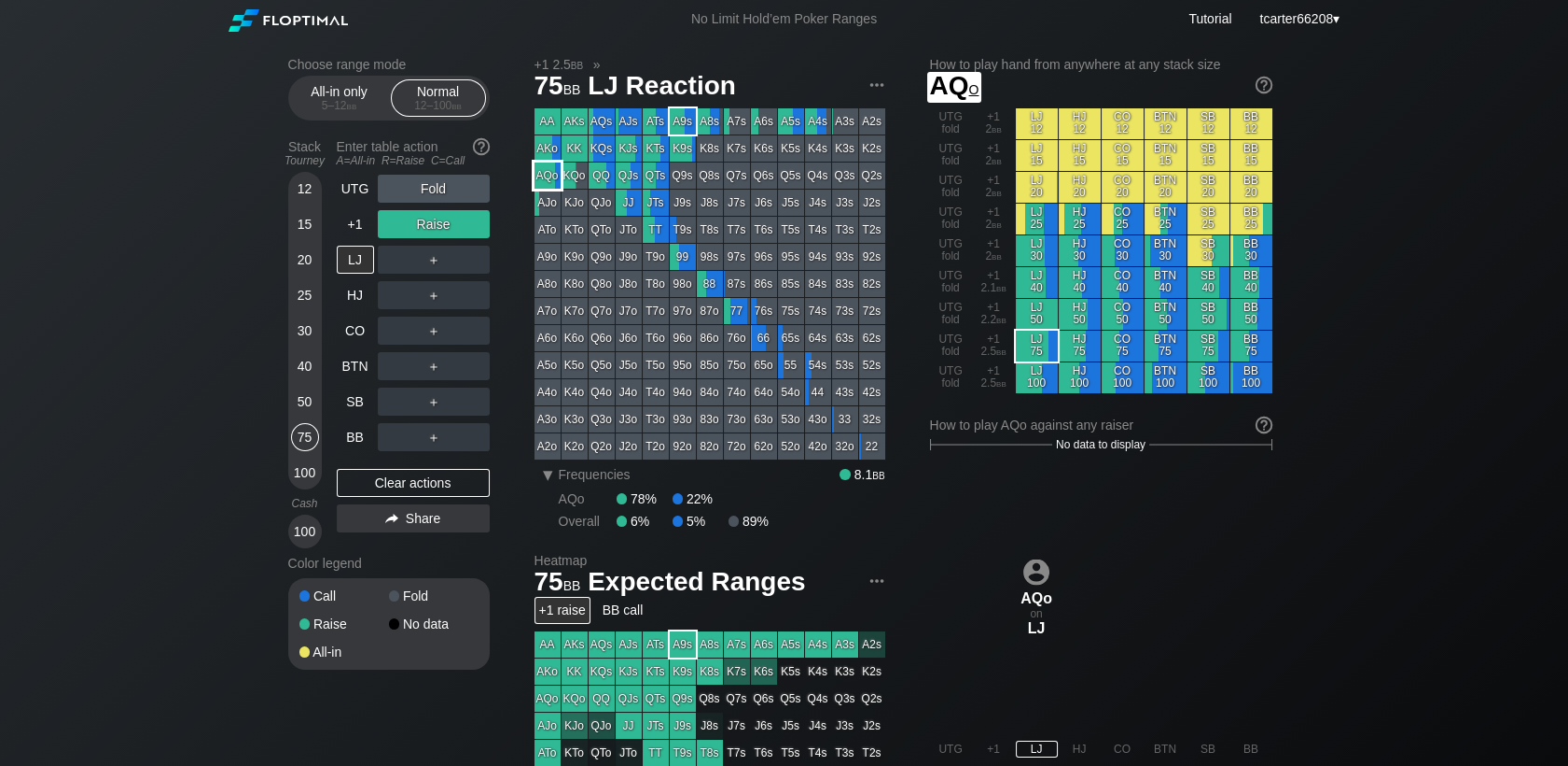
click at [548, 177] on div "AQo" at bounding box center [548, 176] width 26 height 26
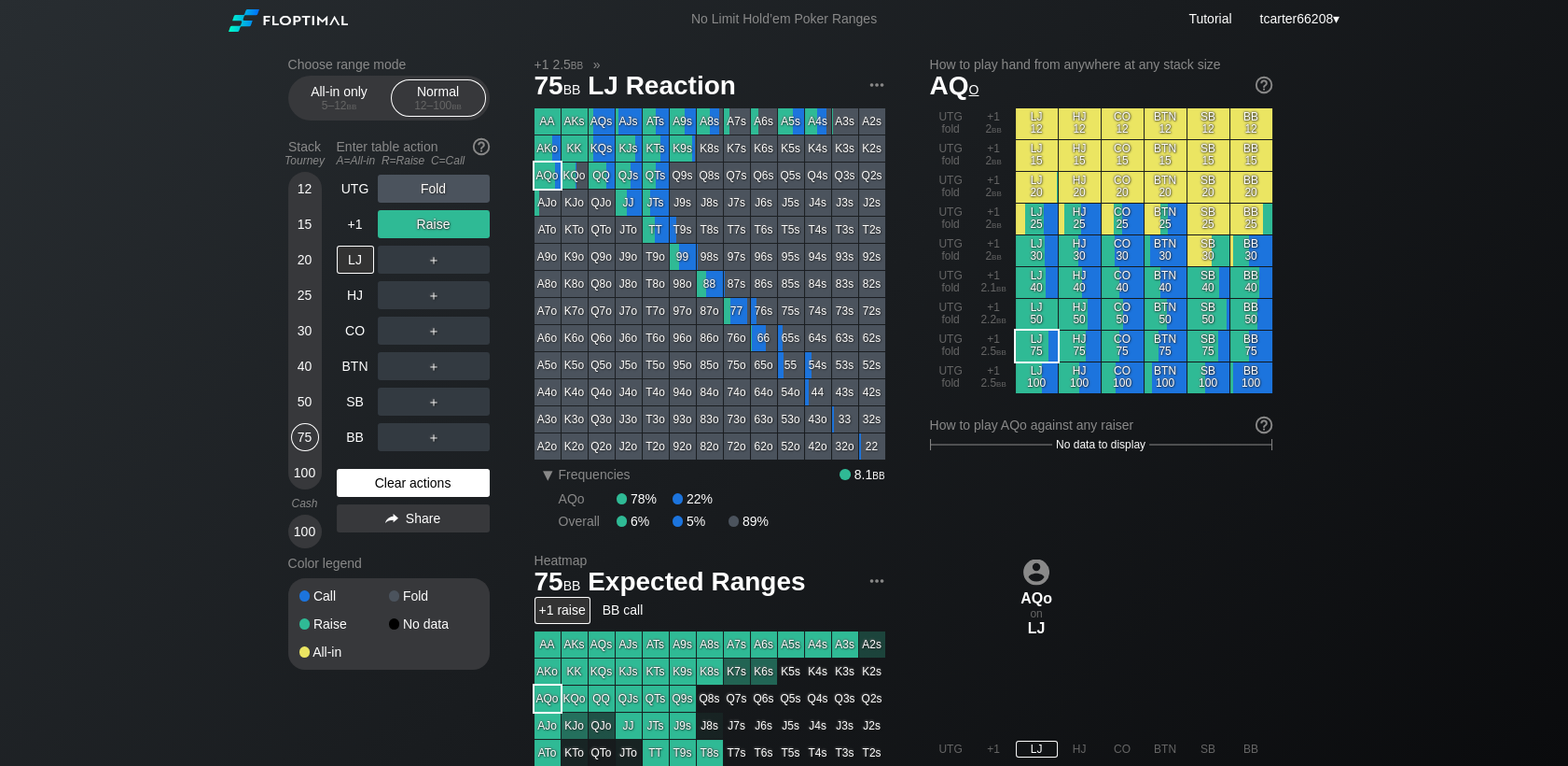
click at [392, 485] on div "Clear actions" at bounding box center [414, 482] width 153 height 28
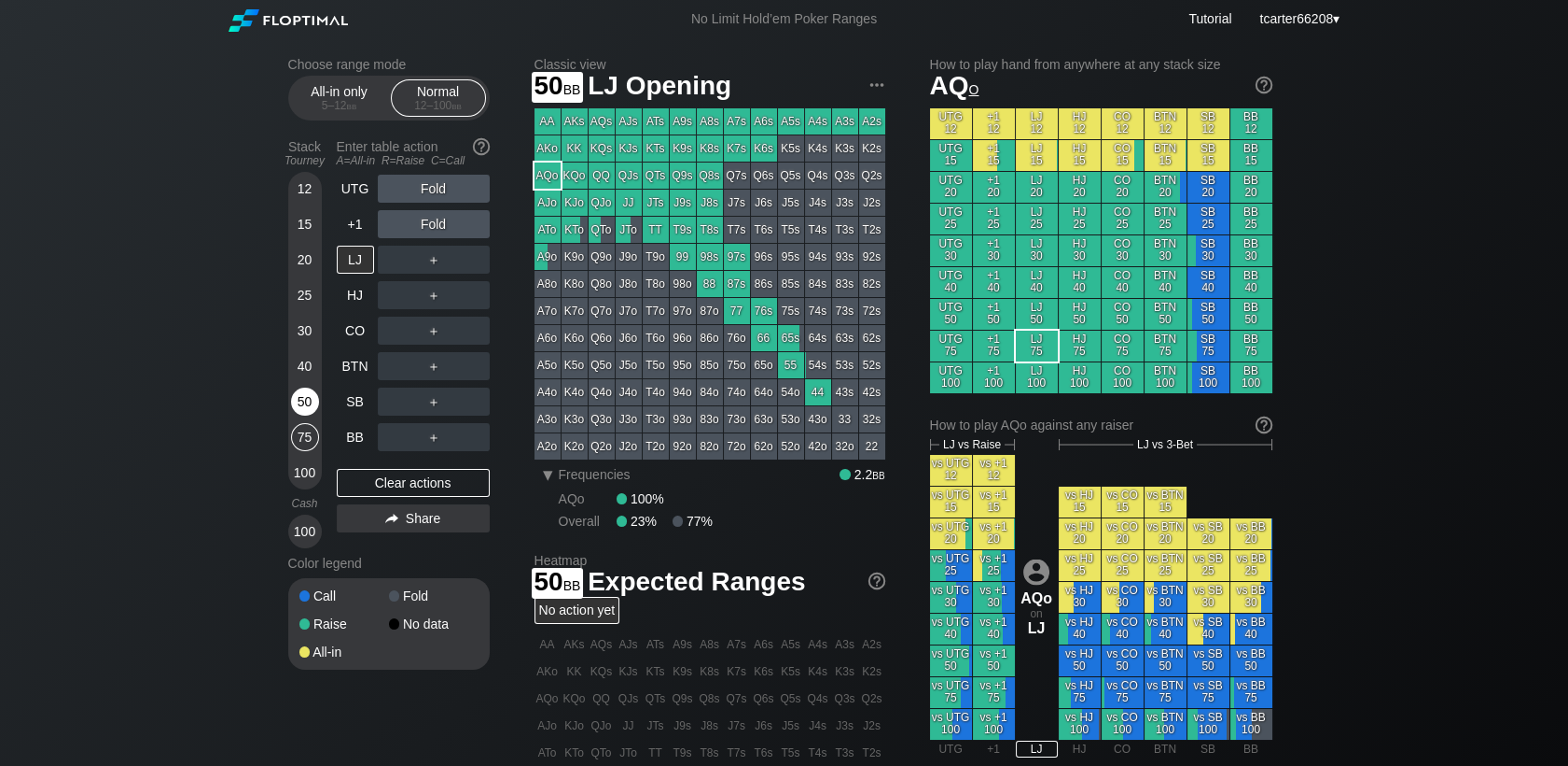
click at [301, 396] on div "50" at bounding box center [304, 401] width 28 height 28
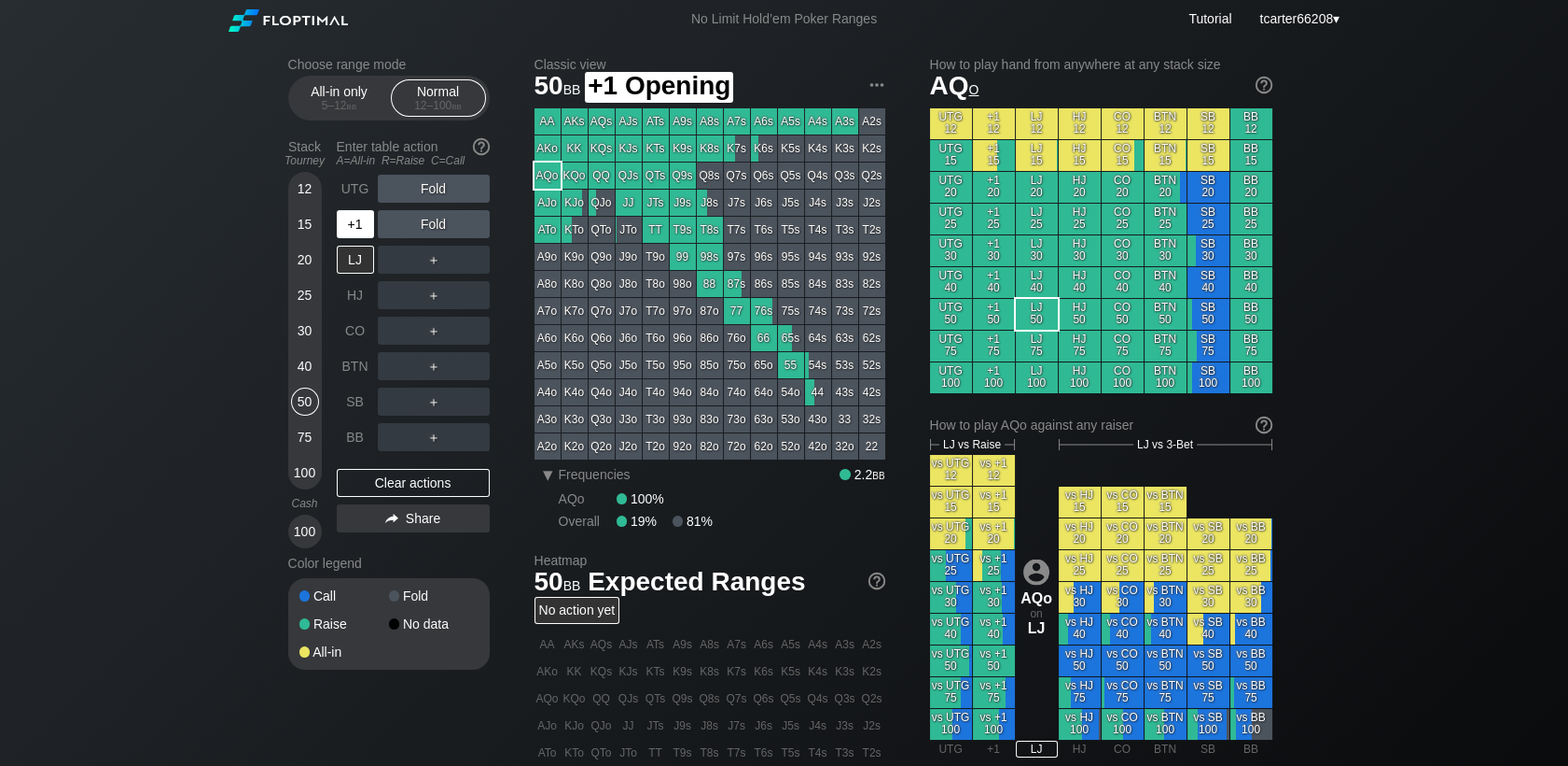
click at [351, 220] on div "+1" at bounding box center [356, 224] width 38 height 28
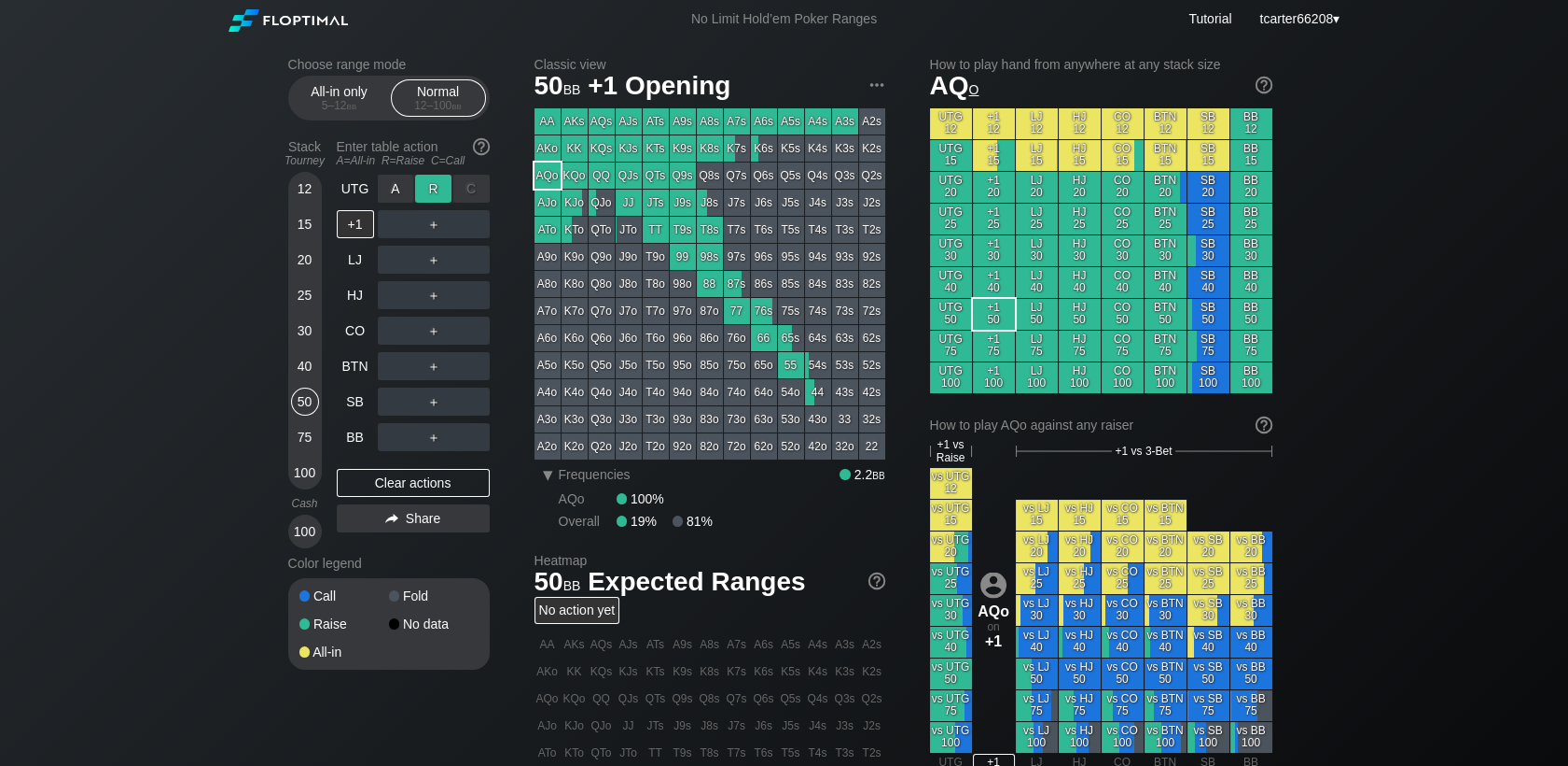
click at [441, 188] on div "R ✕" at bounding box center [433, 188] width 37 height 28
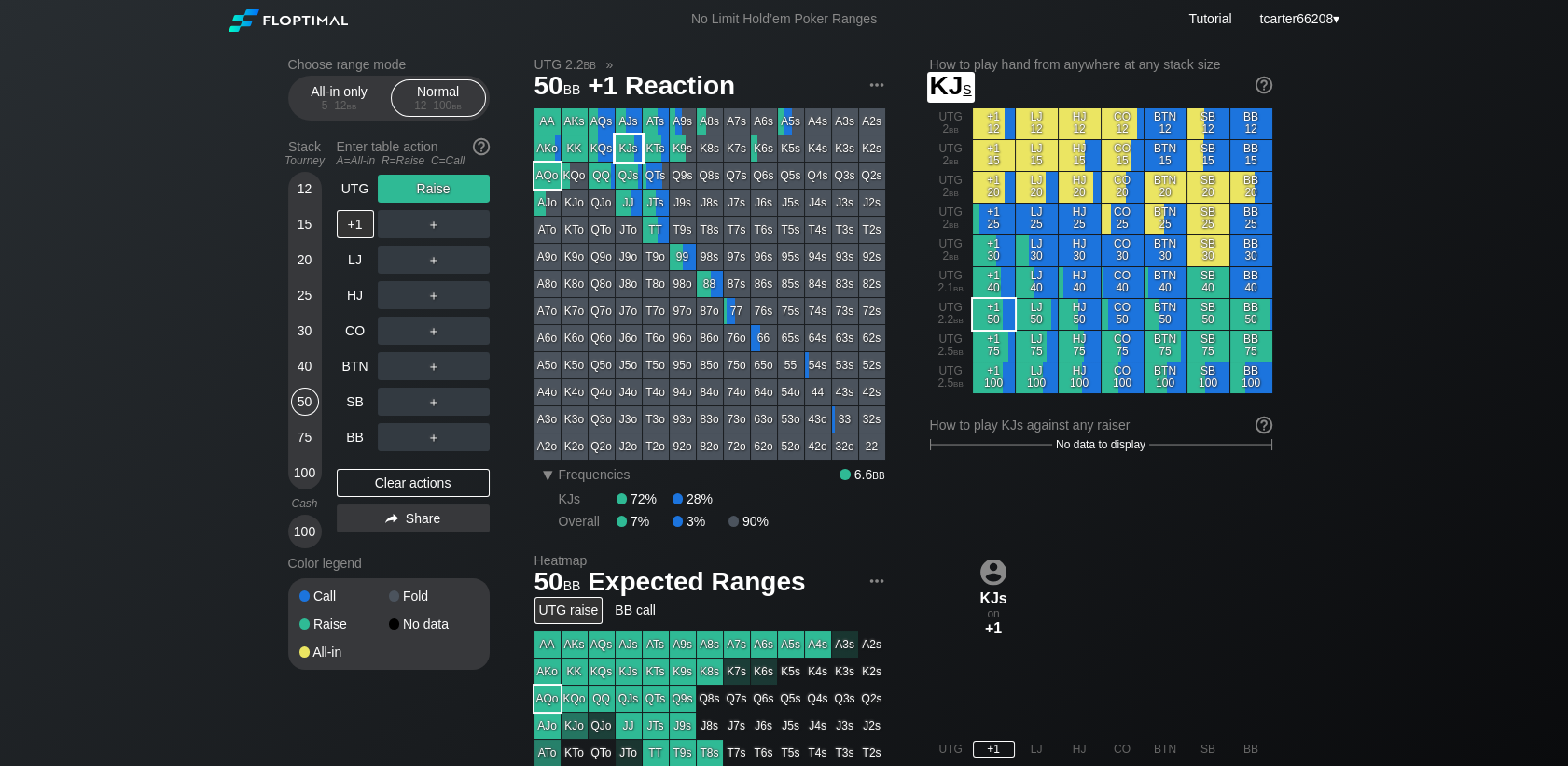
click at [630, 176] on div "QJs" at bounding box center [628, 176] width 26 height 26
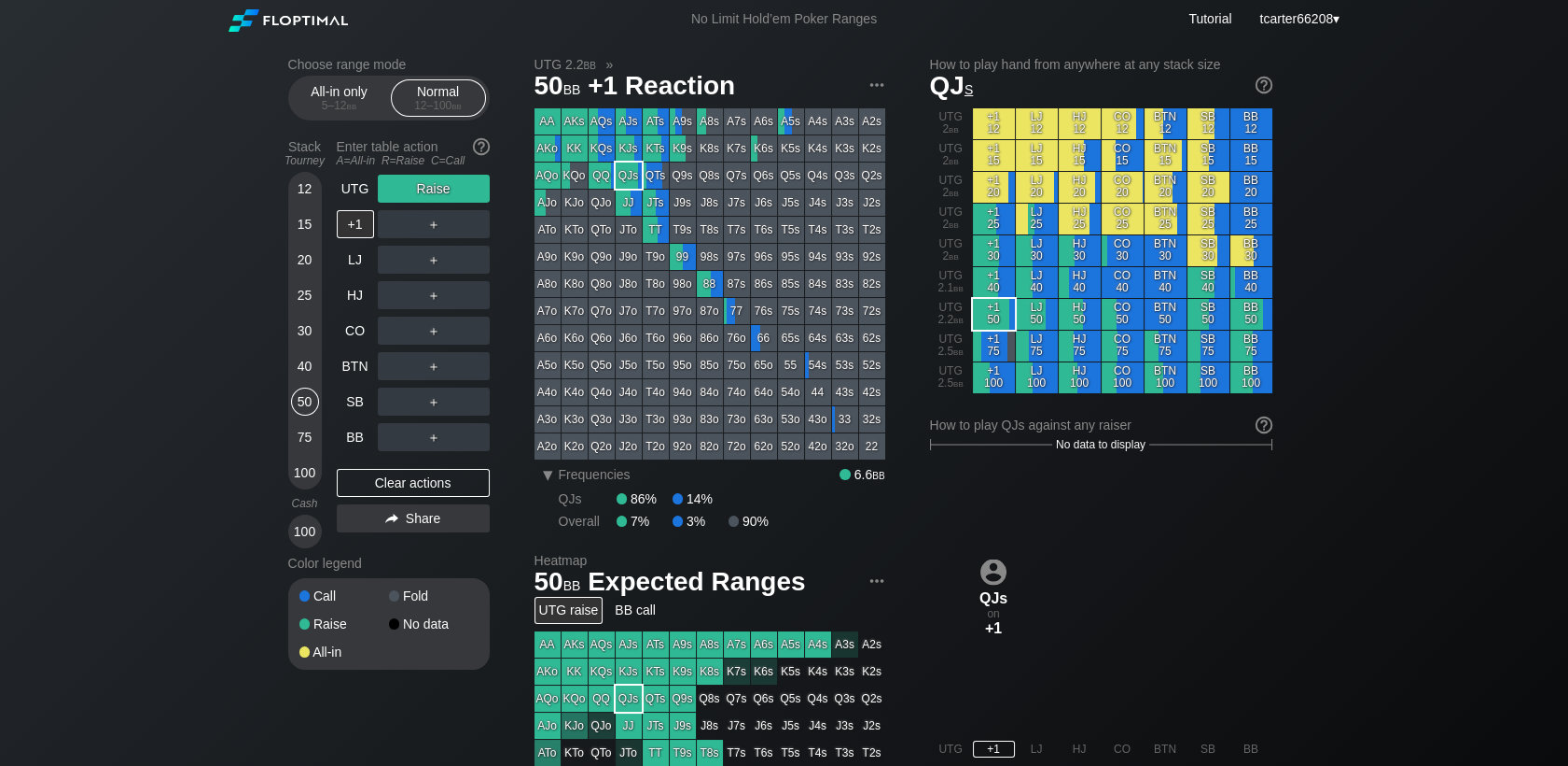
drag, startPoint x: 308, startPoint y: 293, endPoint x: 314, endPoint y: 306, distance: 14.3
click at [314, 300] on div "25" at bounding box center [304, 295] width 28 height 28
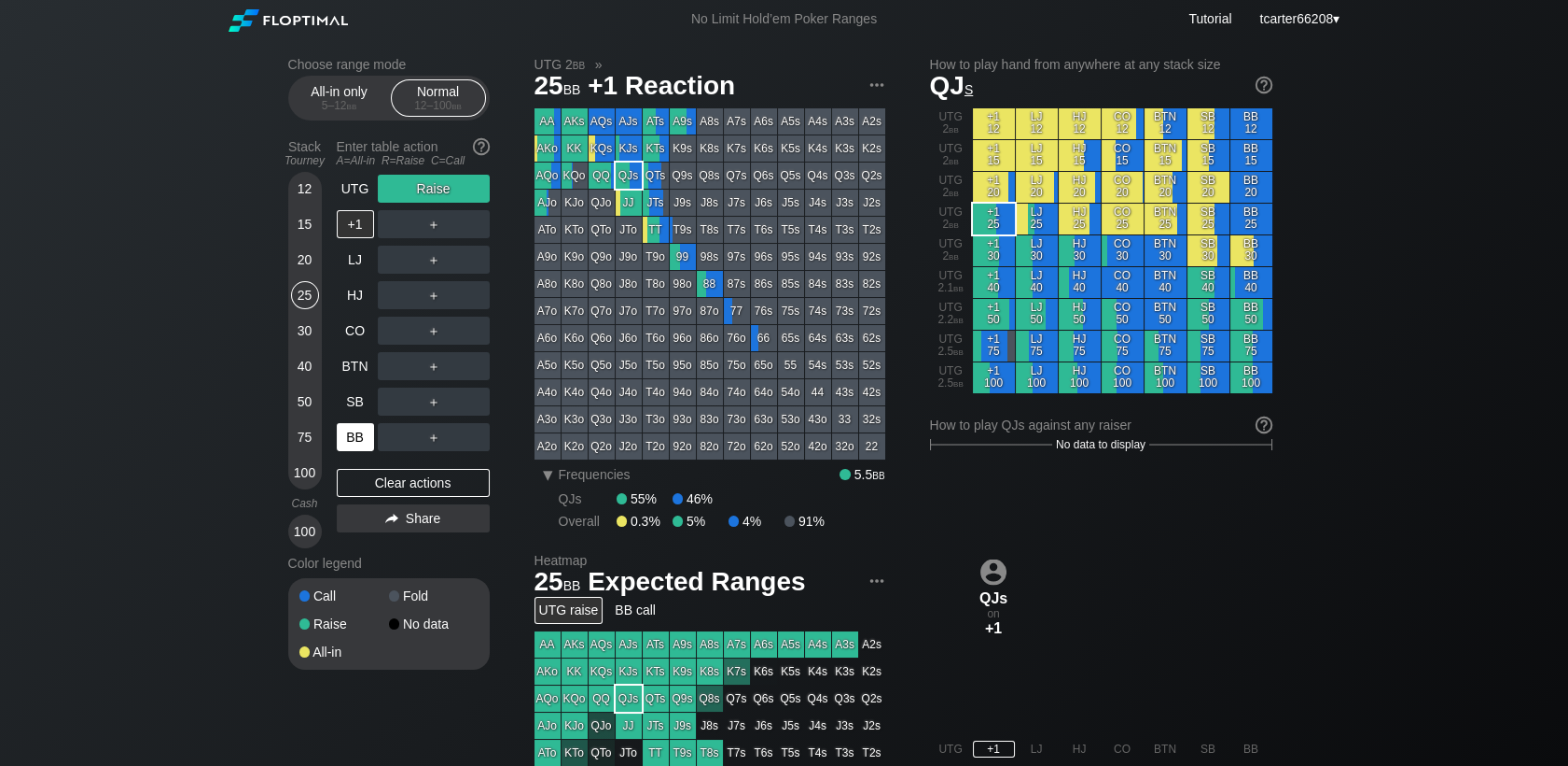
drag, startPoint x: 375, startPoint y: 489, endPoint x: 368, endPoint y: 449, distance: 40.6
click at [376, 489] on div "Clear actions" at bounding box center [414, 482] width 153 height 28
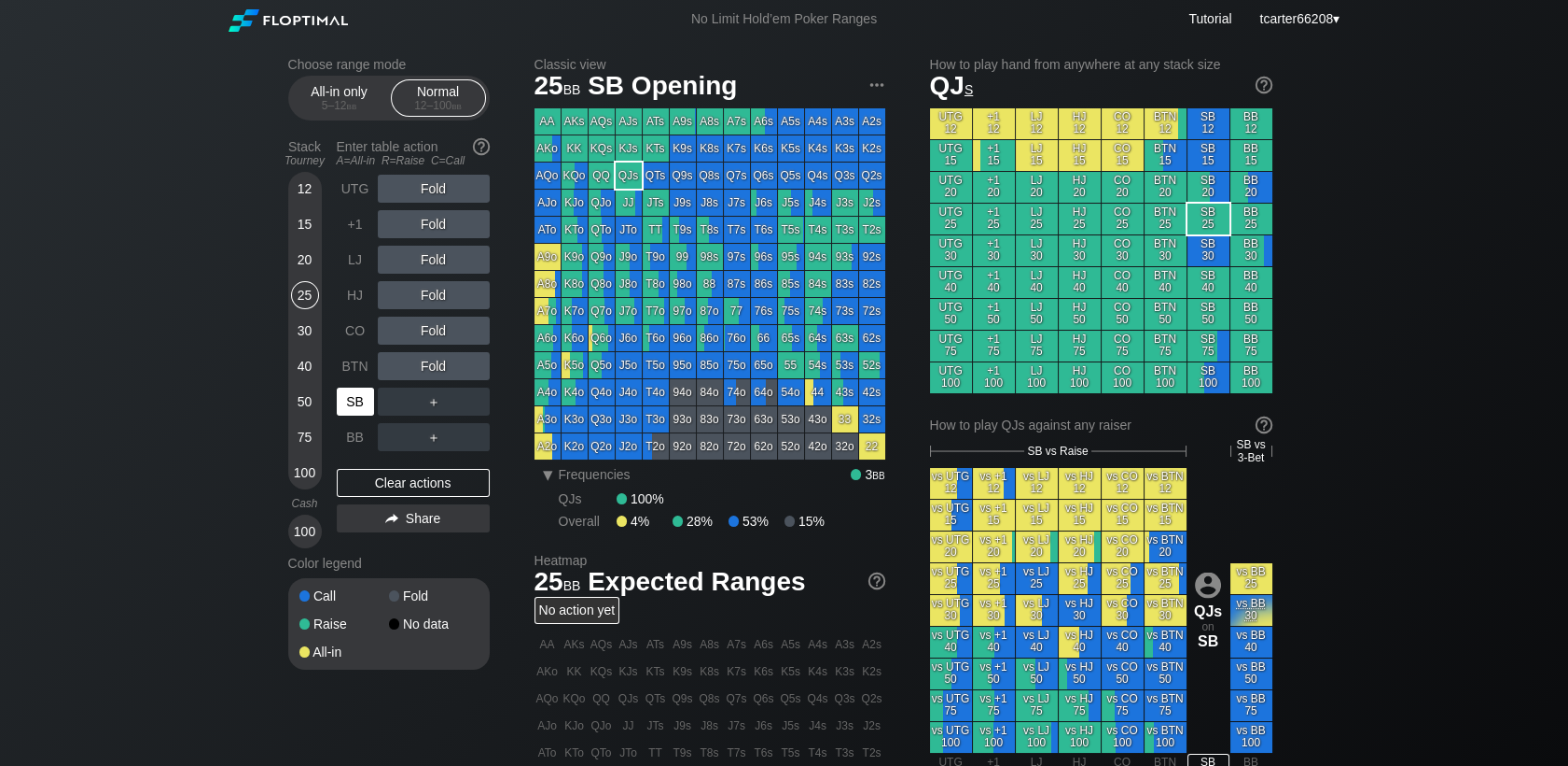
click at [363, 417] on div "SB" at bounding box center [358, 401] width 41 height 36
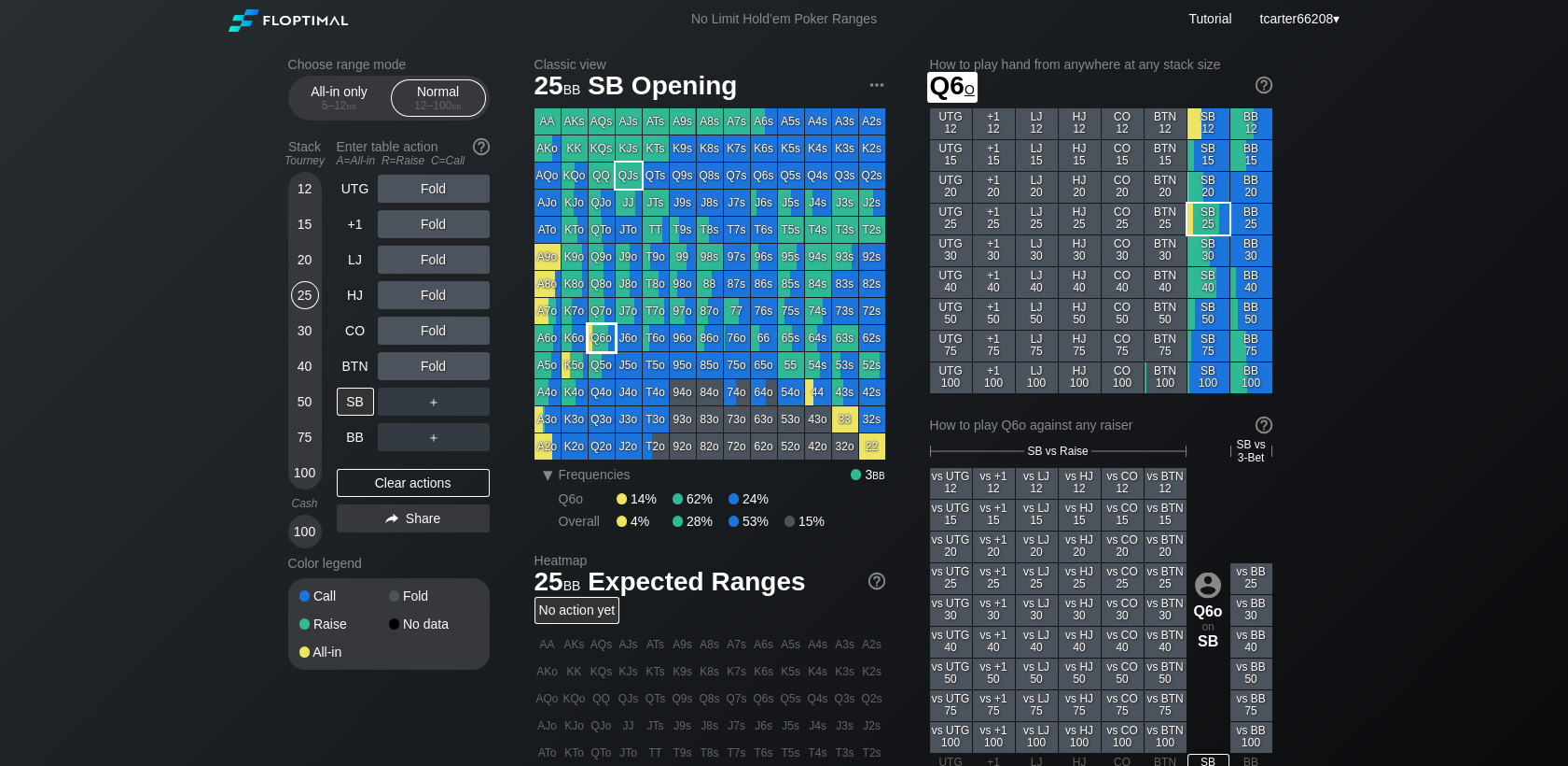
click at [600, 342] on div "Q6o" at bounding box center [602, 337] width 26 height 26
click at [433, 224] on div "Fold" at bounding box center [434, 224] width 112 height 28
click at [433, 224] on div "R ✕" at bounding box center [433, 224] width 37 height 28
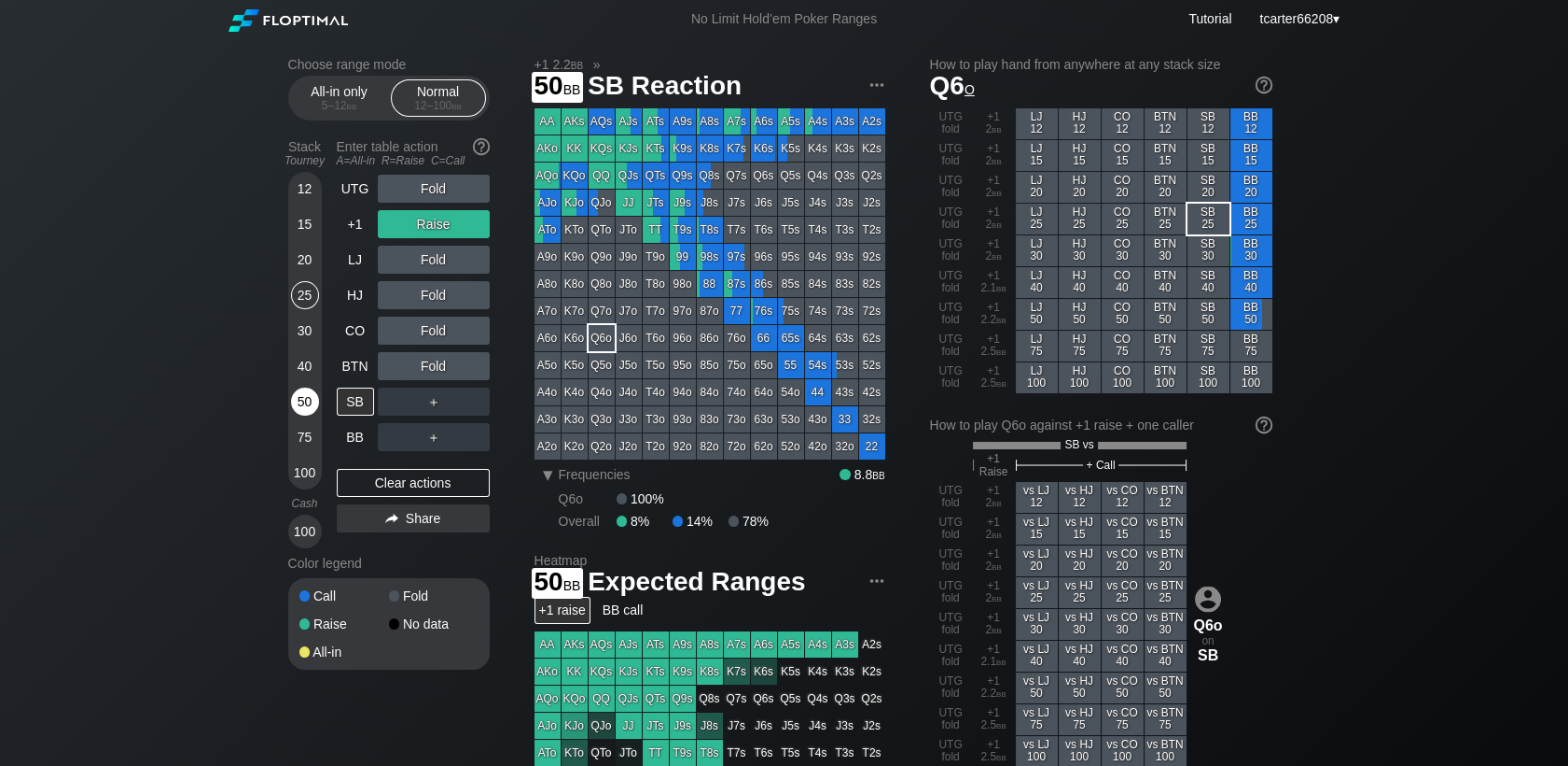
click at [313, 399] on div "50" at bounding box center [304, 401] width 28 height 28
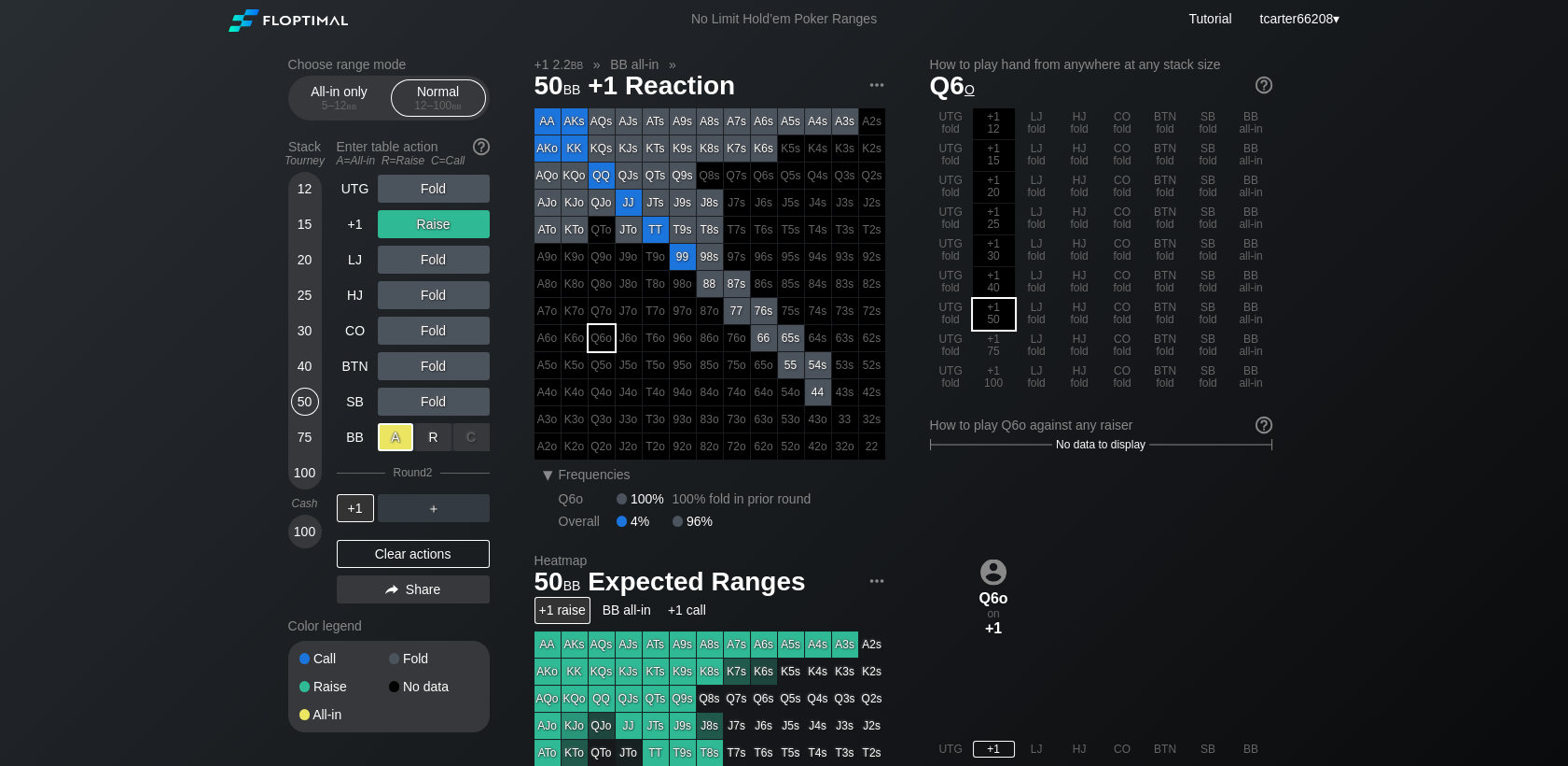
click at [381, 443] on div "A ✕" at bounding box center [396, 436] width 37 height 28
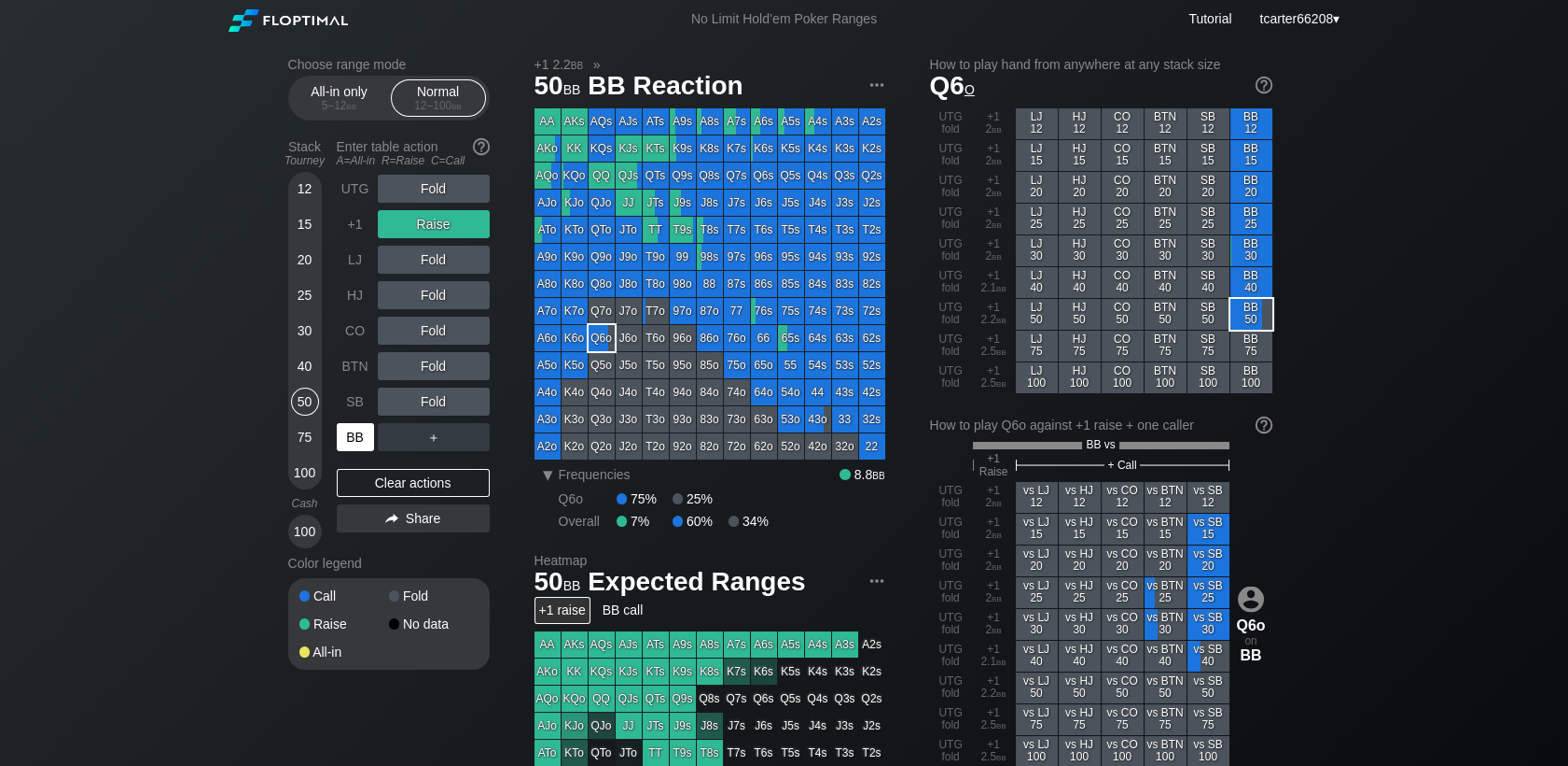
click at [346, 433] on div "BB" at bounding box center [356, 436] width 38 height 28
click at [350, 433] on div "BB" at bounding box center [356, 436] width 38 height 28
click at [367, 495] on div "Clear actions" at bounding box center [414, 482] width 153 height 28
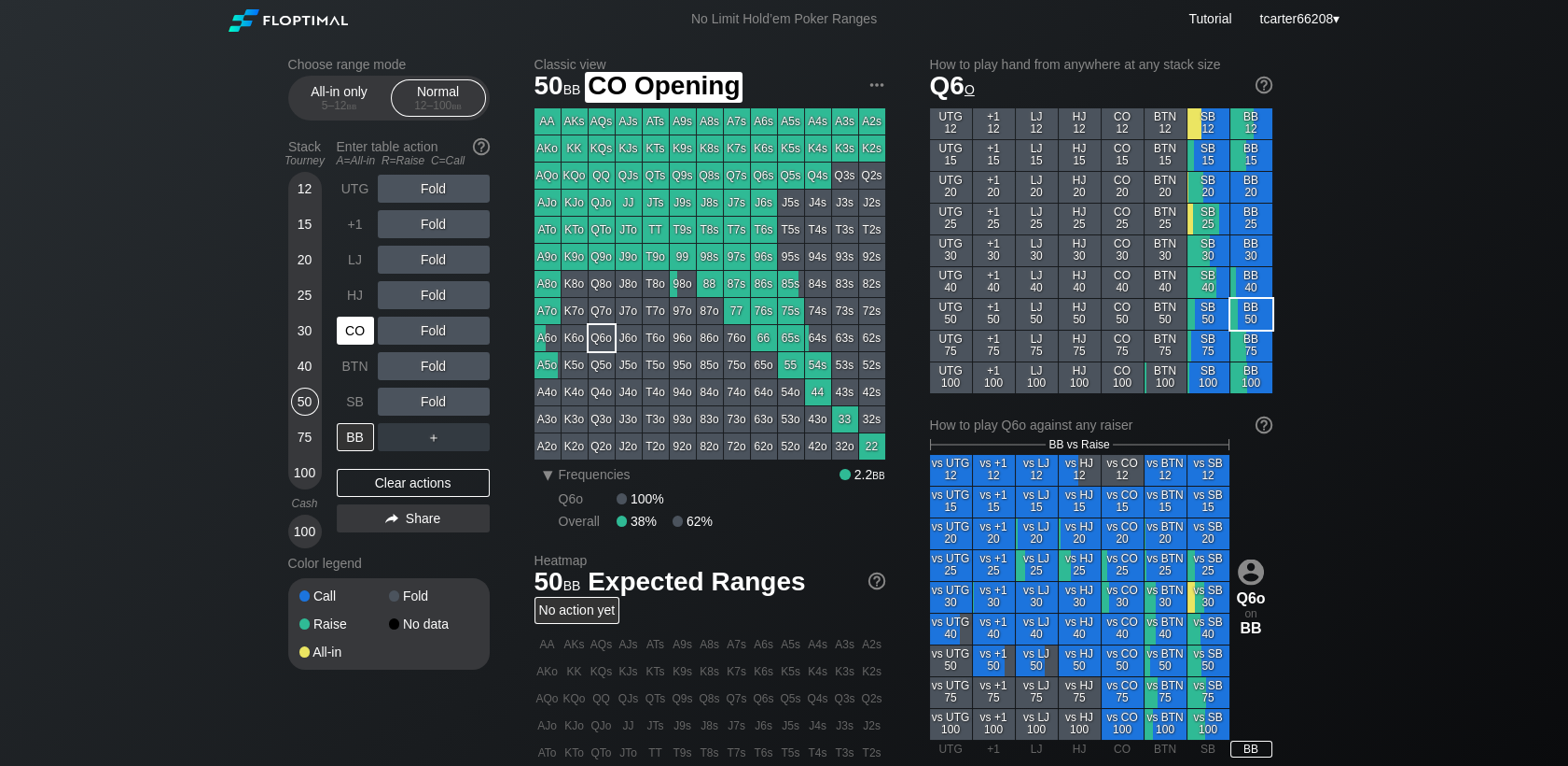
click at [354, 339] on div "CO" at bounding box center [356, 330] width 38 height 28
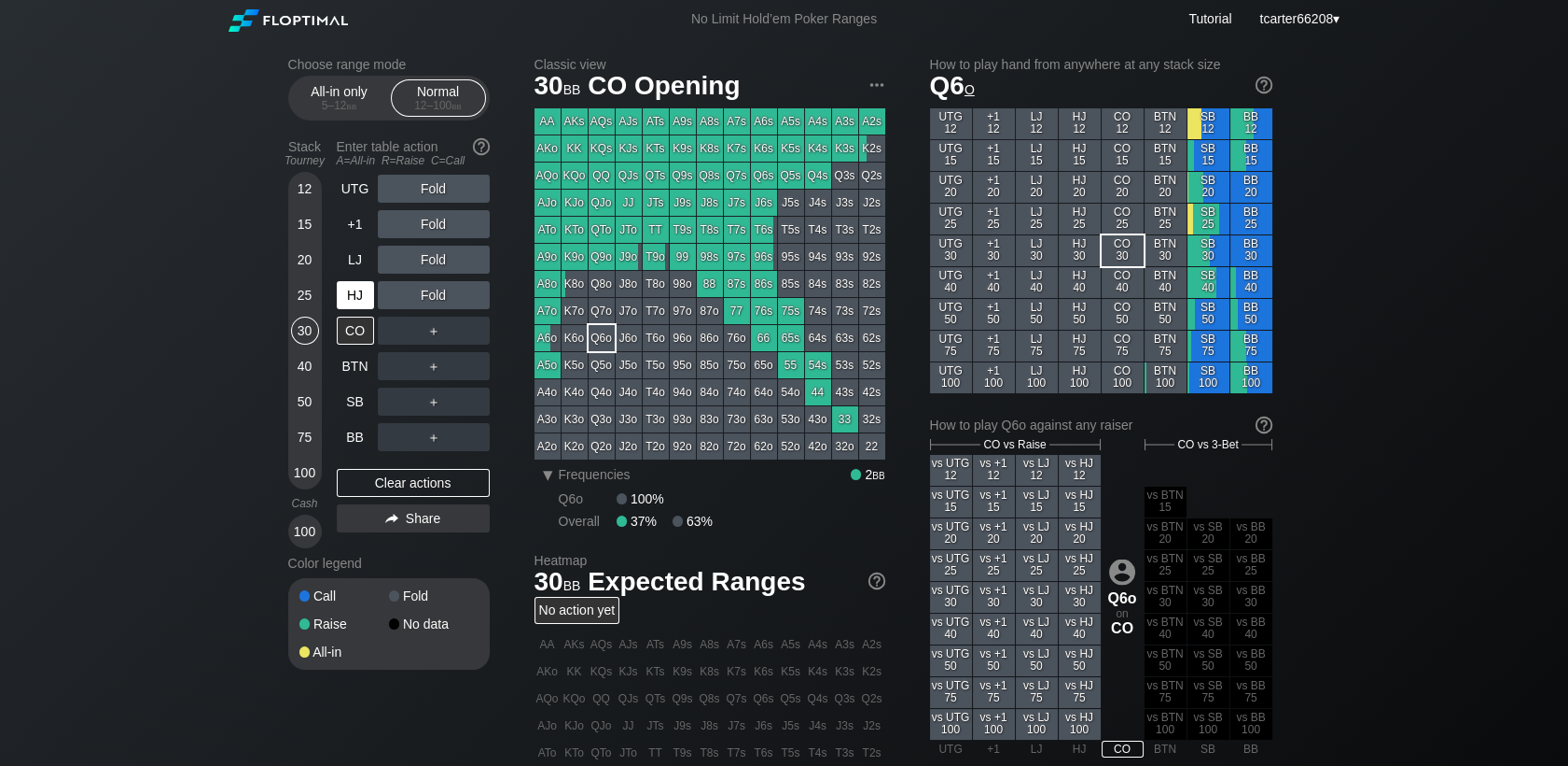
drag, startPoint x: 310, startPoint y: 327, endPoint x: 366, endPoint y: 310, distance: 58.5
click at [312, 329] on div "30" at bounding box center [304, 330] width 28 height 28
click at [436, 256] on div "R ✕" at bounding box center [433, 259] width 37 height 28
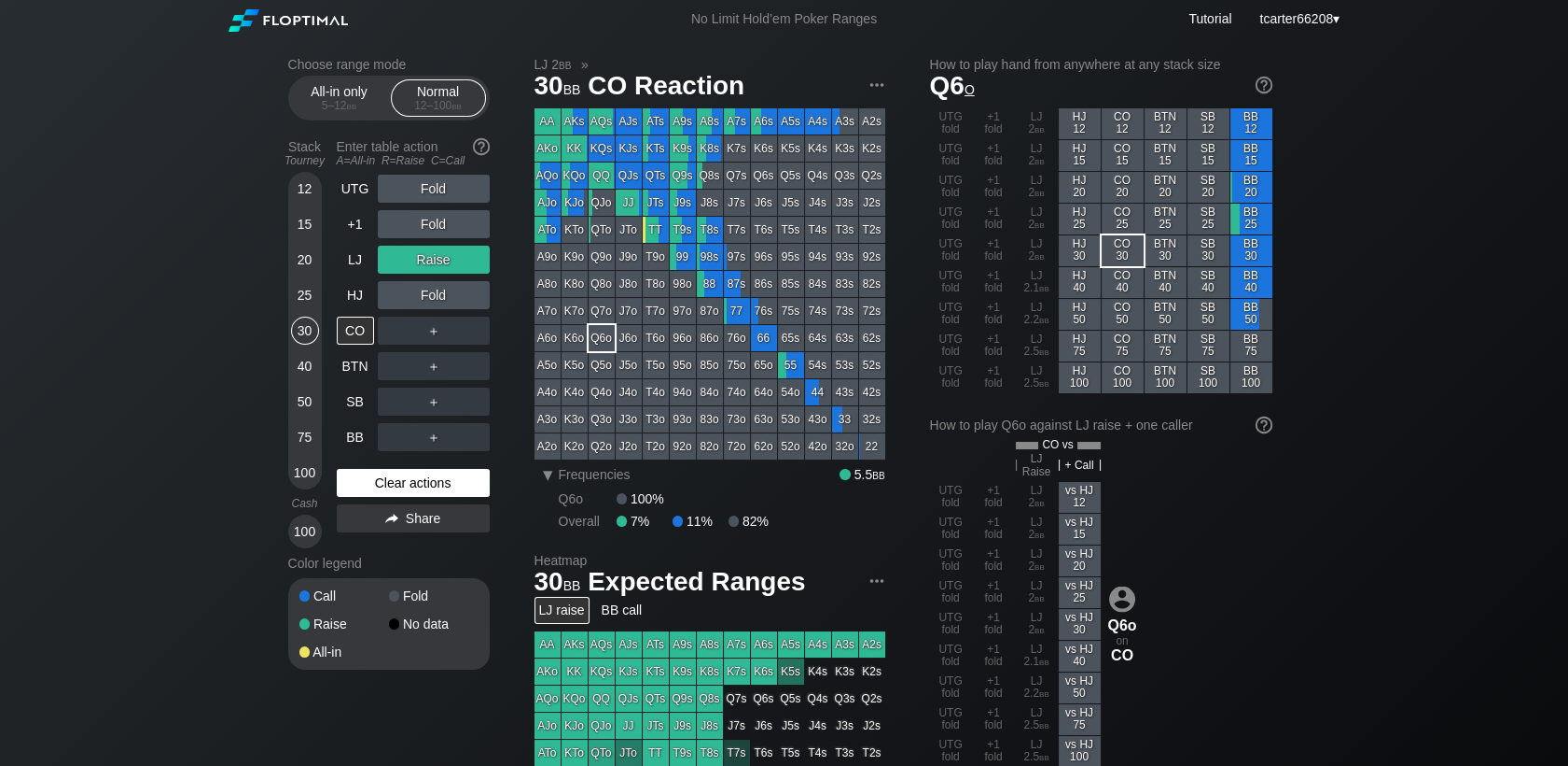
drag, startPoint x: 468, startPoint y: 482, endPoint x: 424, endPoint y: 483, distance: 44.0
click at [467, 482] on div "Clear actions" at bounding box center [414, 482] width 153 height 28
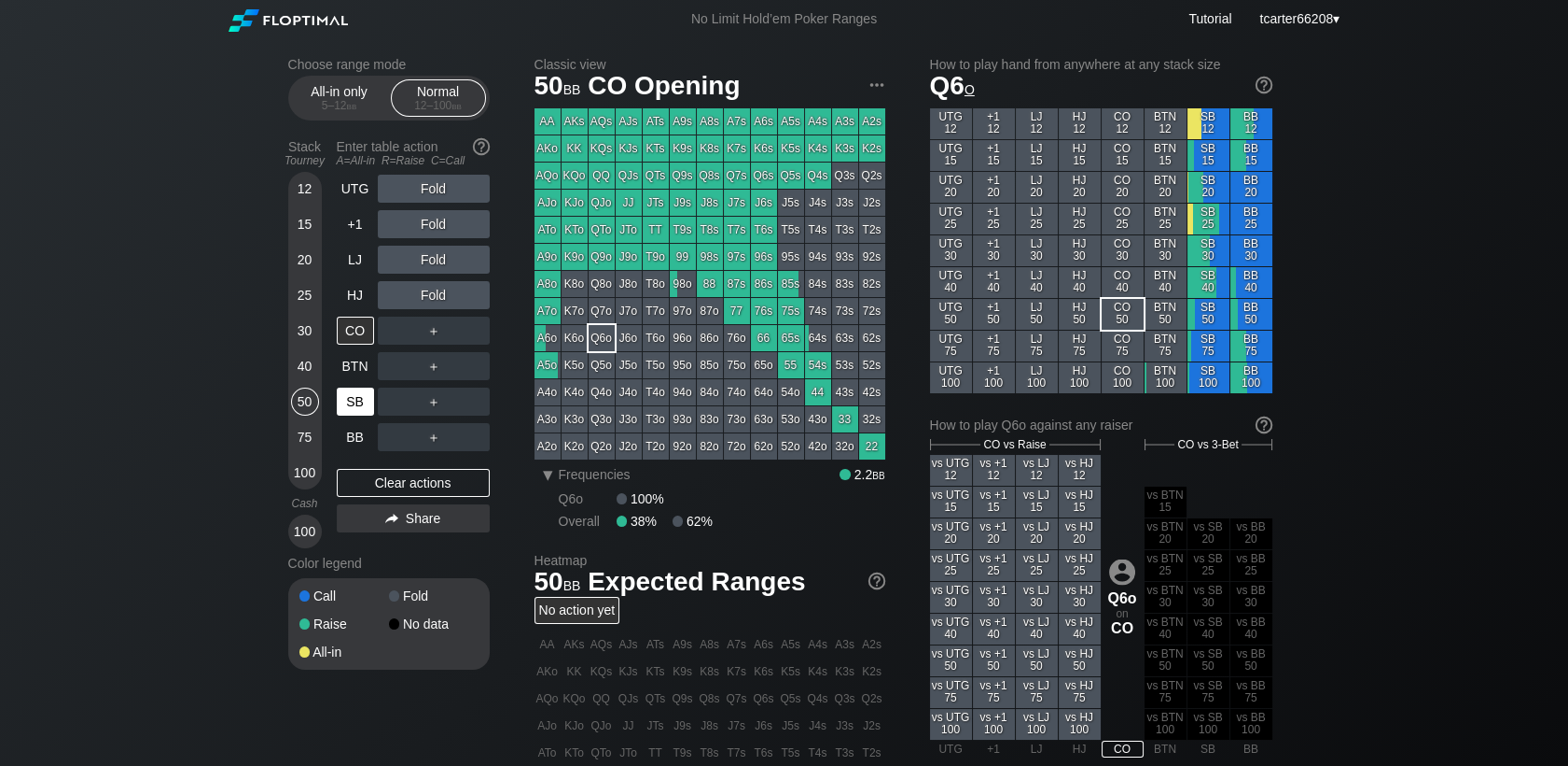
drag, startPoint x: 294, startPoint y: 398, endPoint x: 337, endPoint y: 405, distance: 43.6
click at [300, 401] on div "50" at bounding box center [304, 401] width 28 height 28
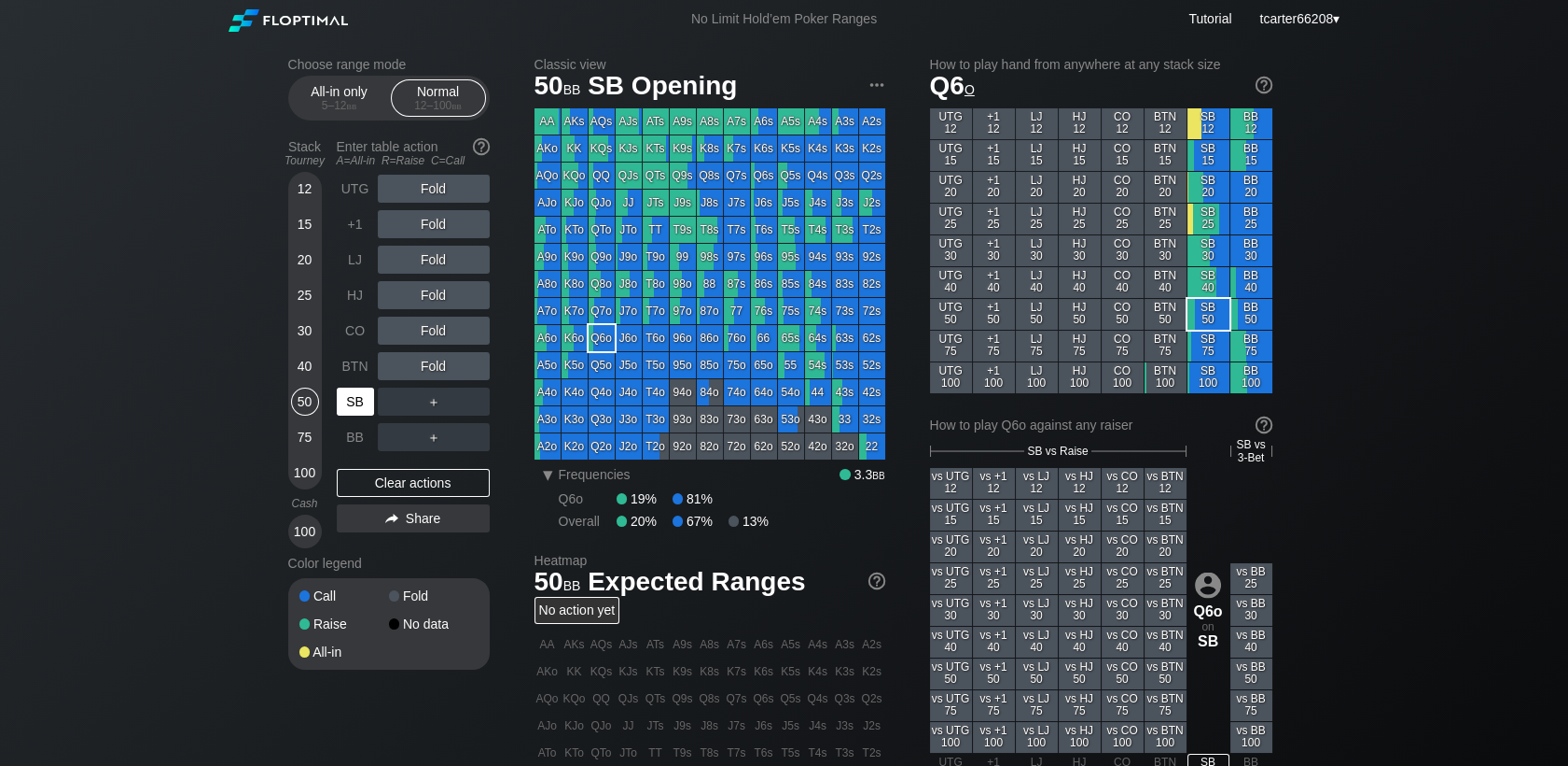
click at [341, 408] on div "SB" at bounding box center [356, 401] width 38 height 28
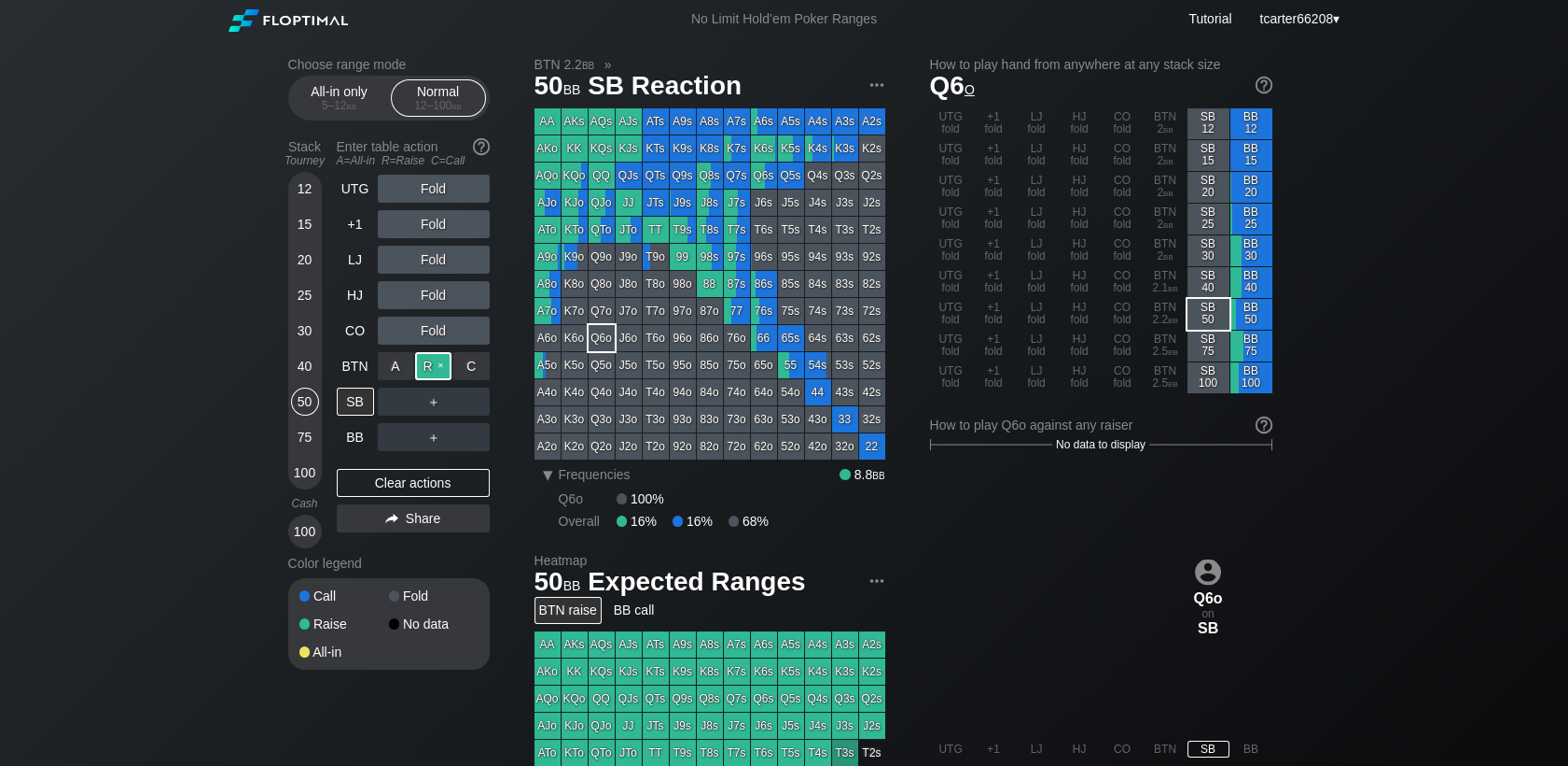
click at [440, 370] on div "R ✕" at bounding box center [433, 366] width 37 height 28
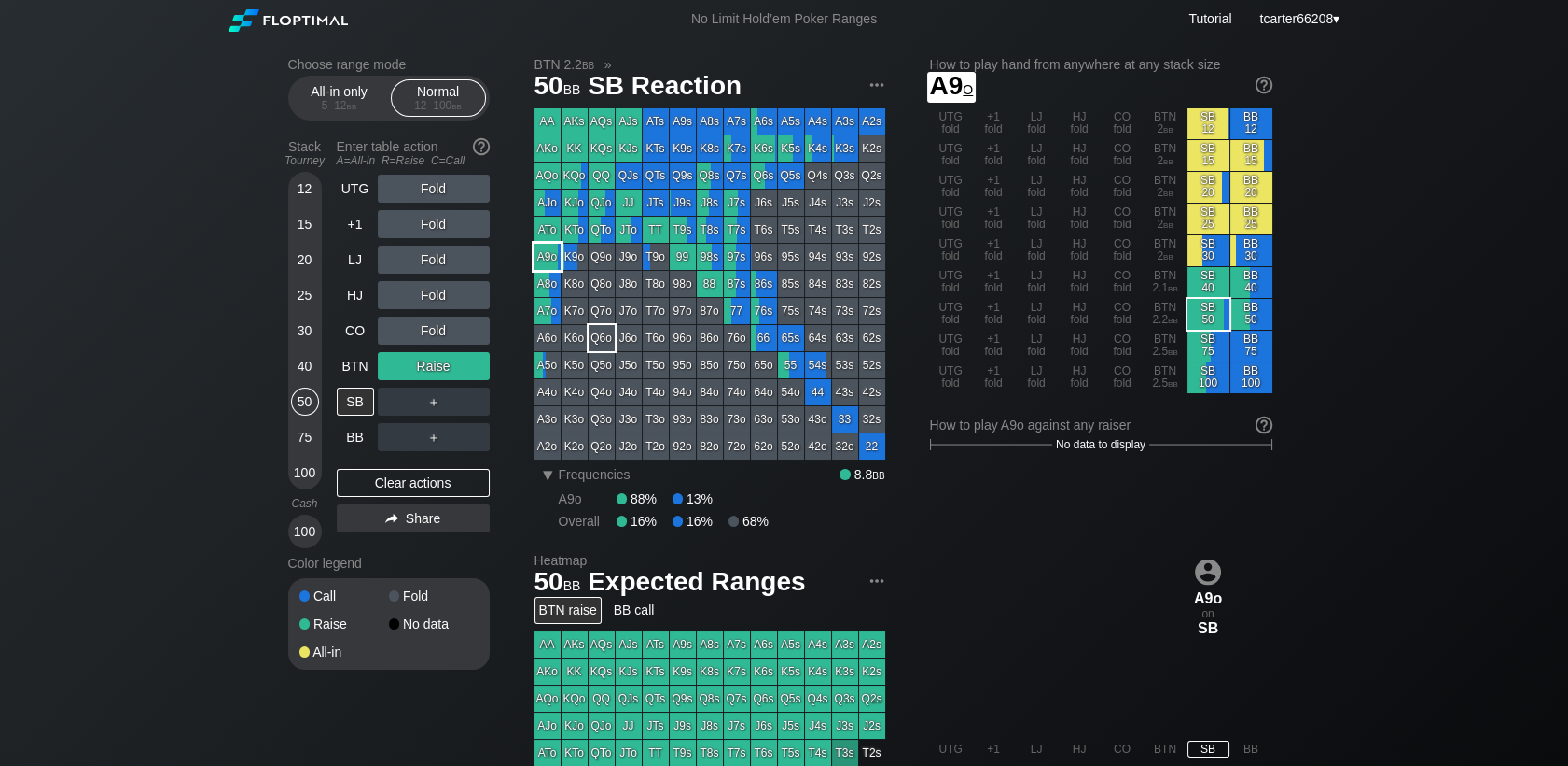
click at [539, 253] on div "A9o" at bounding box center [548, 256] width 26 height 26
click at [413, 407] on div "＋" at bounding box center [434, 401] width 112 height 28
click at [439, 407] on div "R ✕" at bounding box center [433, 401] width 37 height 28
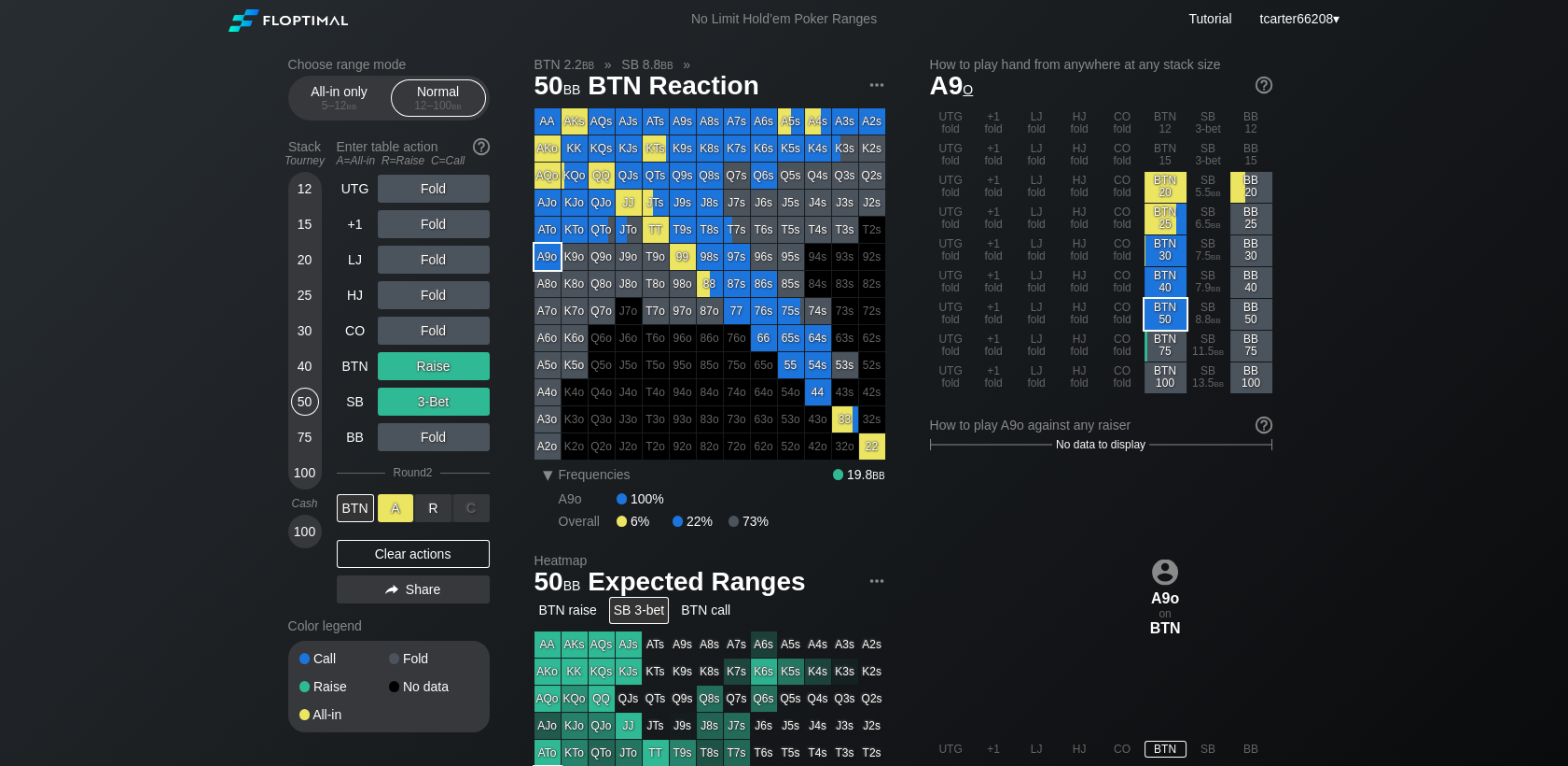
click at [389, 512] on div "A ✕" at bounding box center [396, 507] width 37 height 28
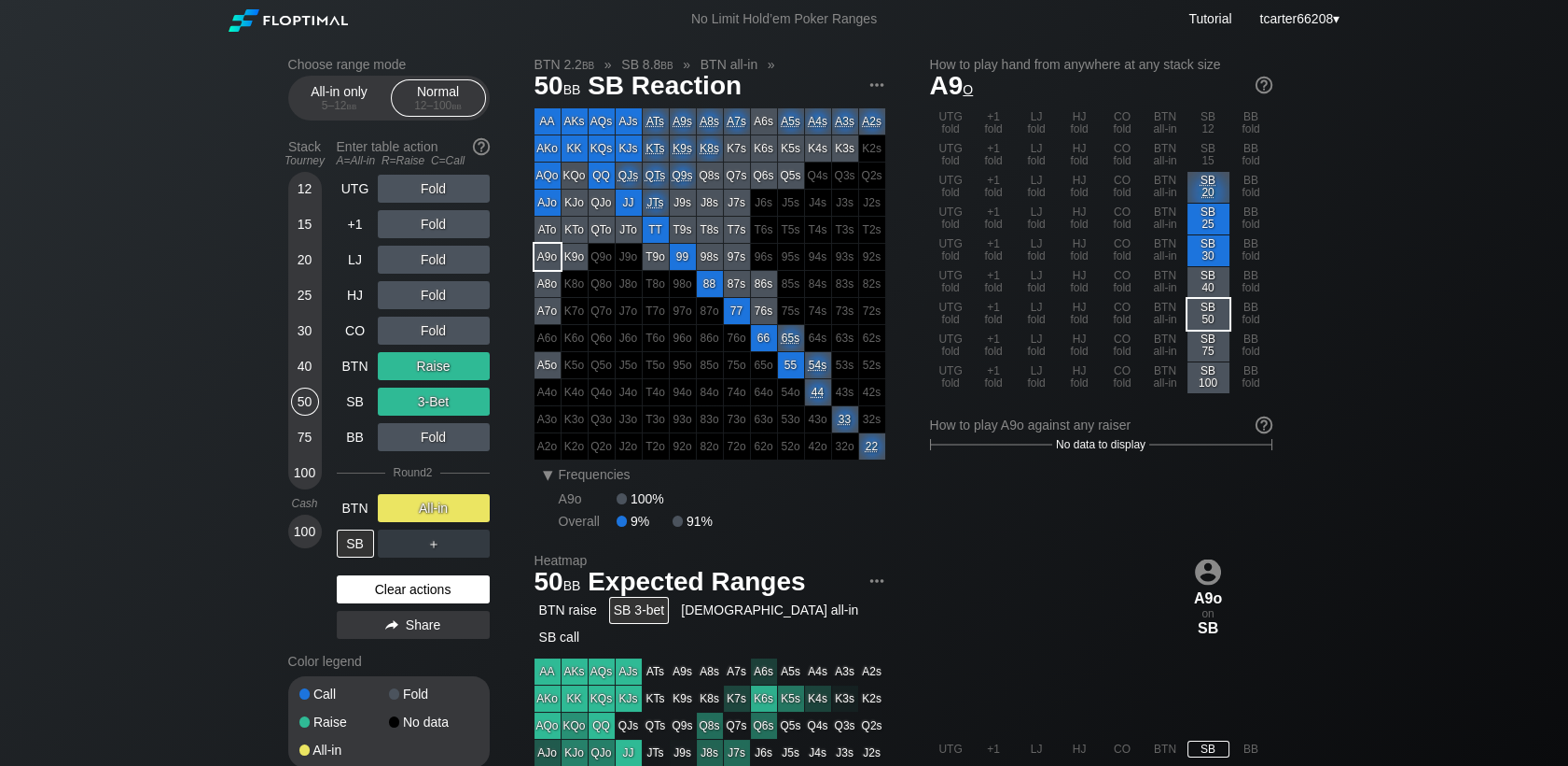
drag, startPoint x: 471, startPoint y: 588, endPoint x: 273, endPoint y: 586, distance: 198.0
click at [471, 589] on div "Clear actions" at bounding box center [414, 589] width 153 height 28
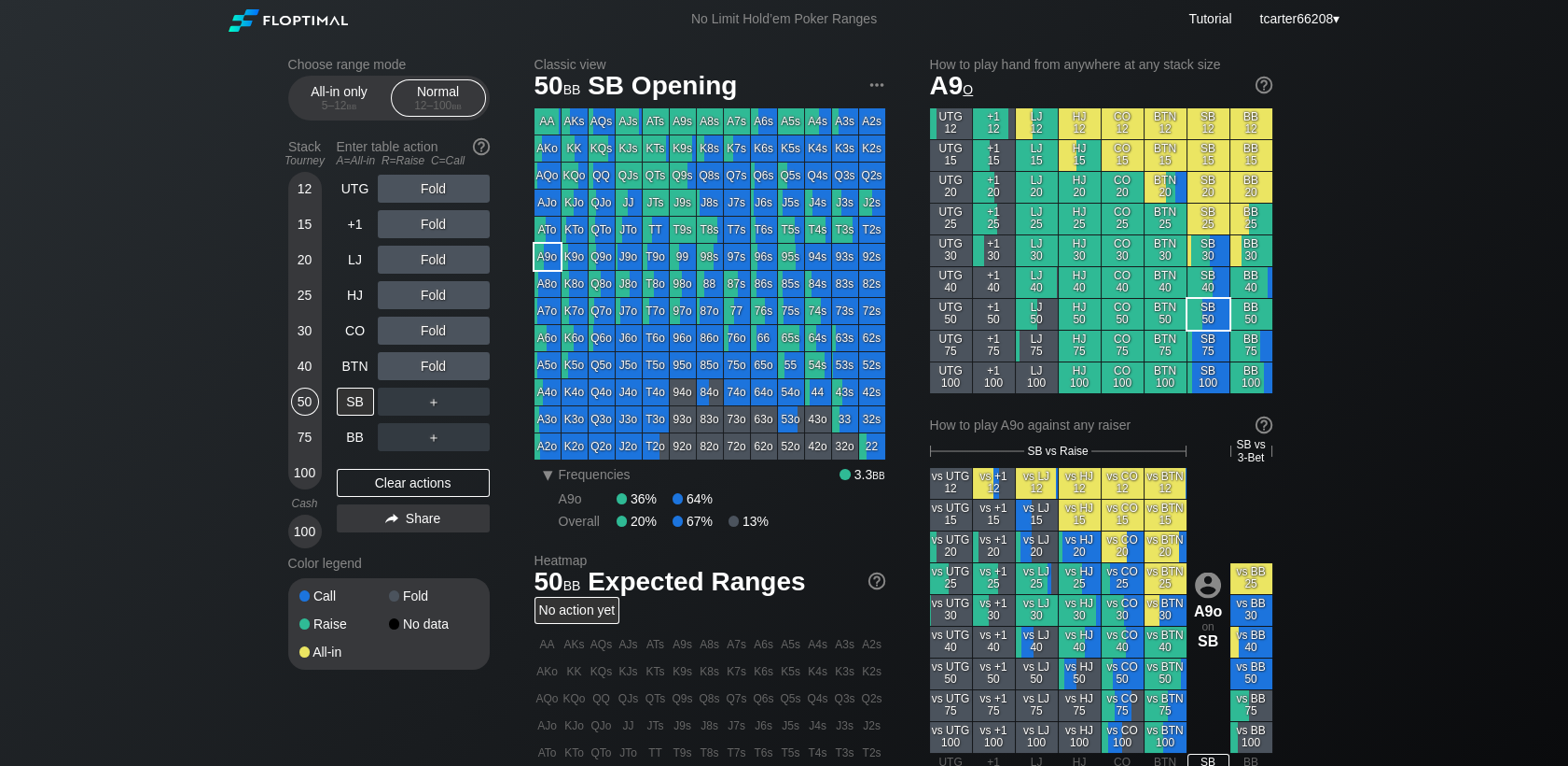
click at [420, 360] on div "Fold" at bounding box center [434, 366] width 112 height 28
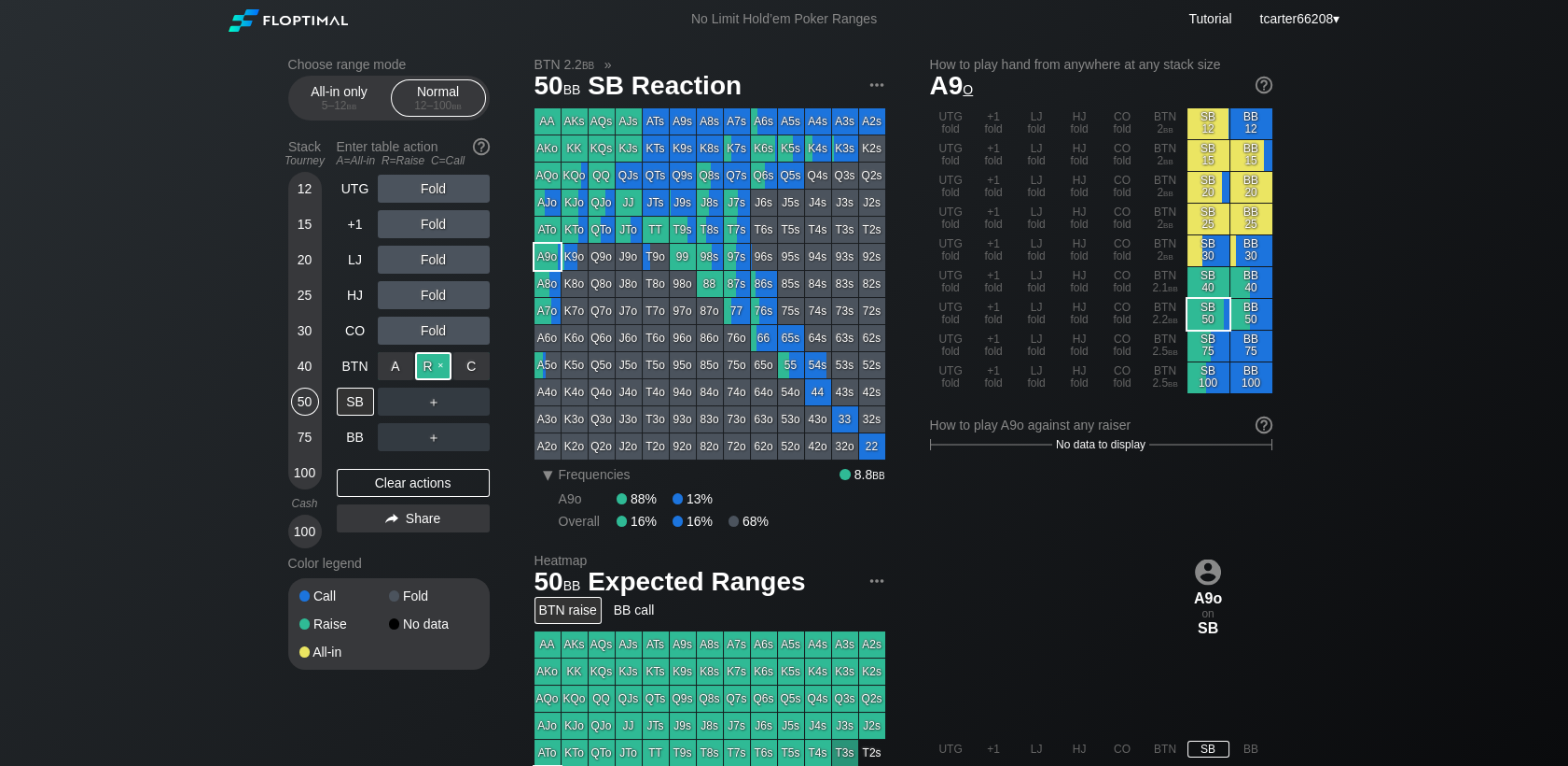
click at [424, 364] on div "R ✕" at bounding box center [433, 366] width 37 height 28
drag, startPoint x: 393, startPoint y: 483, endPoint x: 363, endPoint y: 346, distance: 140.2
click at [395, 486] on div "Clear actions" at bounding box center [414, 482] width 153 height 28
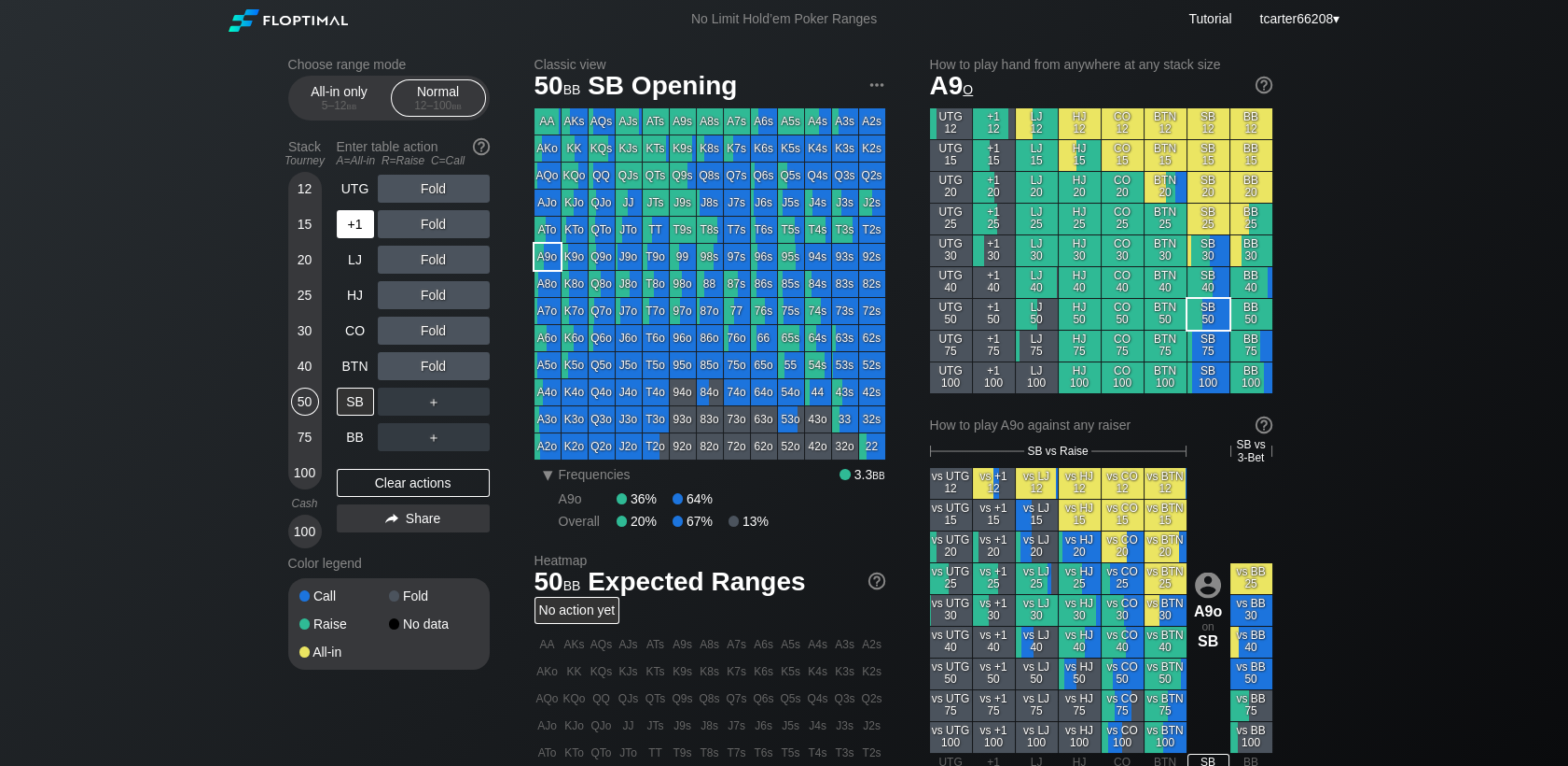
click at [340, 223] on div "+1" at bounding box center [356, 224] width 38 height 28
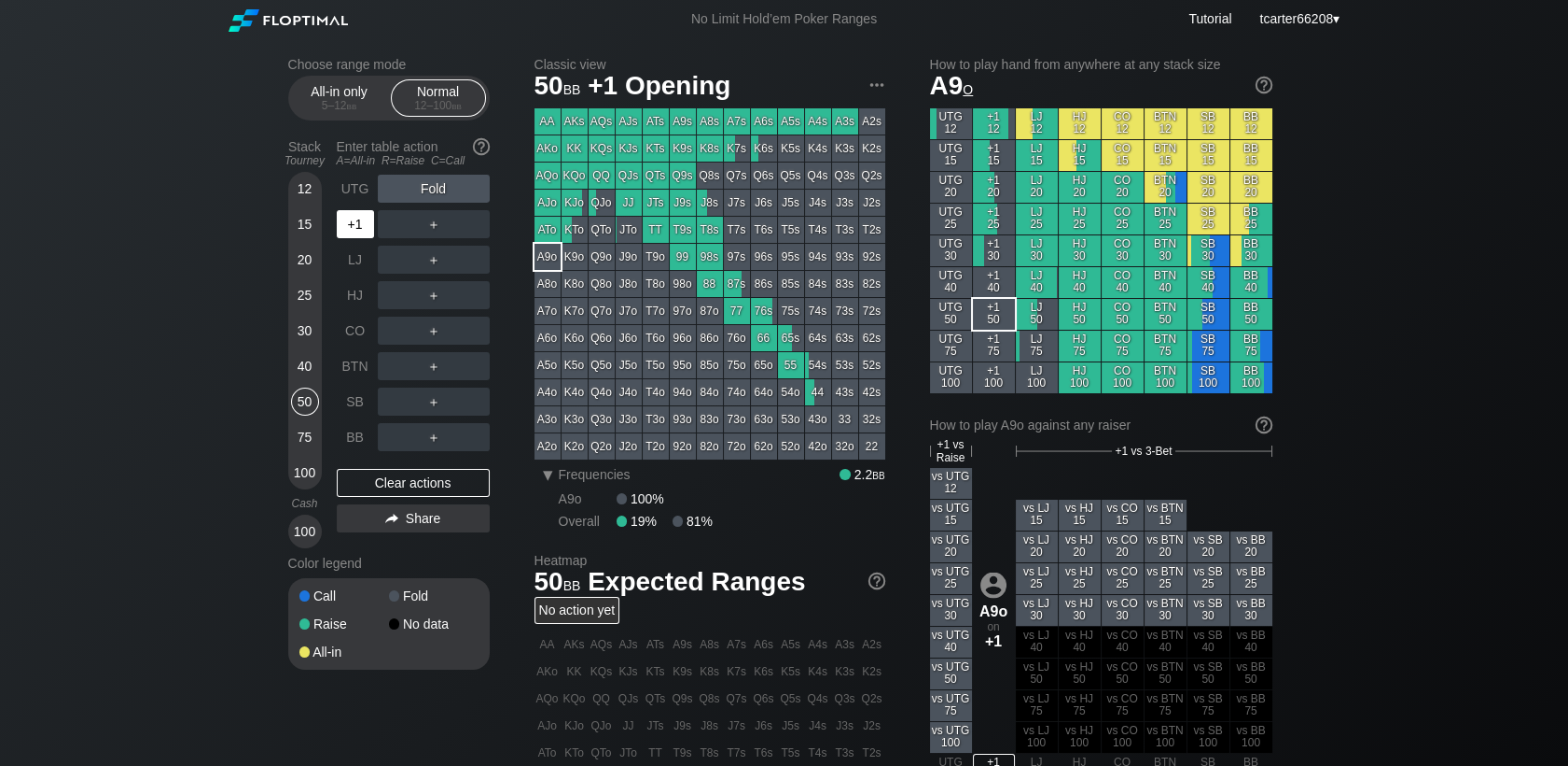
click at [344, 227] on div "+1" at bounding box center [356, 224] width 38 height 28
click at [347, 228] on div "+1" at bounding box center [356, 224] width 38 height 28
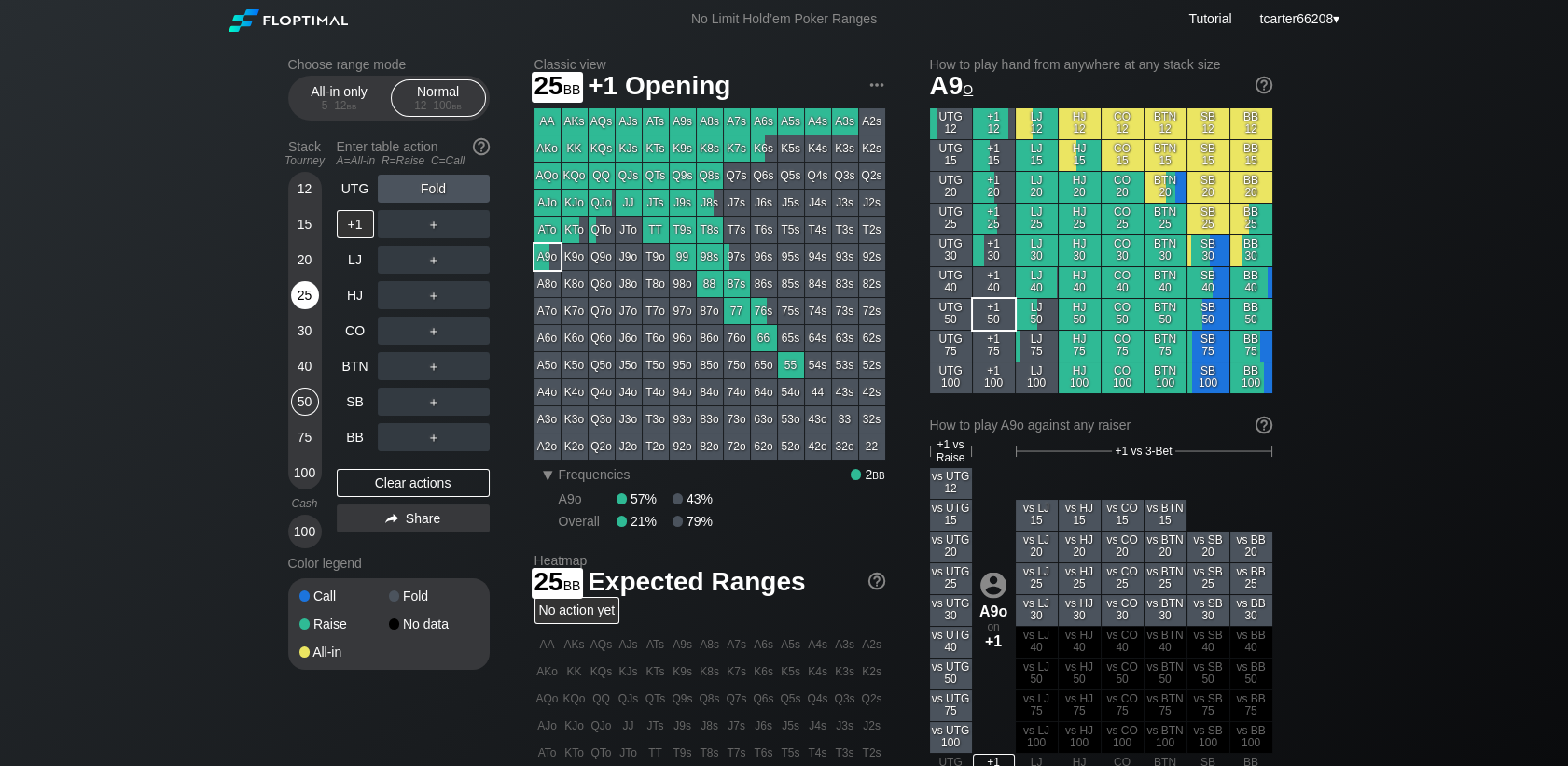
click at [301, 287] on div "25" at bounding box center [304, 295] width 28 height 28
drag, startPoint x: 314, startPoint y: 262, endPoint x: 358, endPoint y: 322, distance: 74.4
click at [314, 261] on div "20" at bounding box center [304, 259] width 28 height 28
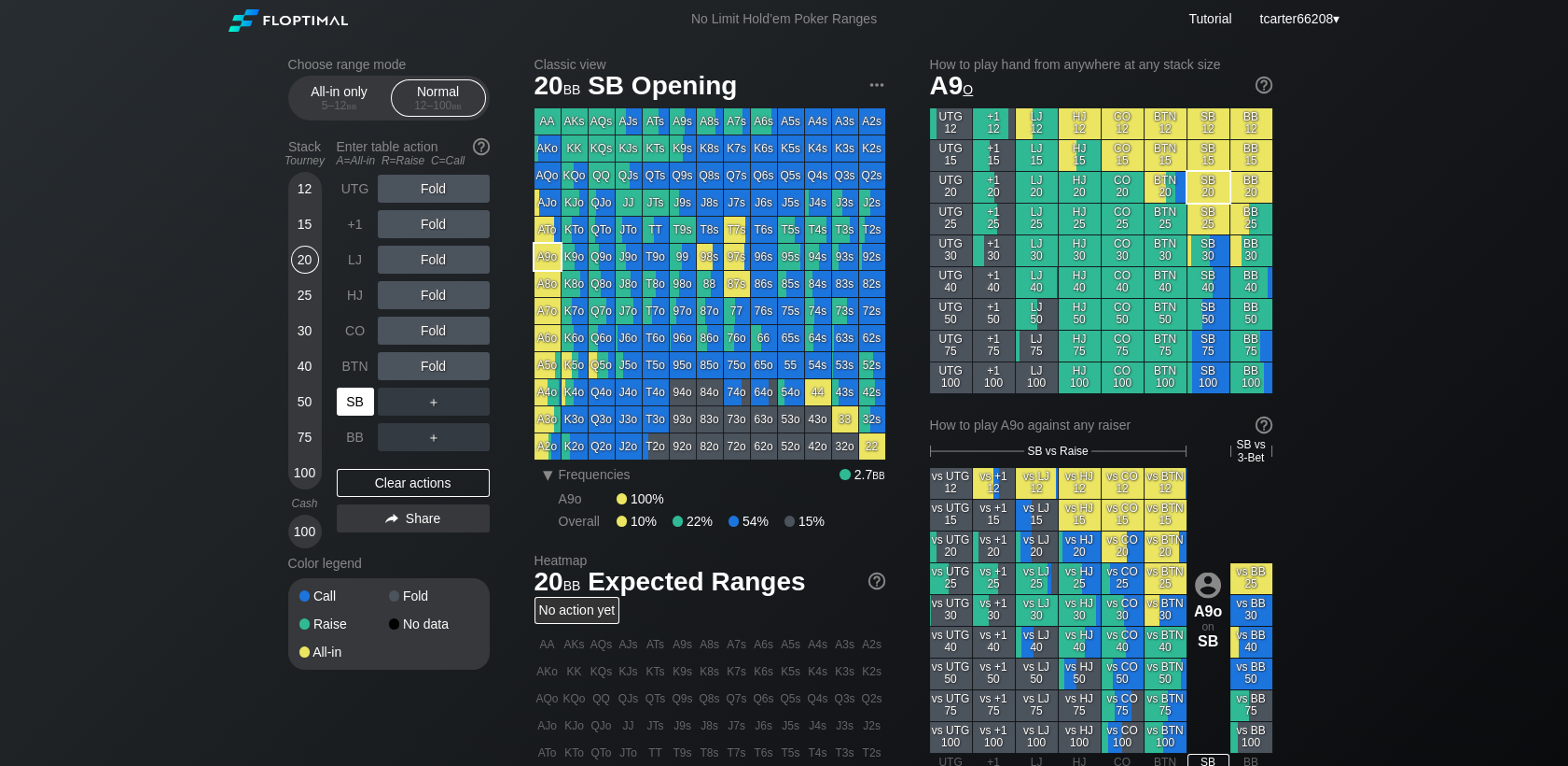
click at [367, 399] on div "SB" at bounding box center [356, 401] width 38 height 28
click at [414, 487] on div "Clear actions" at bounding box center [414, 482] width 153 height 28
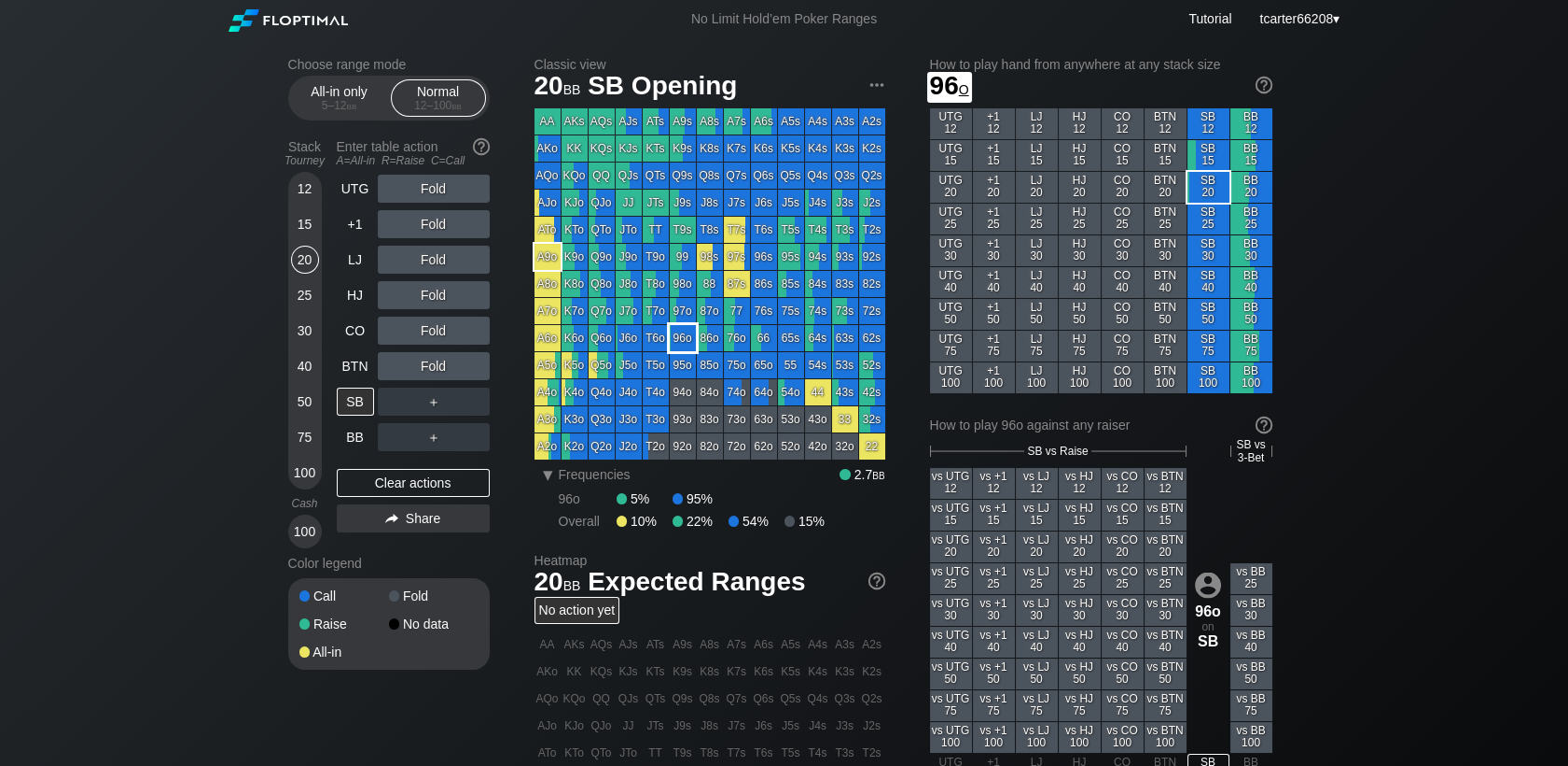
click at [683, 339] on div "96o" at bounding box center [682, 337] width 26 height 26
drag, startPoint x: 314, startPoint y: 327, endPoint x: 317, endPoint y: 353, distance: 26.2
click at [307, 327] on div "30" at bounding box center [304, 330] width 28 height 28
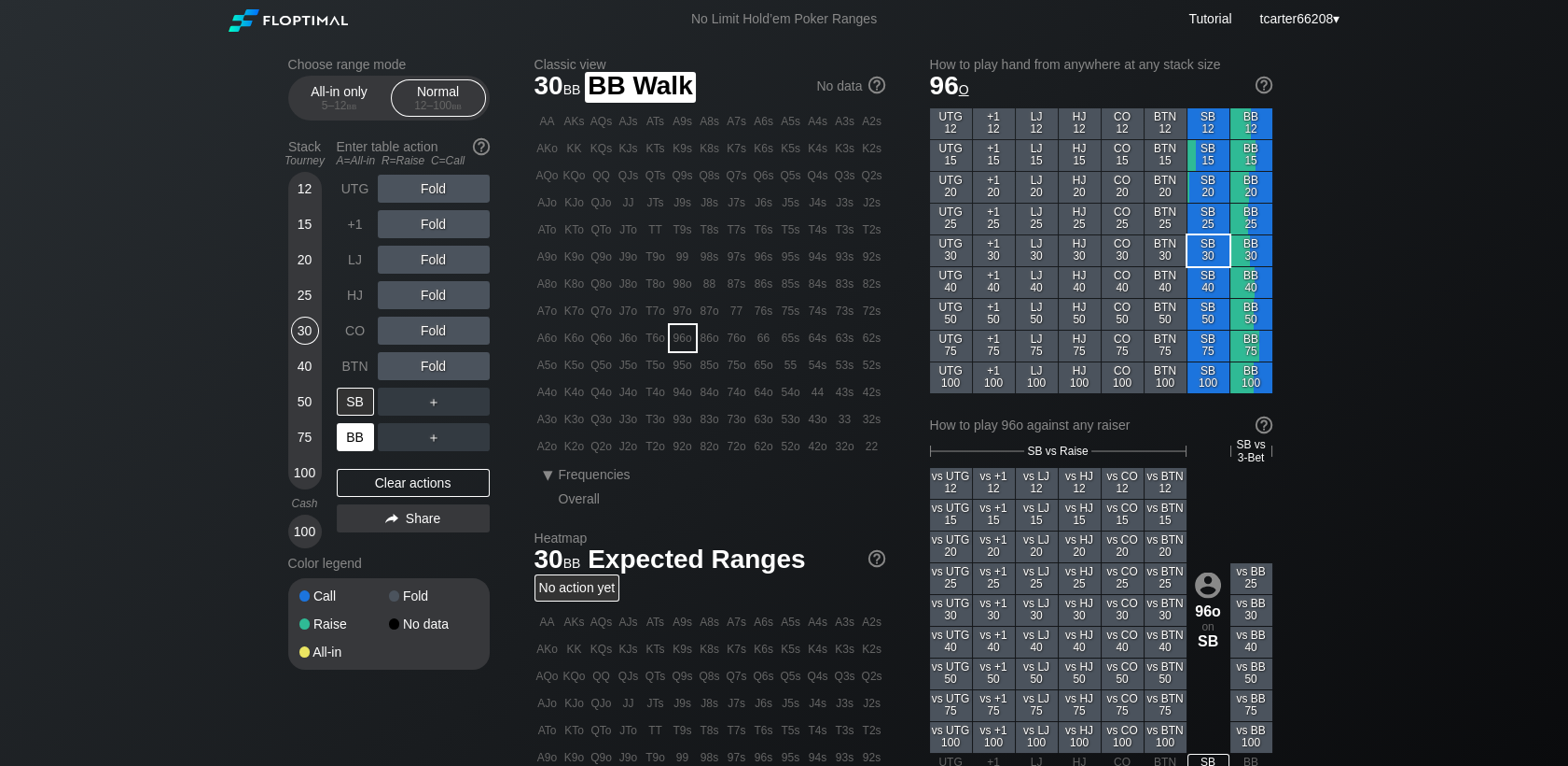
click at [360, 442] on div "BB" at bounding box center [356, 436] width 38 height 28
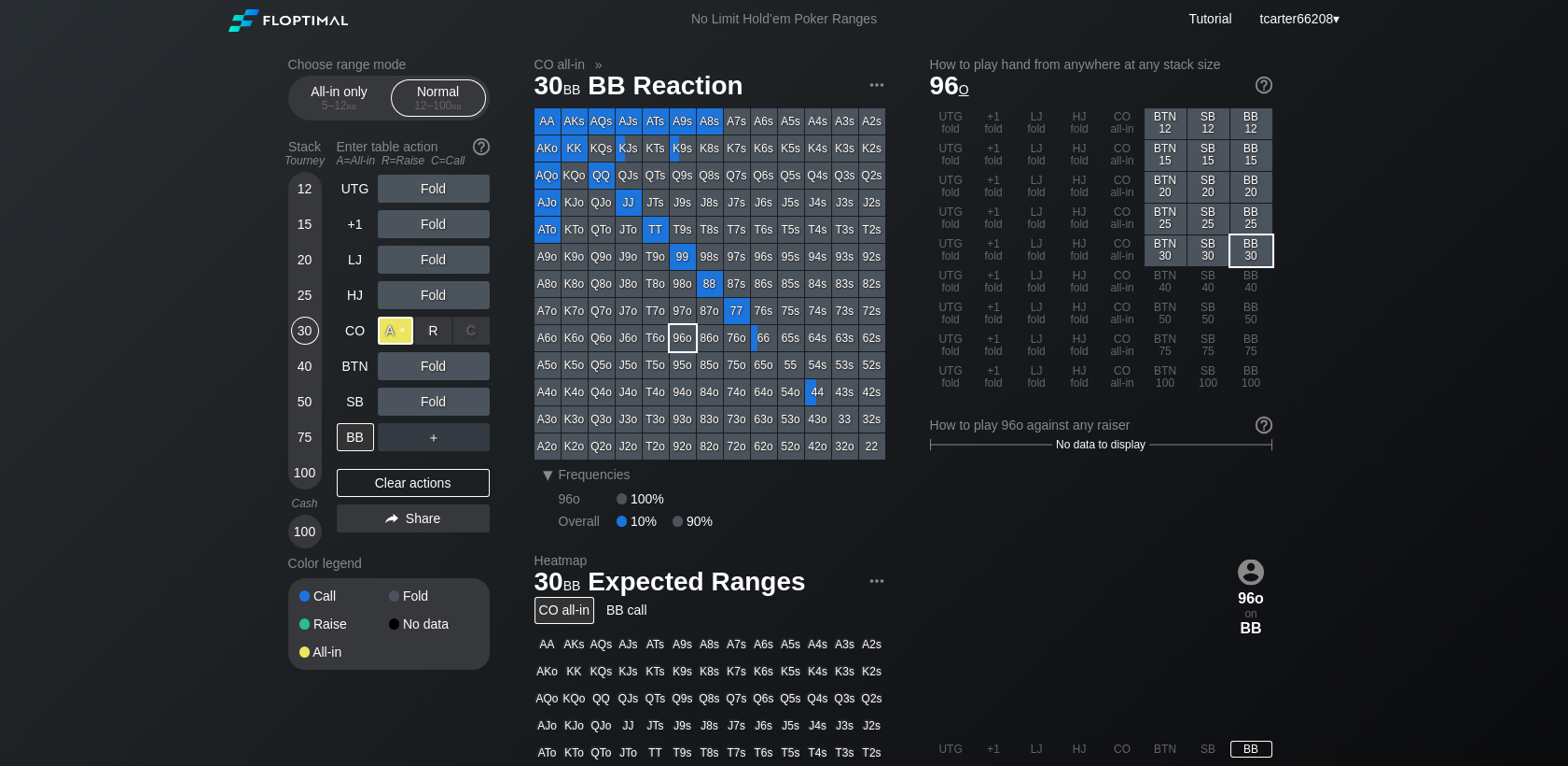
click at [393, 321] on div "A ✕" at bounding box center [396, 330] width 37 height 28
click at [402, 482] on div "Clear actions" at bounding box center [414, 482] width 153 height 28
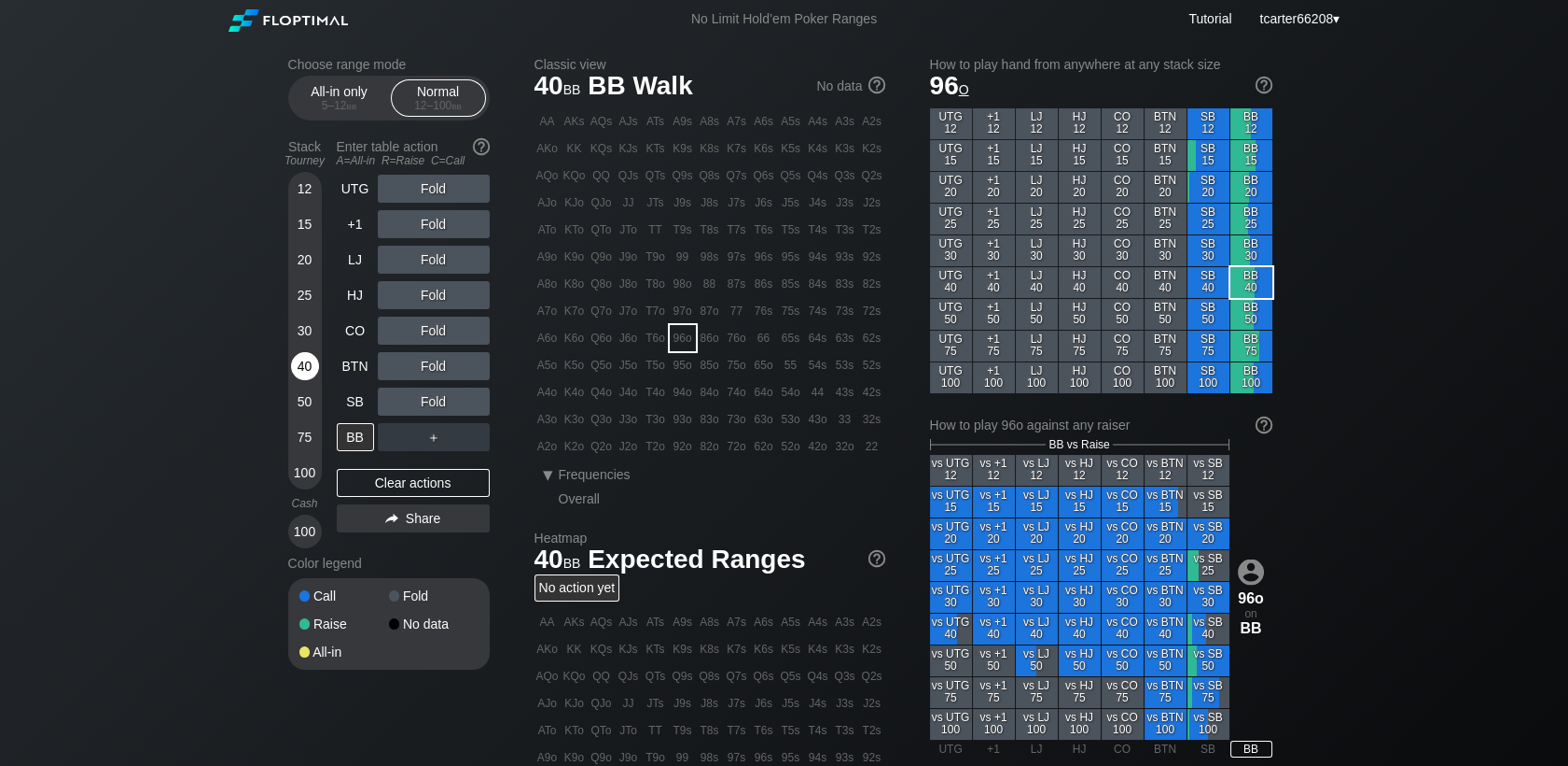
click at [306, 363] on div "40" at bounding box center [304, 366] width 28 height 28
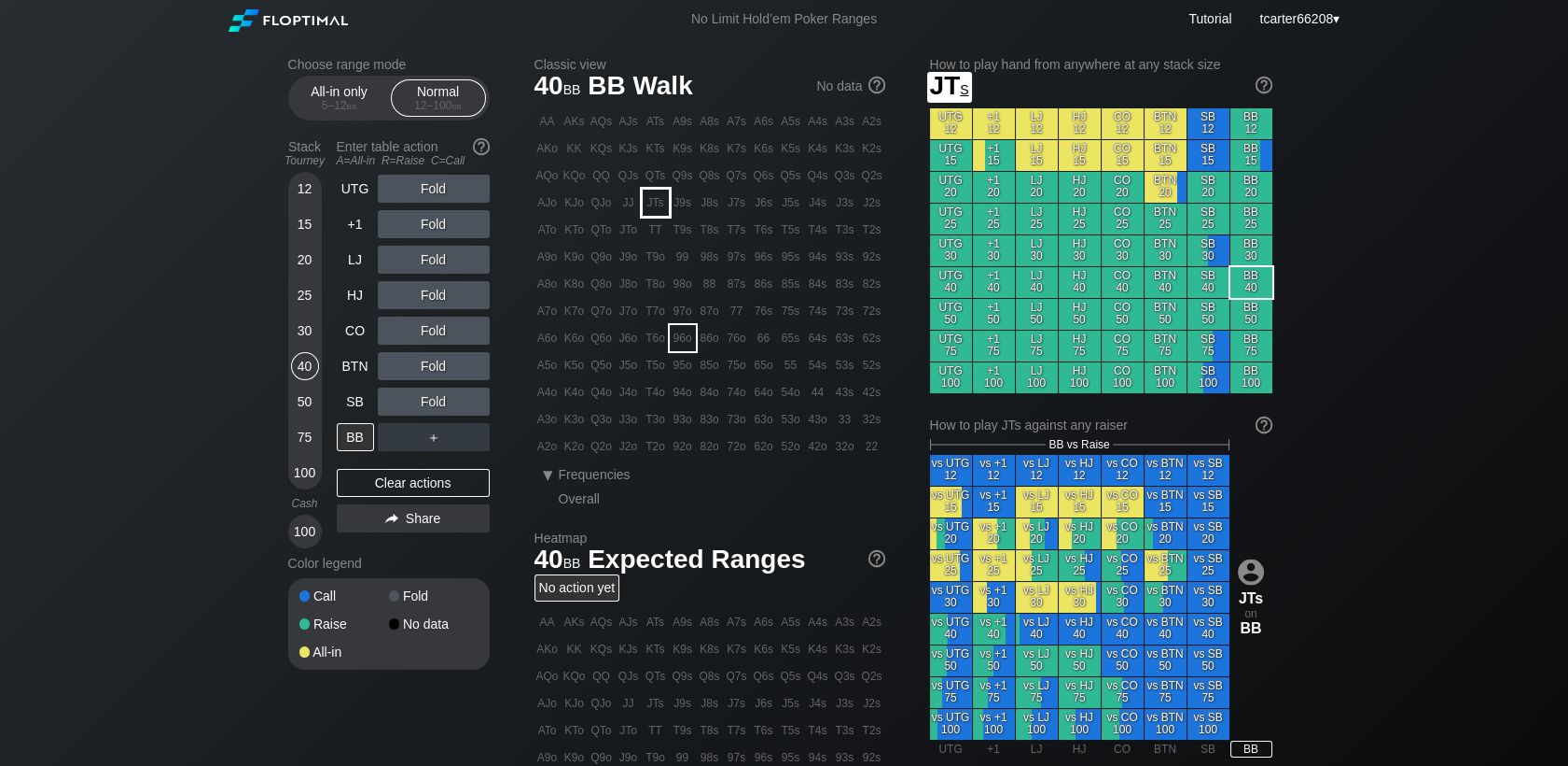
click at [663, 213] on div "JTs" at bounding box center [655, 202] width 26 height 26
click at [362, 327] on div "CO" at bounding box center [356, 330] width 38 height 28
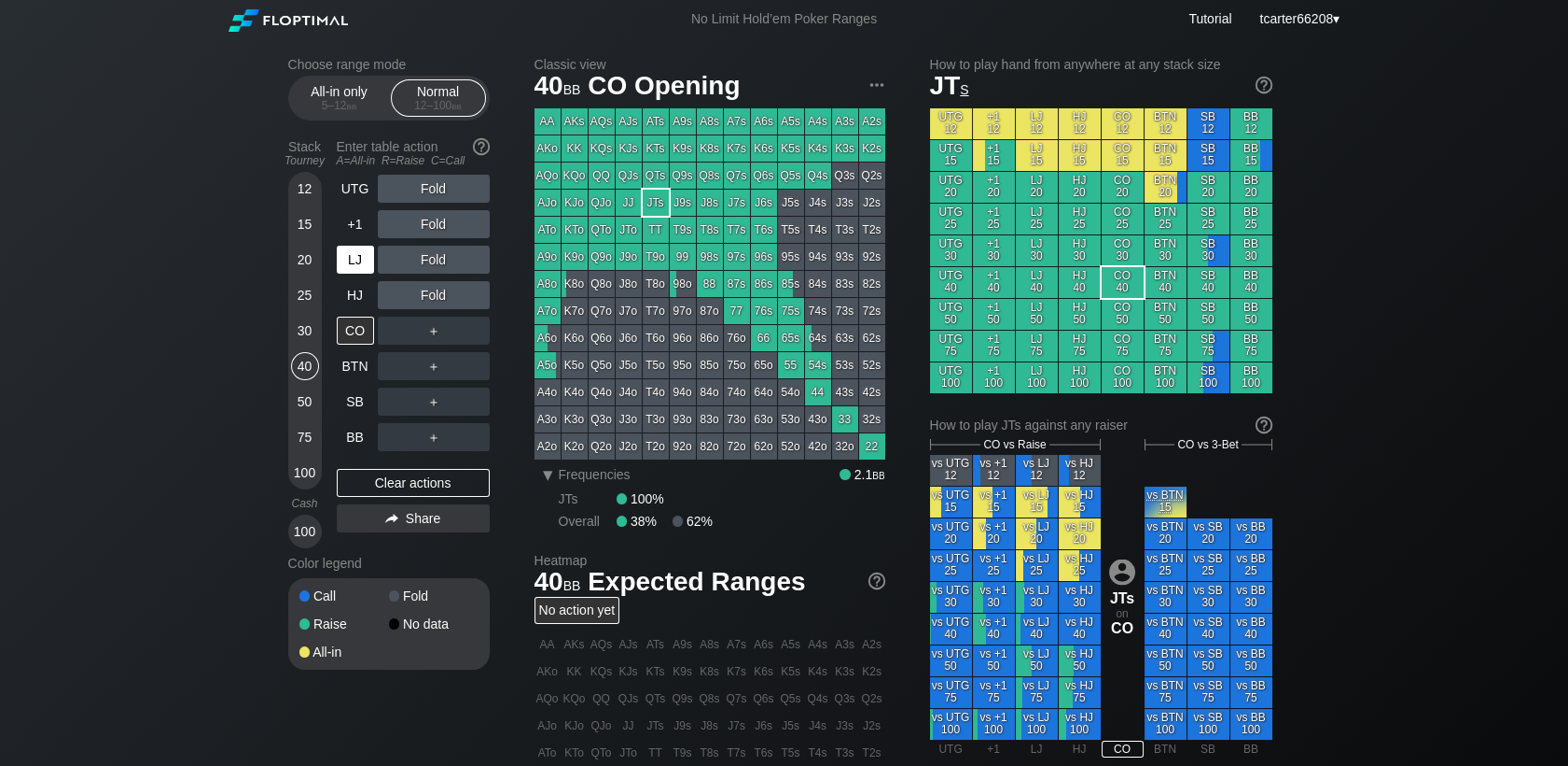
click at [355, 273] on div "LJ" at bounding box center [356, 259] width 38 height 28
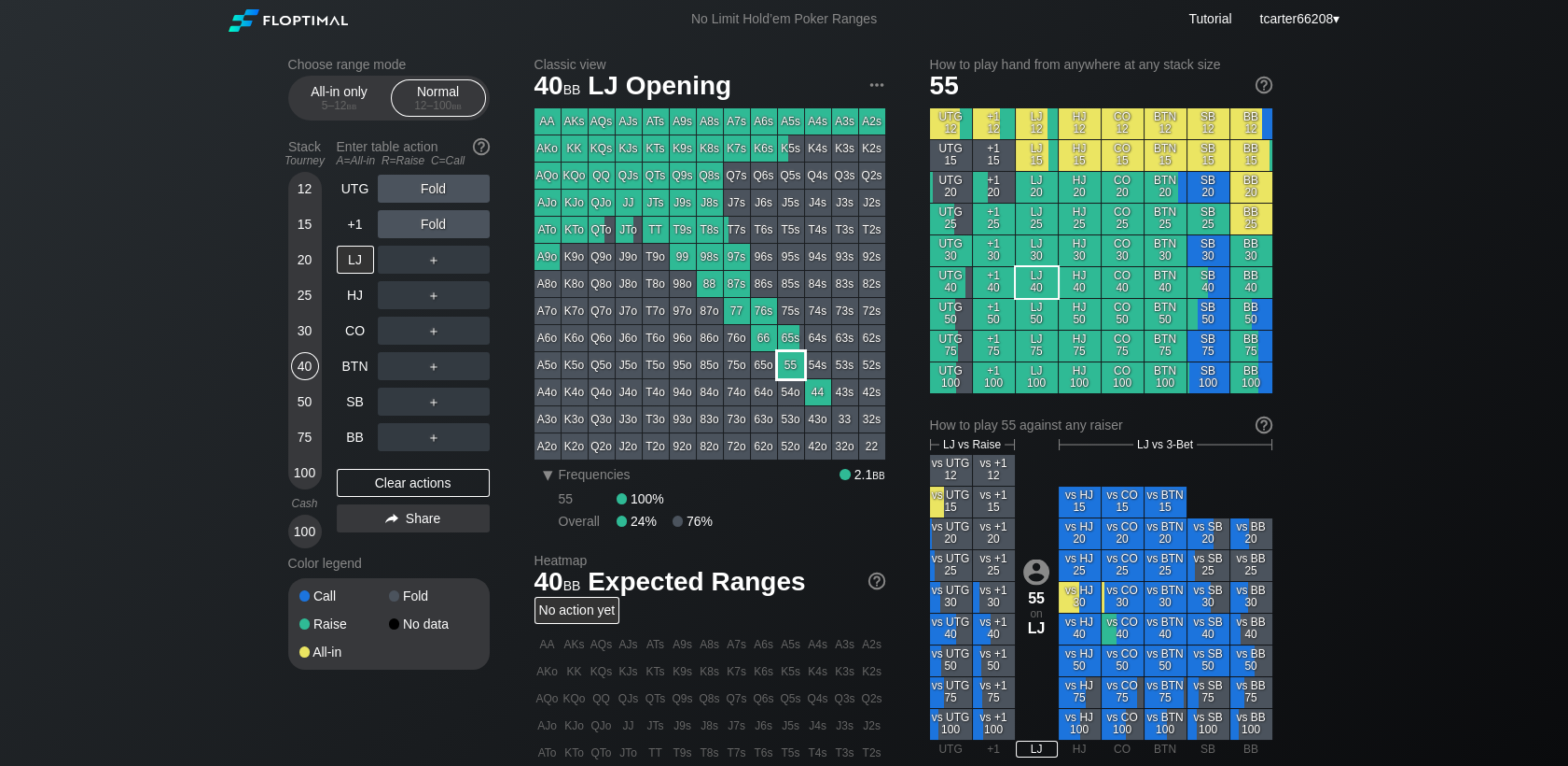
click at [783, 363] on div "55" at bounding box center [791, 365] width 26 height 26
click at [788, 364] on div "55" at bounding box center [791, 365] width 26 height 26
click at [307, 329] on div "30" at bounding box center [304, 330] width 28 height 28
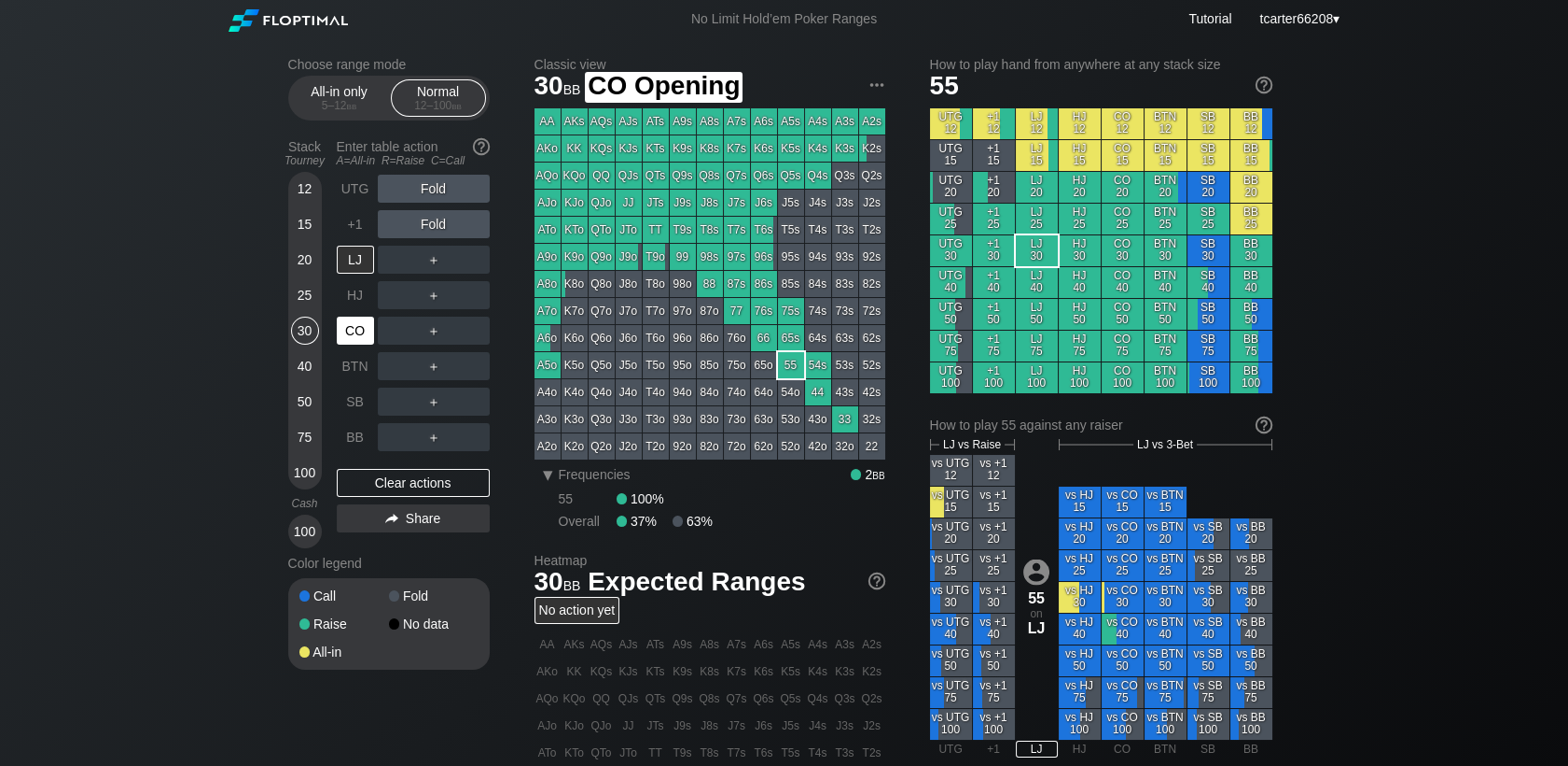
click at [354, 339] on div "CO" at bounding box center [356, 330] width 38 height 28
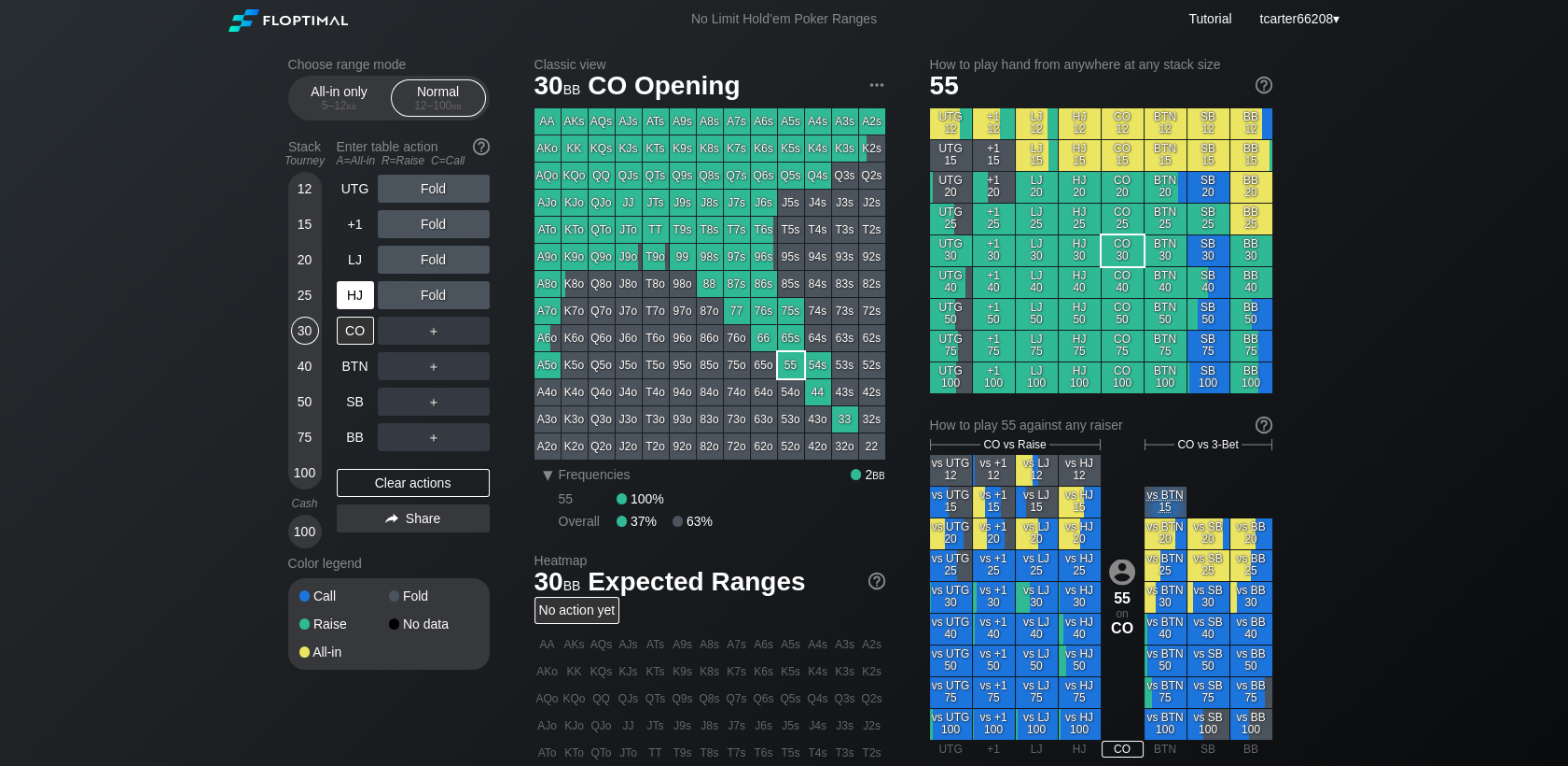
click at [360, 295] on div "HJ" at bounding box center [356, 295] width 38 height 28
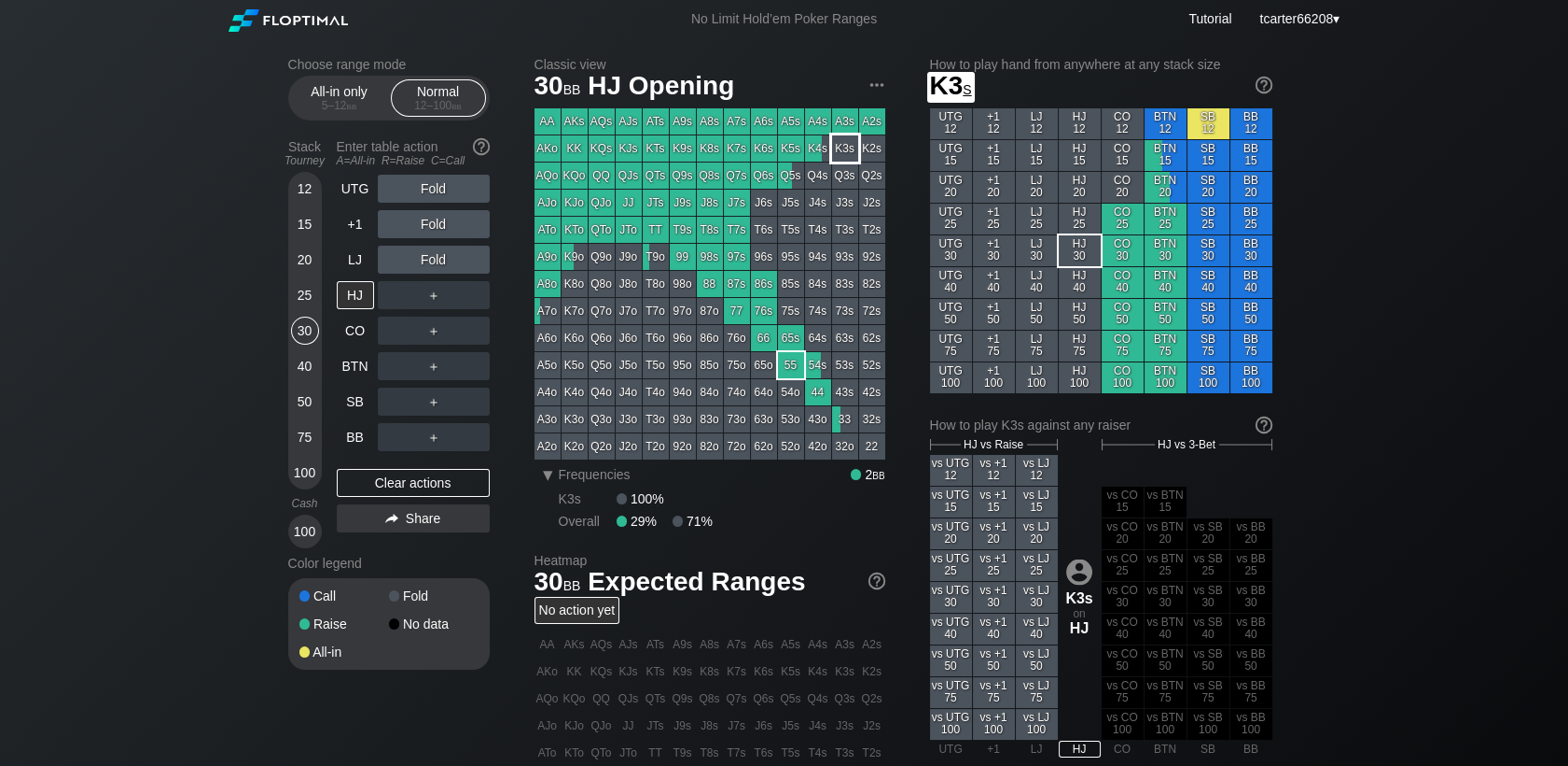
click at [840, 135] on div "A3s" at bounding box center [845, 121] width 26 height 26
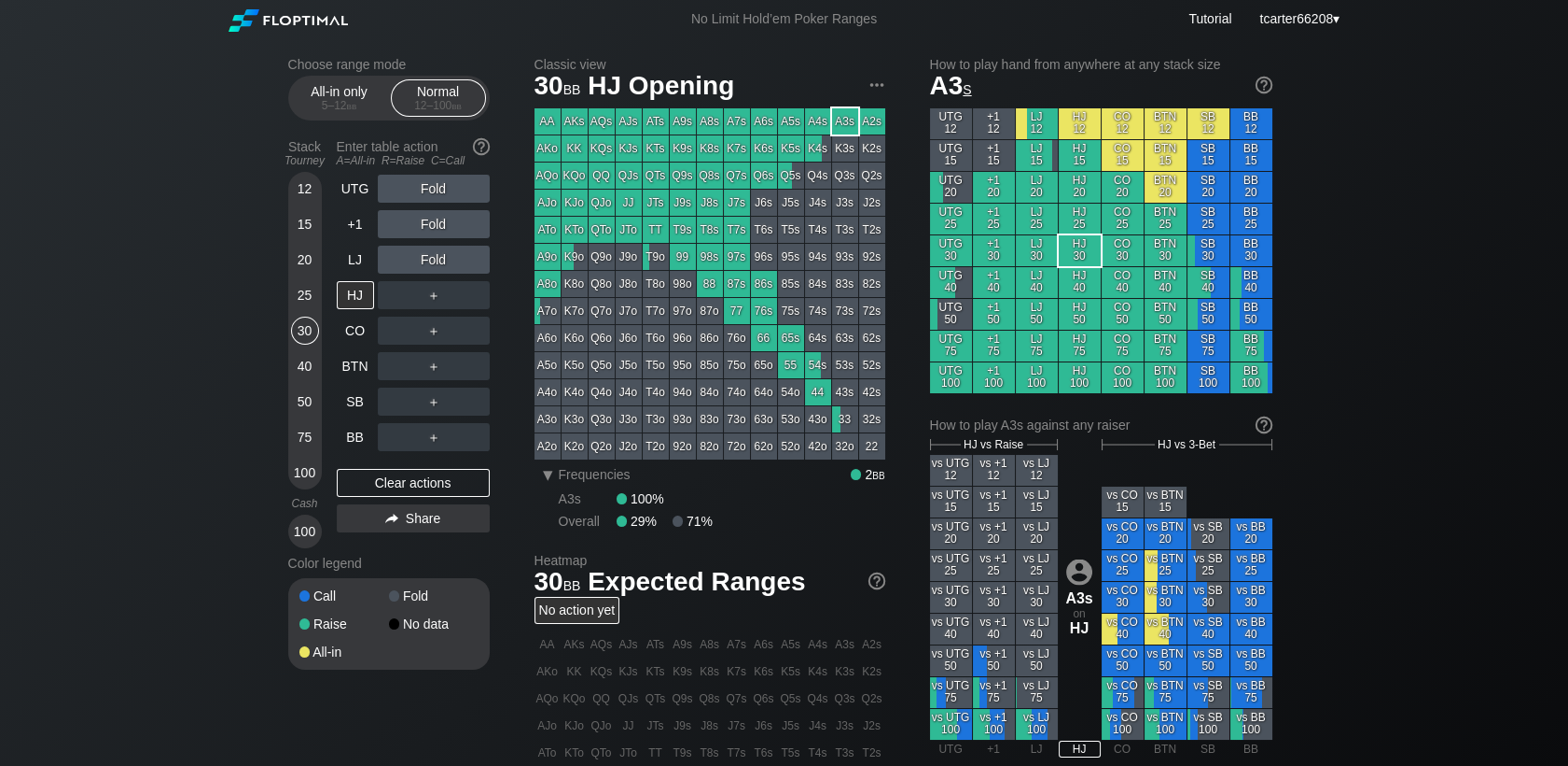
click at [306, 359] on div "40" at bounding box center [304, 366] width 28 height 28
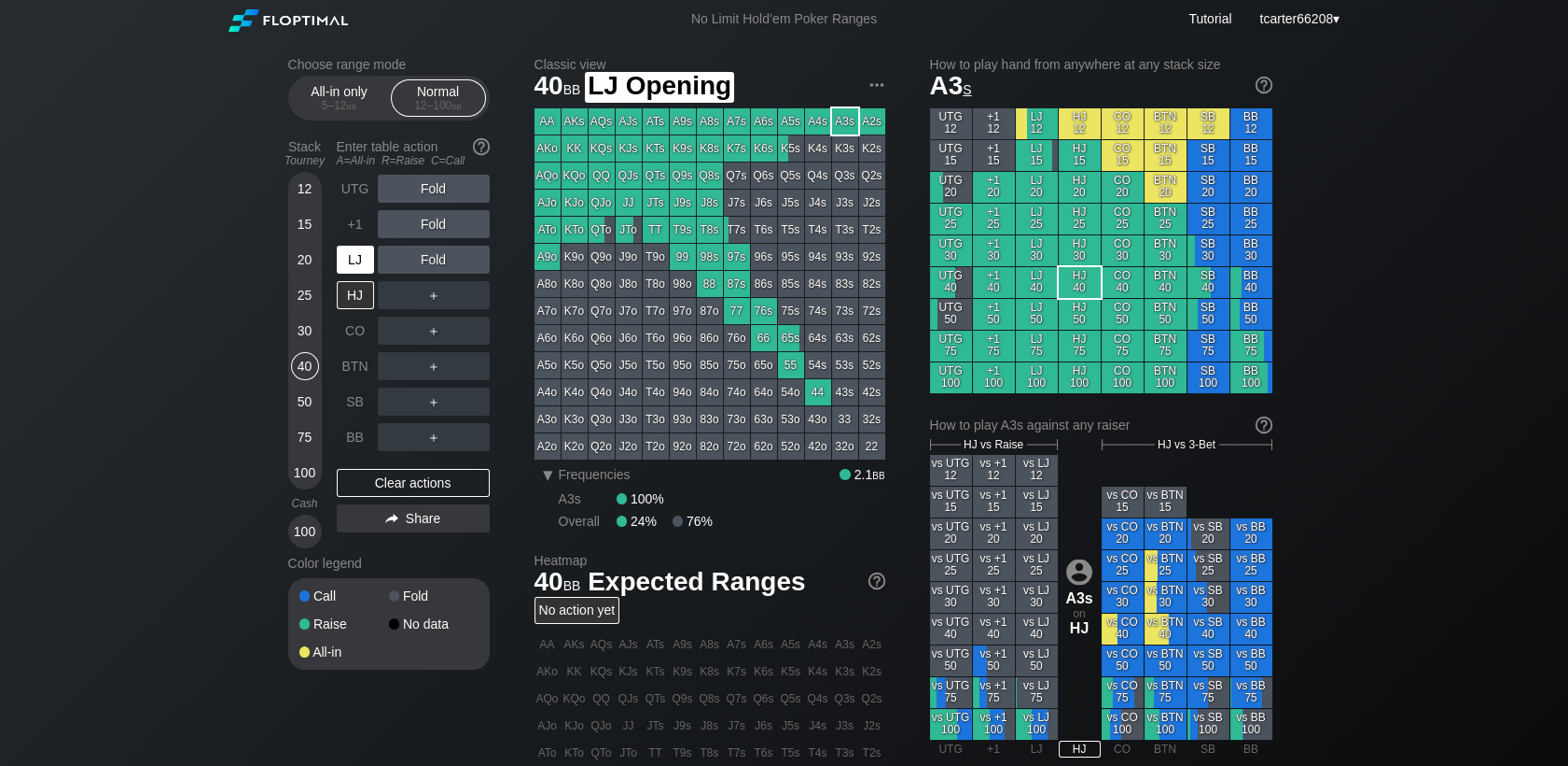
click at [348, 273] on div "LJ" at bounding box center [356, 259] width 38 height 28
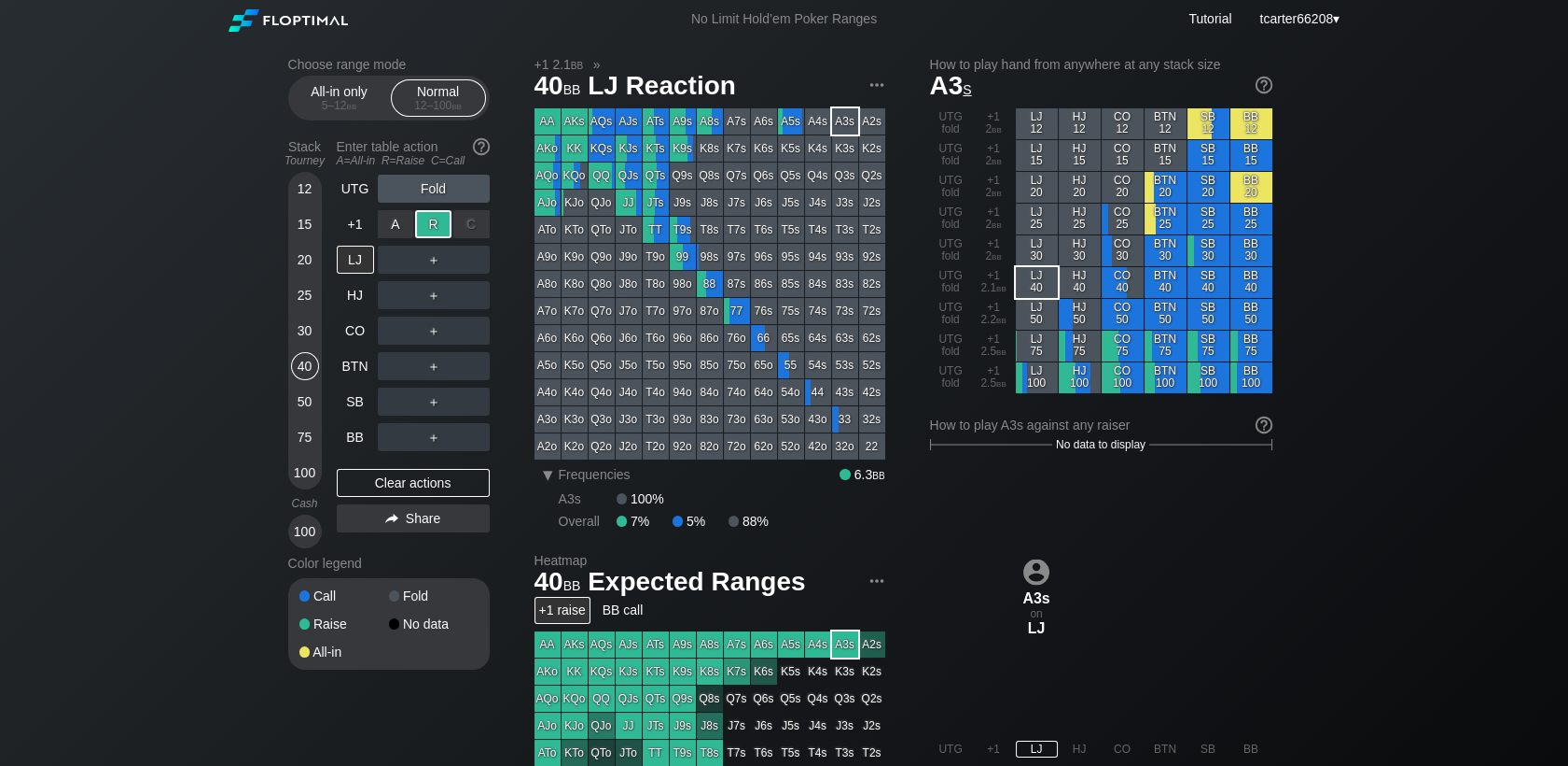
click at [423, 220] on div "R ✕" at bounding box center [433, 224] width 37 height 28
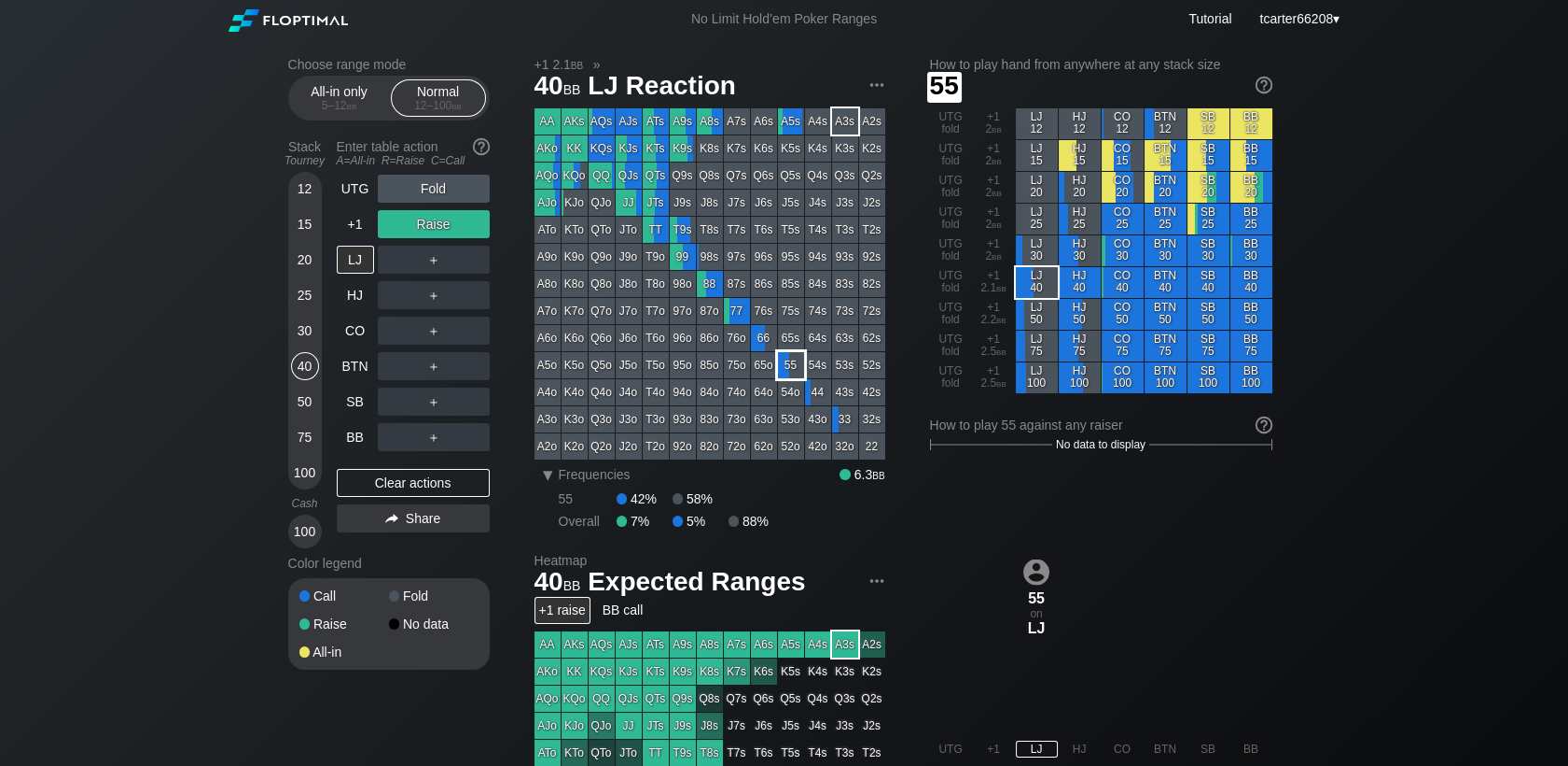
click at [799, 372] on div "55" at bounding box center [791, 365] width 26 height 26
click at [367, 487] on div "Clear actions" at bounding box center [414, 482] width 153 height 28
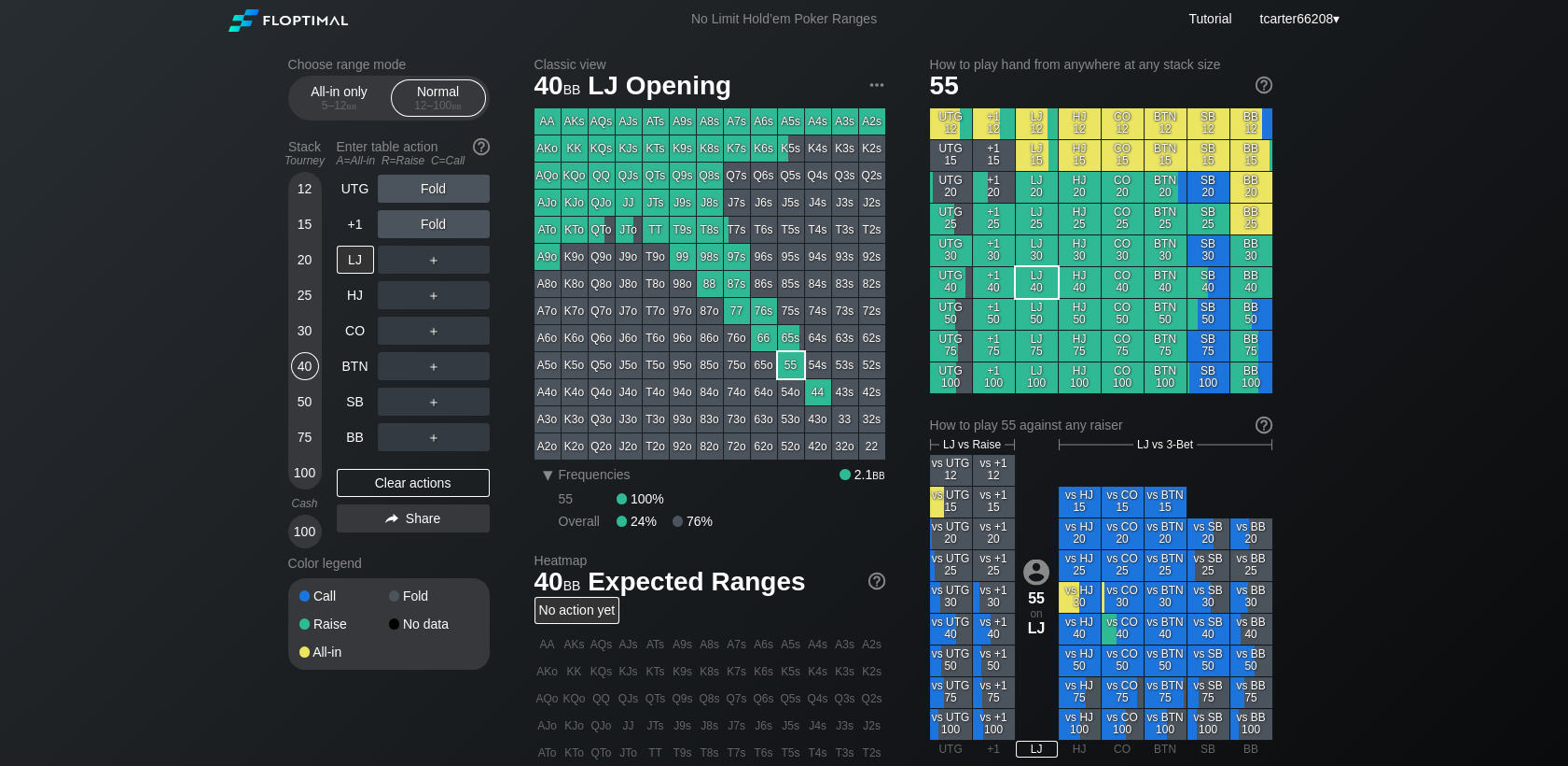
click at [302, 264] on div "20" at bounding box center [304, 259] width 28 height 28
drag, startPoint x: 440, startPoint y: 487, endPoint x: 403, endPoint y: 354, distance: 138.1
click at [439, 482] on div "Clear actions" at bounding box center [414, 482] width 153 height 28
click at [308, 333] on div "30" at bounding box center [304, 330] width 28 height 28
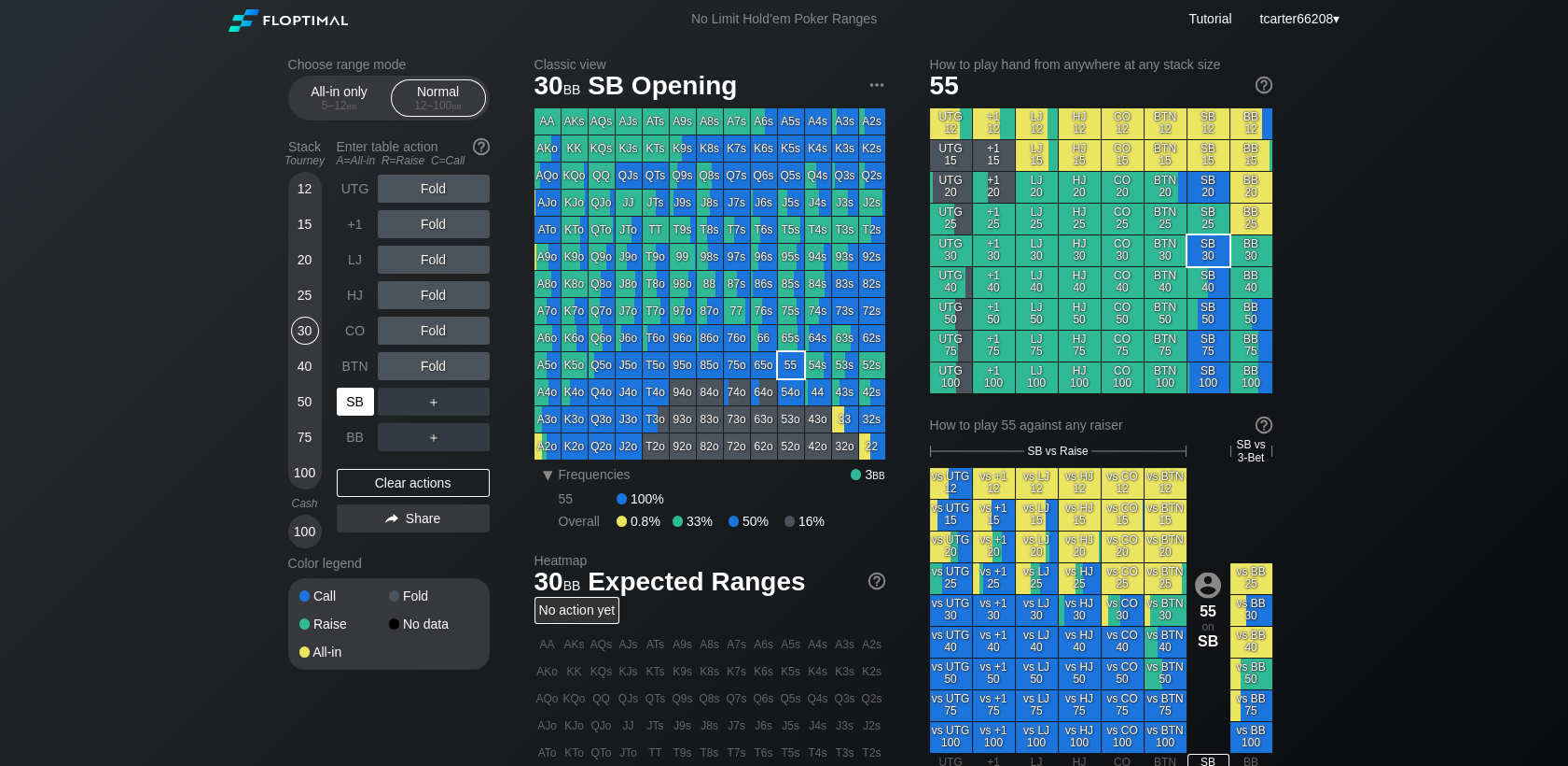
click at [361, 411] on div "SB" at bounding box center [356, 401] width 38 height 28
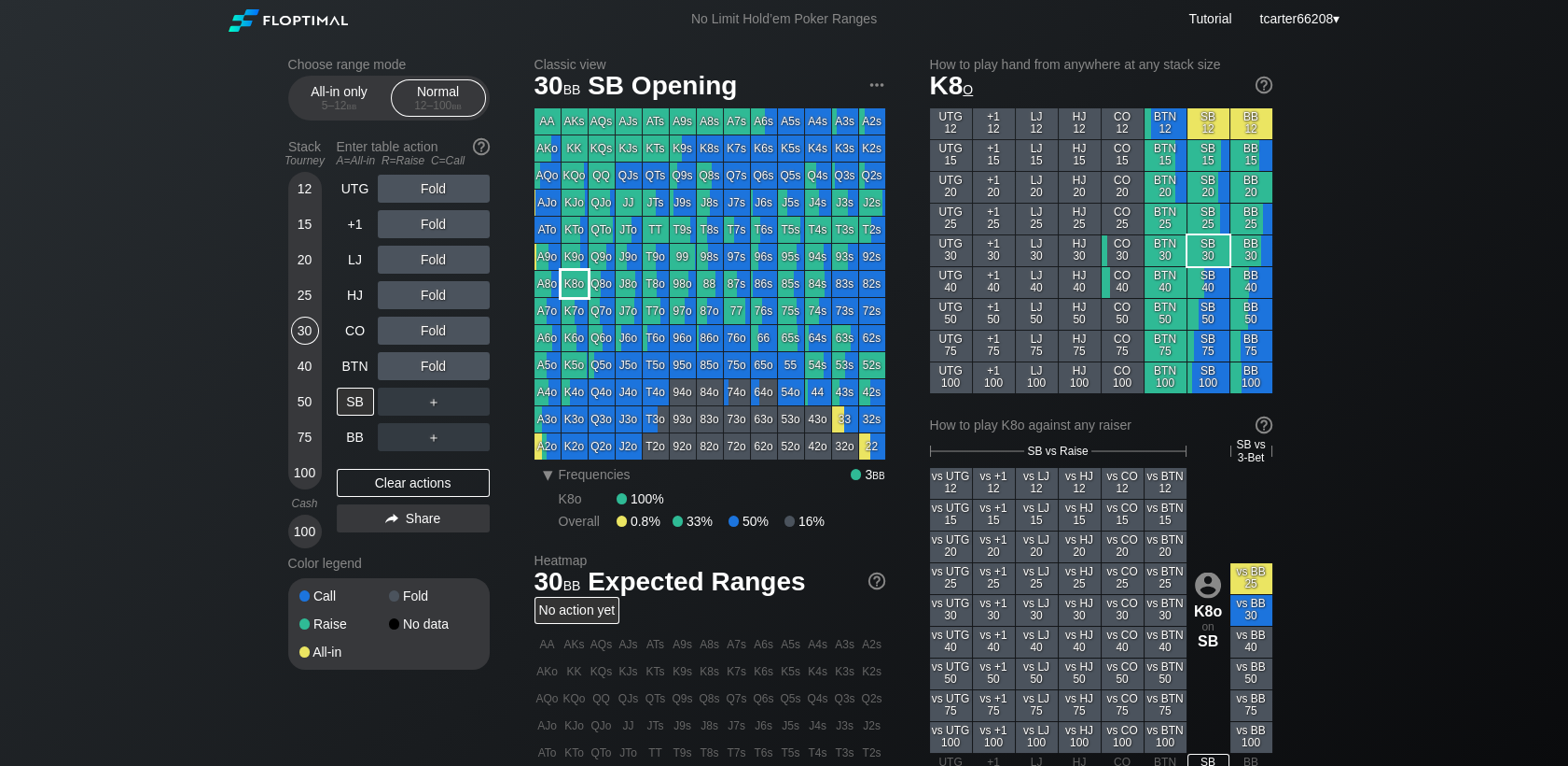
click at [584, 288] on div "K8o" at bounding box center [575, 283] width 26 height 26
drag, startPoint x: 360, startPoint y: 362, endPoint x: 379, endPoint y: 357, distance: 19.6
click at [360, 362] on div "BTN" at bounding box center [356, 366] width 38 height 28
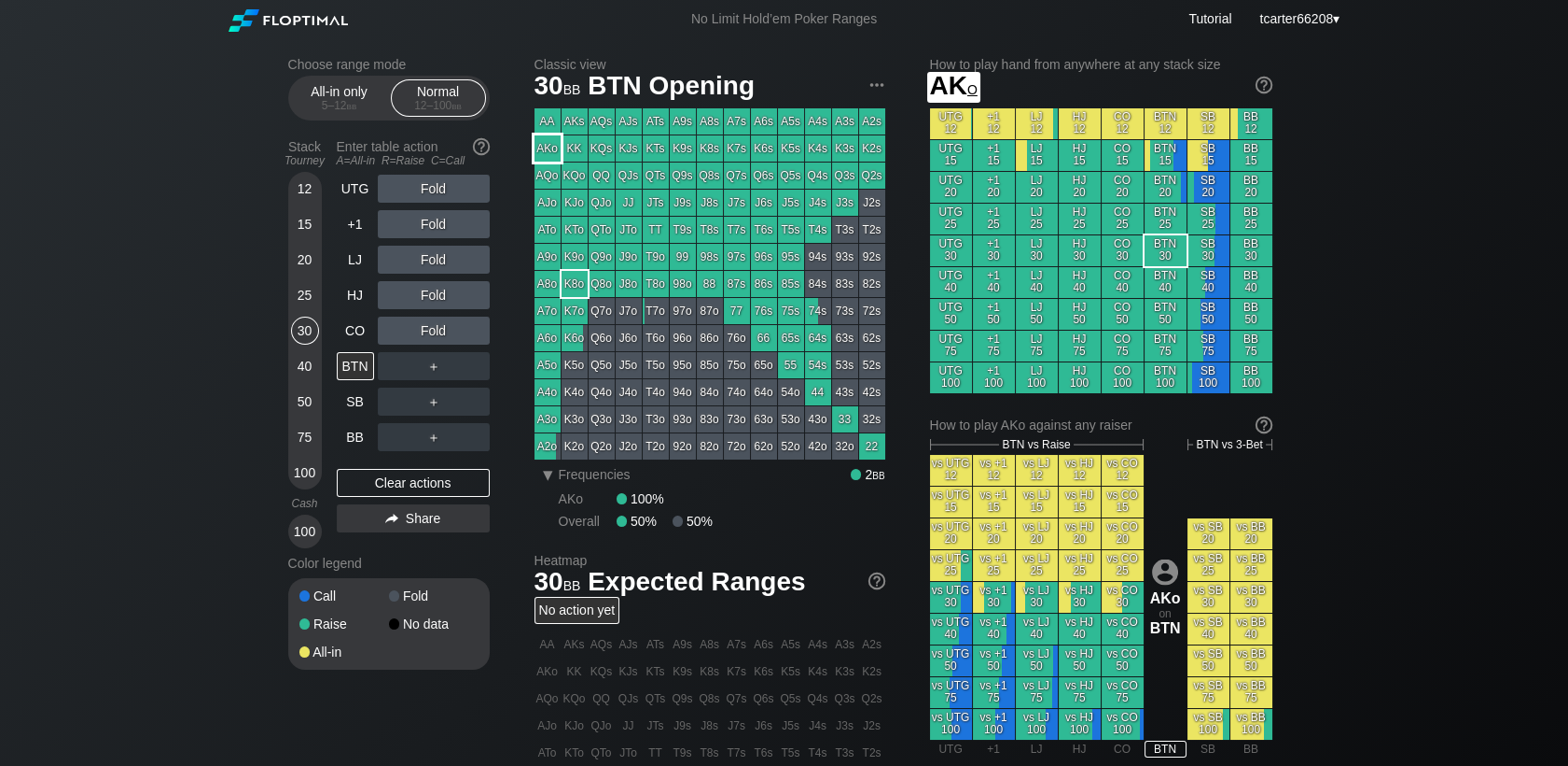
click at [546, 154] on div "AKo" at bounding box center [548, 148] width 26 height 26
click at [362, 339] on div "CO" at bounding box center [356, 330] width 38 height 28
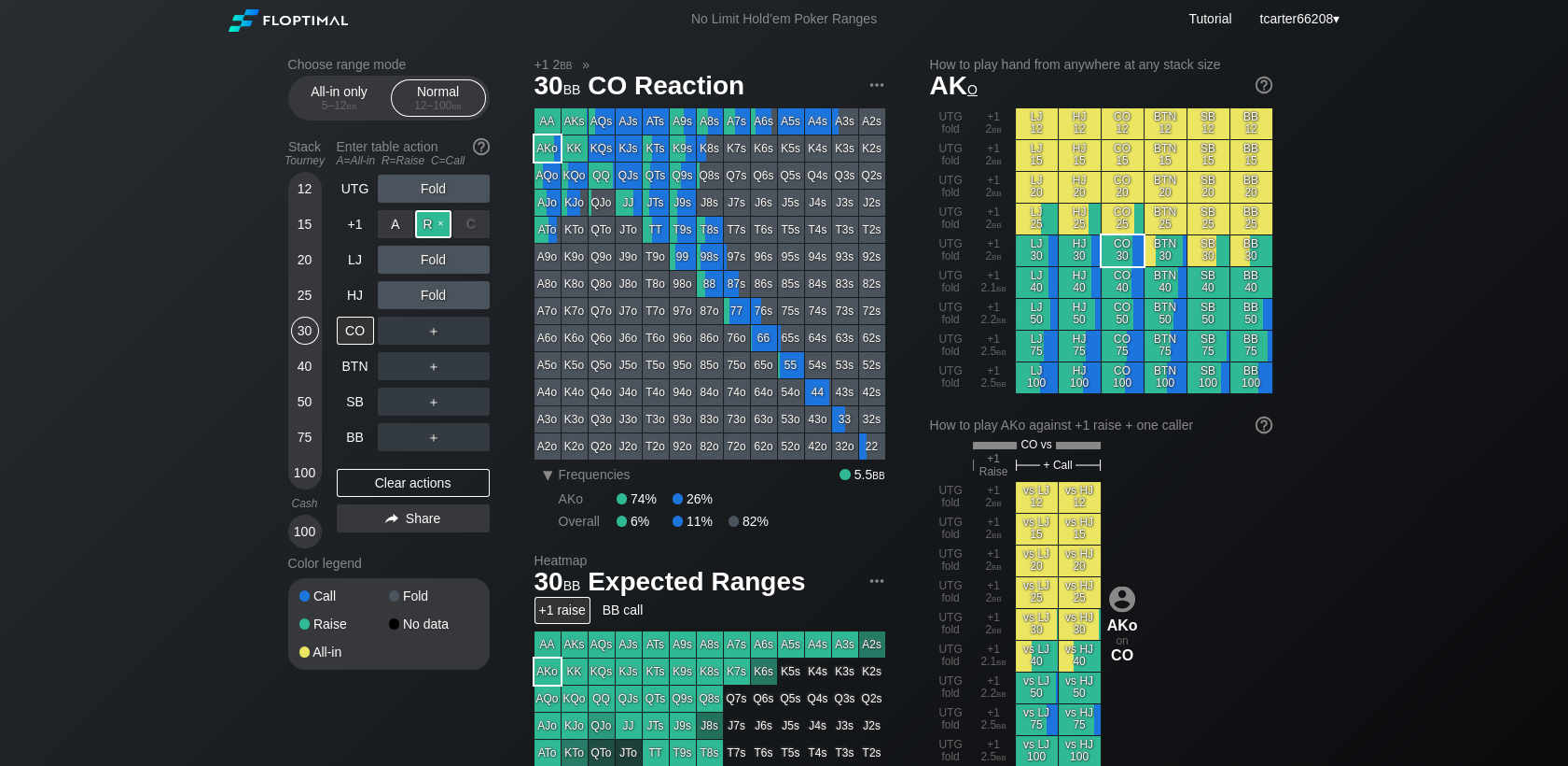
click at [438, 221] on div "R ✕" at bounding box center [433, 224] width 37 height 28
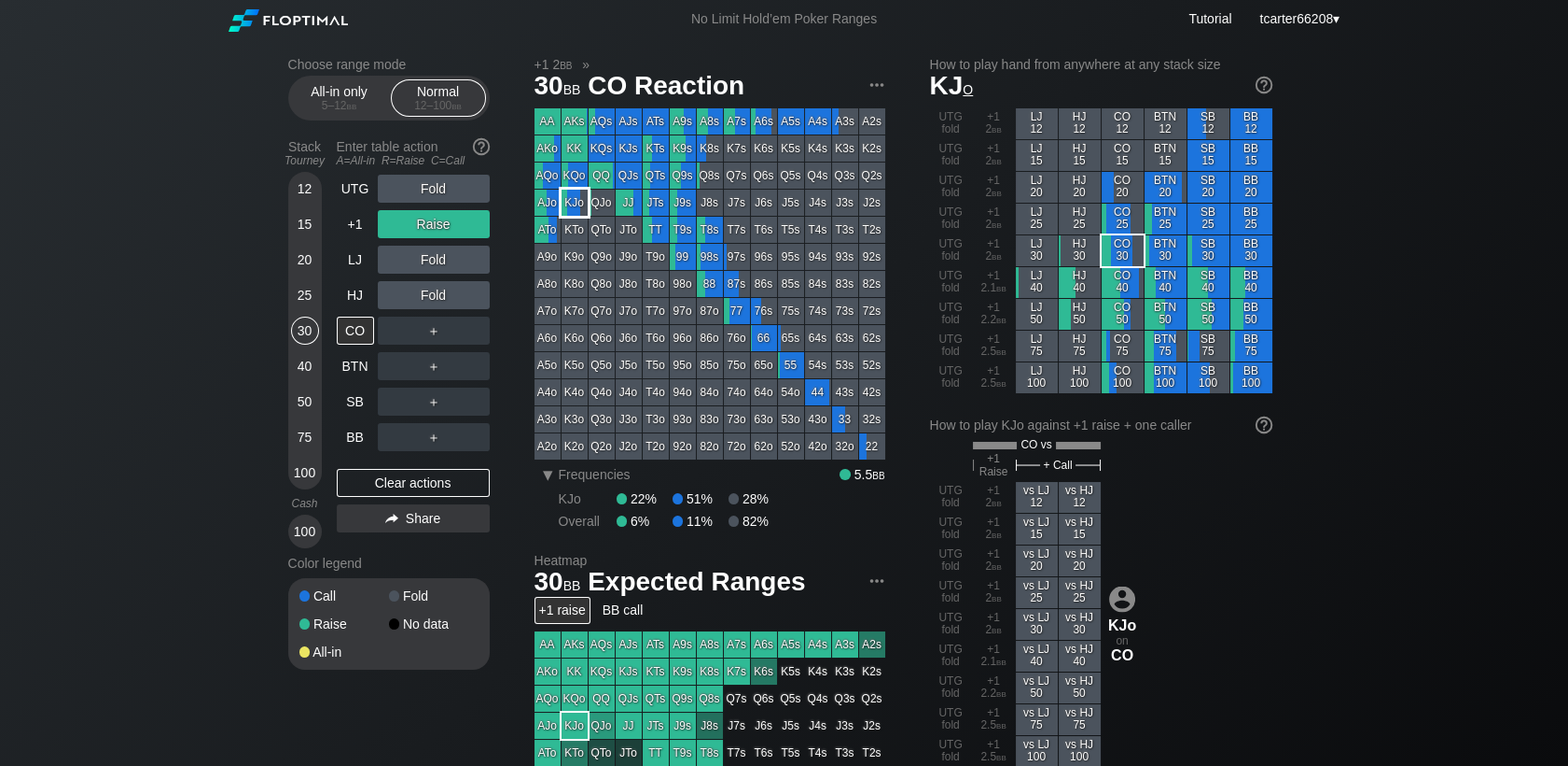
click at [564, 203] on div "KJo" at bounding box center [575, 202] width 26 height 26
drag, startPoint x: 299, startPoint y: 444, endPoint x: 402, endPoint y: 467, distance: 105.5
click at [302, 442] on div "75" at bounding box center [304, 436] width 28 height 28
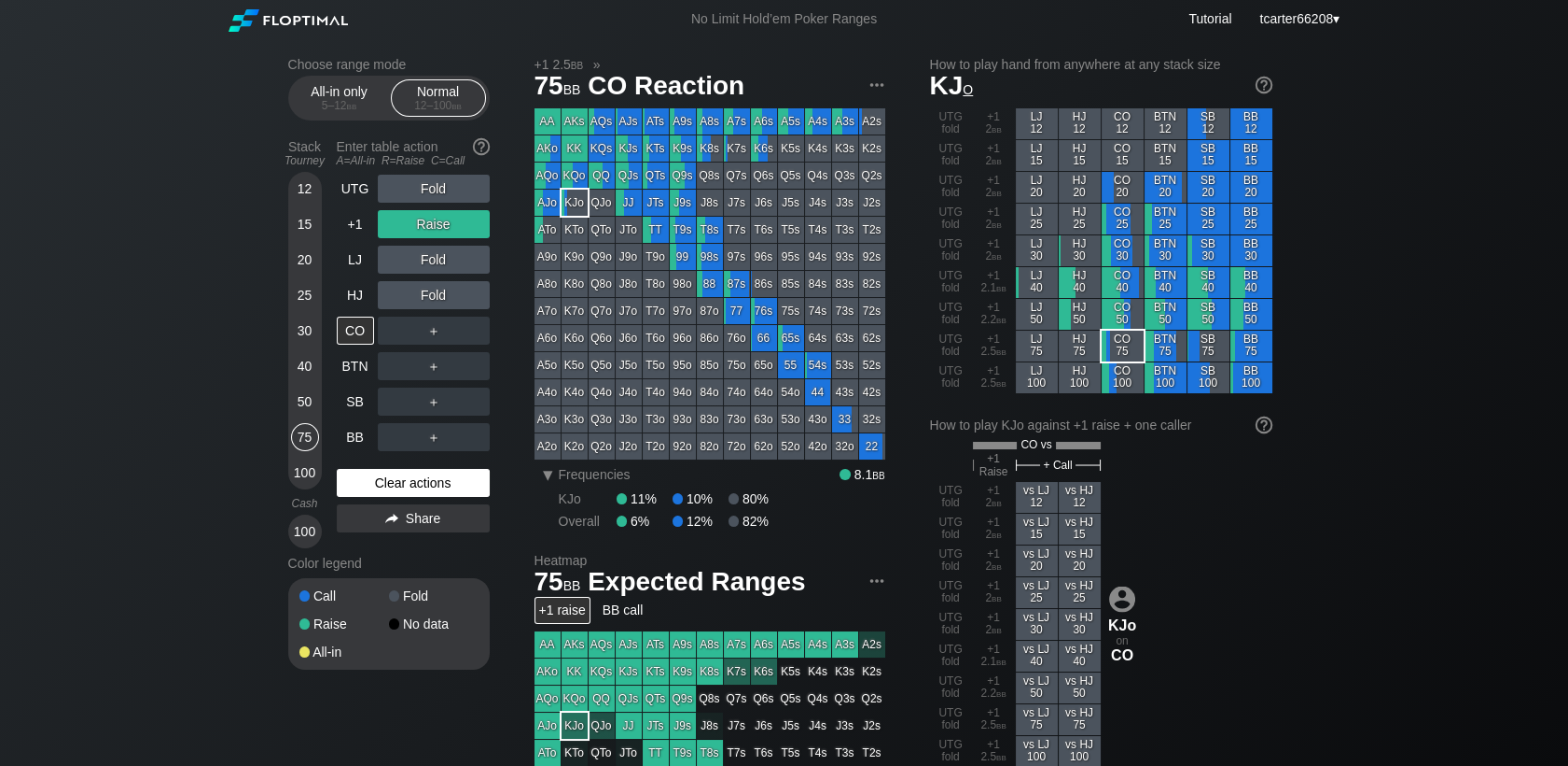
click at [403, 469] on div "UTG Fold +1 Raise LJ Fold HJ Fold CO ＋ BTN ＋ SB ＋ BB ＋ Clear actions Share" at bounding box center [414, 361] width 153 height 373
click at [402, 480] on div "Clear actions" at bounding box center [414, 482] width 153 height 28
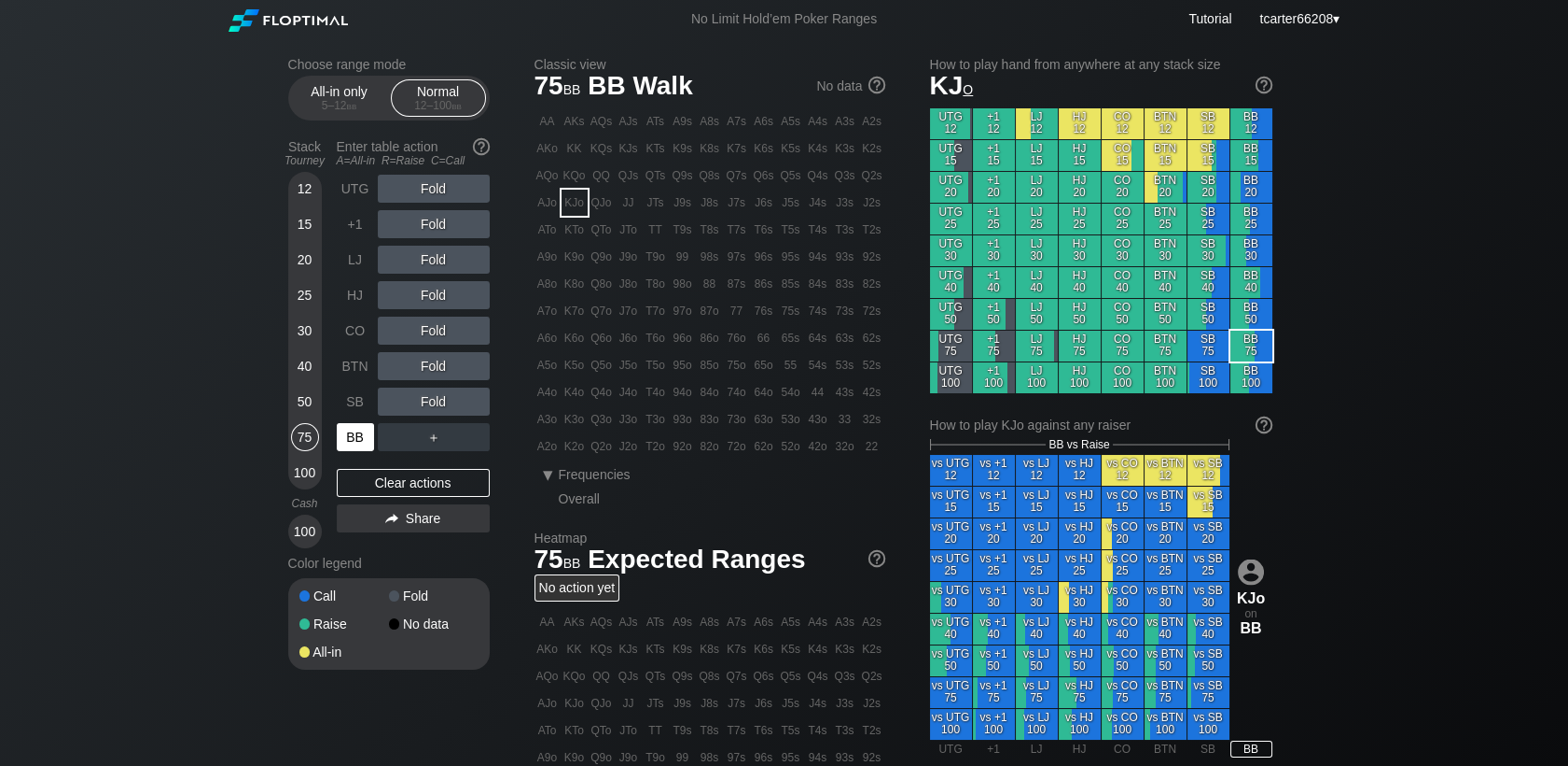
click at [357, 431] on div "BB" at bounding box center [356, 436] width 38 height 28
click at [466, 404] on div "C ✕" at bounding box center [472, 401] width 37 height 28
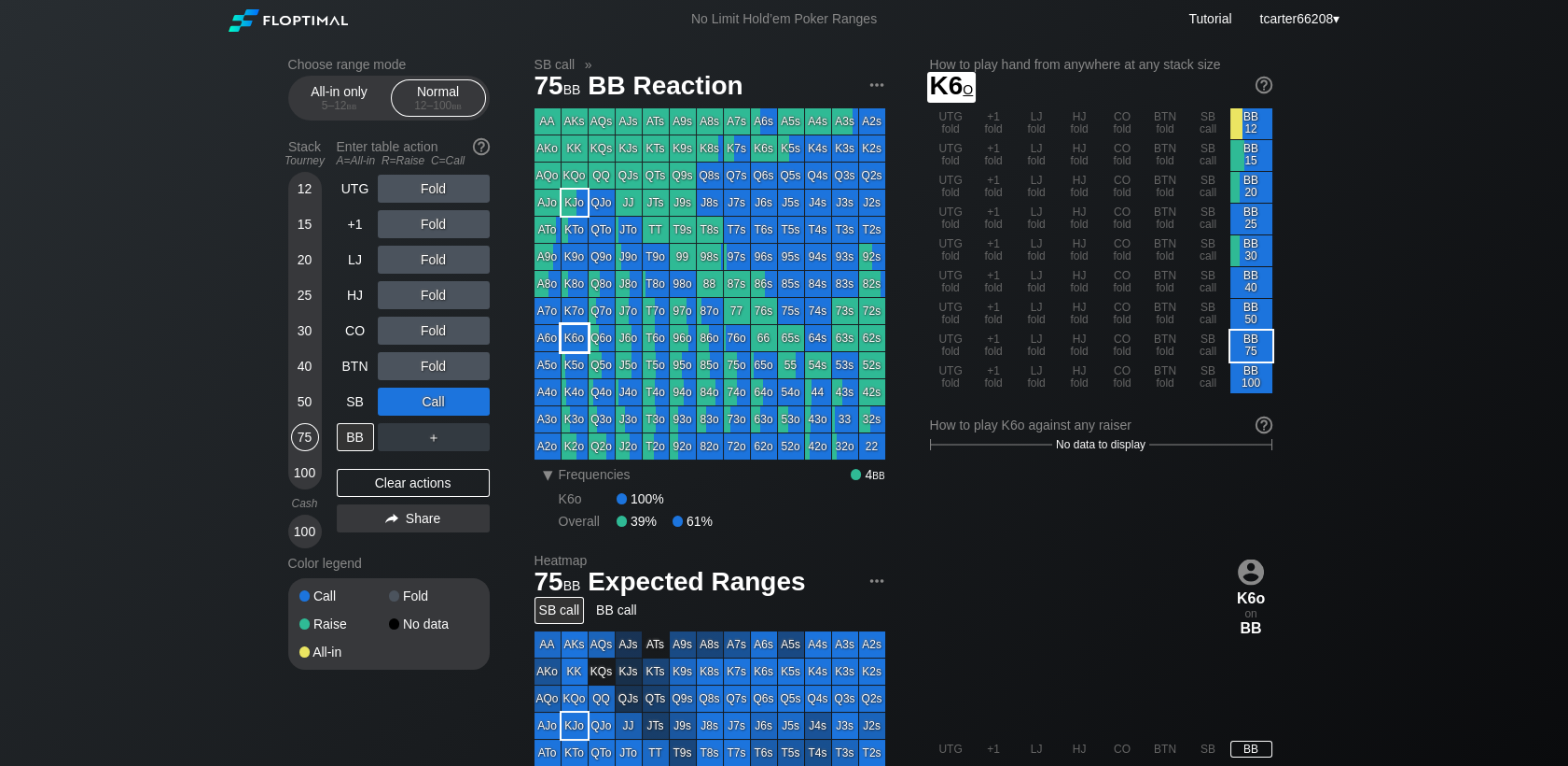
click at [569, 366] on div "K5o" at bounding box center [575, 365] width 26 height 26
drag, startPoint x: 464, startPoint y: 486, endPoint x: 403, endPoint y: 444, distance: 74.1
click at [464, 486] on div "Clear actions" at bounding box center [414, 482] width 153 height 28
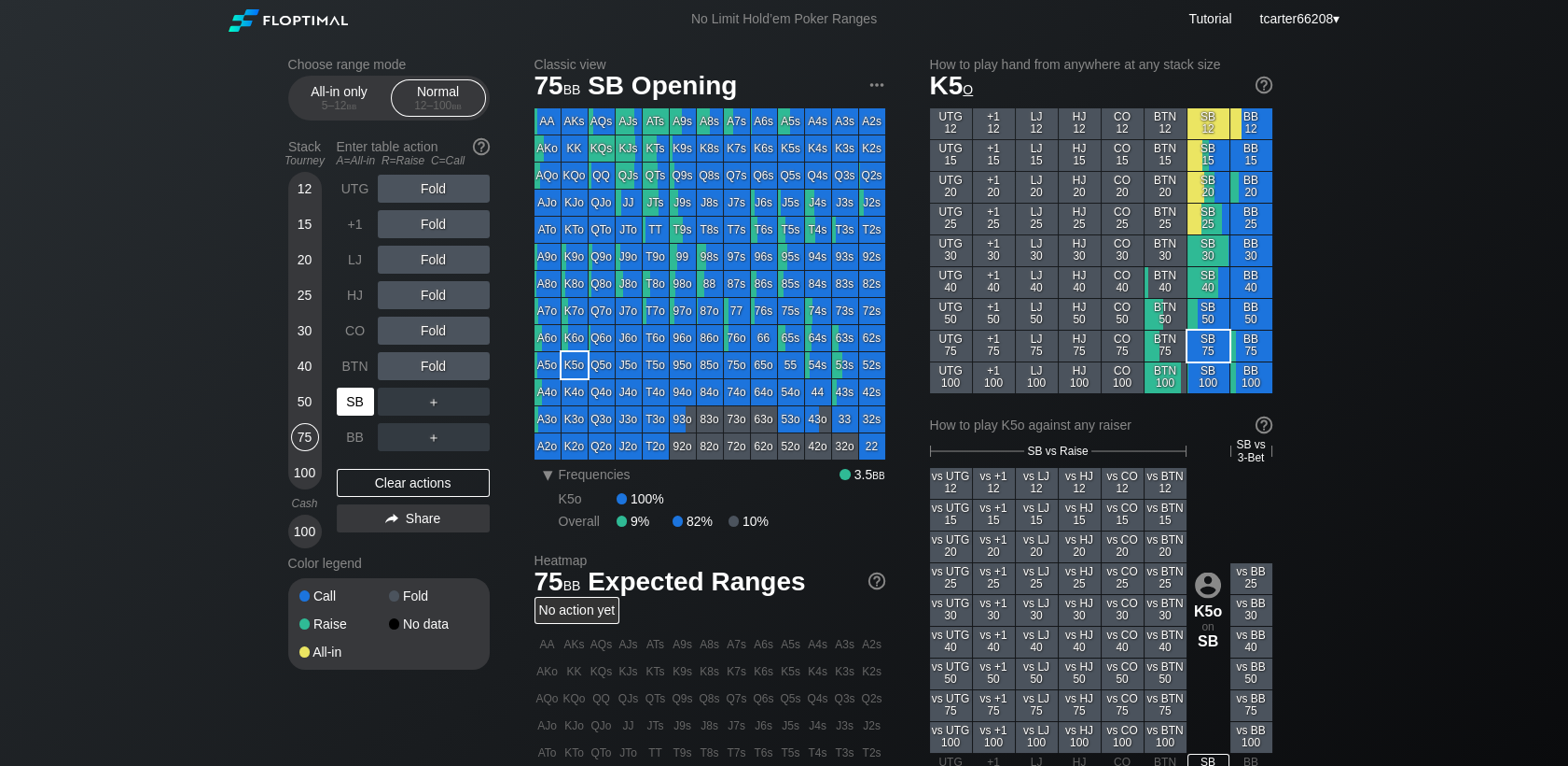
click at [360, 392] on div "SB" at bounding box center [356, 401] width 38 height 28
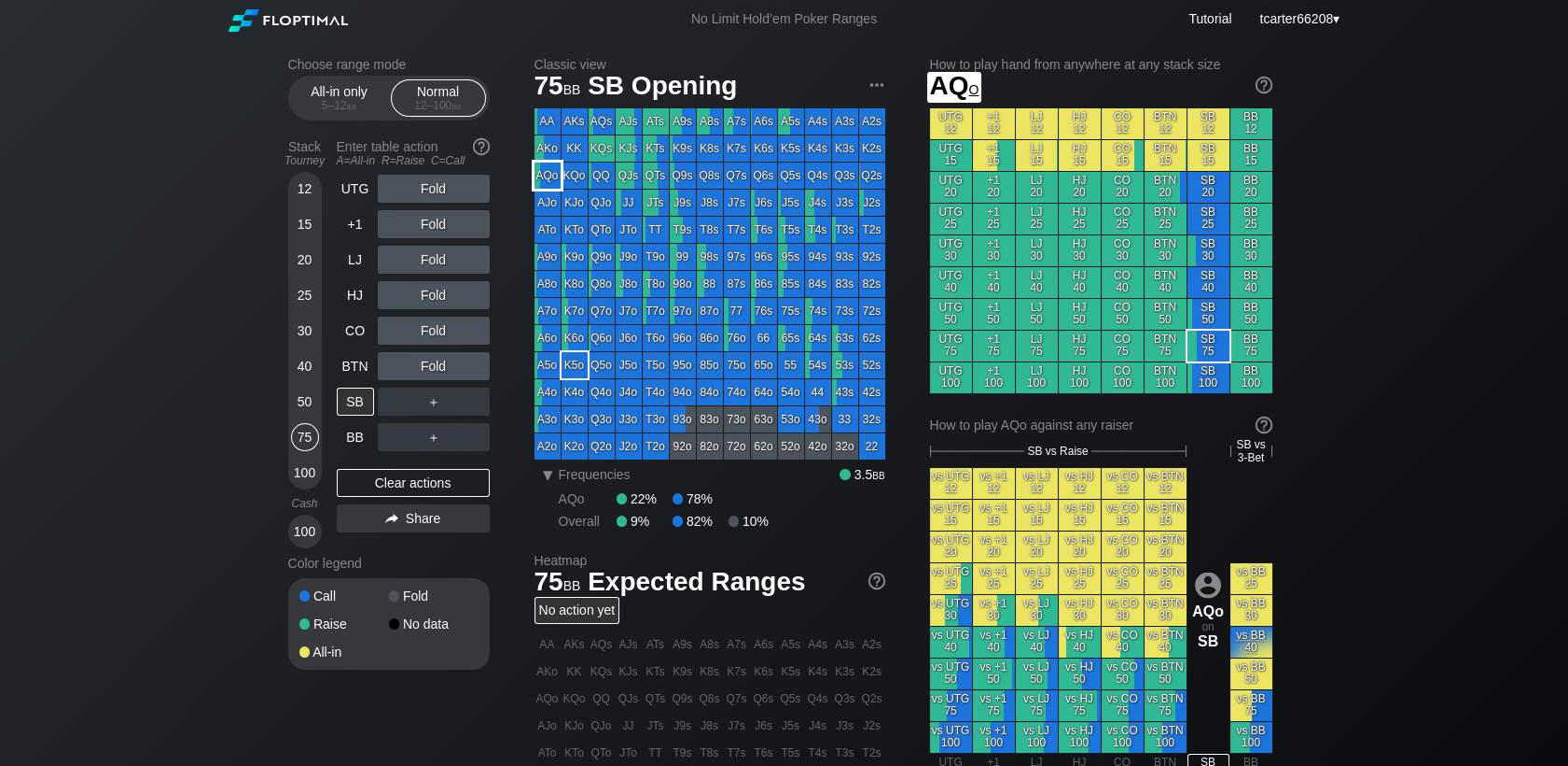
click at [548, 174] on div "AQo" at bounding box center [548, 176] width 26 height 26
click at [435, 362] on div "Fold" at bounding box center [434, 366] width 112 height 28
click at [435, 363] on div "R ✕" at bounding box center [433, 366] width 37 height 28
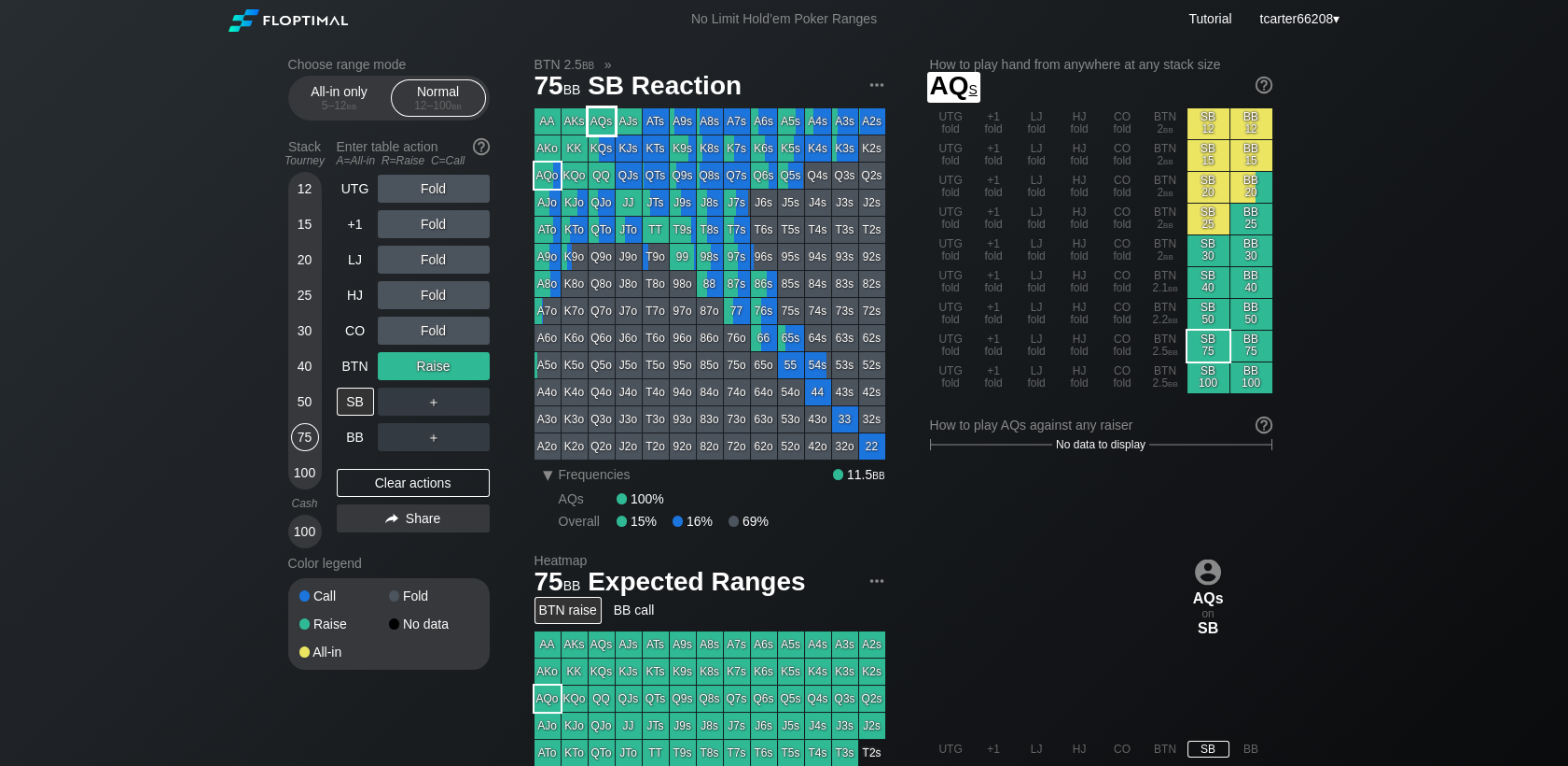
click at [605, 123] on div "AQs" at bounding box center [602, 121] width 26 height 26
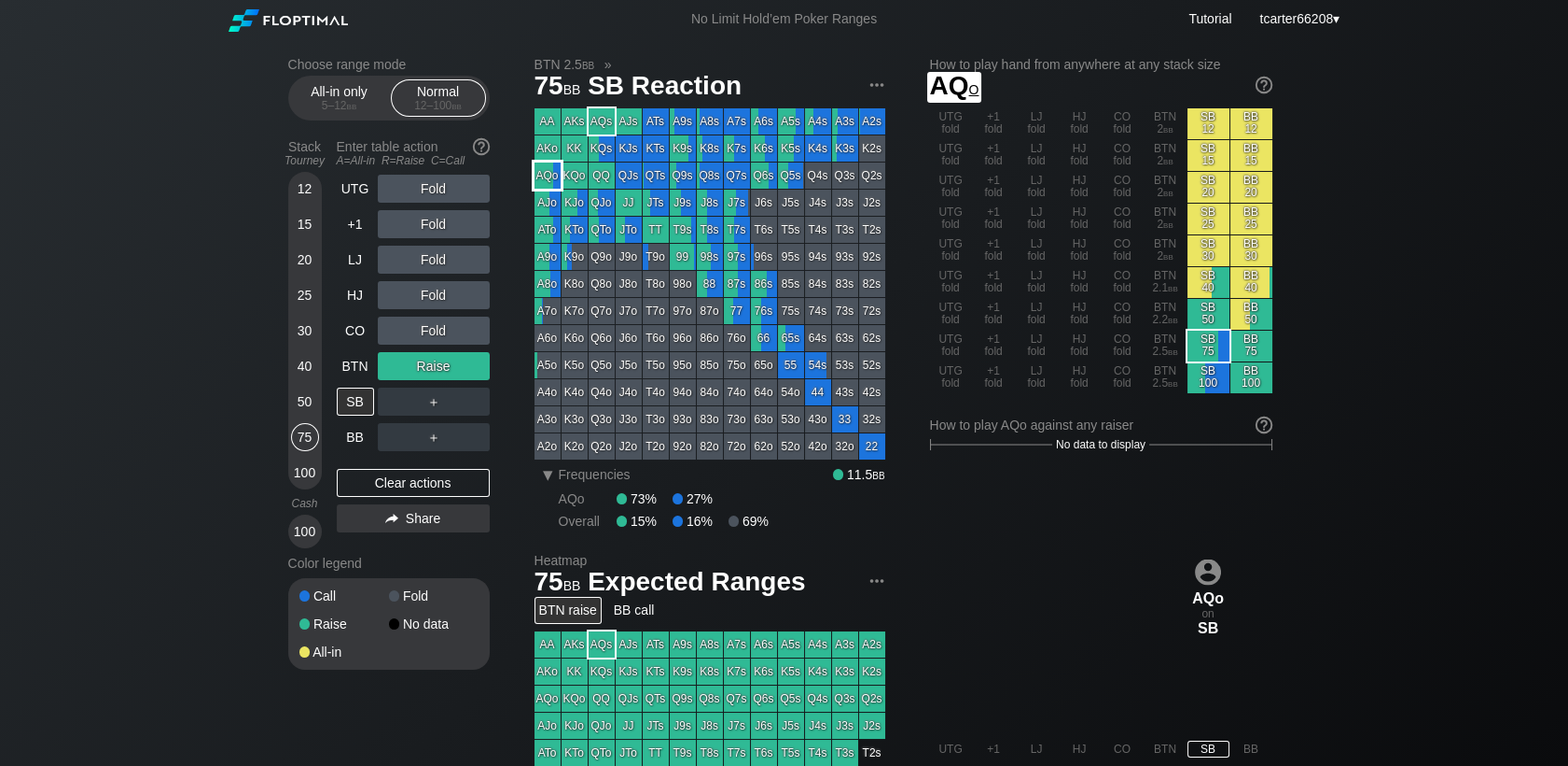
click at [549, 179] on div "AQo" at bounding box center [548, 176] width 26 height 26
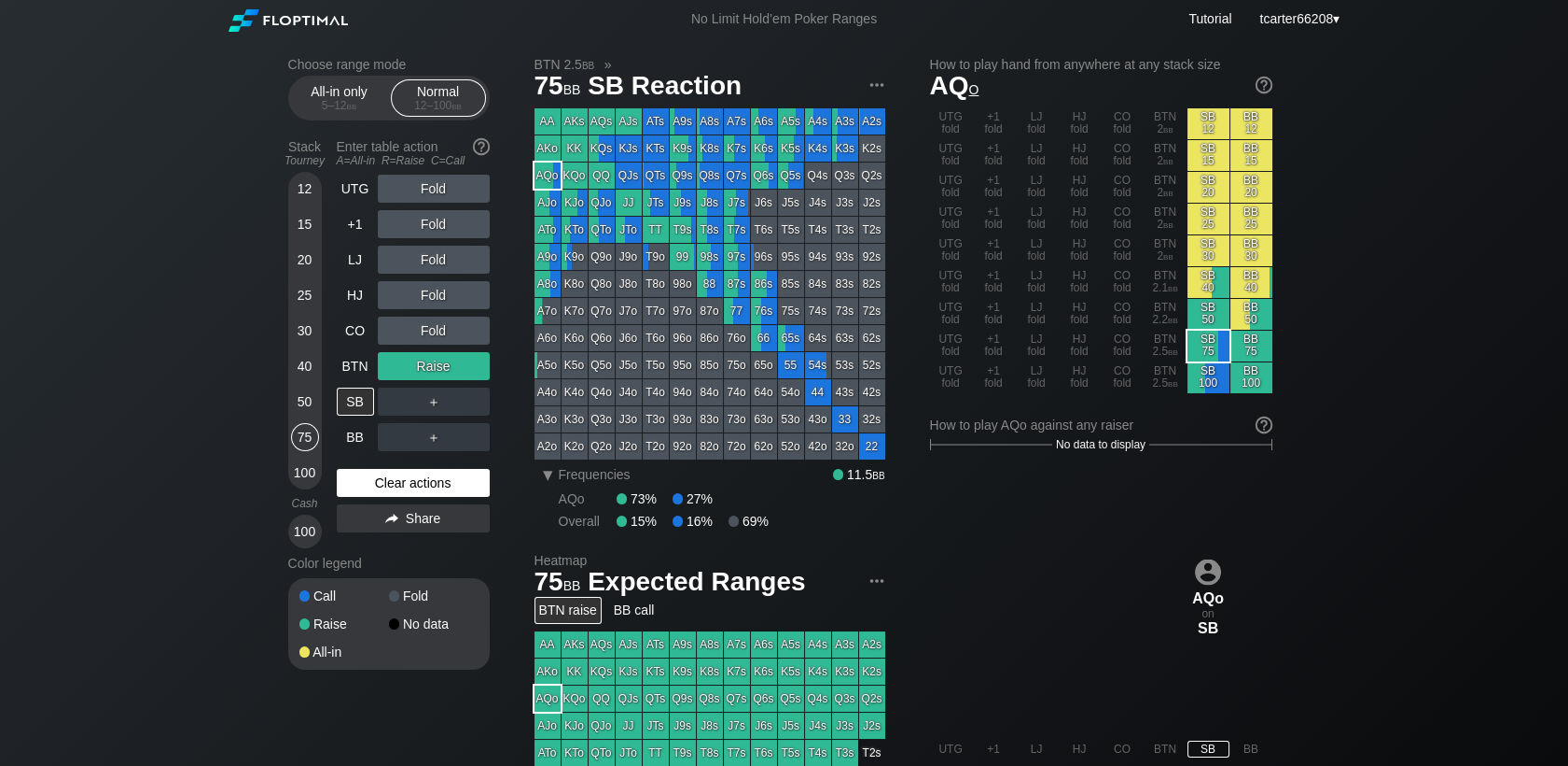
drag, startPoint x: 411, startPoint y: 483, endPoint x: 393, endPoint y: 450, distance: 37.6
click at [411, 484] on div "Clear actions" at bounding box center [414, 482] width 153 height 28
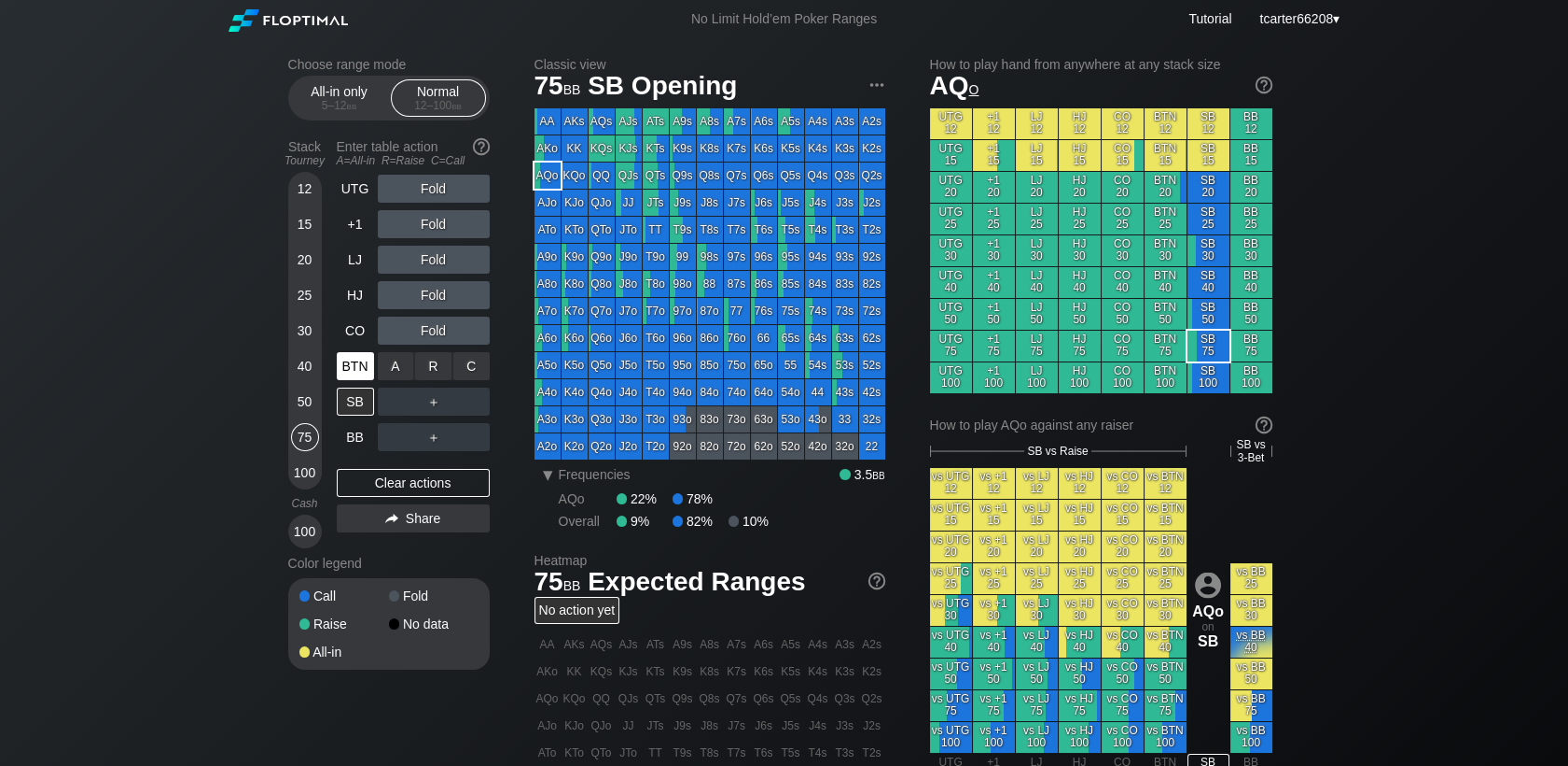
click at [365, 365] on div "BTN" at bounding box center [356, 366] width 38 height 28
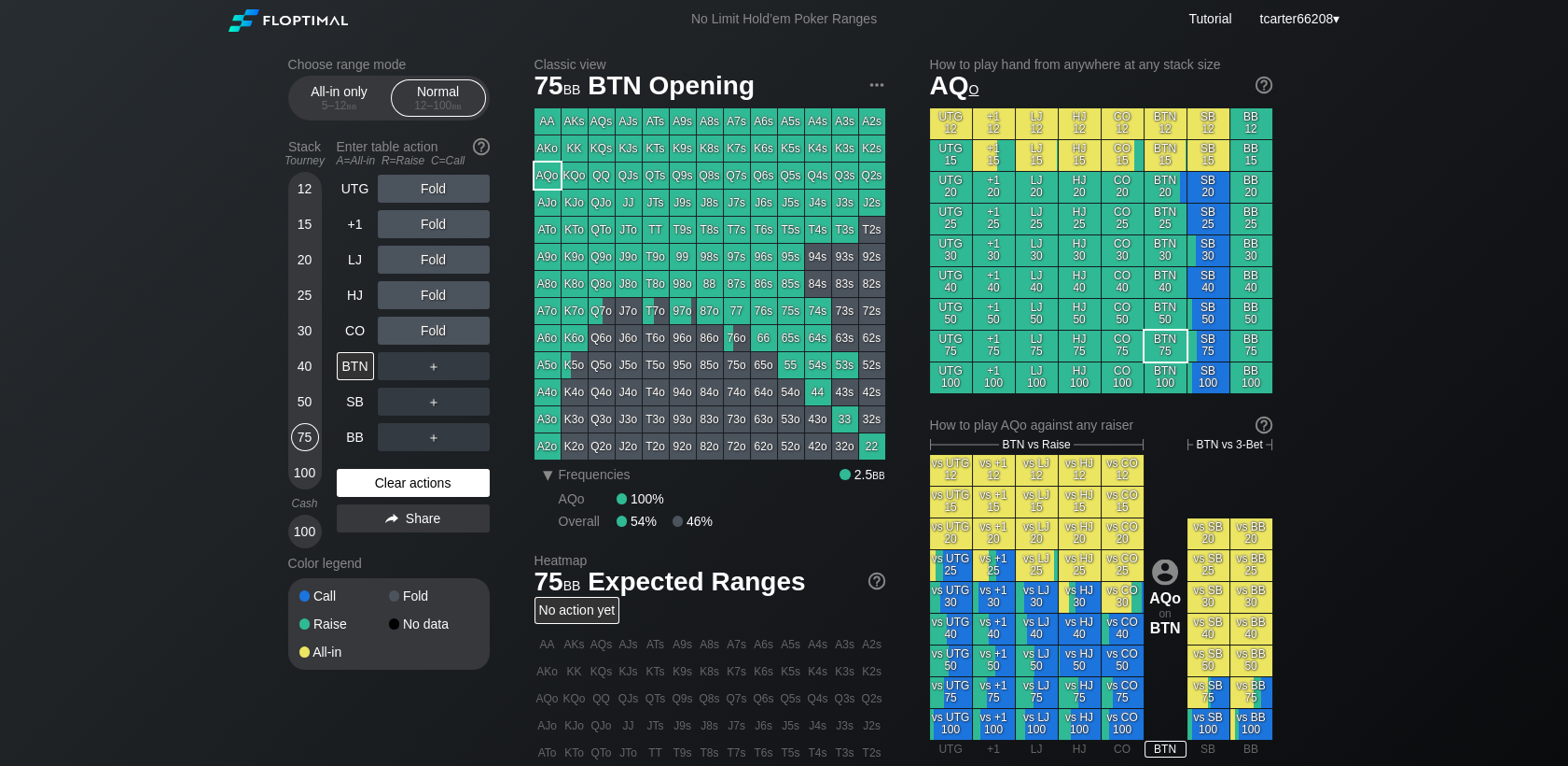
click at [448, 490] on div "Clear actions" at bounding box center [414, 482] width 153 height 28
click at [299, 266] on div "20" at bounding box center [304, 259] width 28 height 28
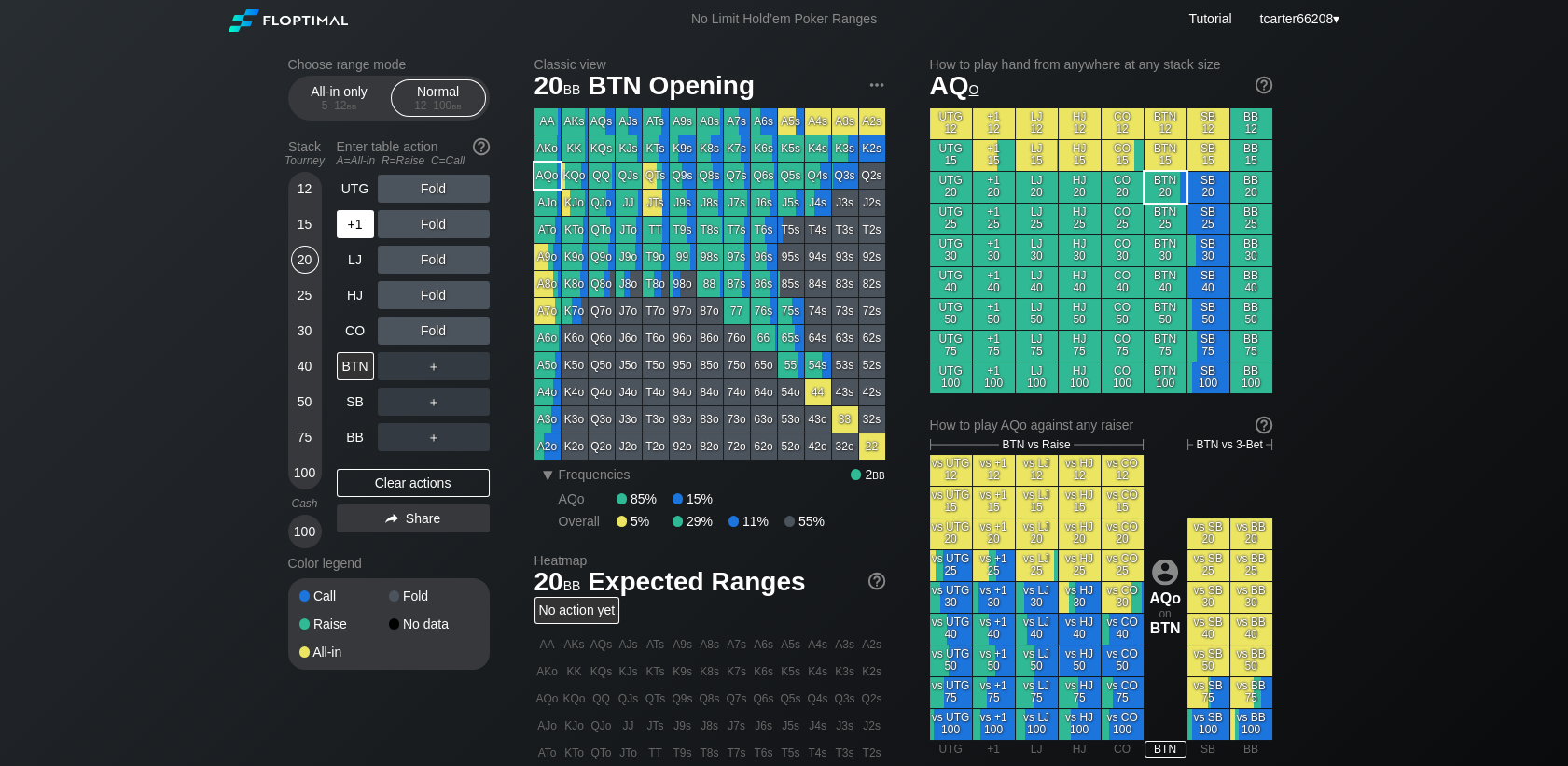
click at [363, 223] on div "+1" at bounding box center [356, 224] width 38 height 28
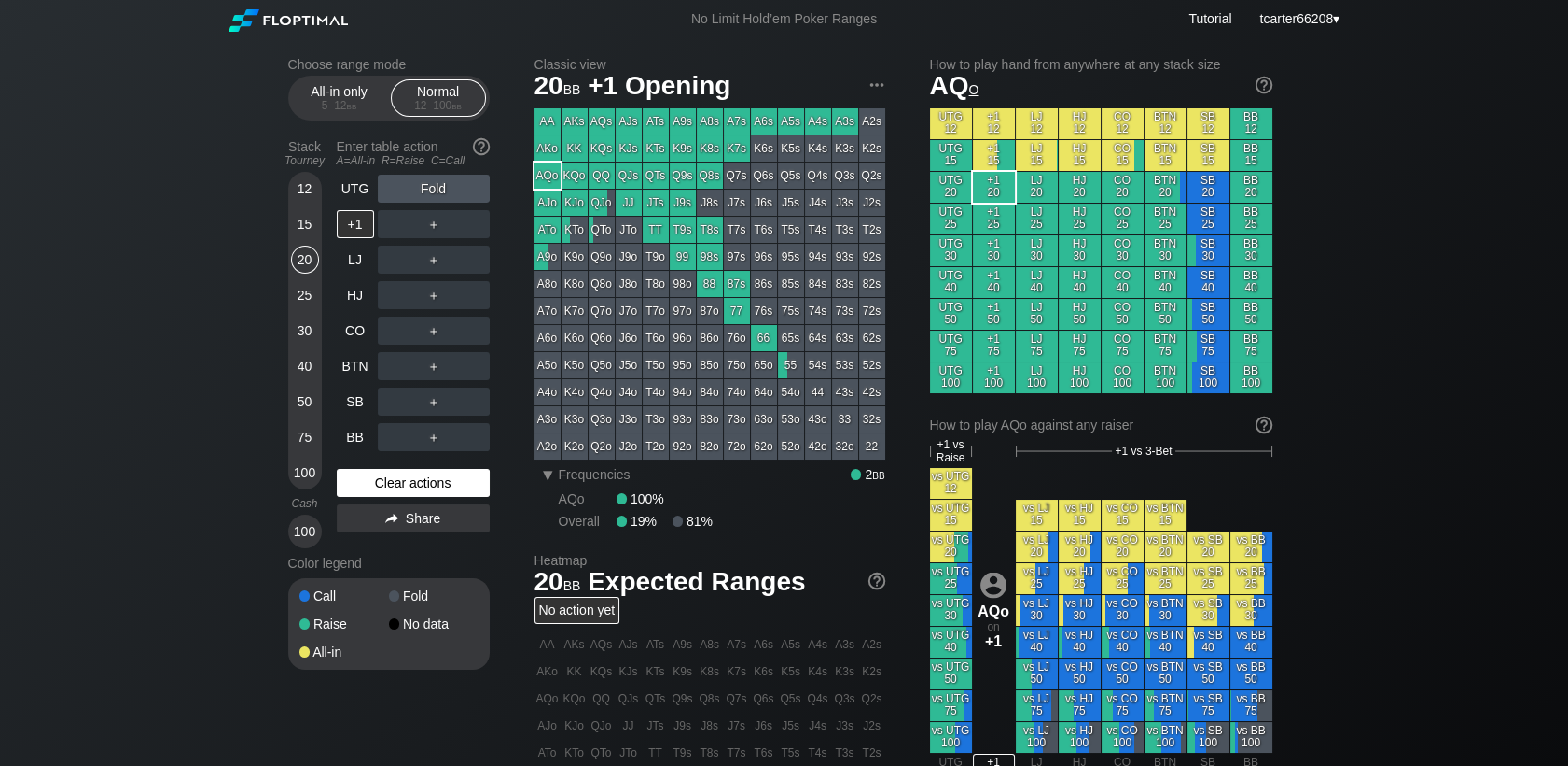
click at [397, 486] on div "Clear actions" at bounding box center [414, 482] width 153 height 28
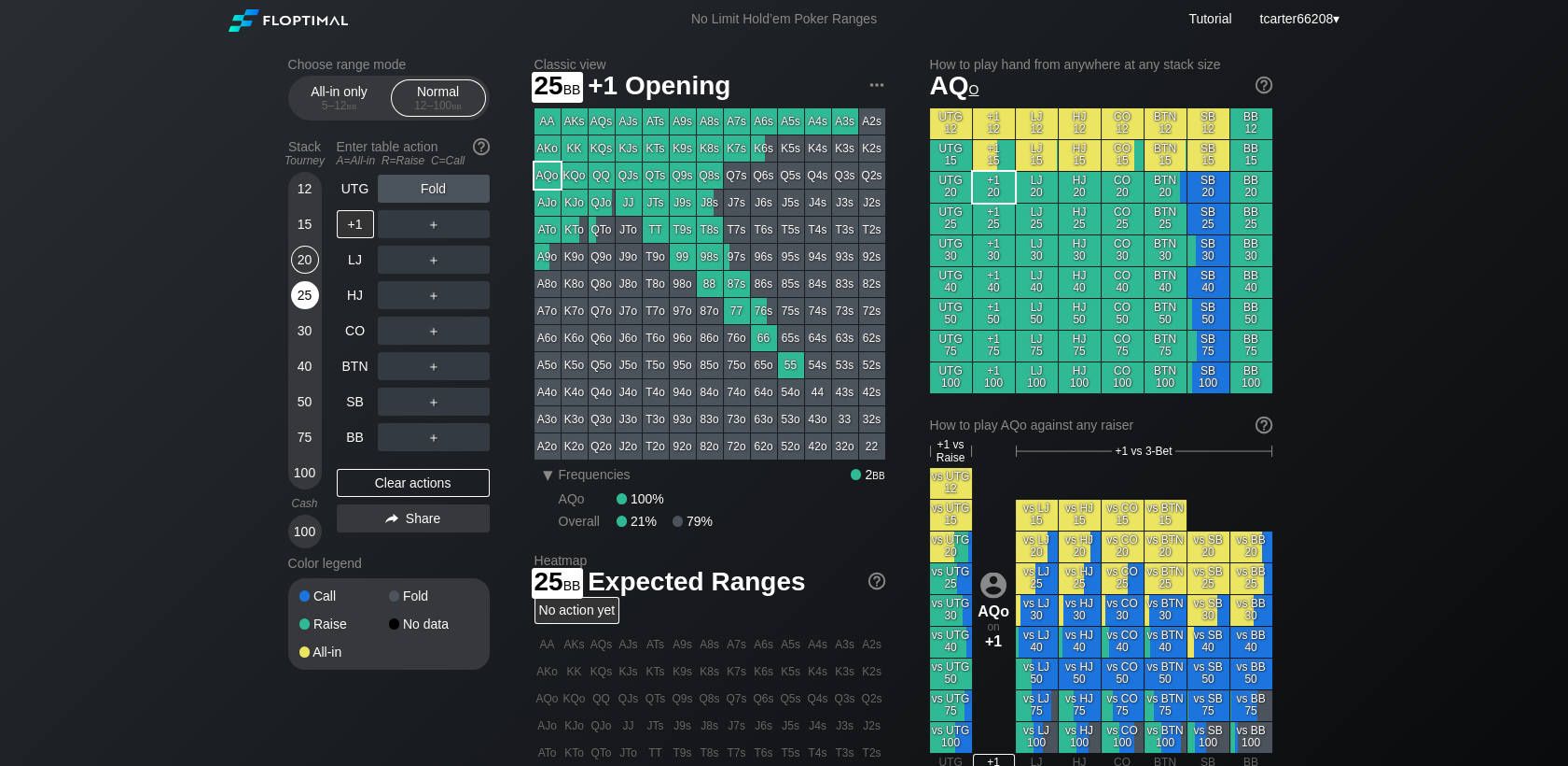
click at [307, 305] on div "25" at bounding box center [304, 295] width 28 height 28
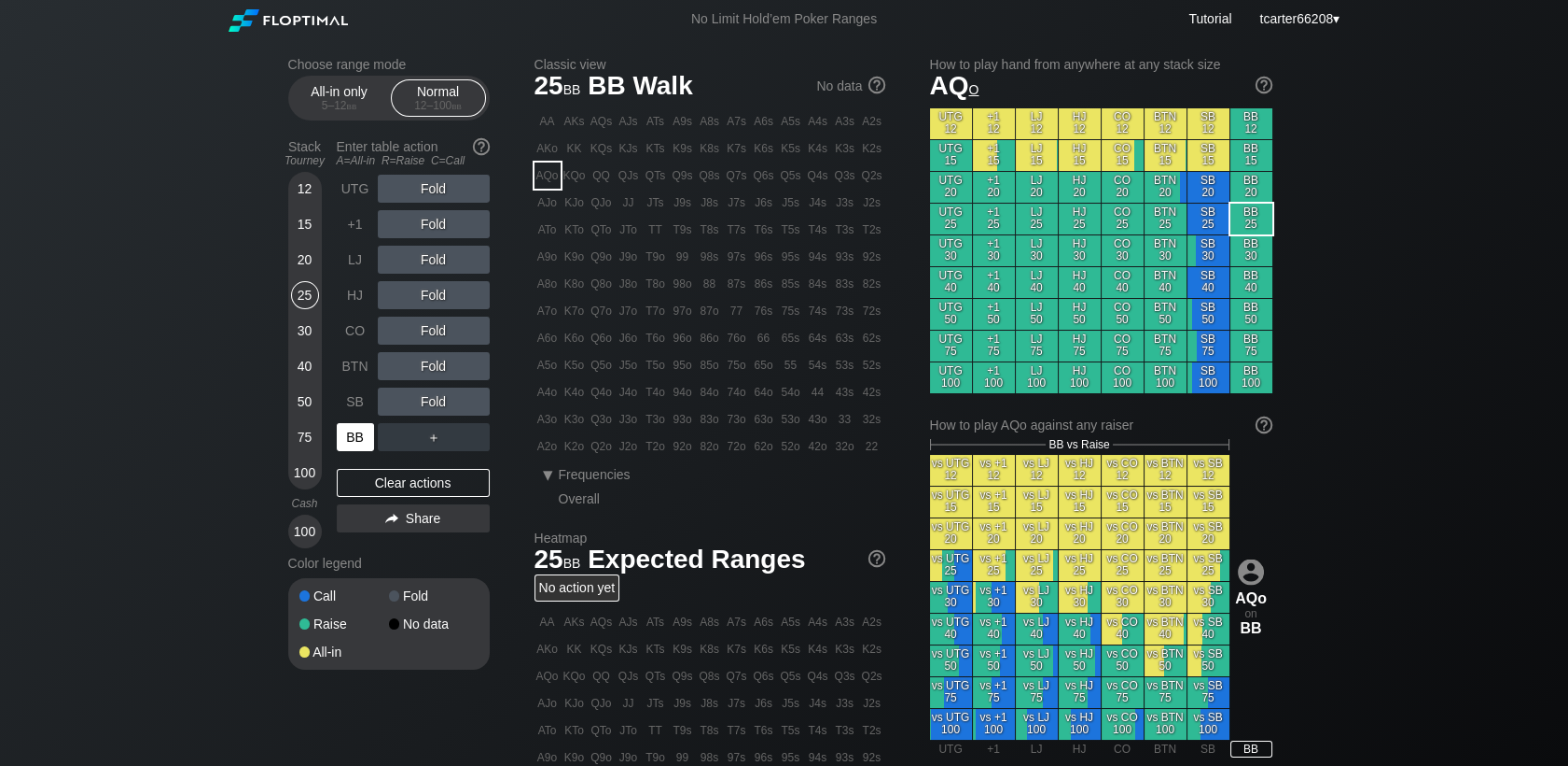
click at [351, 437] on div "BB" at bounding box center [356, 436] width 38 height 28
click at [438, 500] on div "UTG Fold +1 Fold LJ Fold HJ Fold CO Fold BTN Fold SB Fold BB ＋ Clear actions Sh…" at bounding box center [414, 361] width 153 height 373
click at [438, 495] on div "Clear actions" at bounding box center [414, 482] width 153 height 28
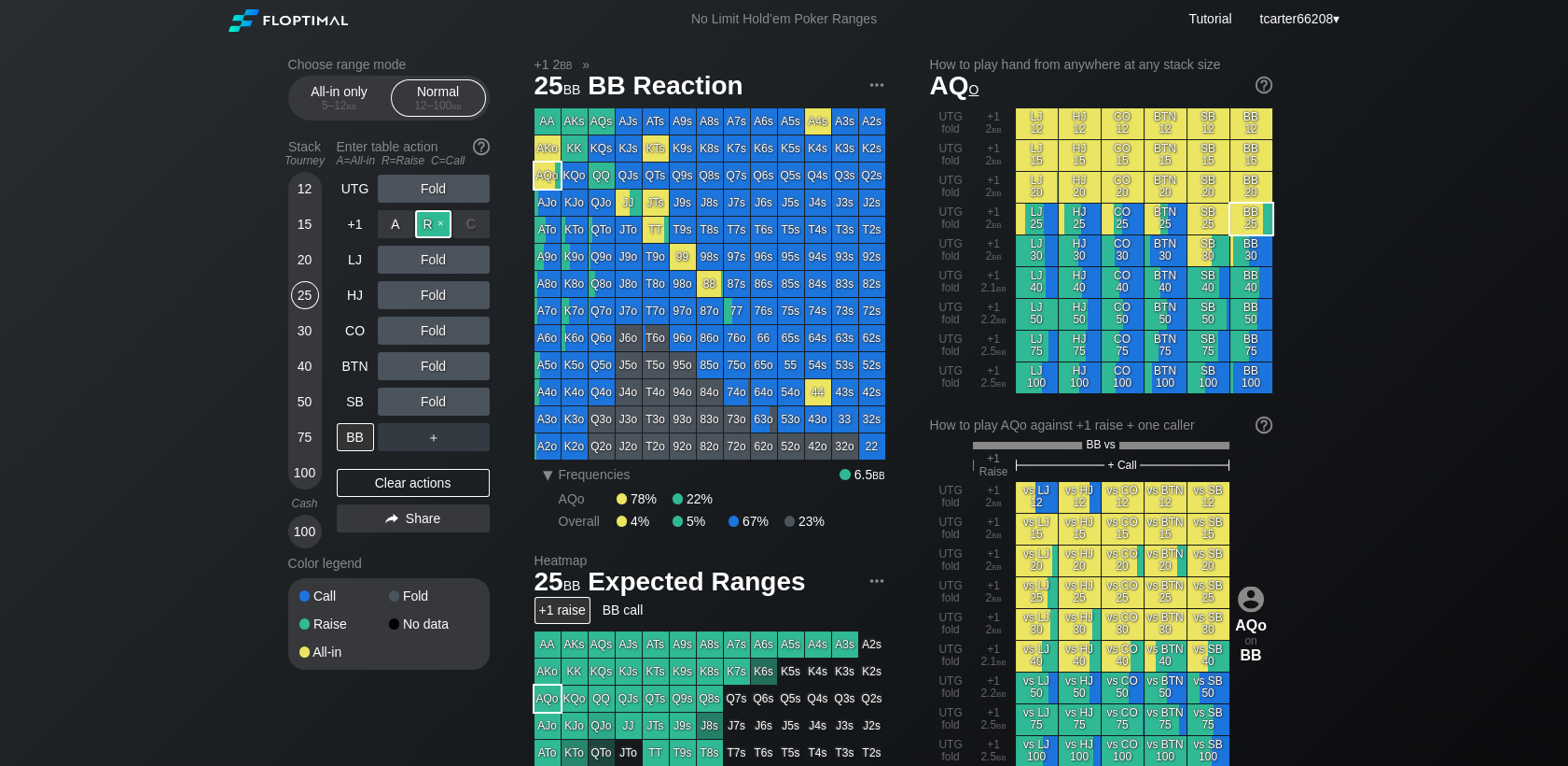
click at [438, 228] on div "R ✕" at bounding box center [433, 224] width 37 height 28
click at [478, 407] on div "C ✕" at bounding box center [472, 401] width 37 height 28
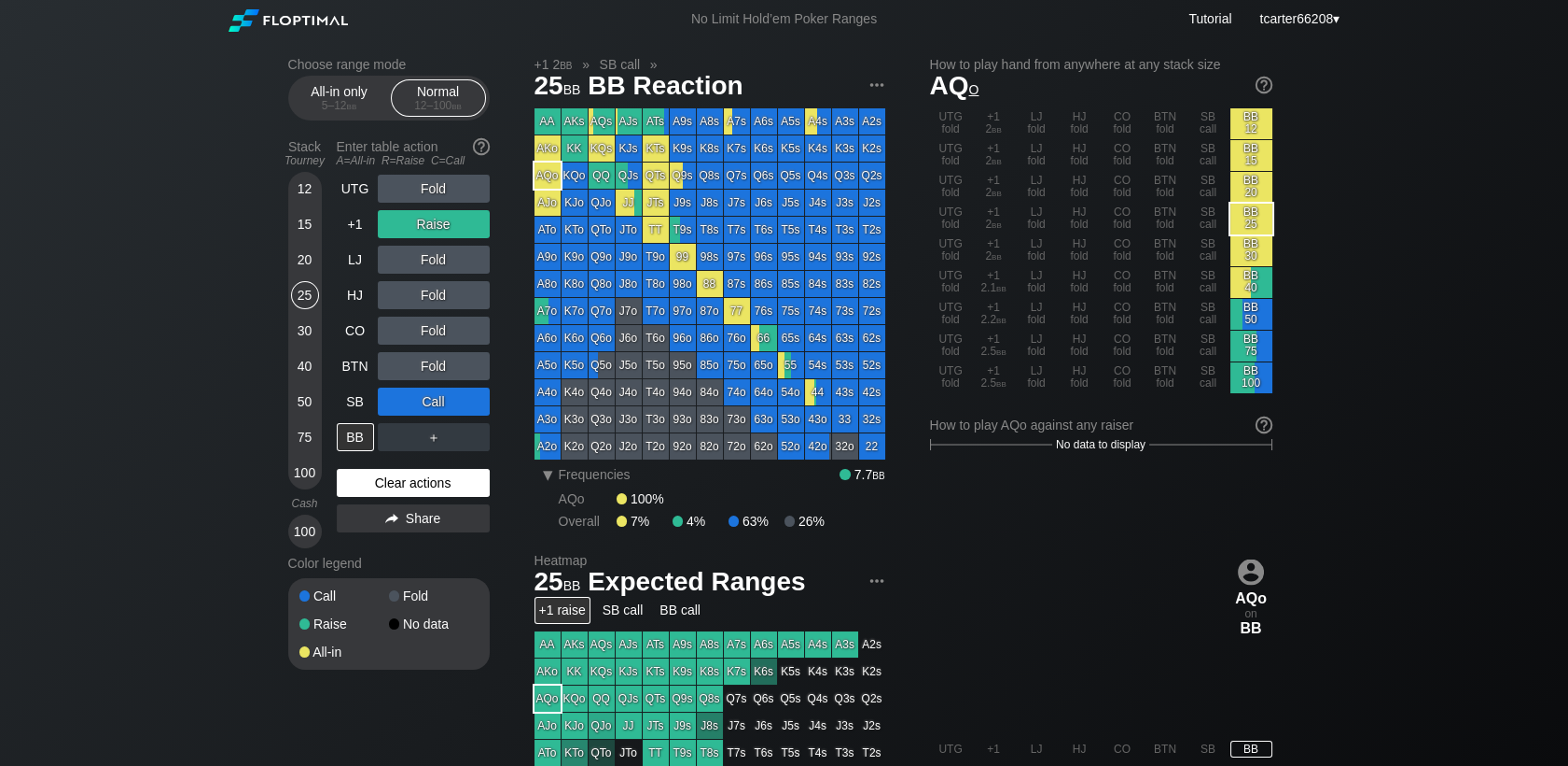
click at [418, 482] on div "Clear actions" at bounding box center [414, 482] width 153 height 28
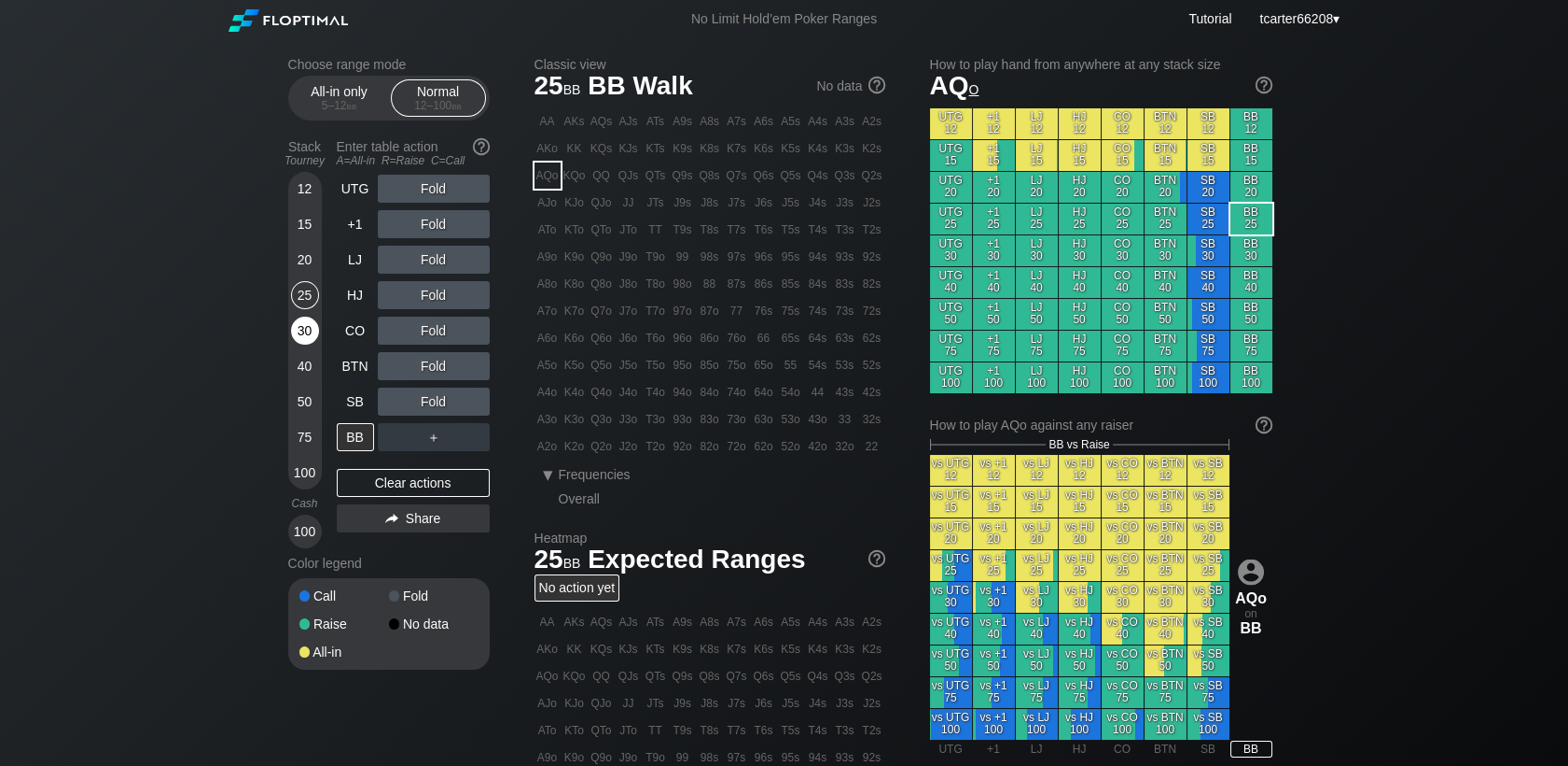
click at [298, 331] on div "30" at bounding box center [304, 330] width 28 height 28
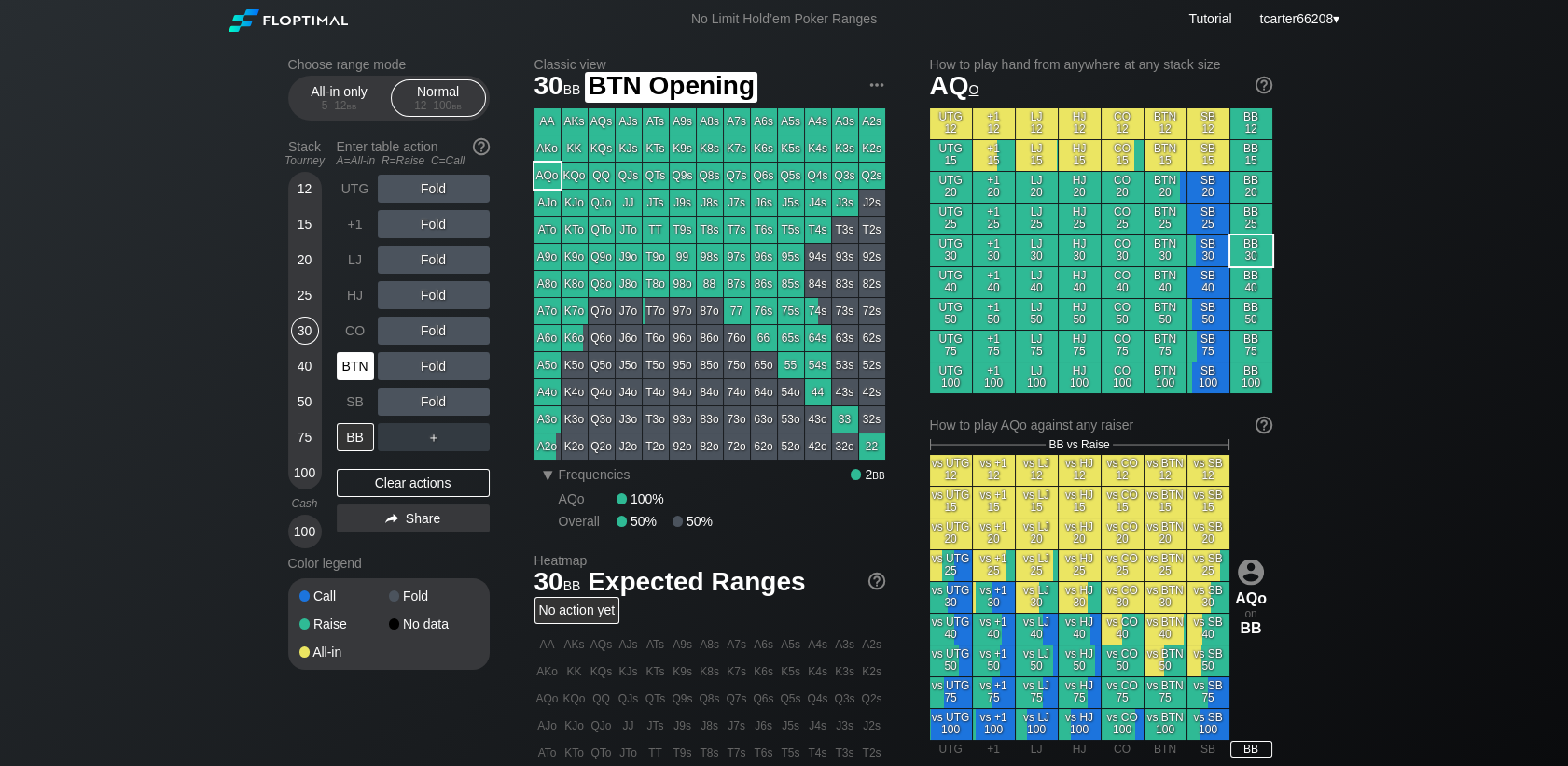
click at [347, 364] on div "BTN" at bounding box center [356, 366] width 38 height 28
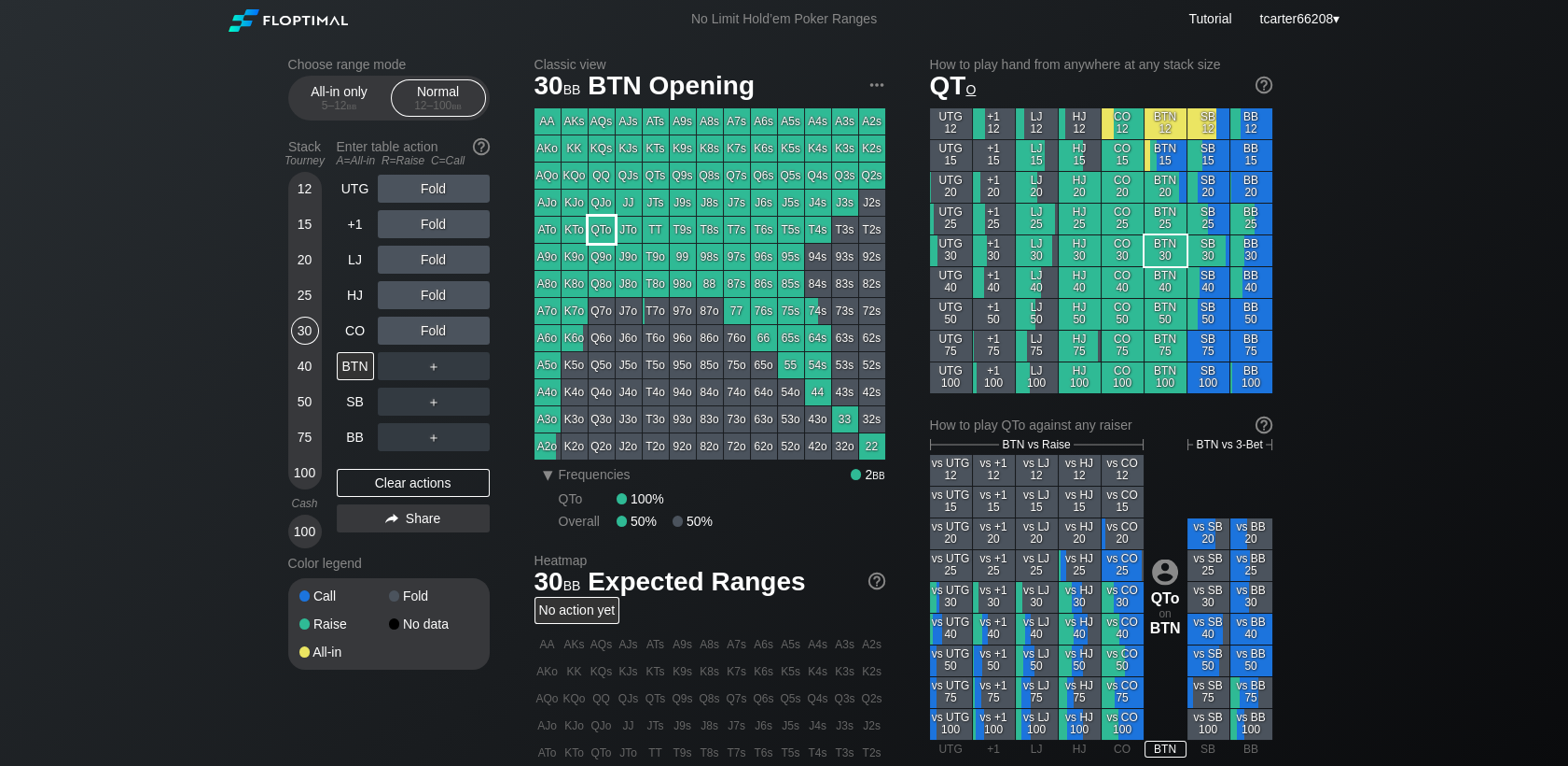
click at [598, 224] on div "QTo" at bounding box center [602, 229] width 26 height 26
click at [440, 291] on div "Fold" at bounding box center [434, 295] width 112 height 28
click at [439, 291] on div "R ✕" at bounding box center [433, 295] width 37 height 28
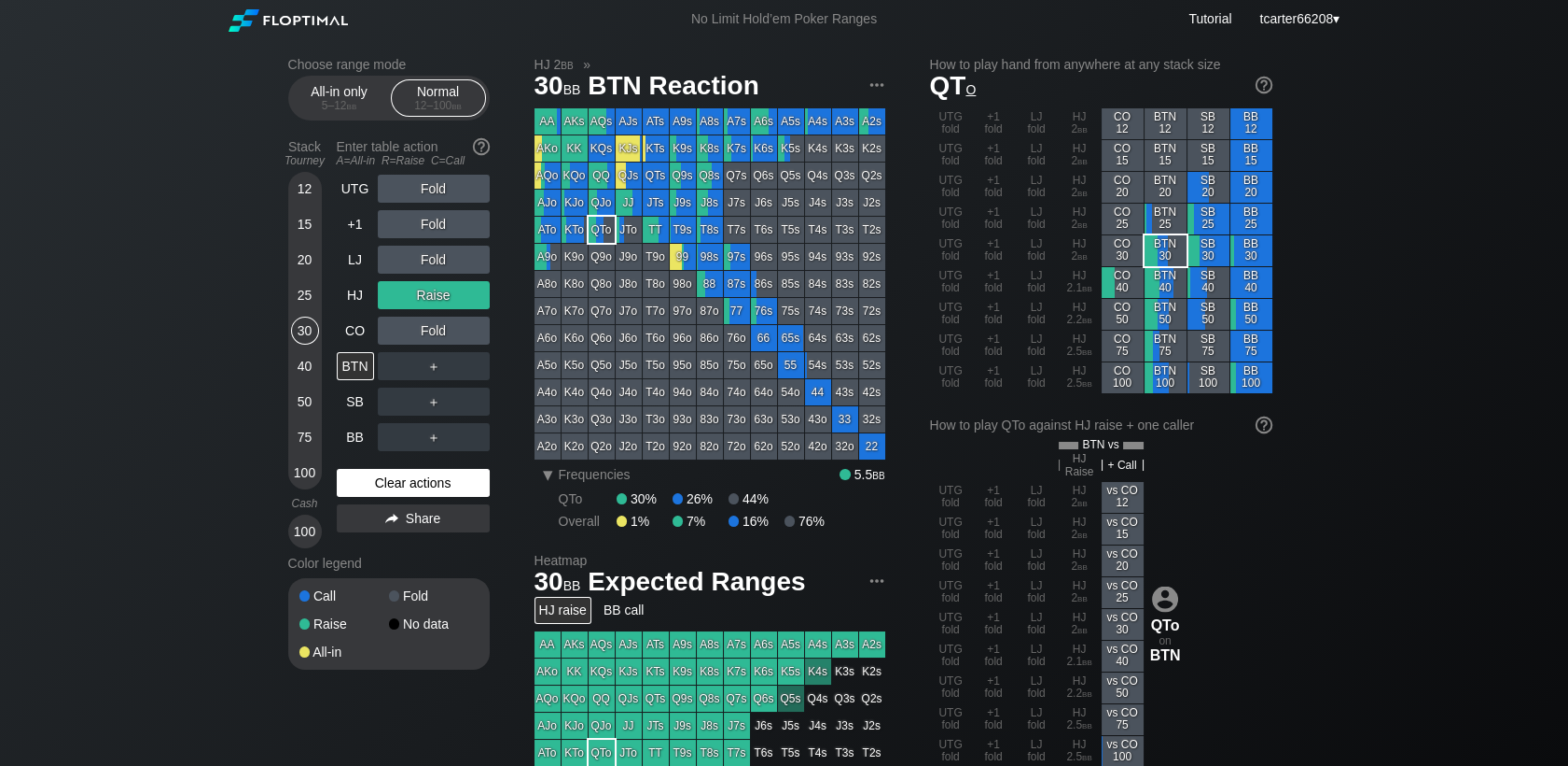
click at [434, 486] on div "Clear actions" at bounding box center [414, 482] width 153 height 28
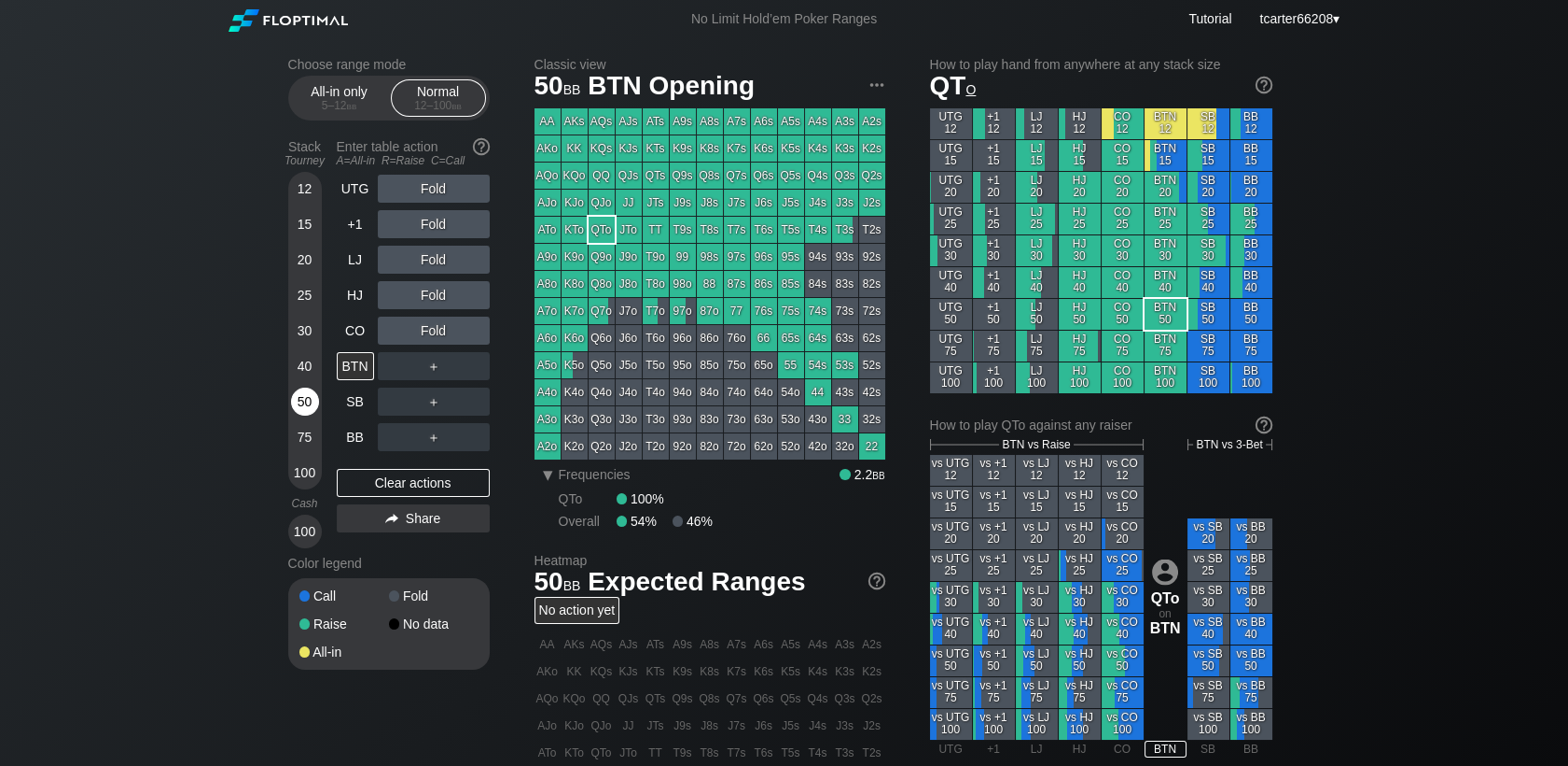
click at [299, 406] on div "50" at bounding box center [304, 401] width 28 height 28
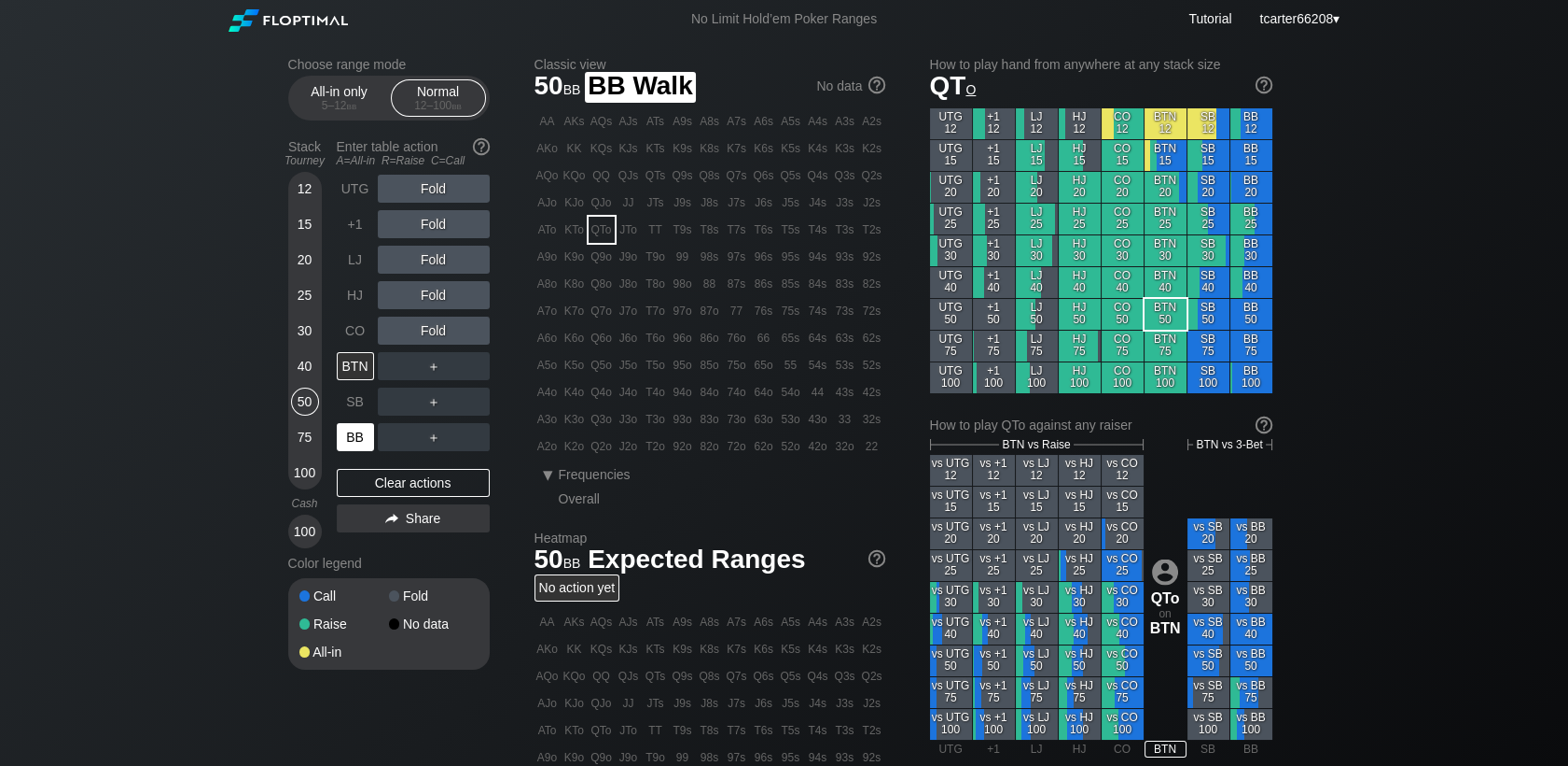
click at [359, 449] on div "BB" at bounding box center [356, 436] width 38 height 28
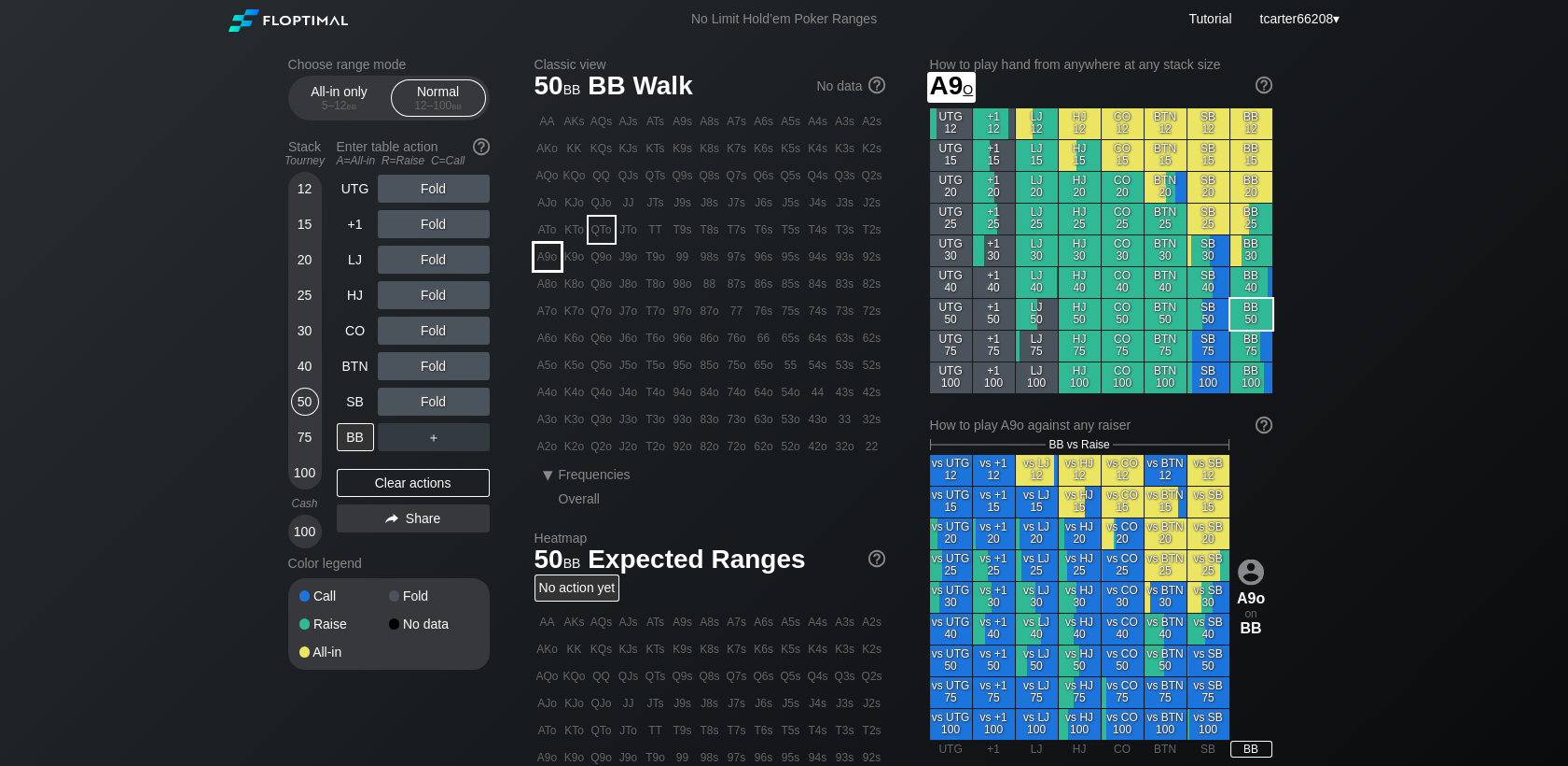
click at [547, 262] on div "A9o" at bounding box center [548, 256] width 26 height 26
click at [432, 297] on div "R ✕" at bounding box center [433, 295] width 37 height 28
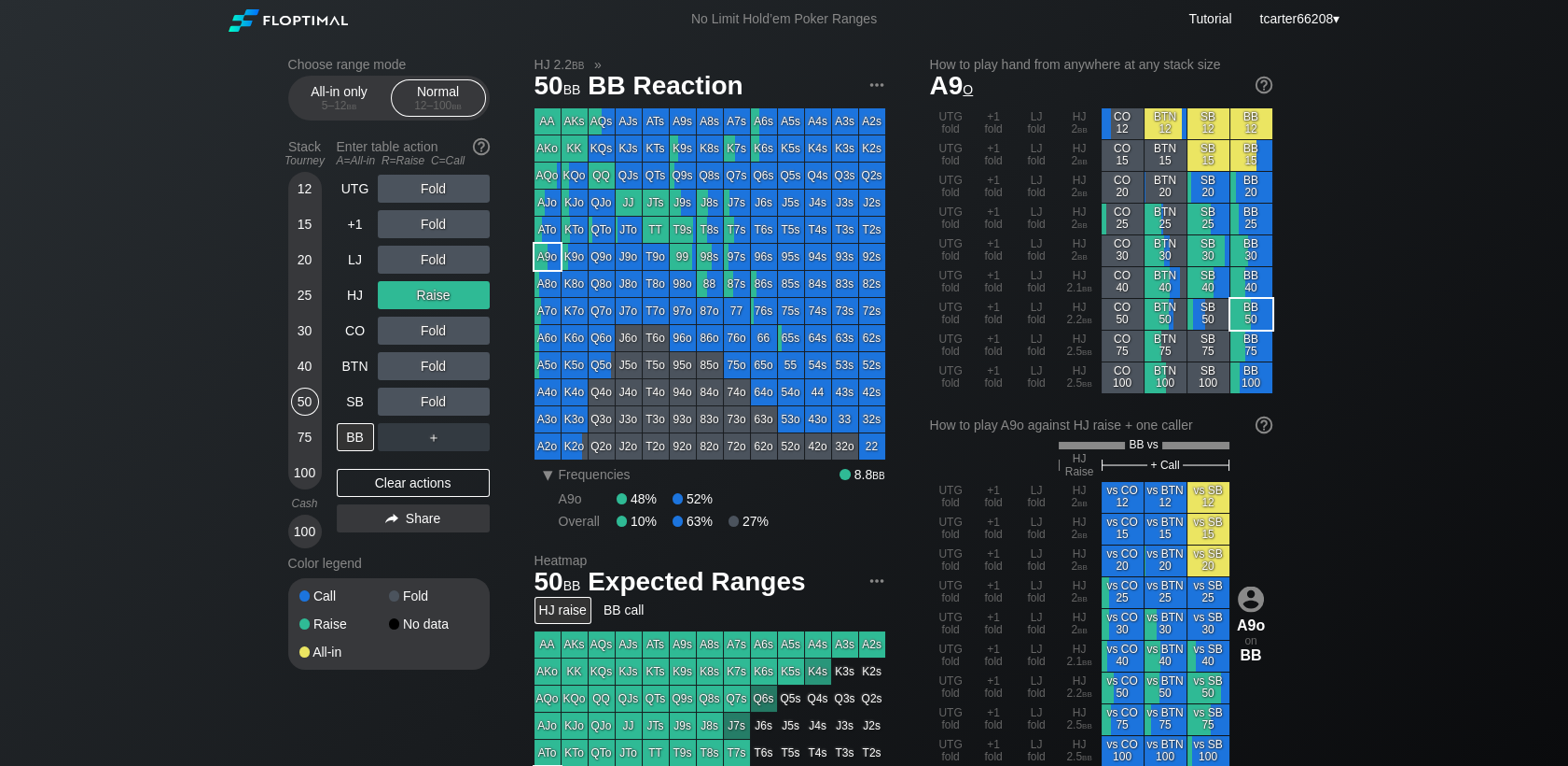
drag, startPoint x: 395, startPoint y: 486, endPoint x: 375, endPoint y: 456, distance: 36.1
click at [395, 485] on div "Clear actions" at bounding box center [414, 482] width 153 height 28
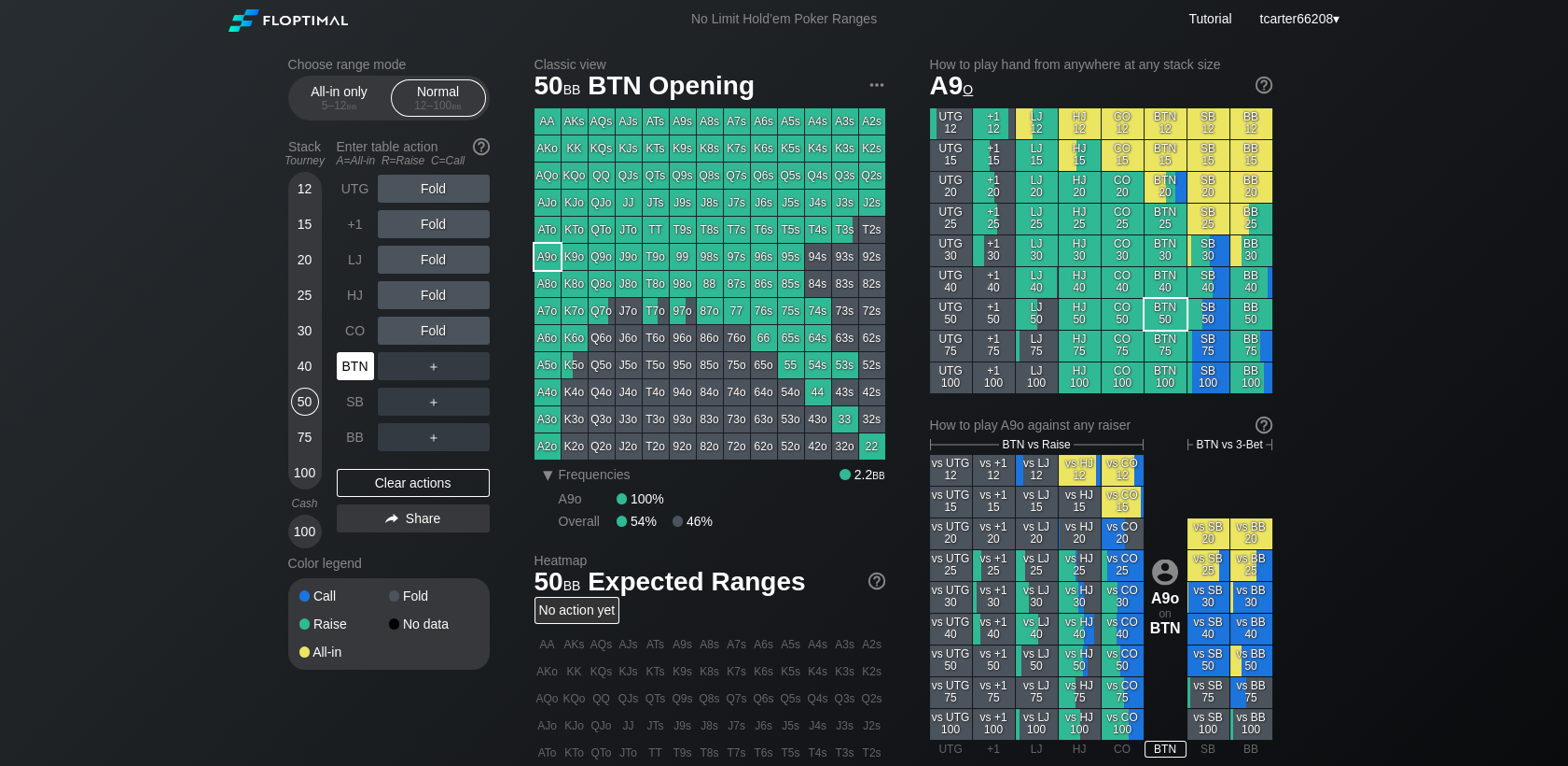
click at [339, 384] on div "BTN" at bounding box center [358, 366] width 41 height 36
click at [340, 392] on div "SB" at bounding box center [356, 401] width 38 height 28
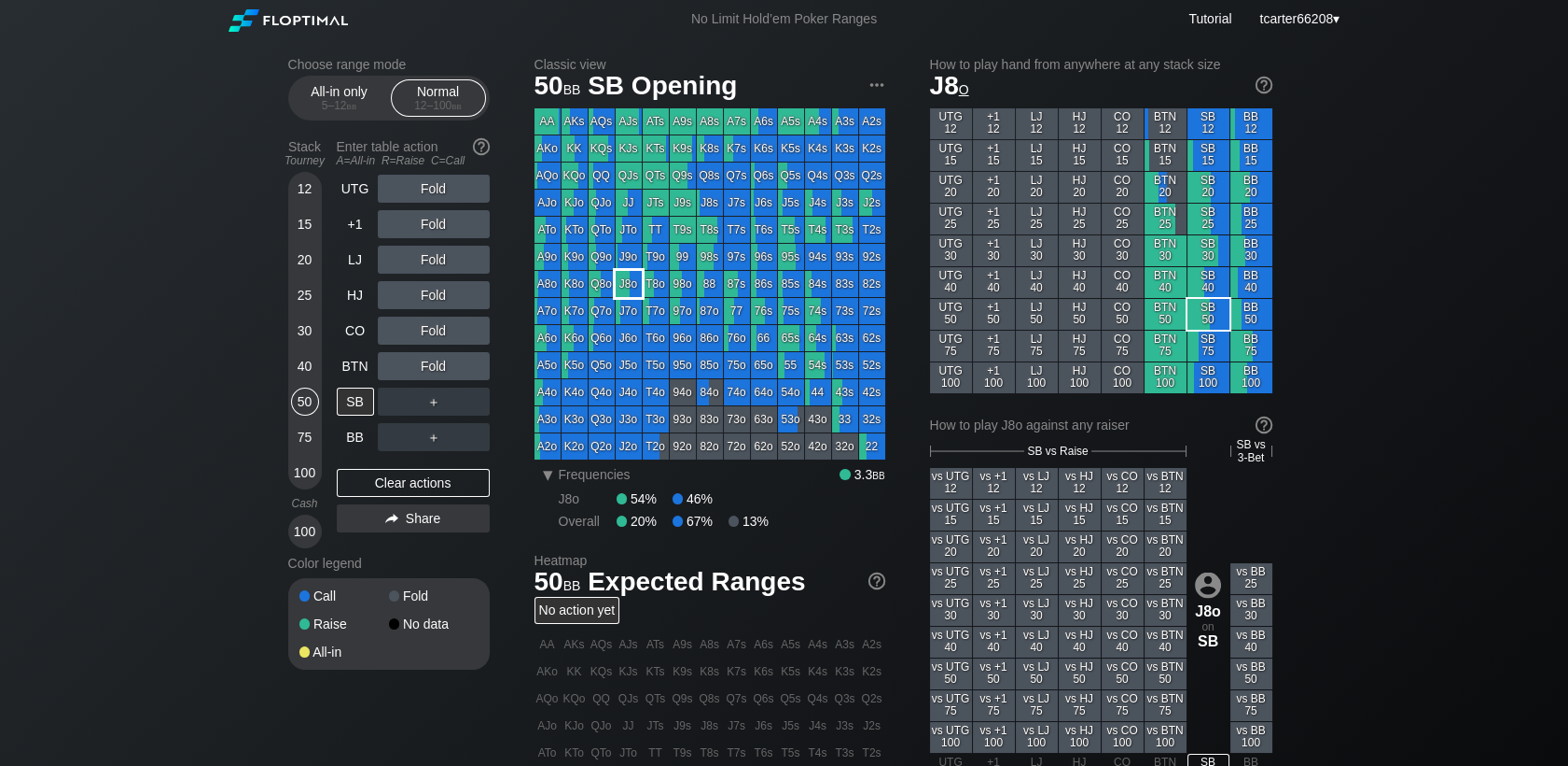
click at [634, 288] on div "J8o" at bounding box center [628, 283] width 26 height 26
click at [350, 360] on div "BTN" at bounding box center [356, 366] width 38 height 28
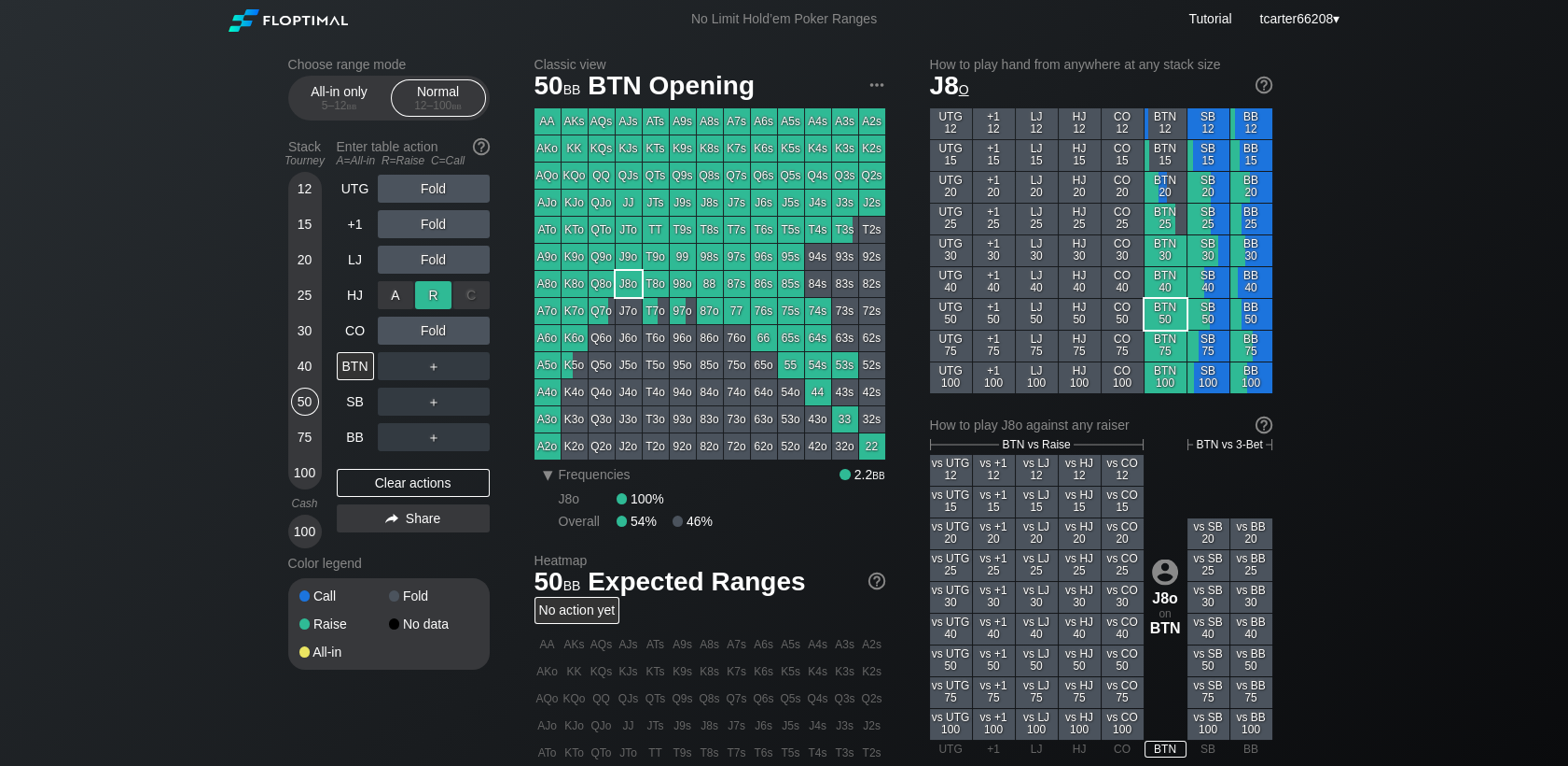
drag, startPoint x: 426, startPoint y: 310, endPoint x: 426, endPoint y: 292, distance: 18.0
click at [426, 292] on div "R ✕" at bounding box center [433, 295] width 37 height 28
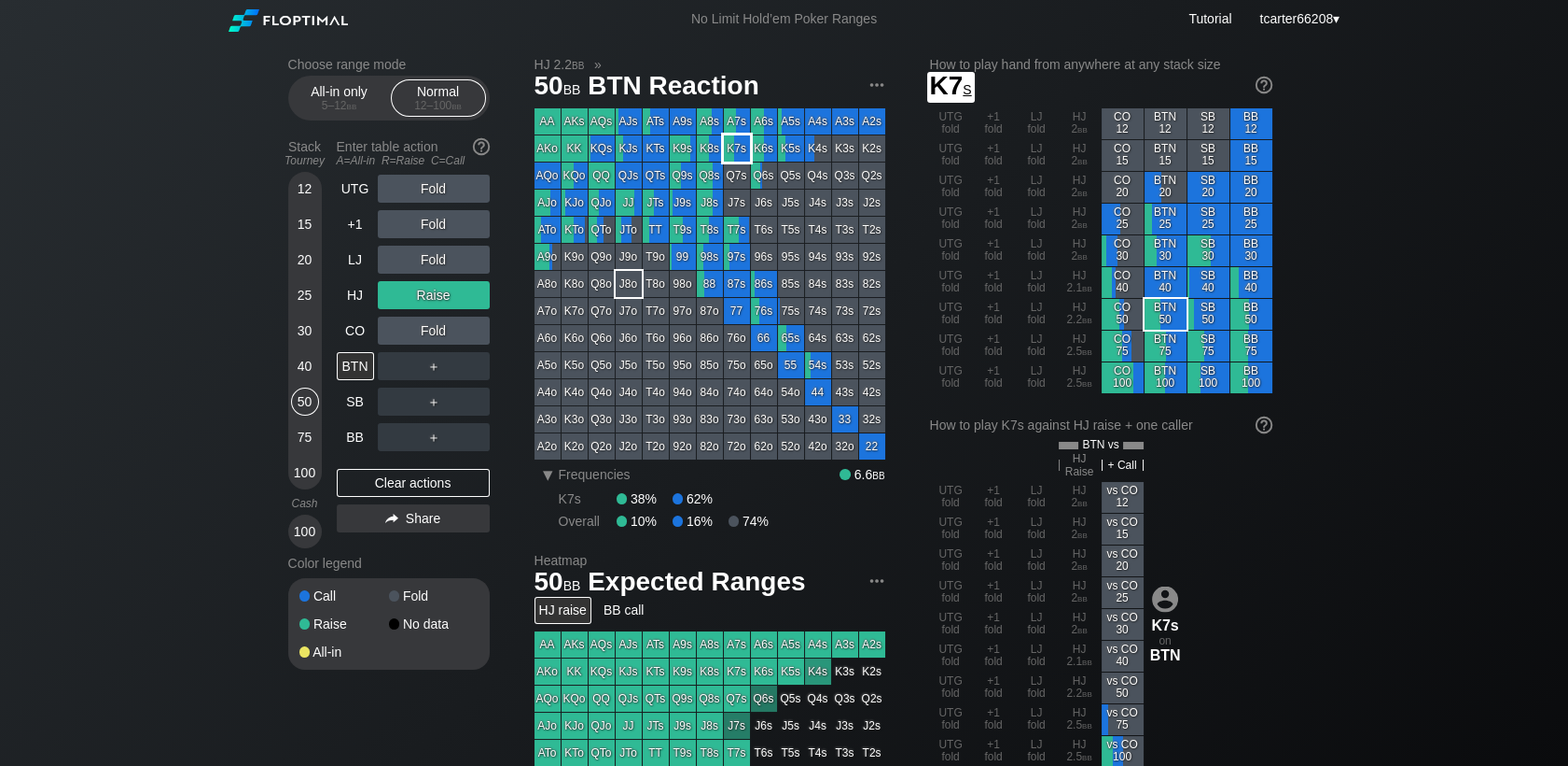
click at [738, 152] on div "K7s" at bounding box center [737, 148] width 26 height 26
click at [463, 482] on div "Clear actions" at bounding box center [414, 482] width 153 height 28
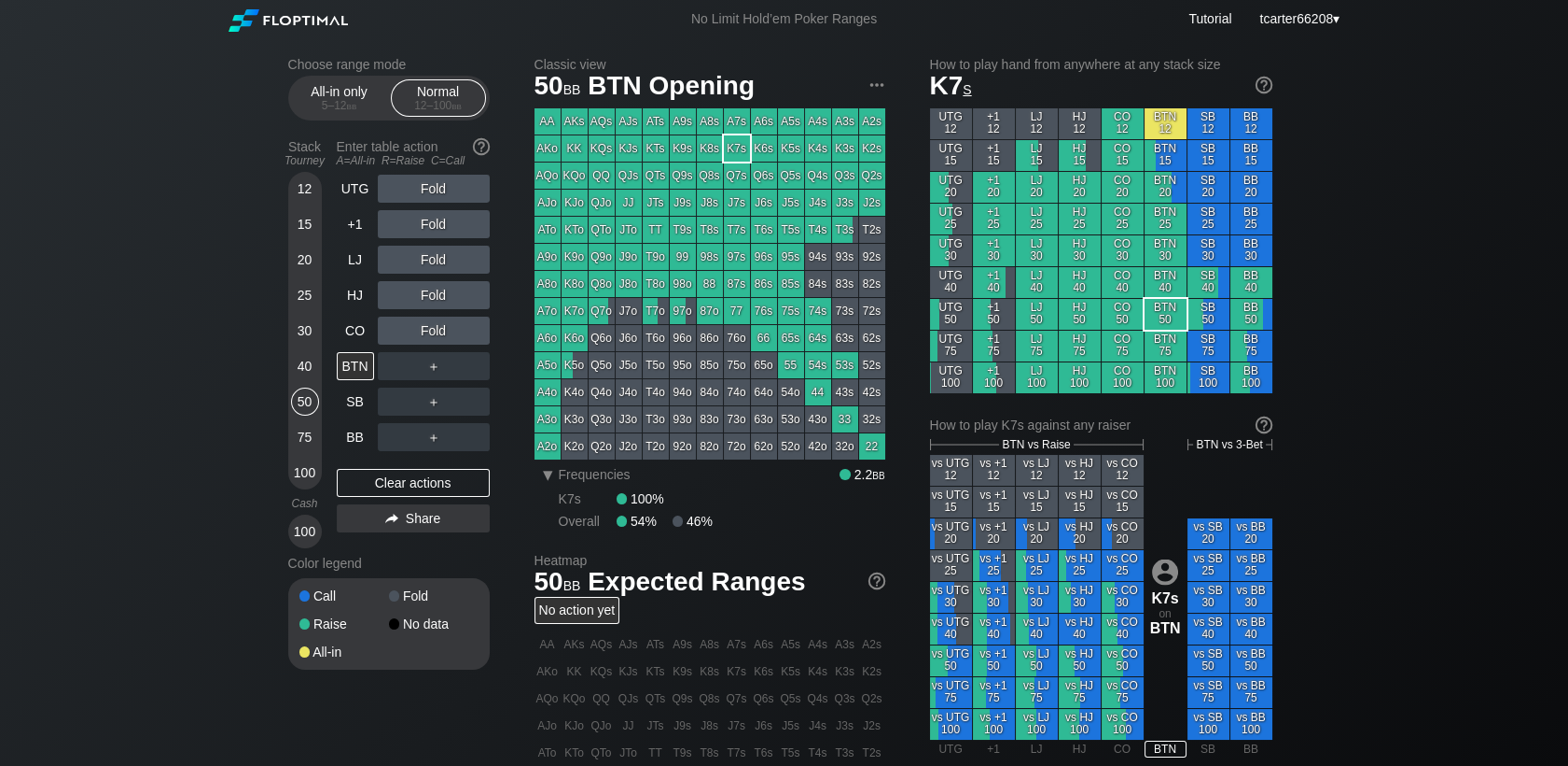
click at [305, 339] on div "30" at bounding box center [304, 330] width 28 height 28
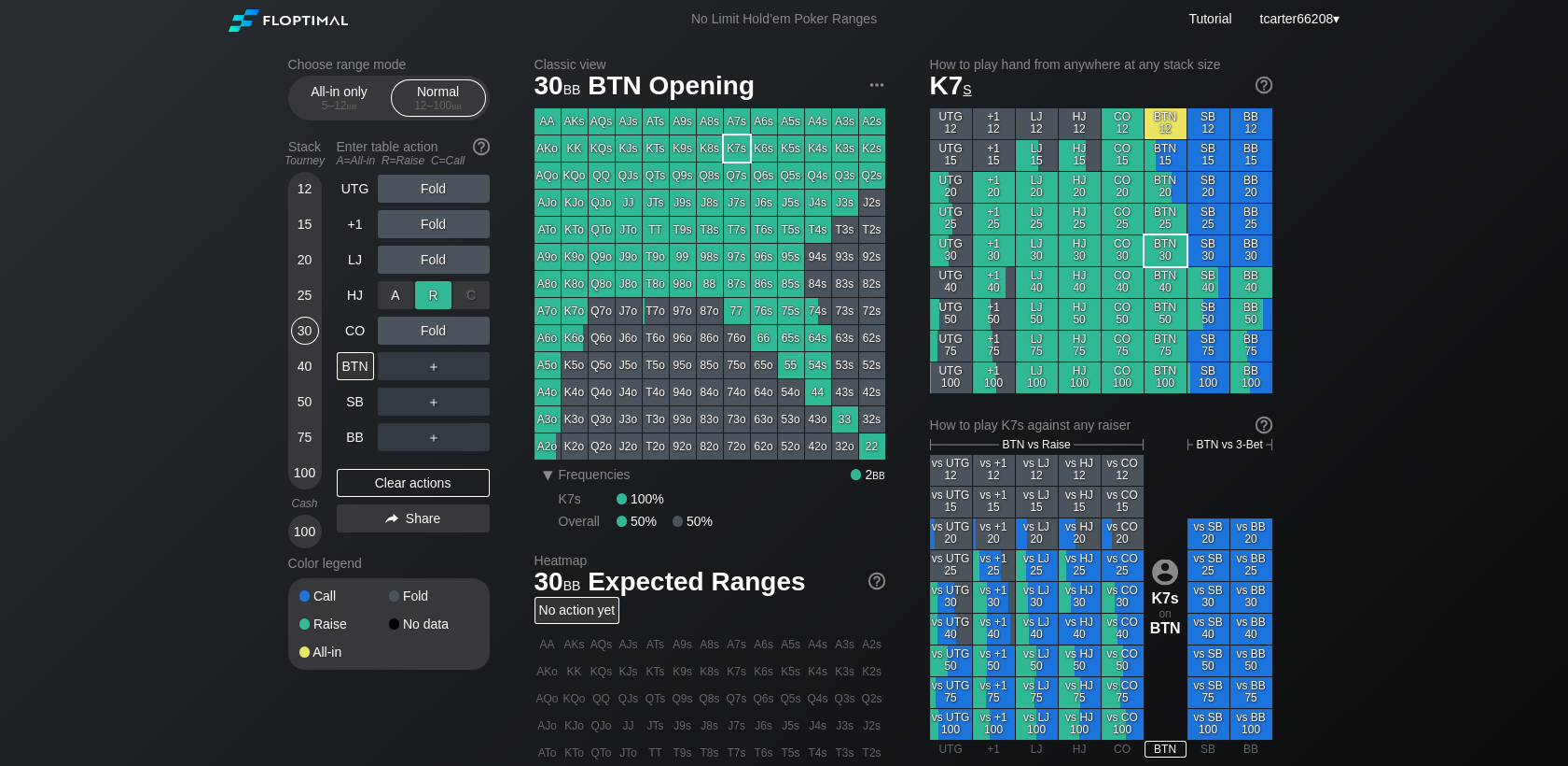
click at [433, 303] on div "R ✕" at bounding box center [433, 295] width 37 height 28
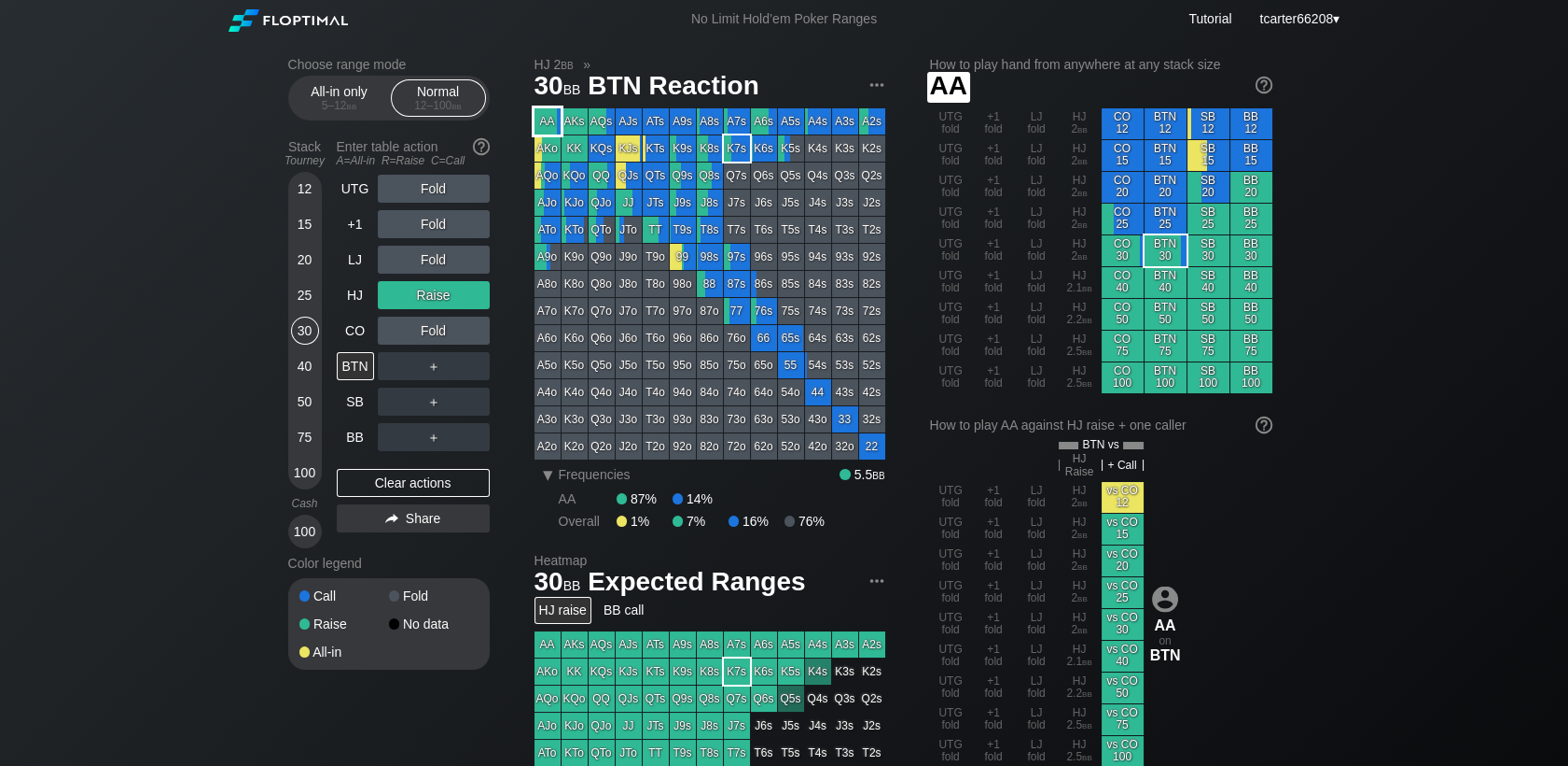
click at [551, 120] on div "AA" at bounding box center [548, 121] width 26 height 26
click at [439, 319] on div "Fold" at bounding box center [434, 330] width 112 height 28
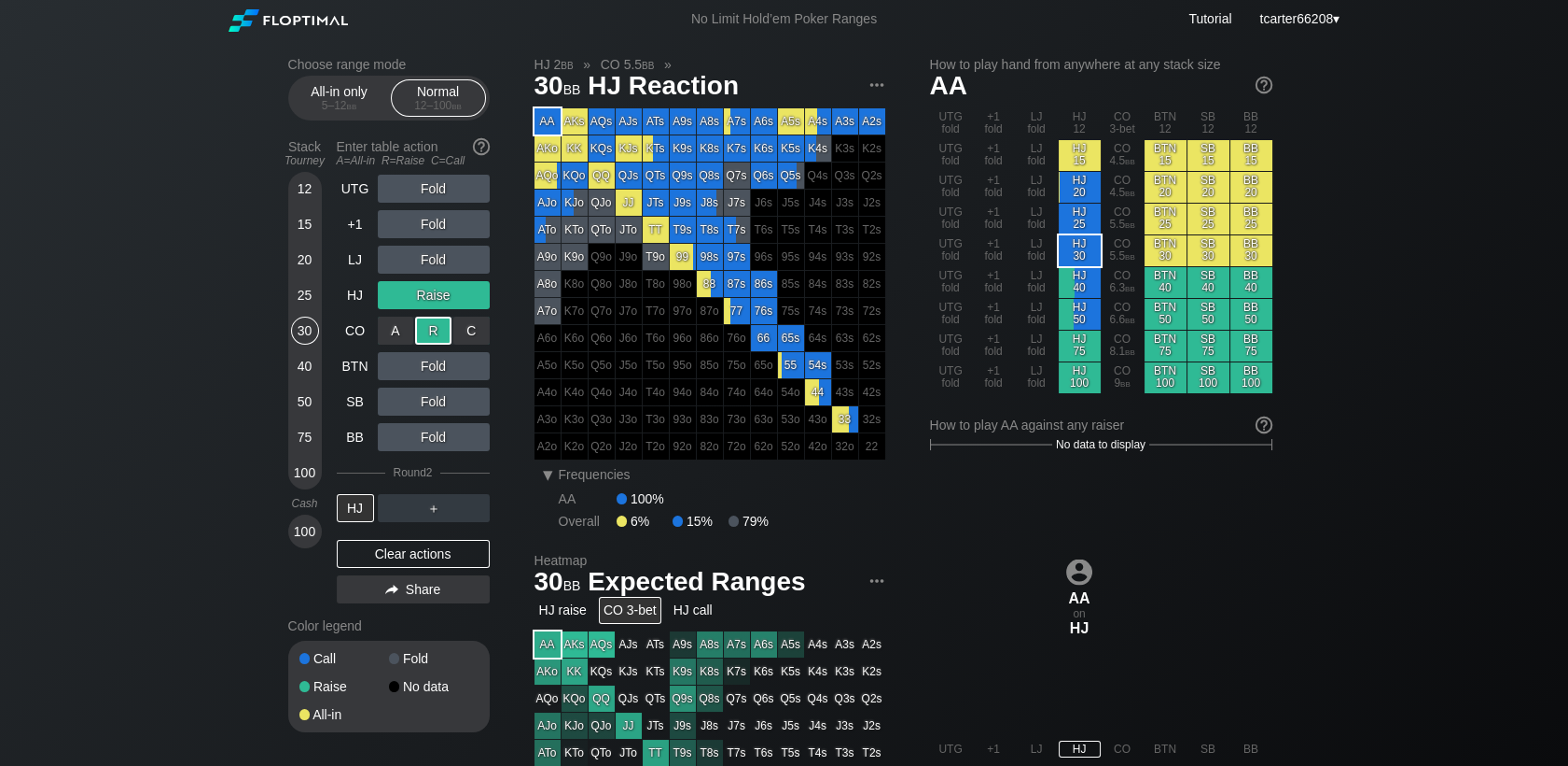
click at [435, 335] on div "R ✕" at bounding box center [433, 330] width 37 height 28
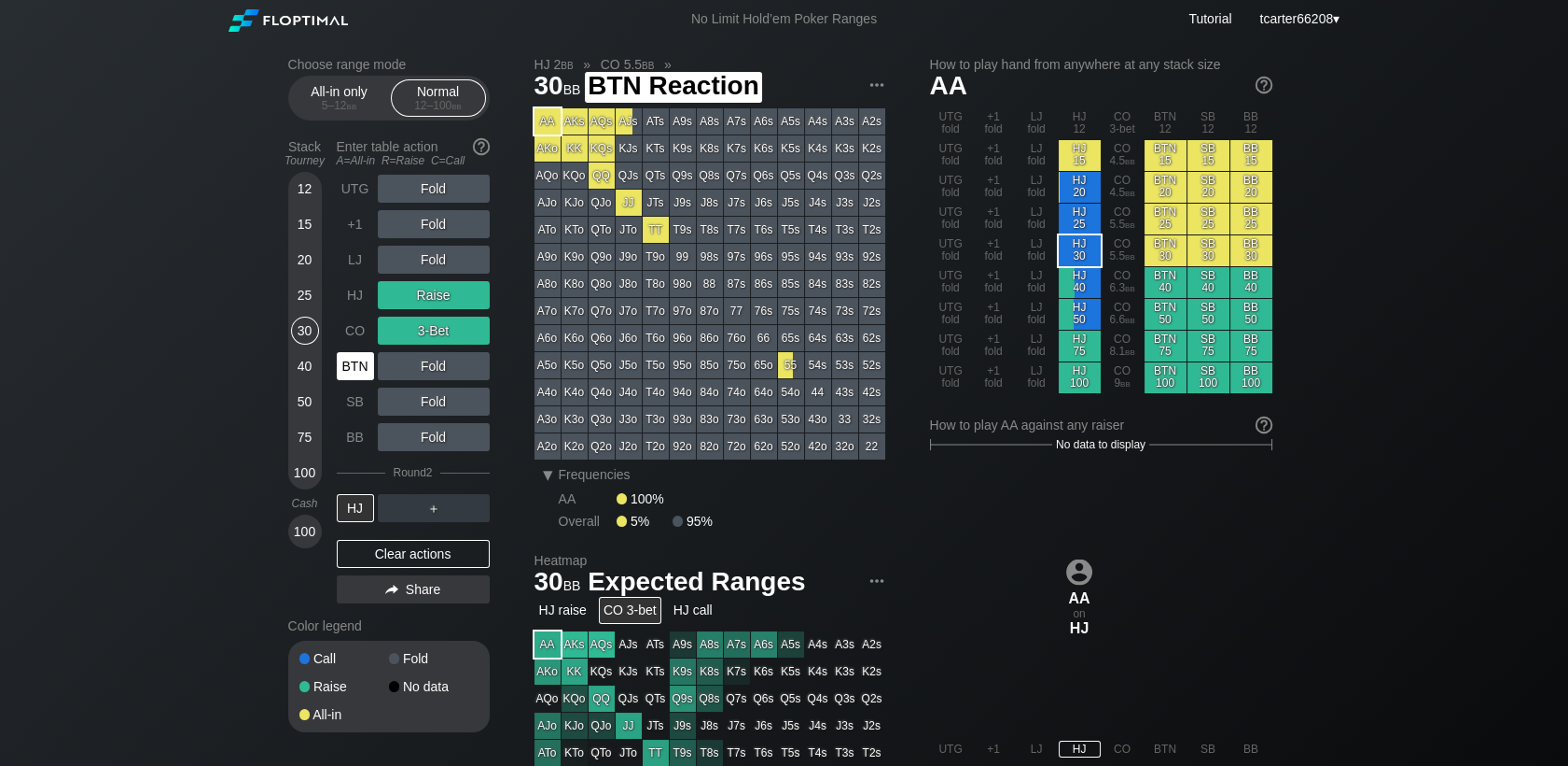
click at [339, 364] on div "BTN" at bounding box center [356, 366] width 38 height 28
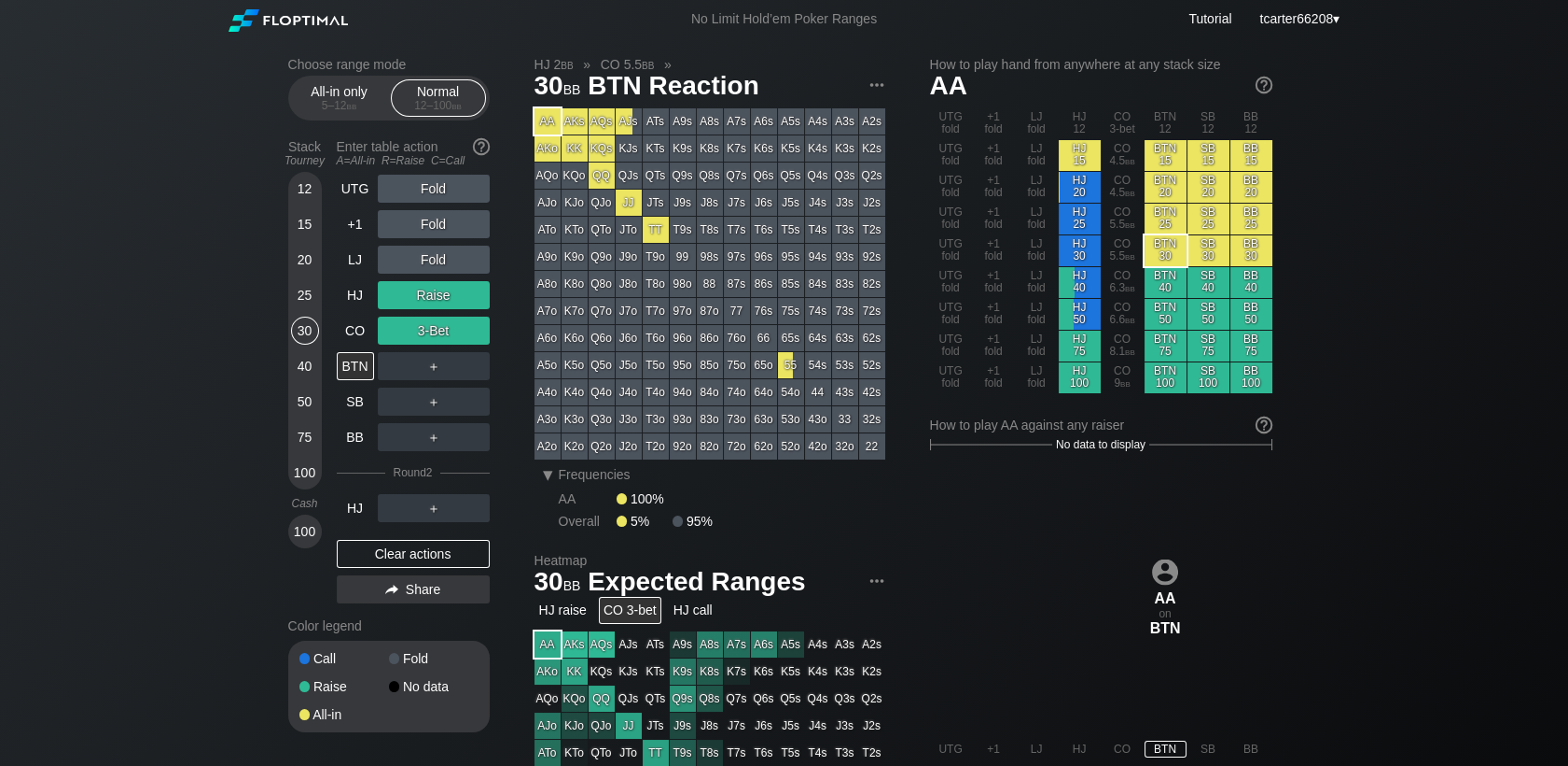
click at [293, 412] on div "50" at bounding box center [304, 401] width 28 height 28
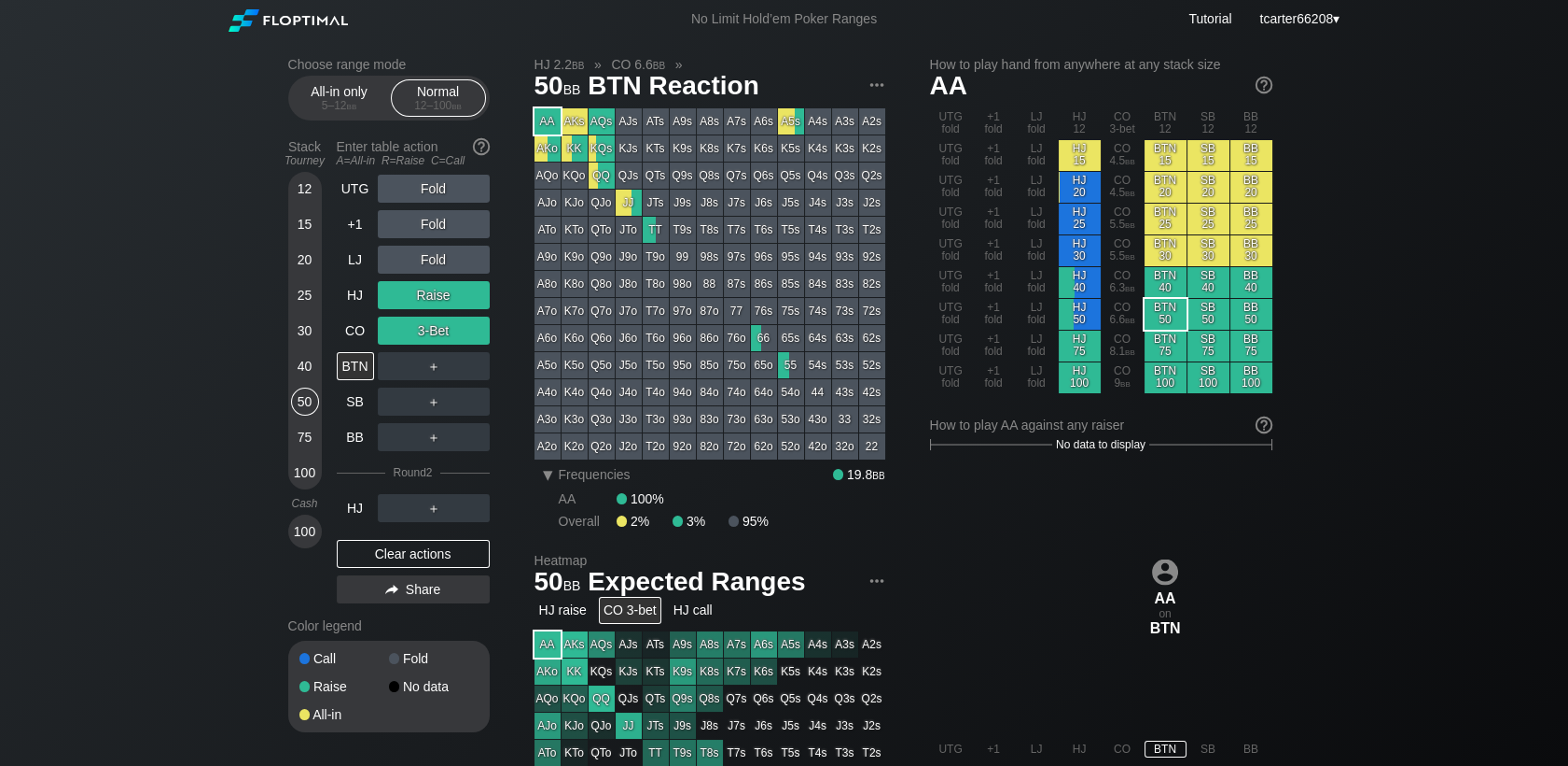
click at [377, 560] on div "Clear actions" at bounding box center [414, 554] width 153 height 28
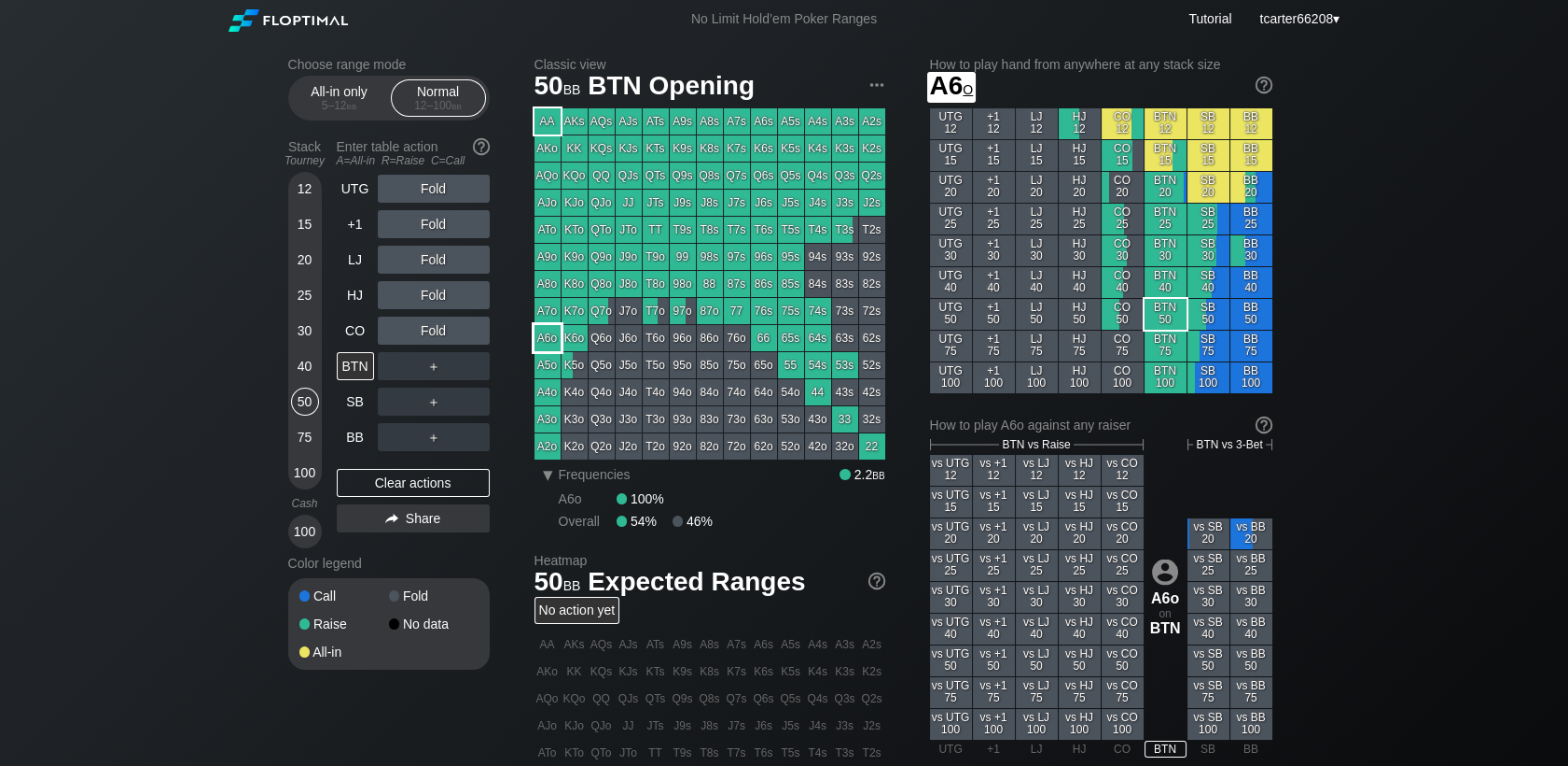
click at [549, 344] on div "A6o" at bounding box center [548, 337] width 26 height 26
click at [298, 442] on div "75" at bounding box center [304, 436] width 28 height 28
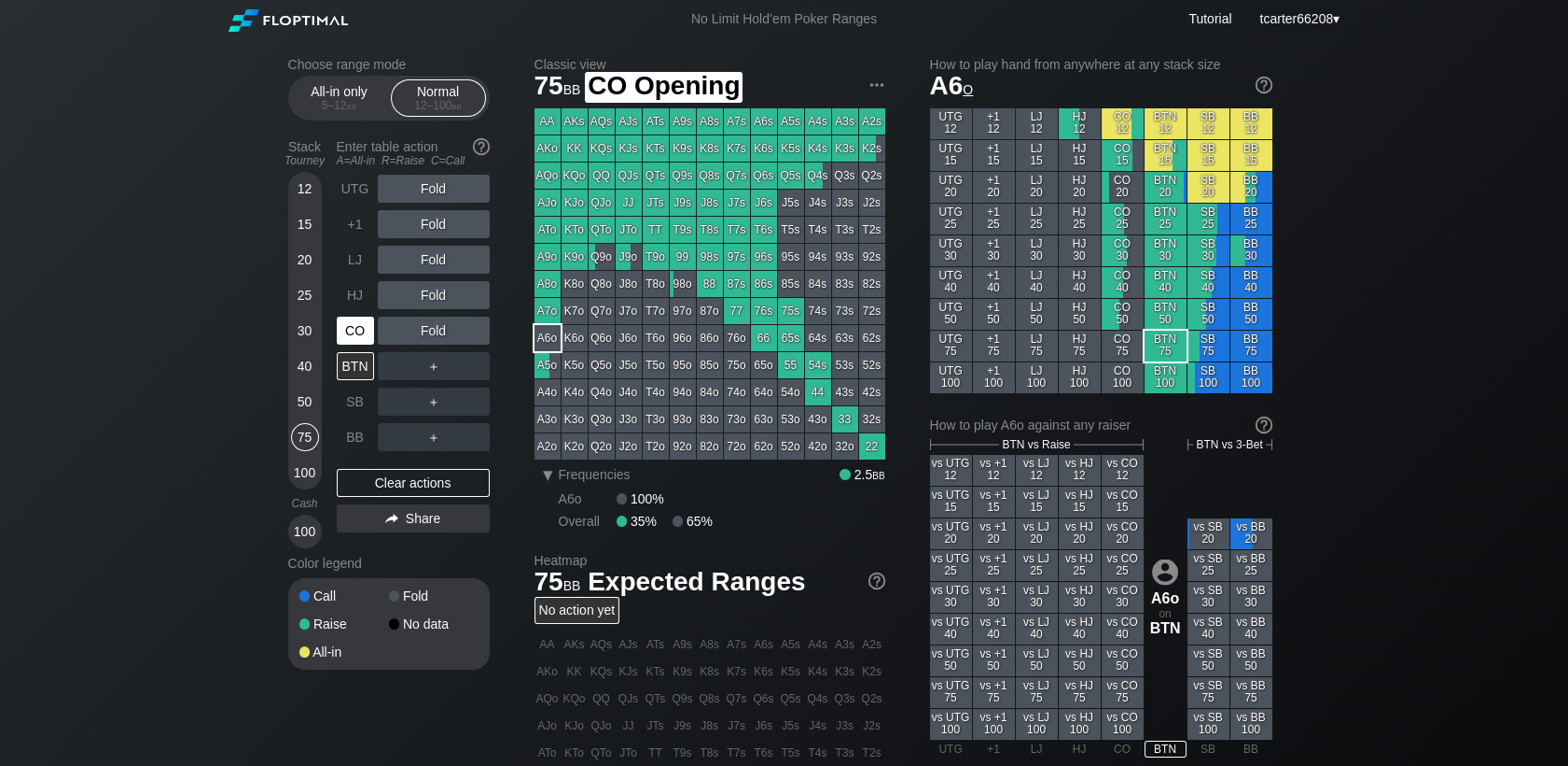
click at [358, 347] on div "CO" at bounding box center [358, 331] width 41 height 36
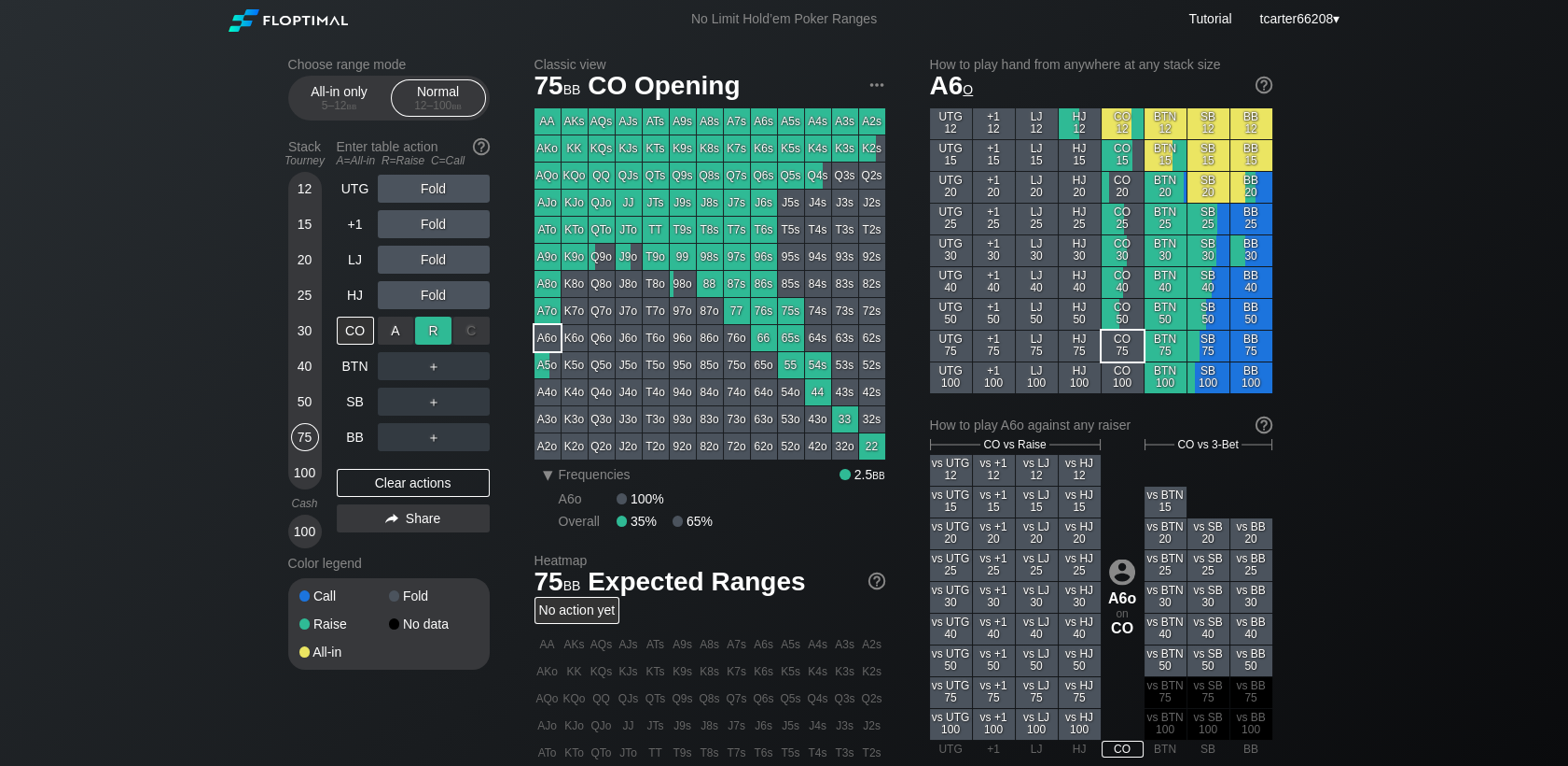
click at [438, 335] on div "R ✕" at bounding box center [433, 330] width 37 height 28
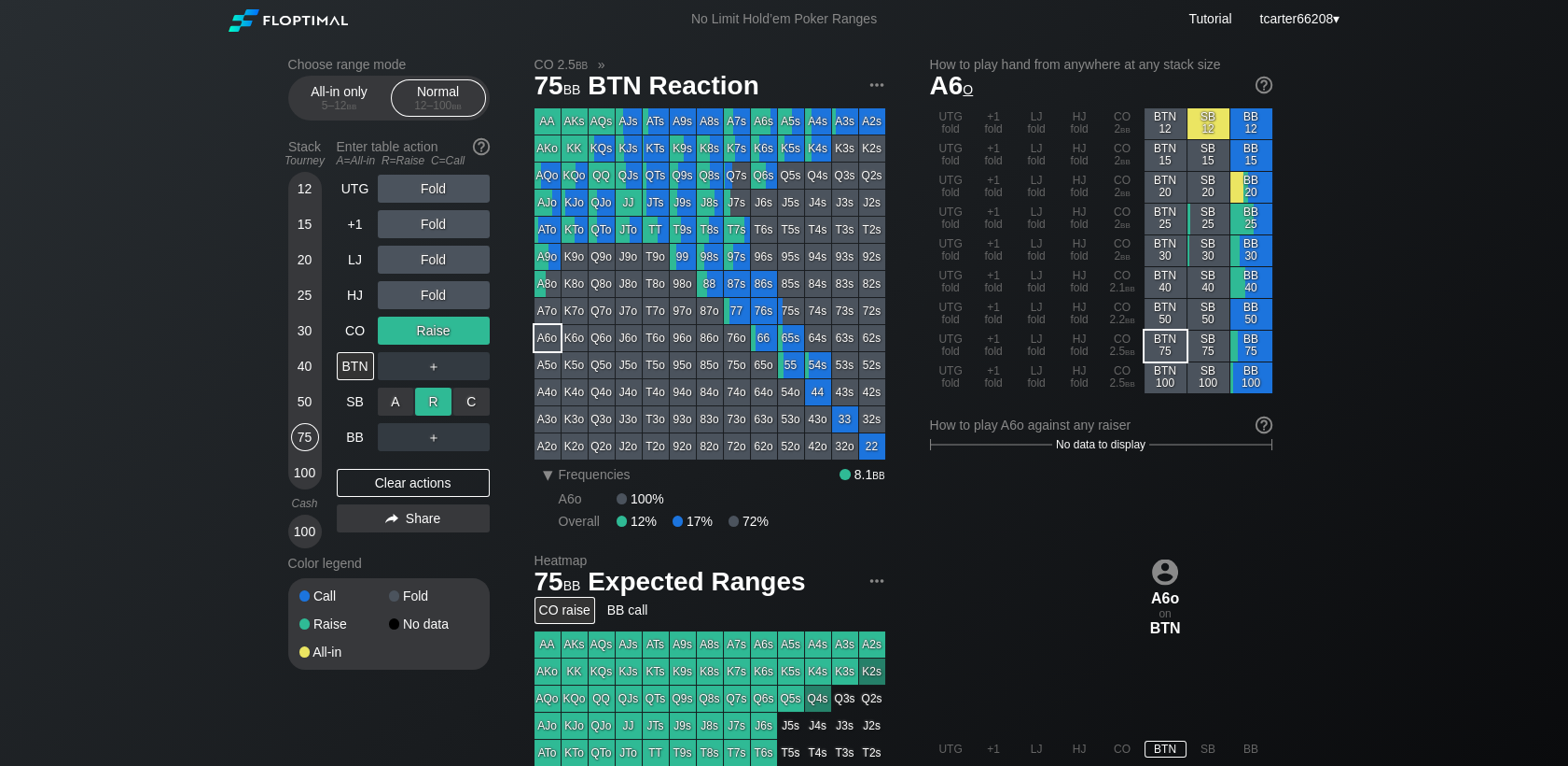
click at [421, 400] on div "R ✕" at bounding box center [433, 401] width 37 height 28
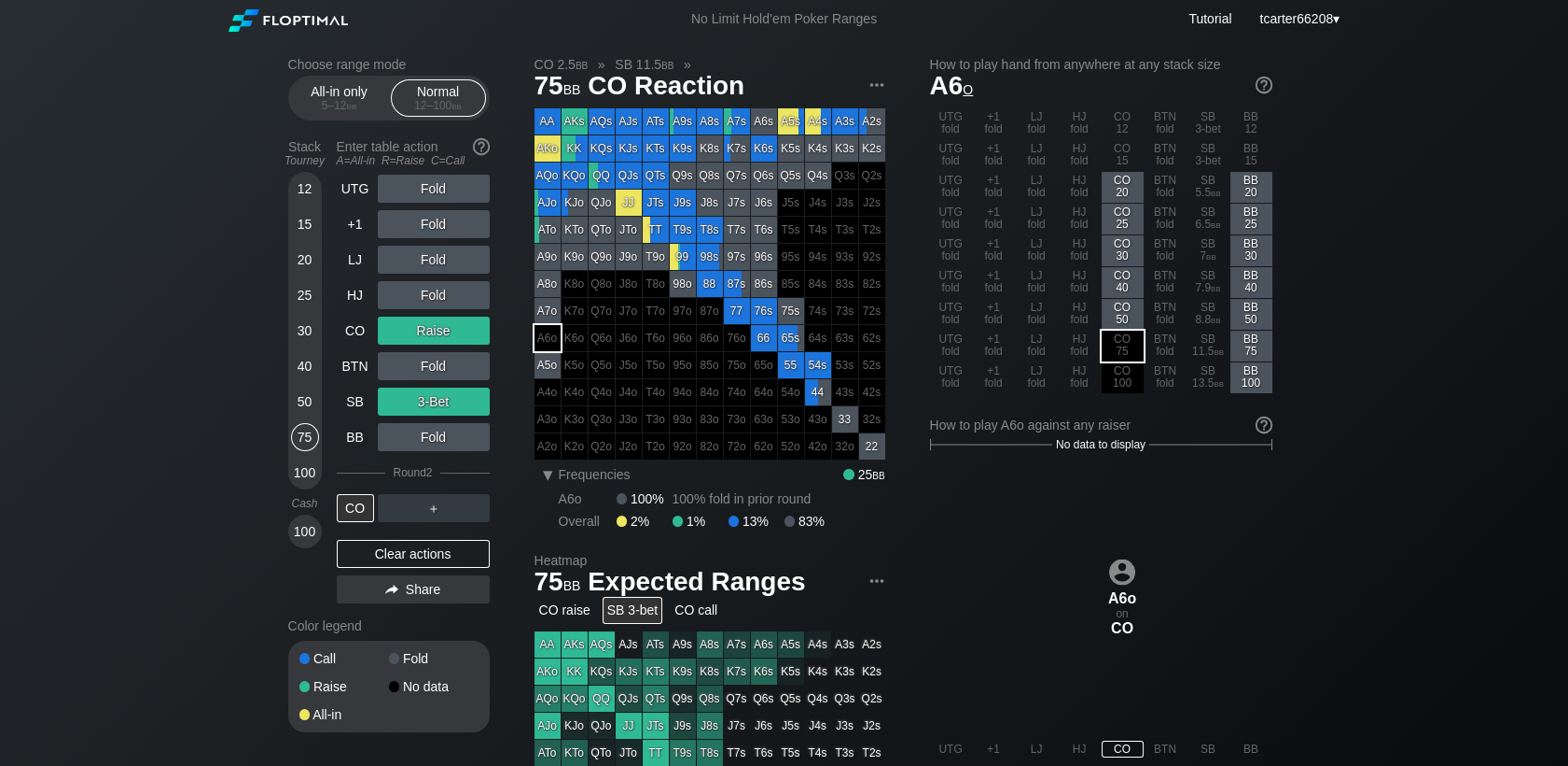
click at [433, 557] on div "Clear actions" at bounding box center [414, 554] width 153 height 28
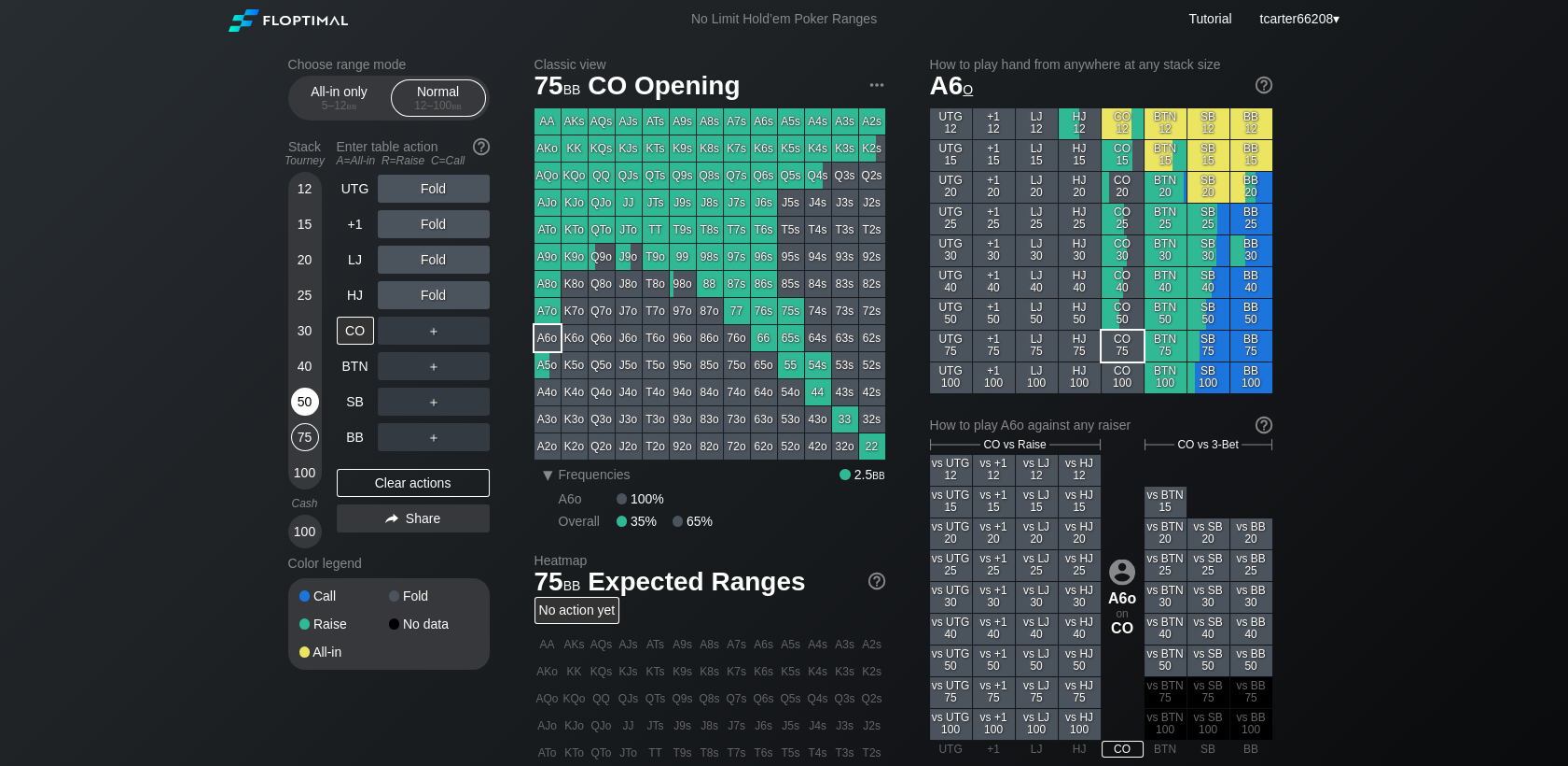
click at [314, 397] on div "50" at bounding box center [304, 401] width 28 height 28
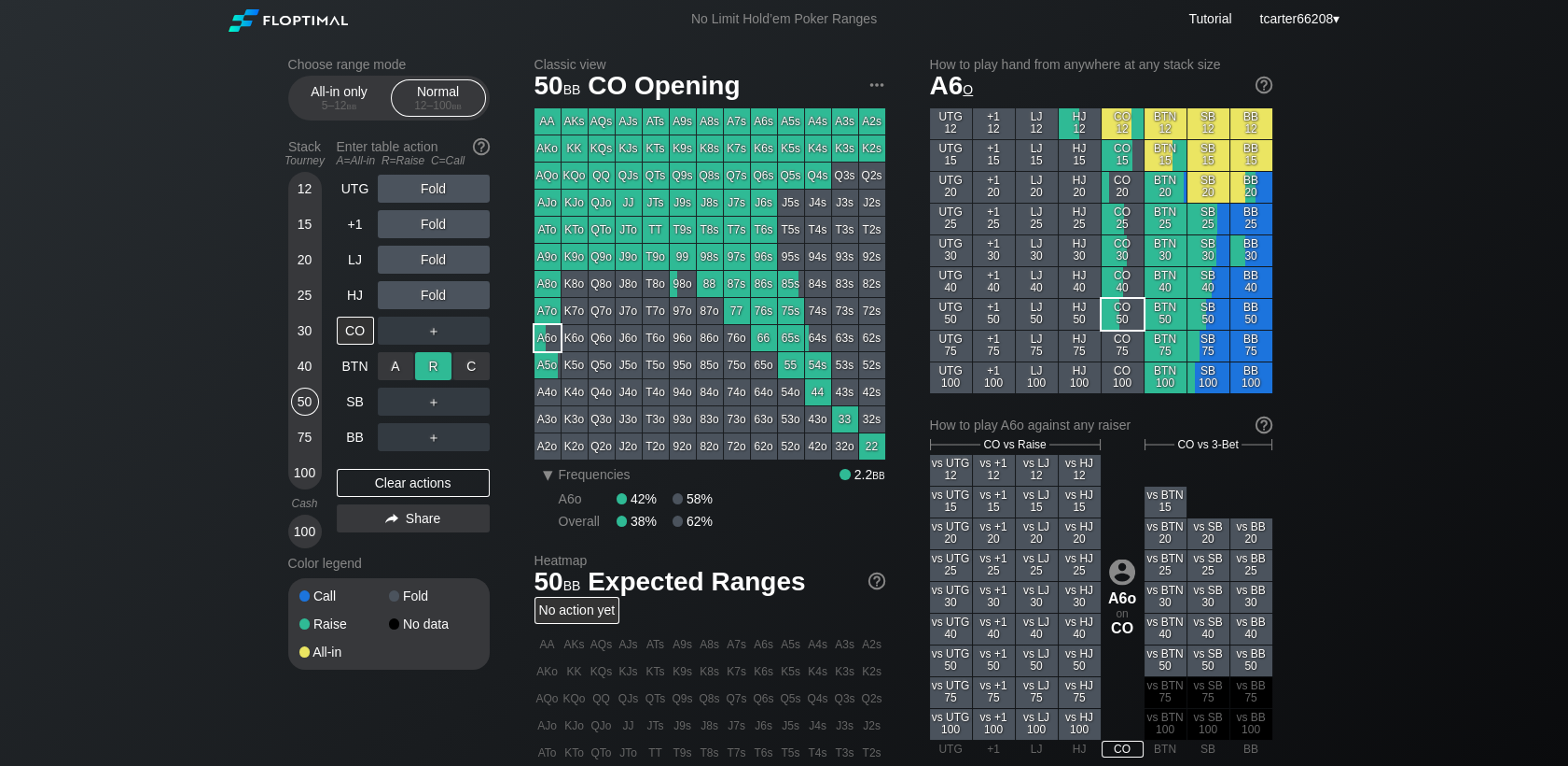
click at [433, 367] on div "R ✕" at bounding box center [433, 366] width 37 height 28
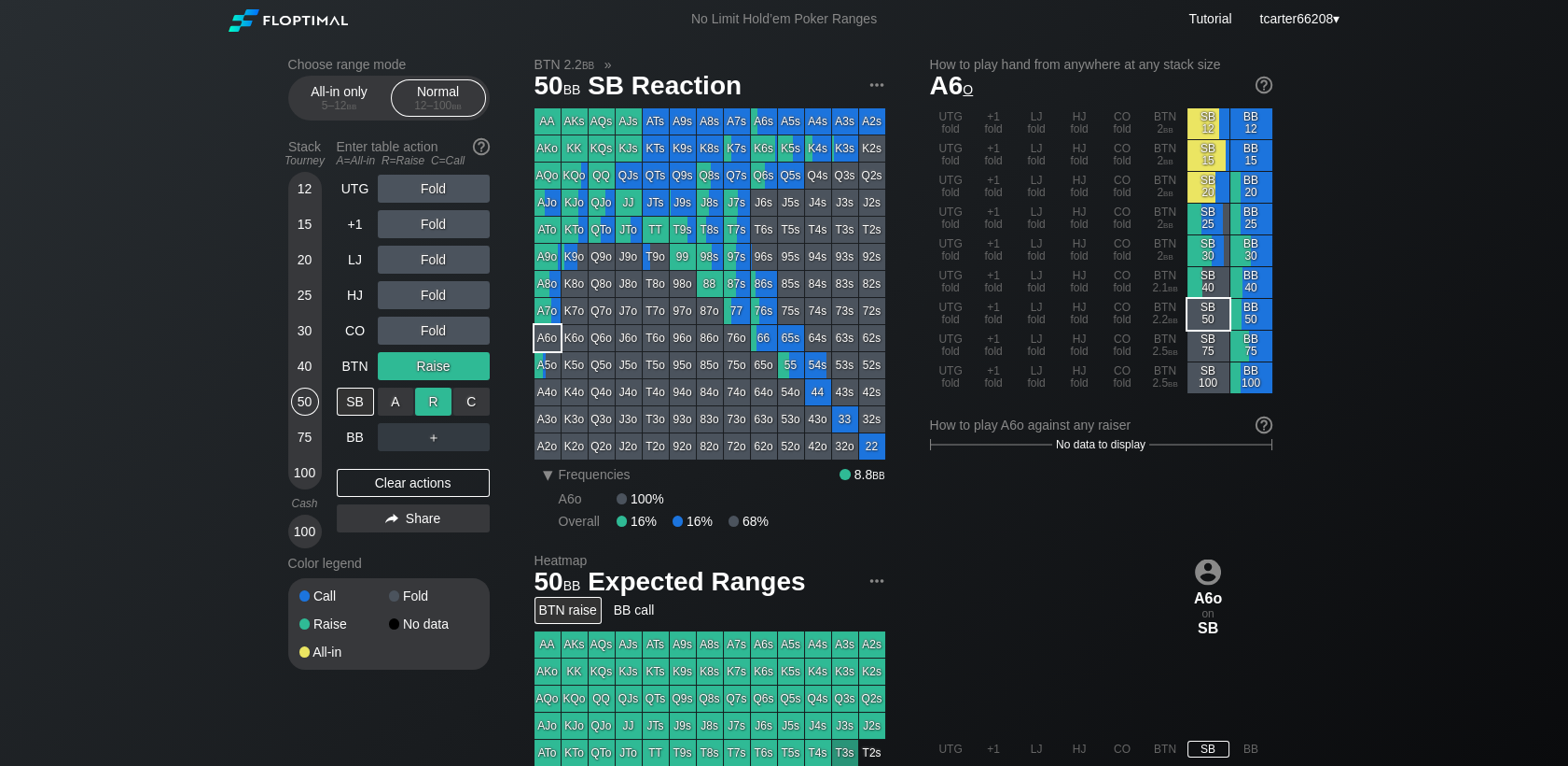
click at [432, 392] on div "R ✕" at bounding box center [433, 401] width 37 height 28
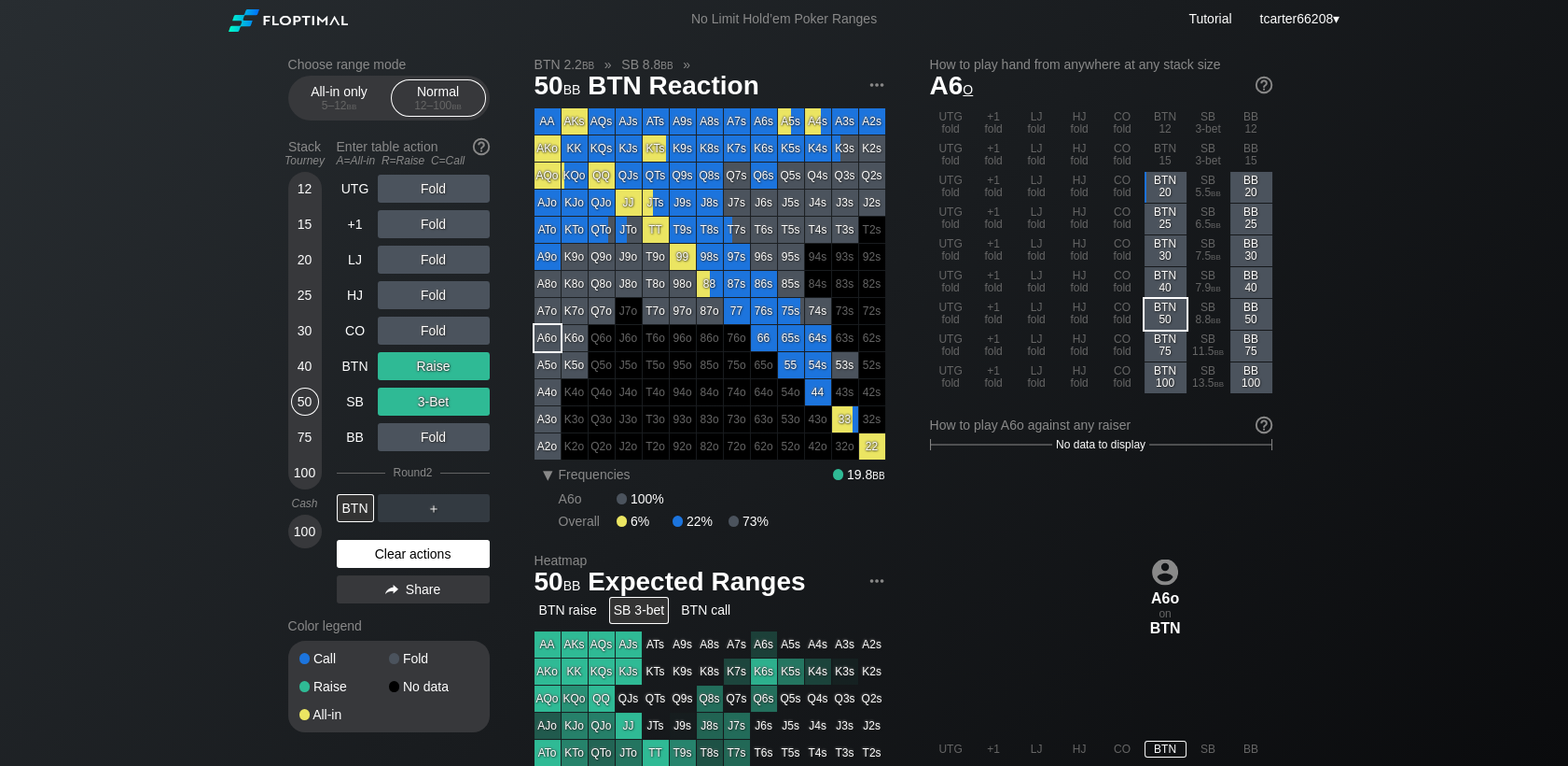
drag, startPoint x: 365, startPoint y: 554, endPoint x: 379, endPoint y: 475, distance: 80.2
click at [365, 552] on div "Clear actions" at bounding box center [414, 554] width 153 height 28
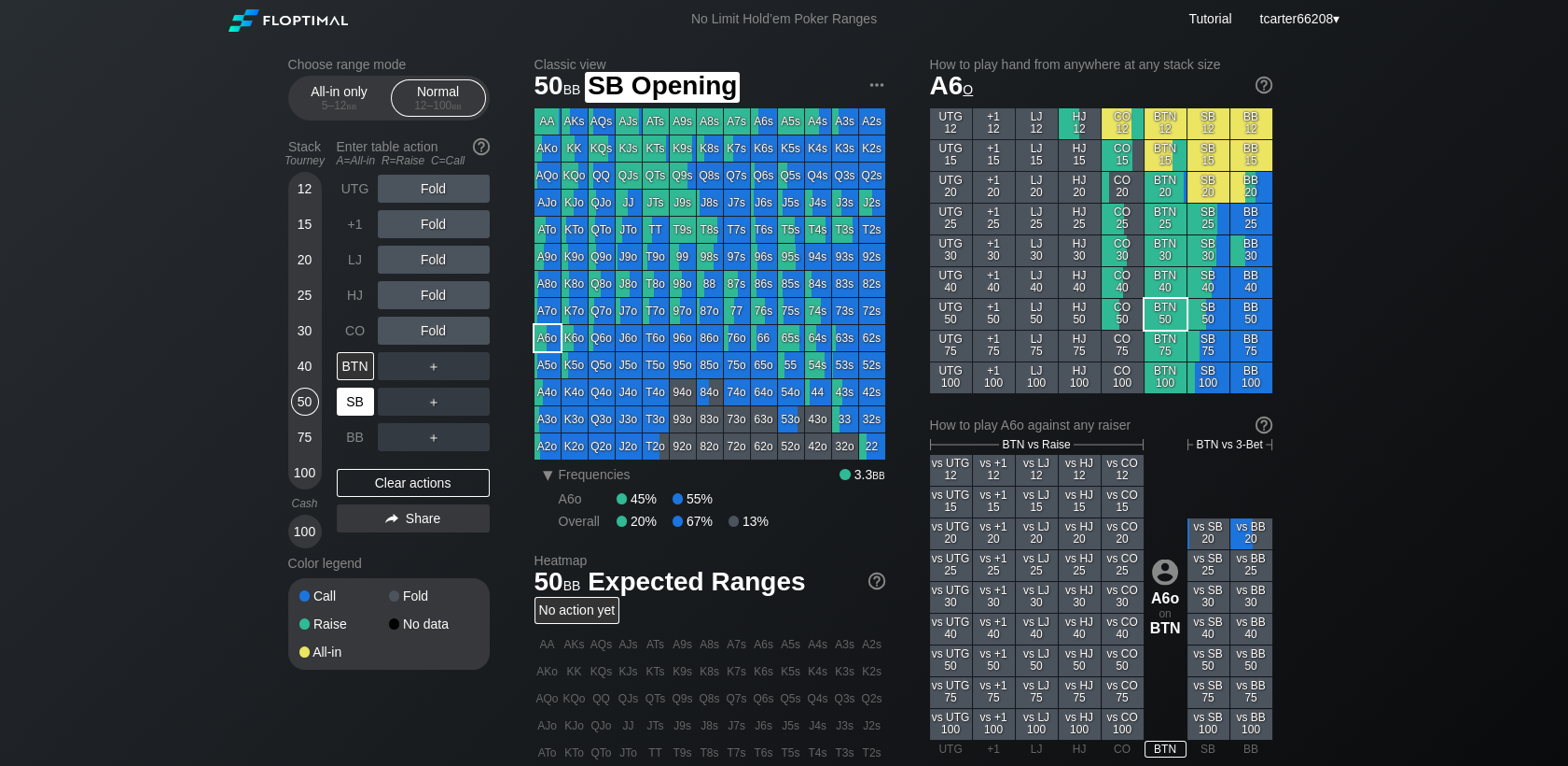
click at [356, 390] on div "SB" at bounding box center [356, 401] width 38 height 28
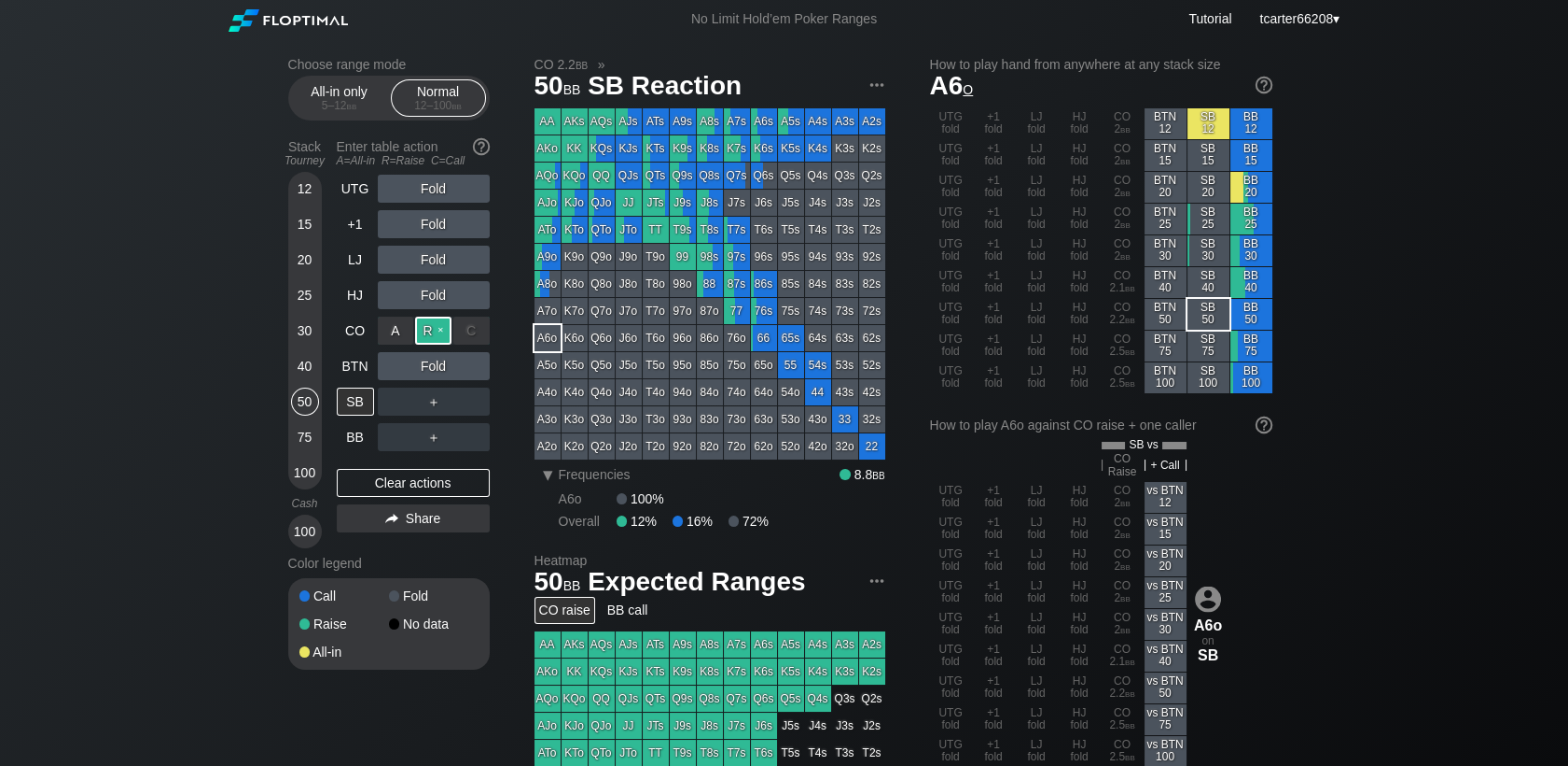
click at [423, 331] on div "R ✕" at bounding box center [433, 330] width 37 height 28
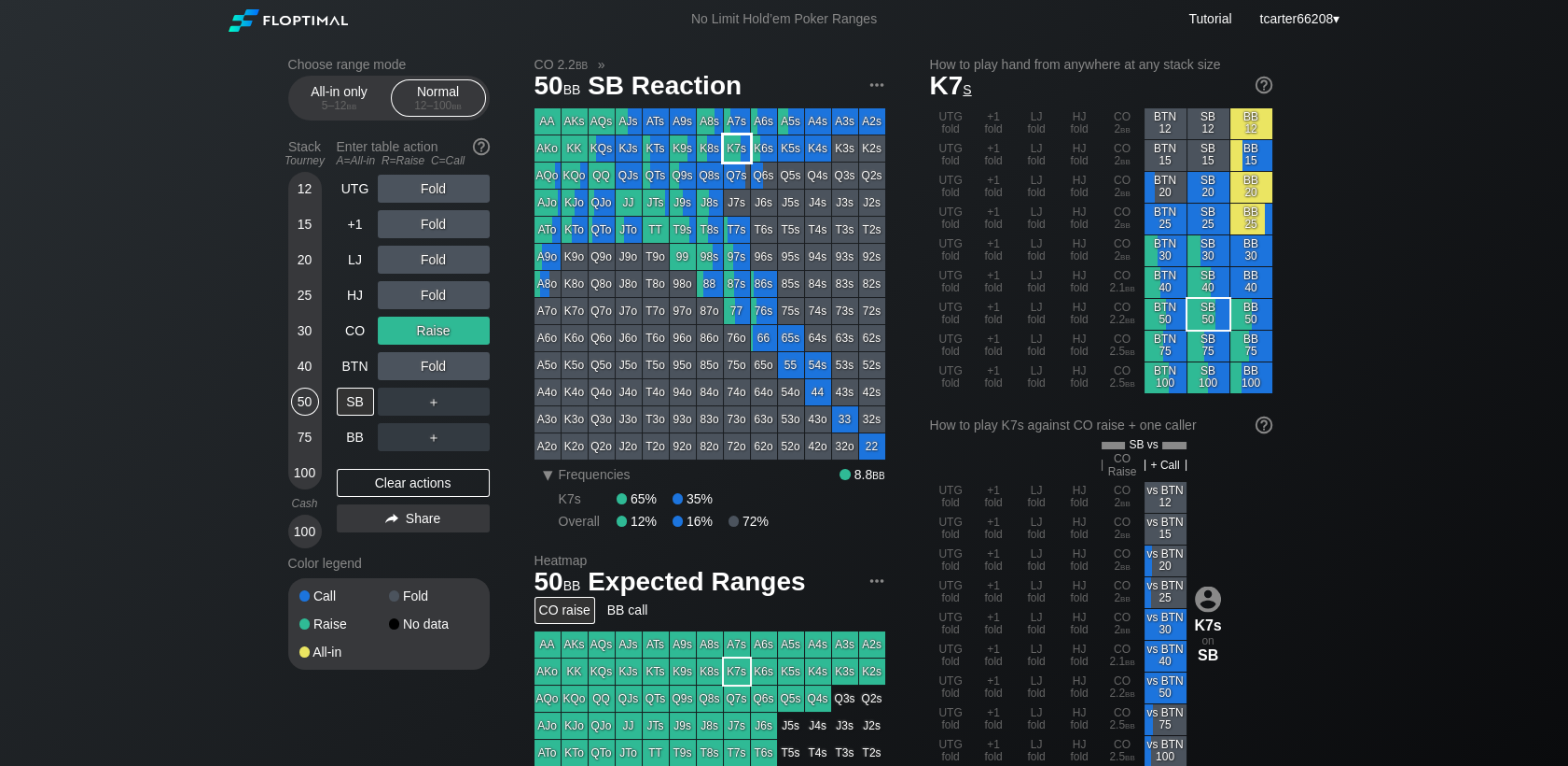
click at [733, 154] on div "K7s" at bounding box center [737, 148] width 26 height 26
click at [399, 490] on div "Clear actions" at bounding box center [414, 482] width 153 height 28
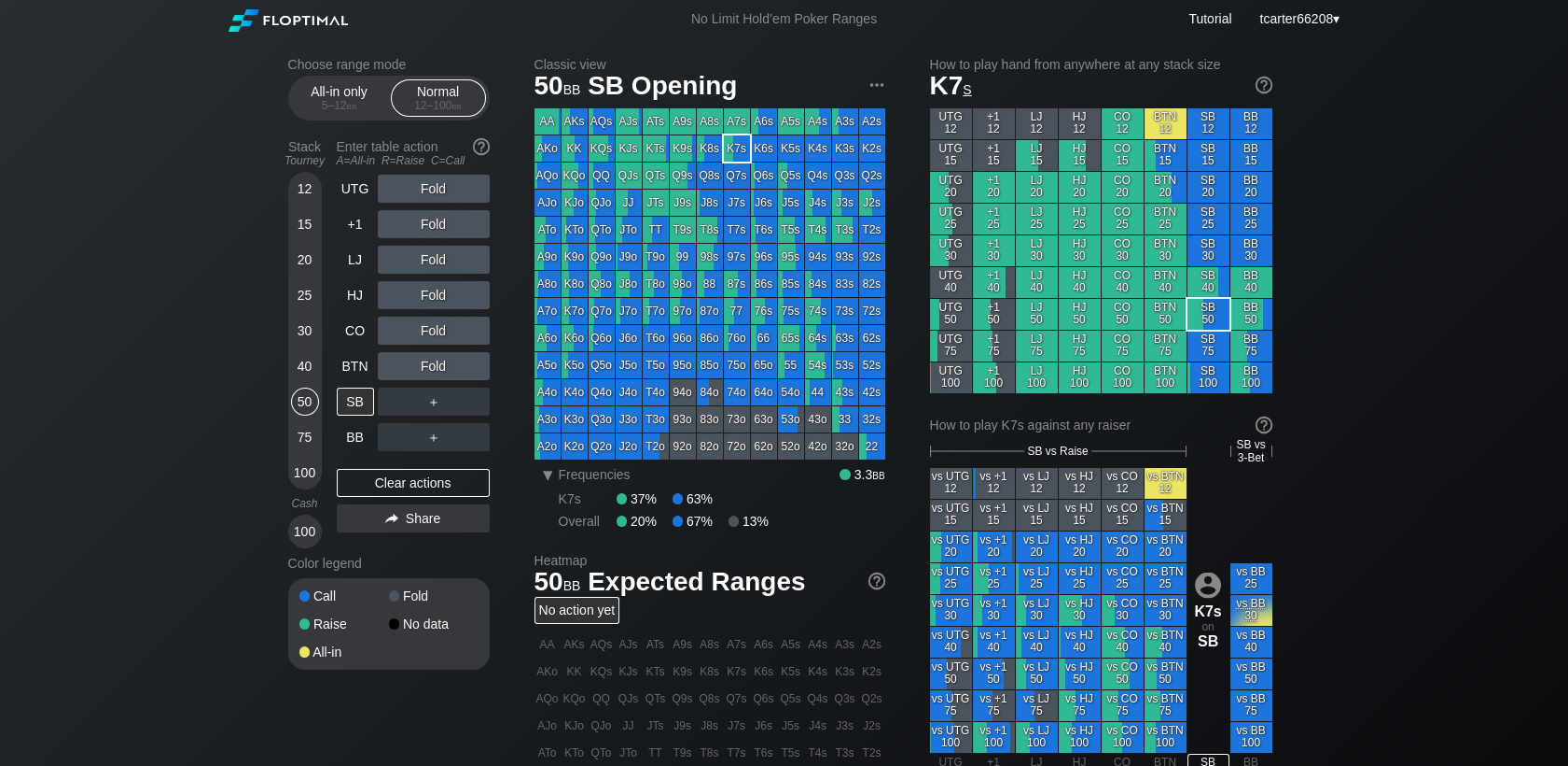
click at [302, 185] on div "12" at bounding box center [304, 188] width 28 height 28
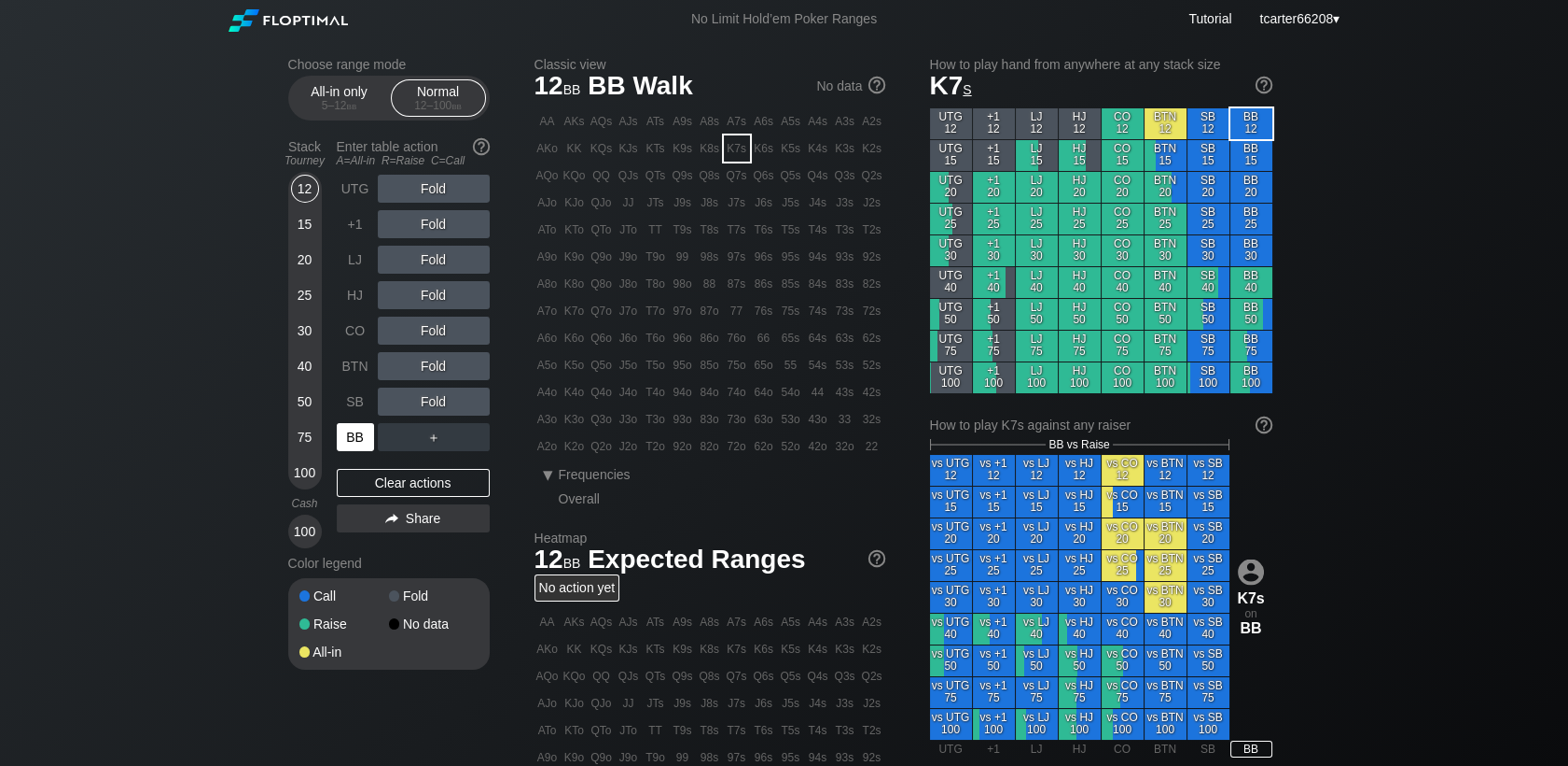
click at [353, 434] on div "BB" at bounding box center [356, 436] width 38 height 28
click at [429, 303] on div "R ✕" at bounding box center [433, 295] width 37 height 28
click at [426, 305] on div "R ✕" at bounding box center [433, 295] width 37 height 28
drag, startPoint x: 428, startPoint y: 317, endPoint x: 428, endPoint y: 339, distance: 22.0
click at [428, 337] on div "R ✕" at bounding box center [433, 330] width 37 height 28
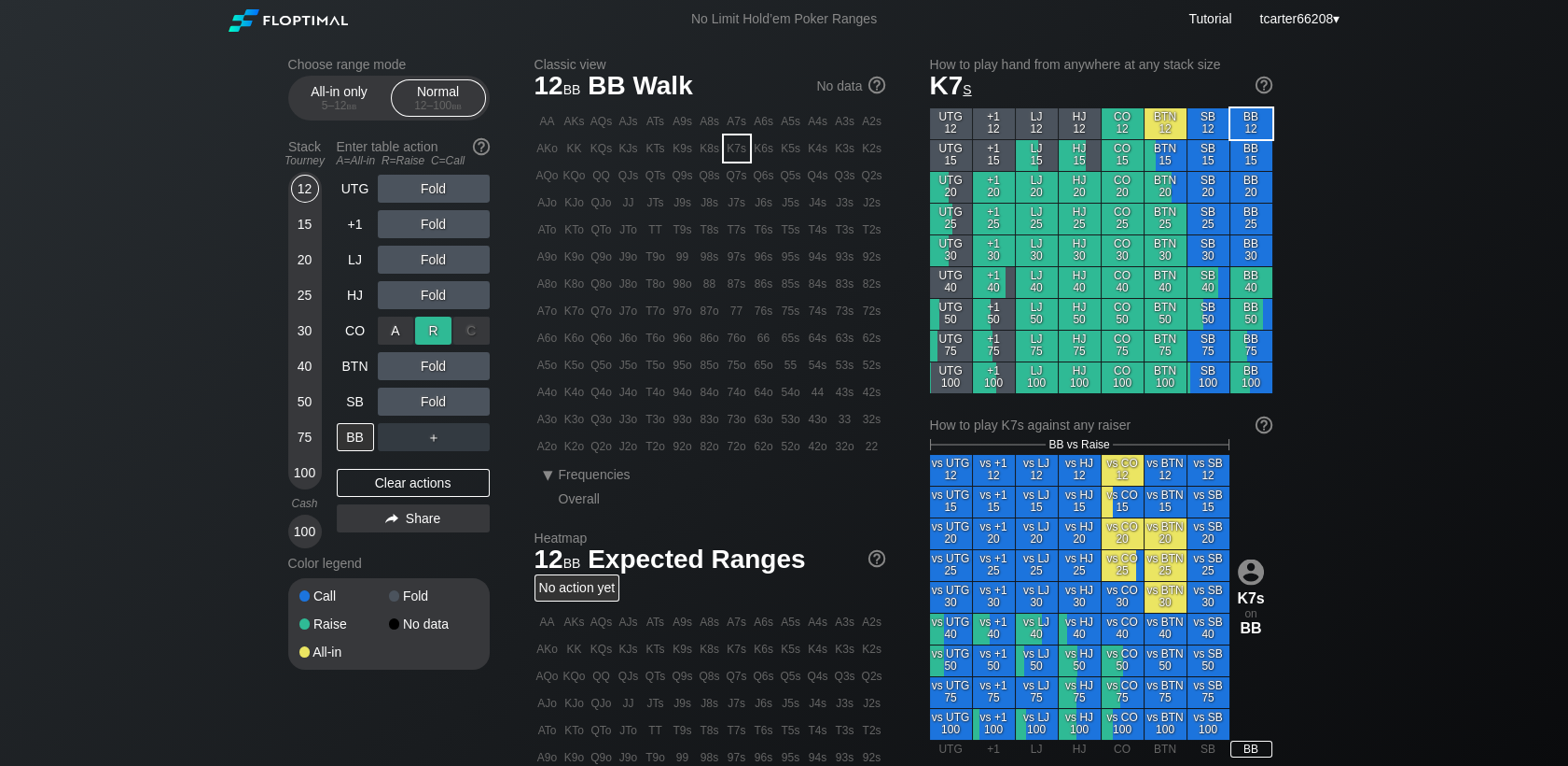
click at [427, 339] on div "R ✕" at bounding box center [433, 330] width 37 height 28
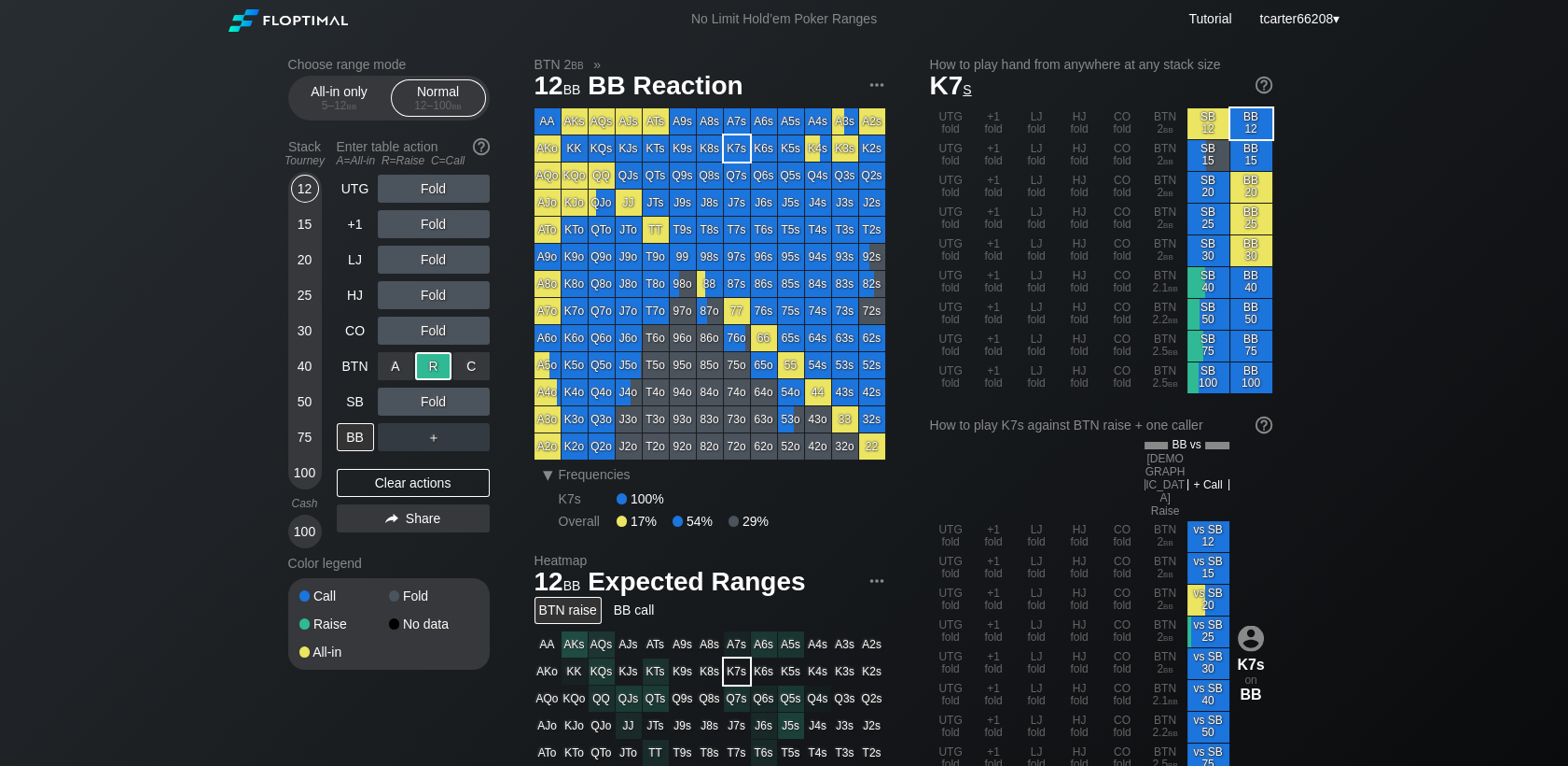
click at [424, 377] on div "R ✕" at bounding box center [433, 366] width 37 height 28
click at [306, 399] on div "50" at bounding box center [304, 401] width 28 height 28
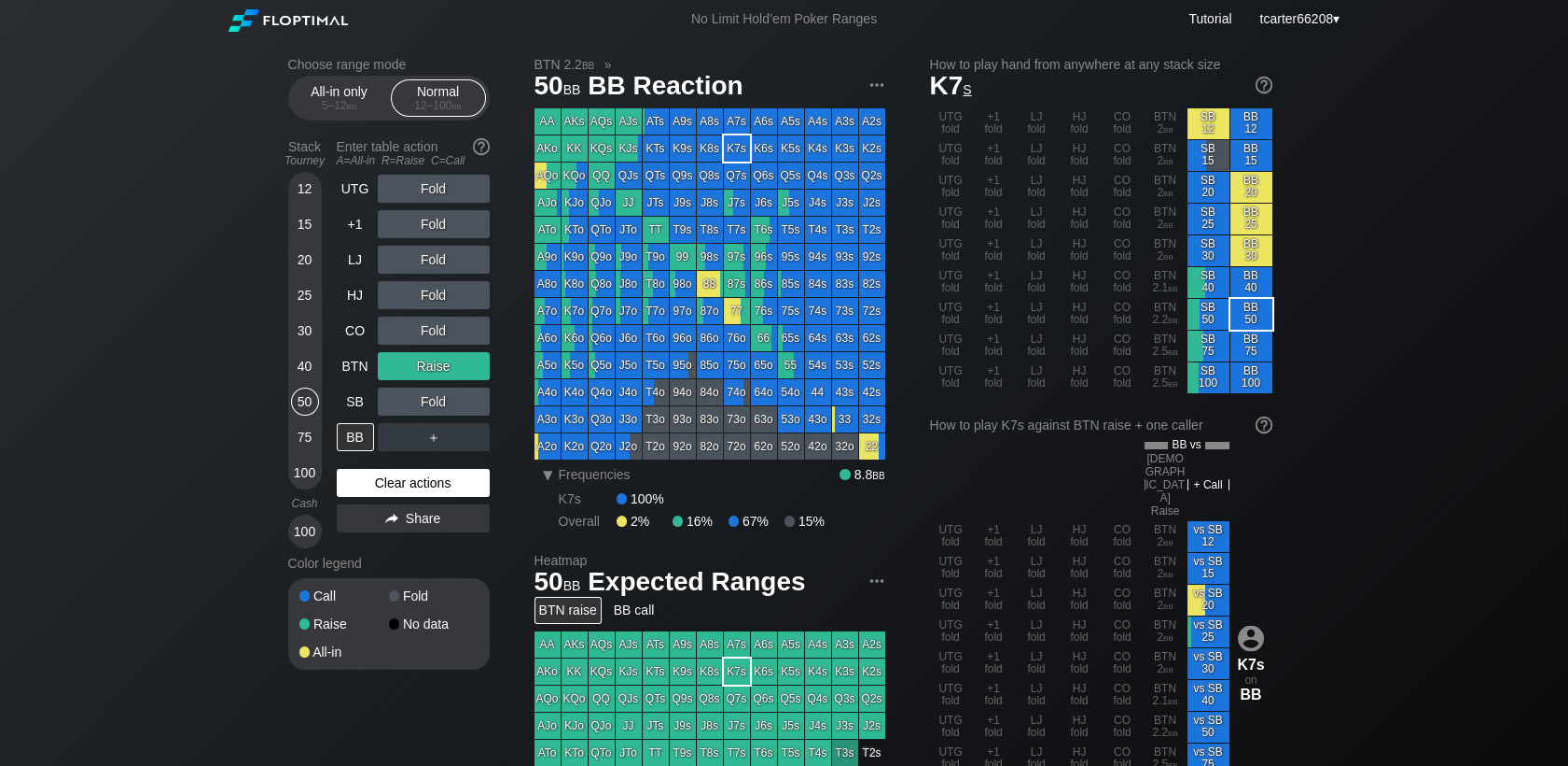
click at [381, 490] on div "Clear actions" at bounding box center [414, 482] width 153 height 28
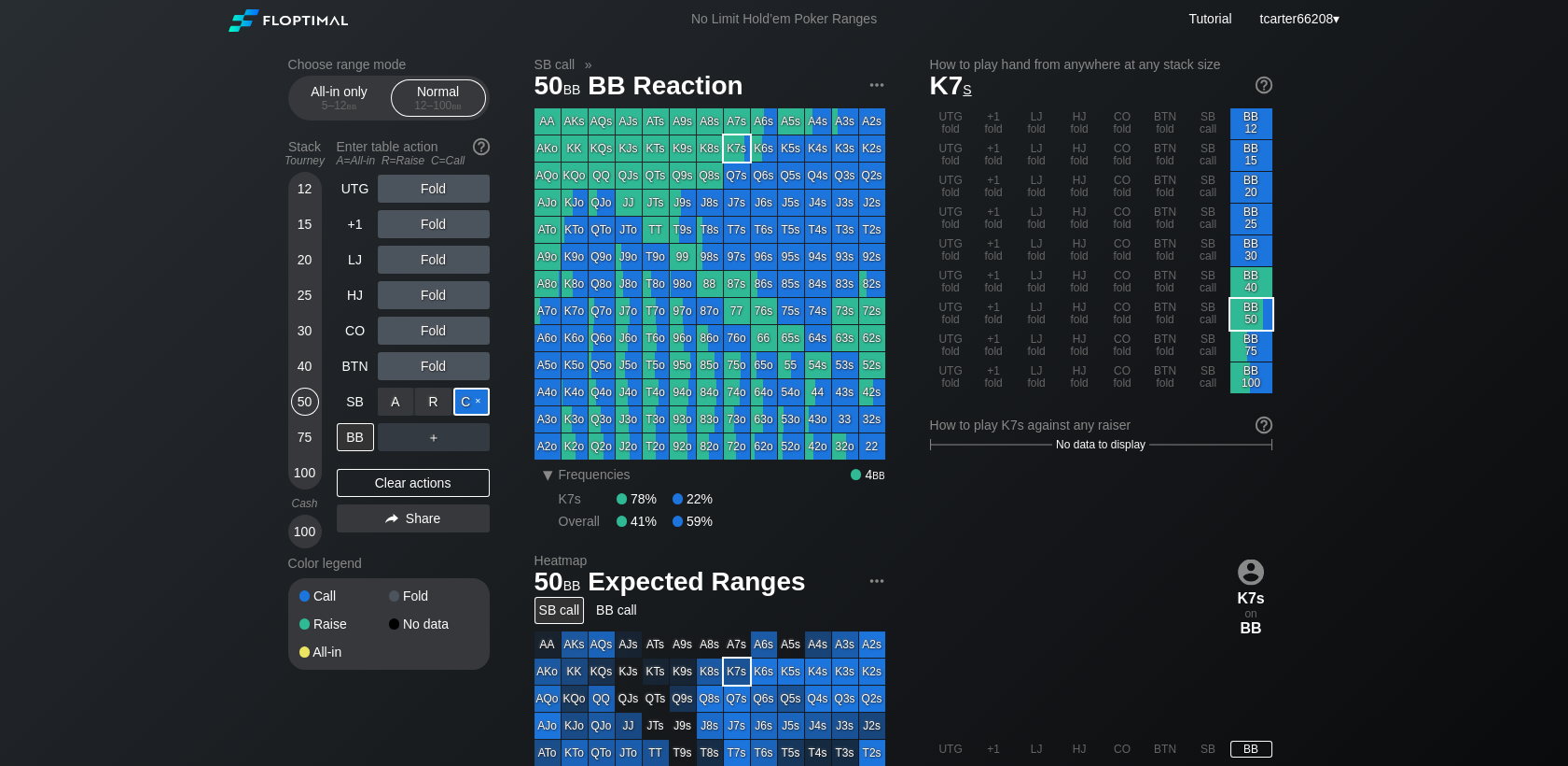
click at [475, 394] on div "C ✕" at bounding box center [472, 401] width 37 height 28
click at [828, 375] on div "54s" at bounding box center [818, 365] width 26 height 26
drag, startPoint x: 396, startPoint y: 482, endPoint x: 375, endPoint y: 457, distance: 32.6
click at [396, 482] on div "Clear actions" at bounding box center [414, 482] width 153 height 28
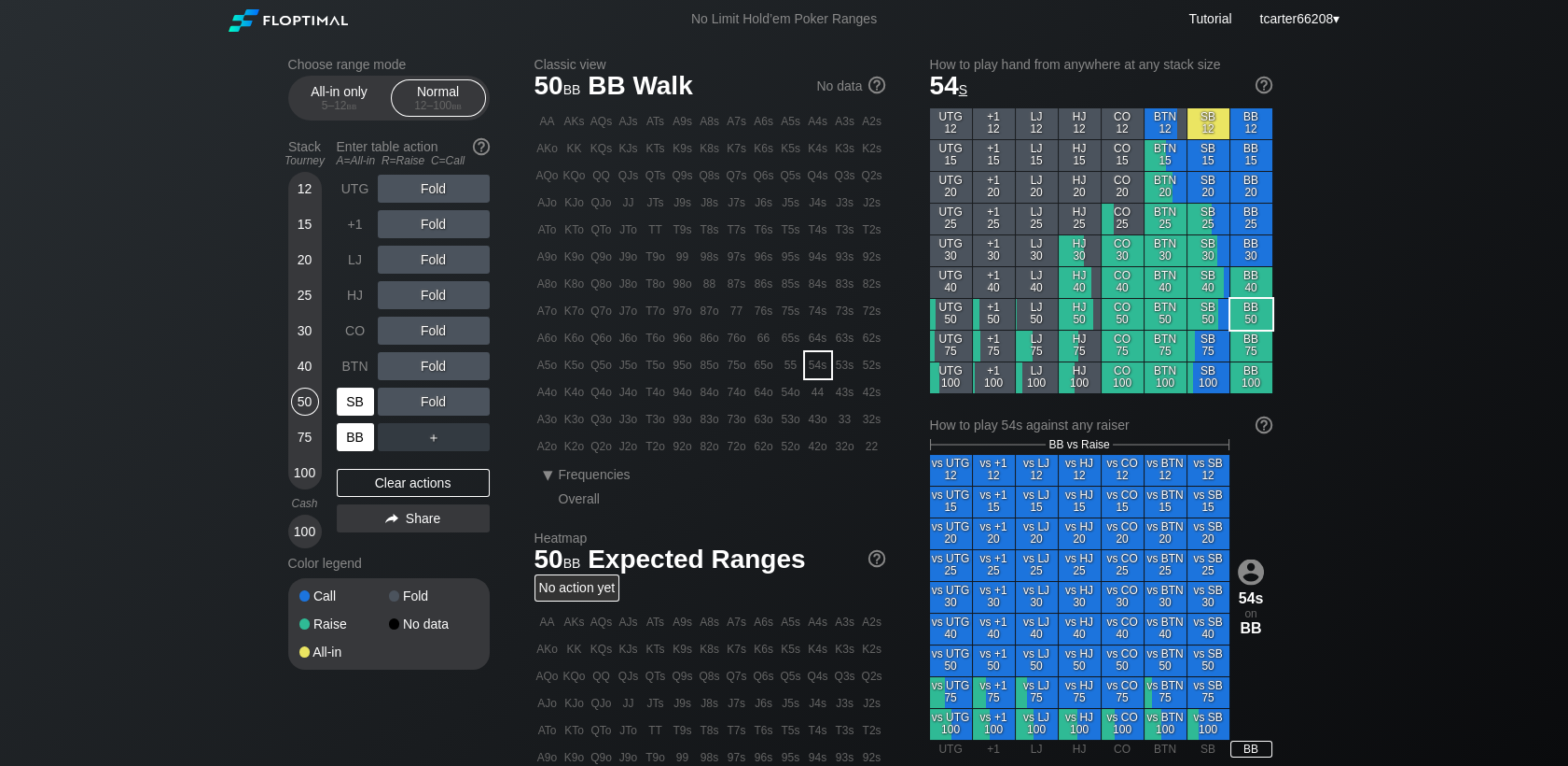
click at [349, 412] on div "SB" at bounding box center [358, 401] width 41 height 36
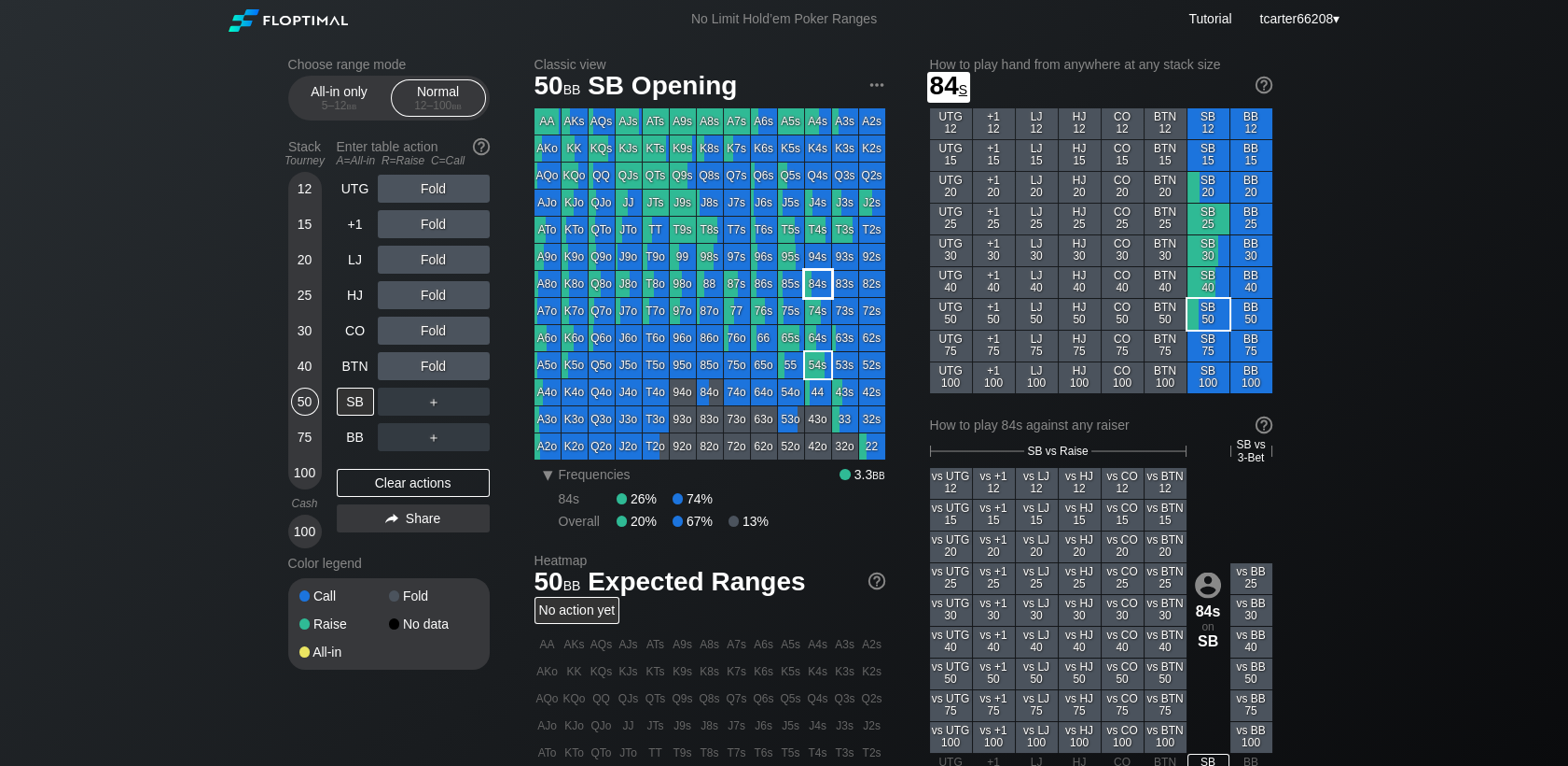
click at [807, 280] on div "84s" at bounding box center [818, 283] width 26 height 26
drag, startPoint x: 308, startPoint y: 213, endPoint x: 308, endPoint y: 223, distance: 10.0
click at [308, 213] on div "15" at bounding box center [304, 224] width 28 height 28
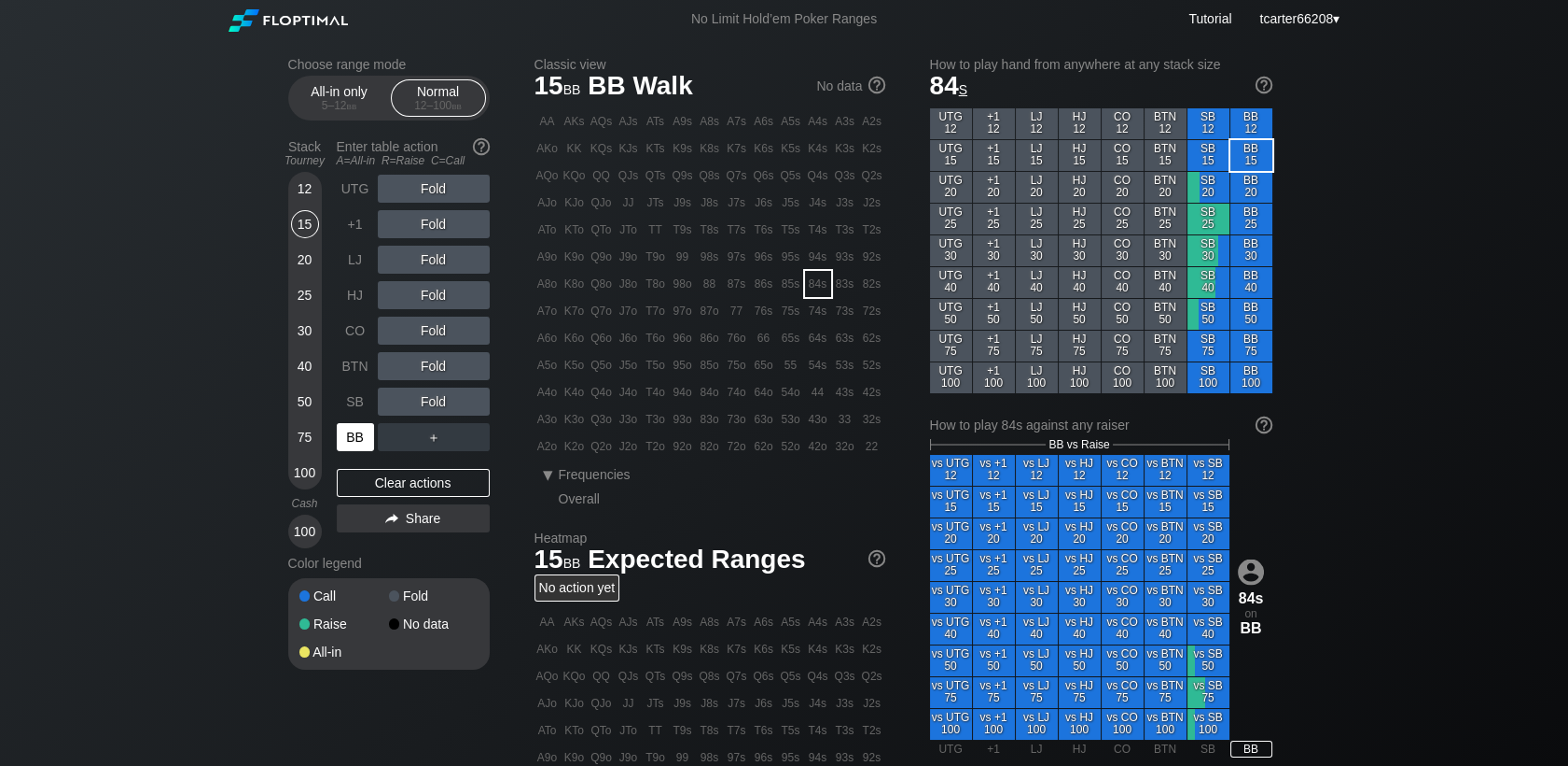
drag, startPoint x: 341, startPoint y: 448, endPoint x: 374, endPoint y: 432, distance: 36.7
click at [343, 445] on div "BB" at bounding box center [356, 436] width 38 height 28
drag, startPoint x: 388, startPoint y: 416, endPoint x: 392, endPoint y: 399, distance: 17.5
click at [392, 399] on div "A ✕" at bounding box center [396, 401] width 37 height 28
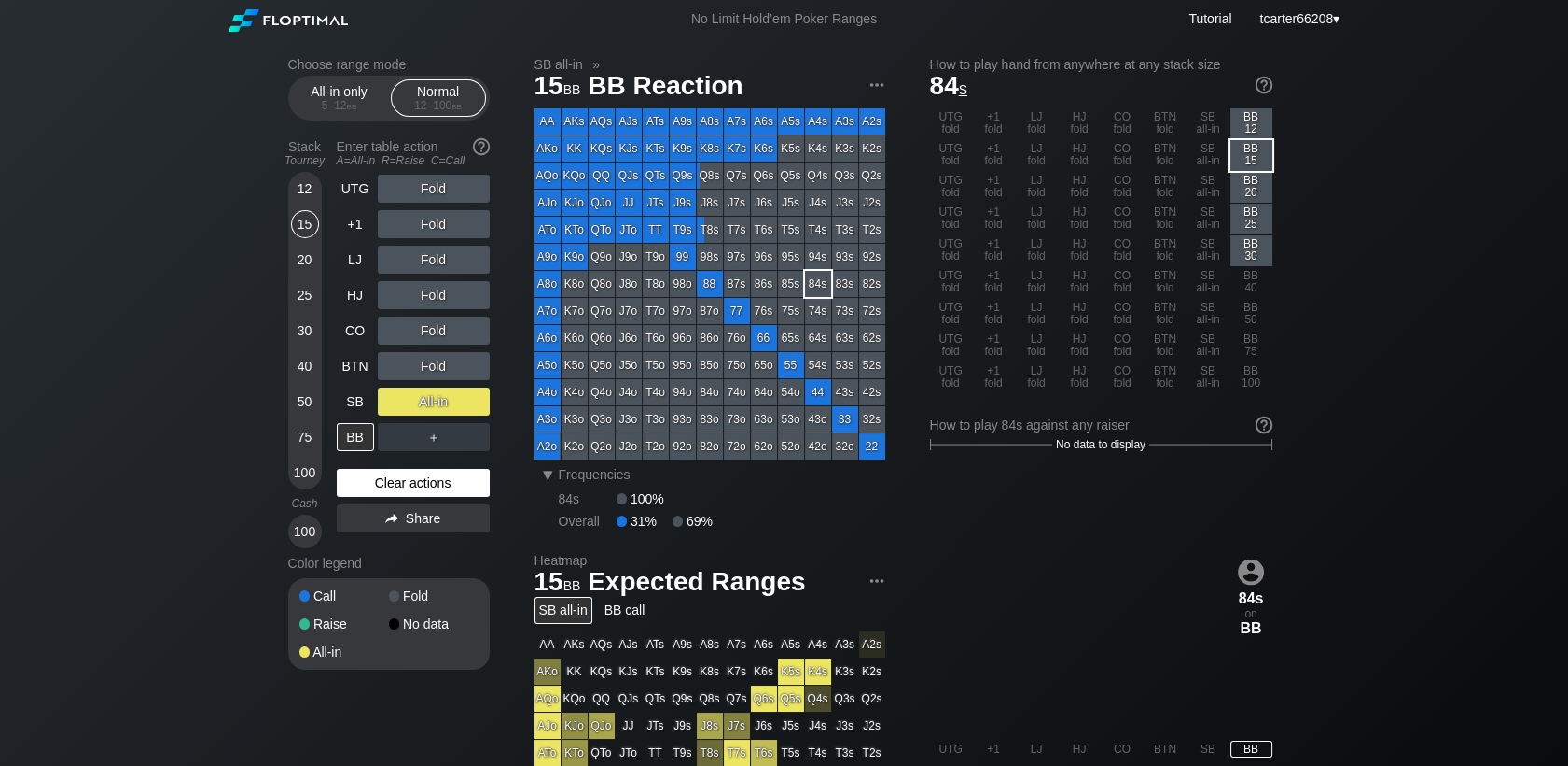
click at [465, 490] on div "Clear actions" at bounding box center [414, 482] width 153 height 28
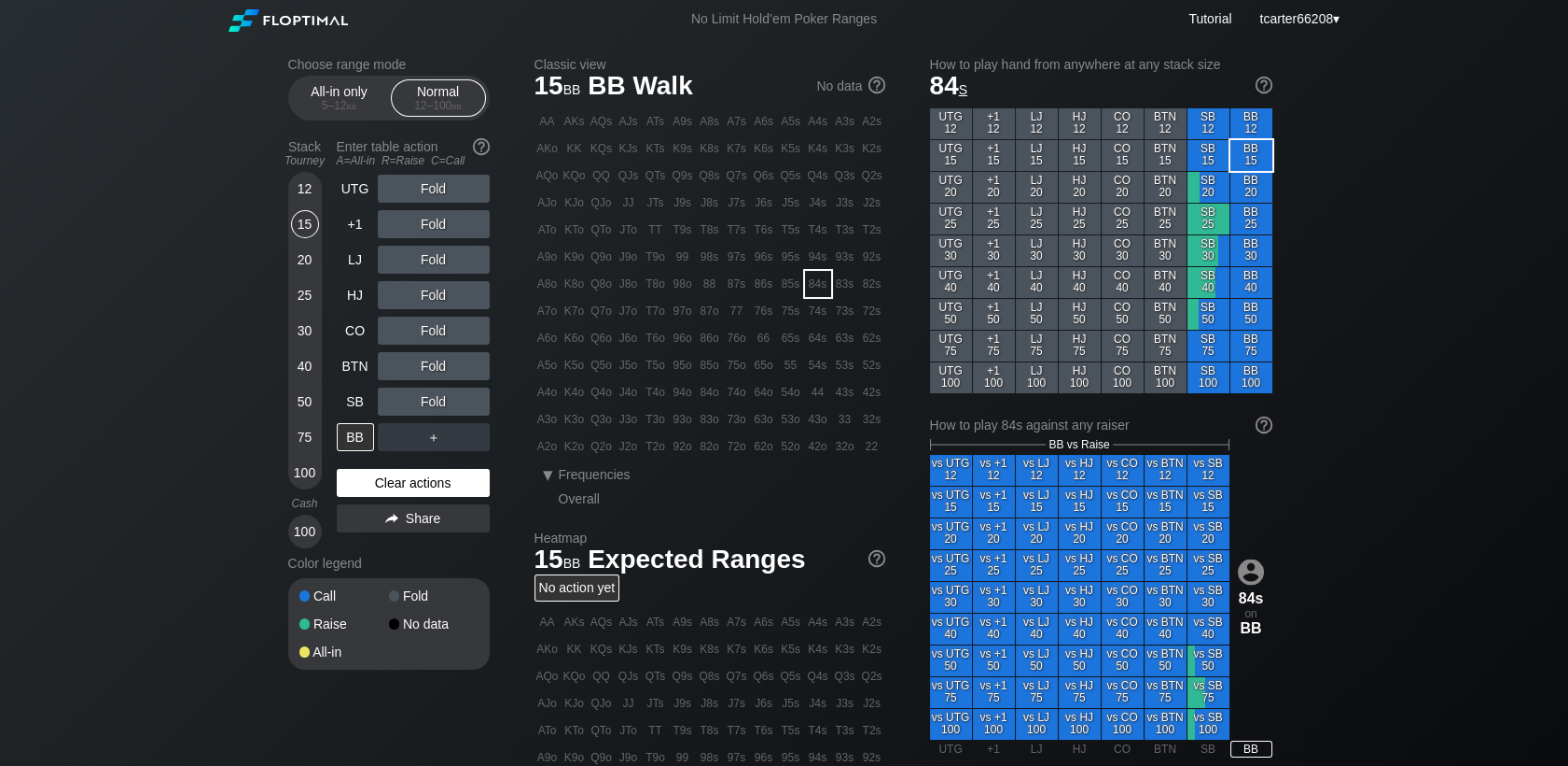
drag, startPoint x: 460, startPoint y: 486, endPoint x: 448, endPoint y: 488, distance: 12.2
click at [460, 480] on div "Clear actions" at bounding box center [414, 482] width 153 height 28
click at [331, 127] on section "Choose range mode All-in only 5 – 12 bb Normal 12 – 100 bb Stack Tourney Enter …" at bounding box center [390, 364] width 202 height 613
click at [351, 109] on span "bb" at bounding box center [352, 105] width 11 height 13
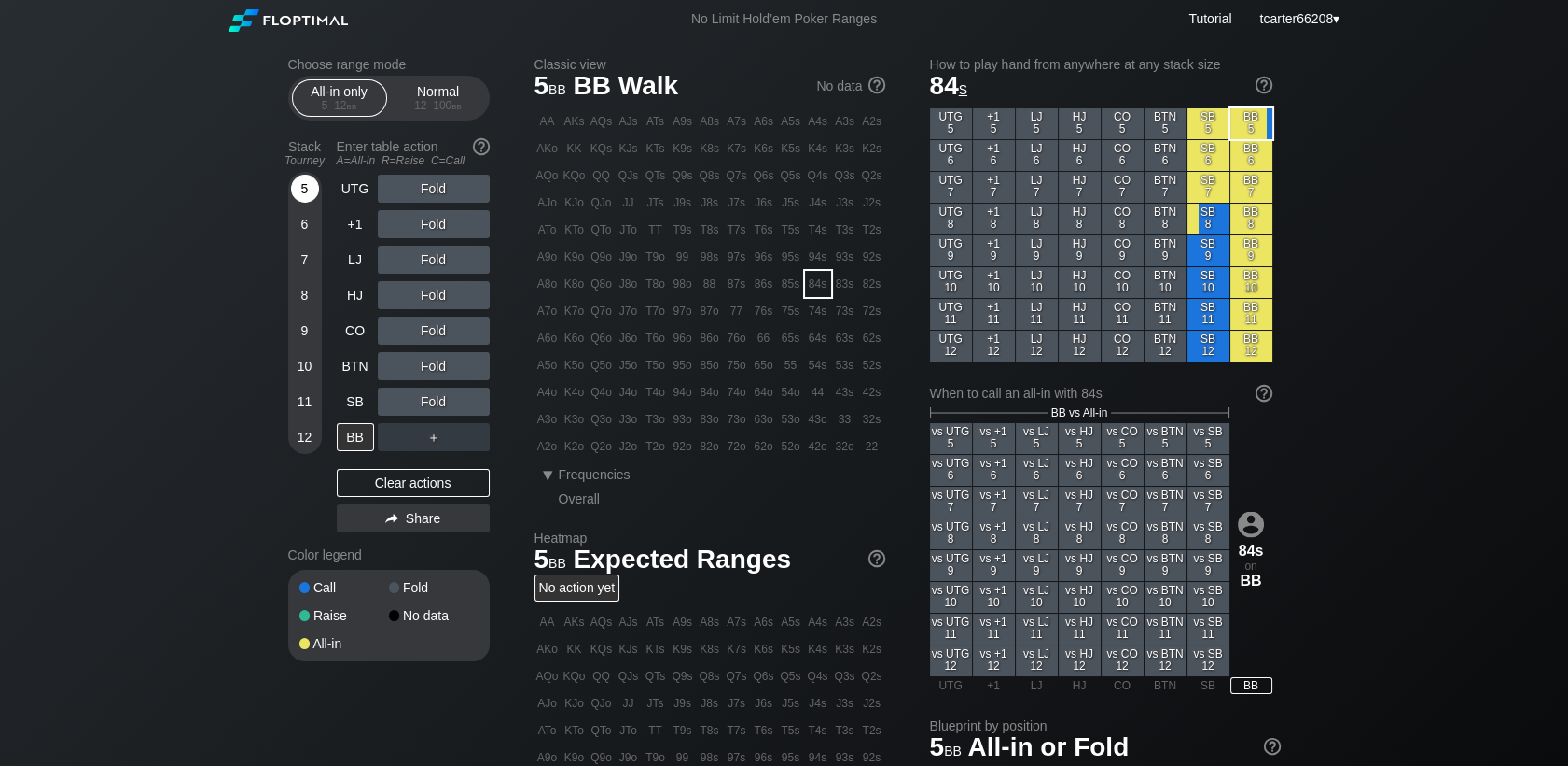
drag, startPoint x: 309, startPoint y: 179, endPoint x: 306, endPoint y: 199, distance: 20.2
click at [308, 187] on div "5" at bounding box center [304, 188] width 28 height 28
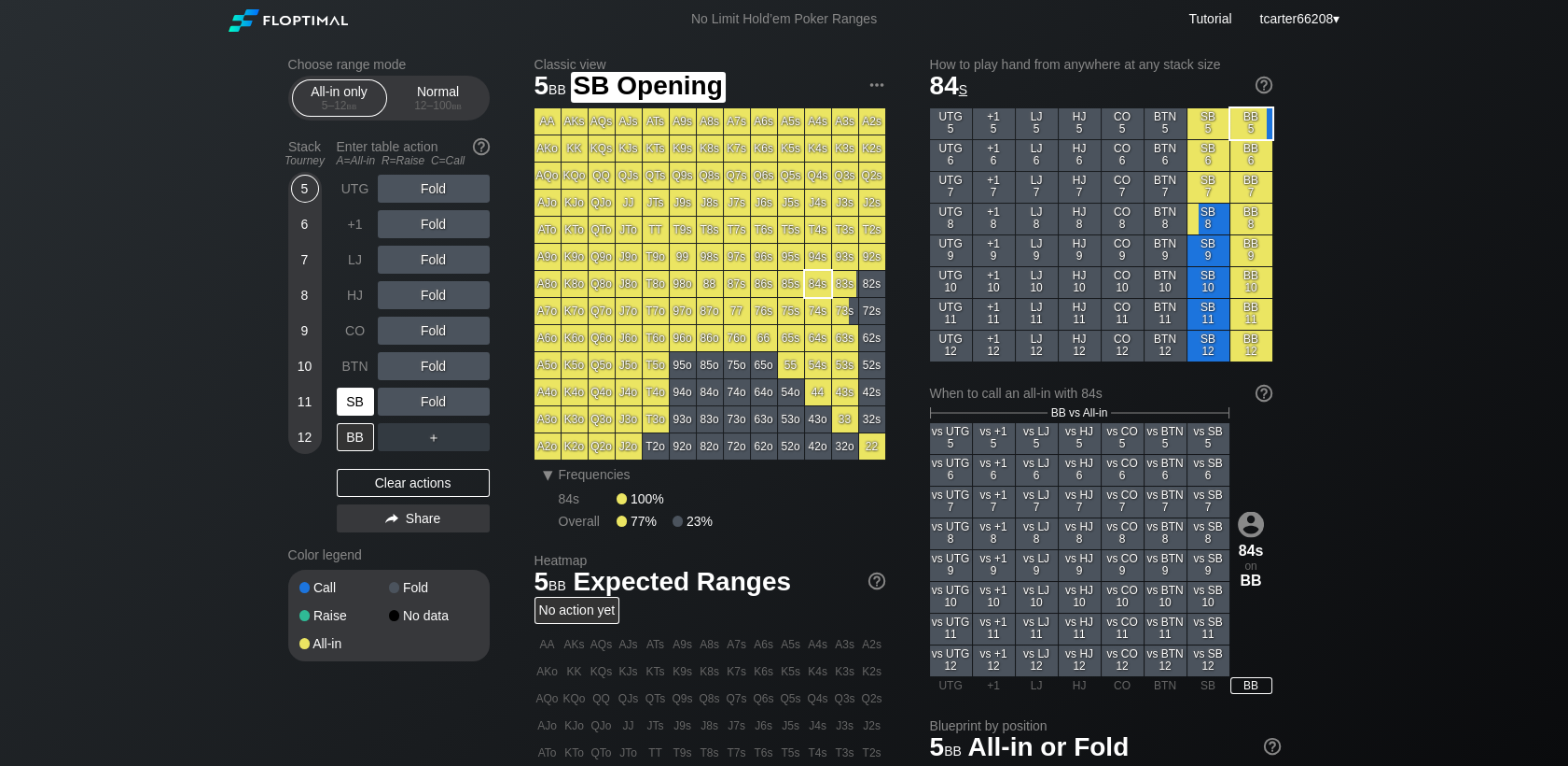
click at [364, 389] on div "SB" at bounding box center [356, 401] width 38 height 28
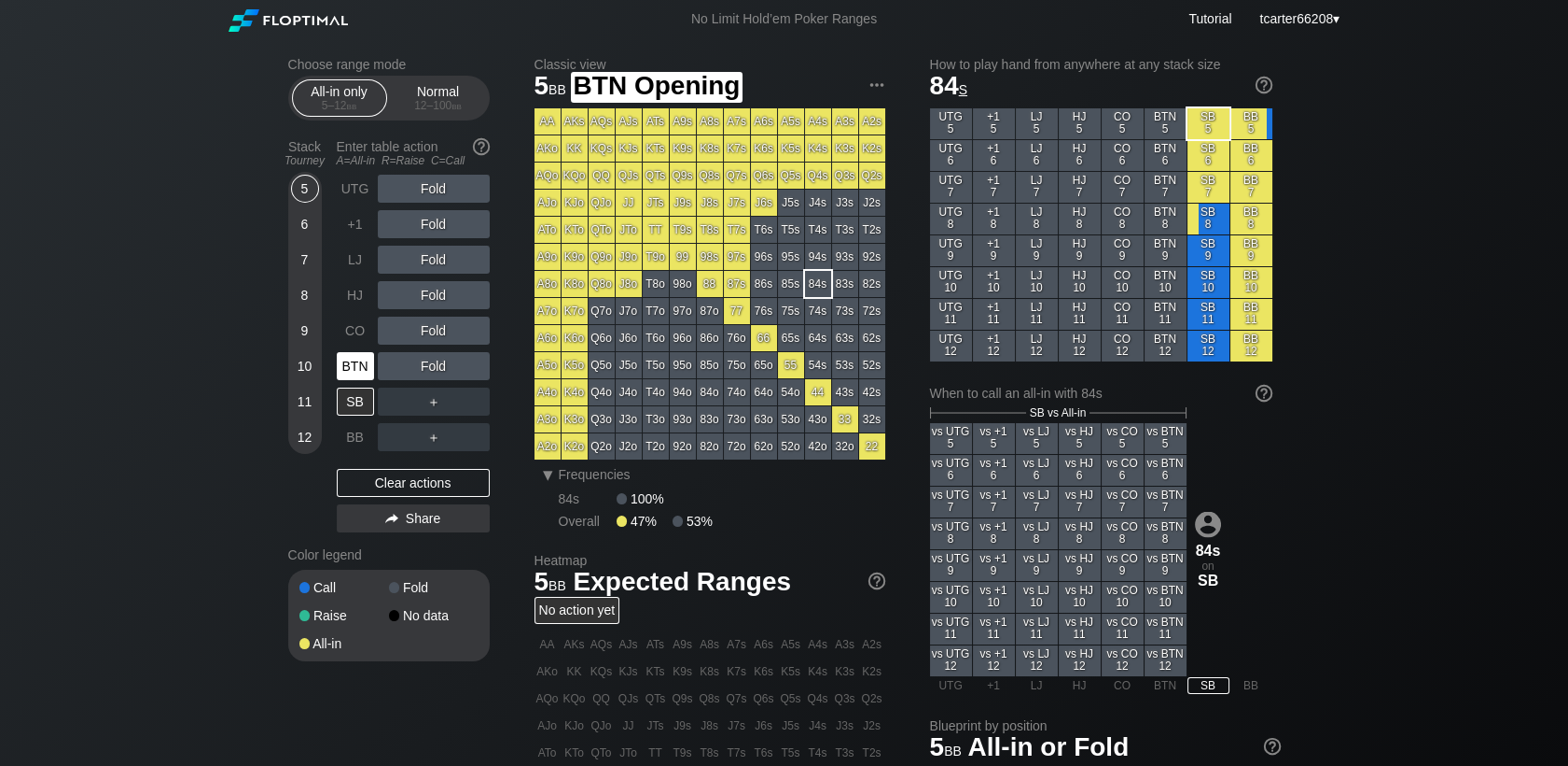
click at [363, 369] on div "BTN" at bounding box center [356, 366] width 38 height 28
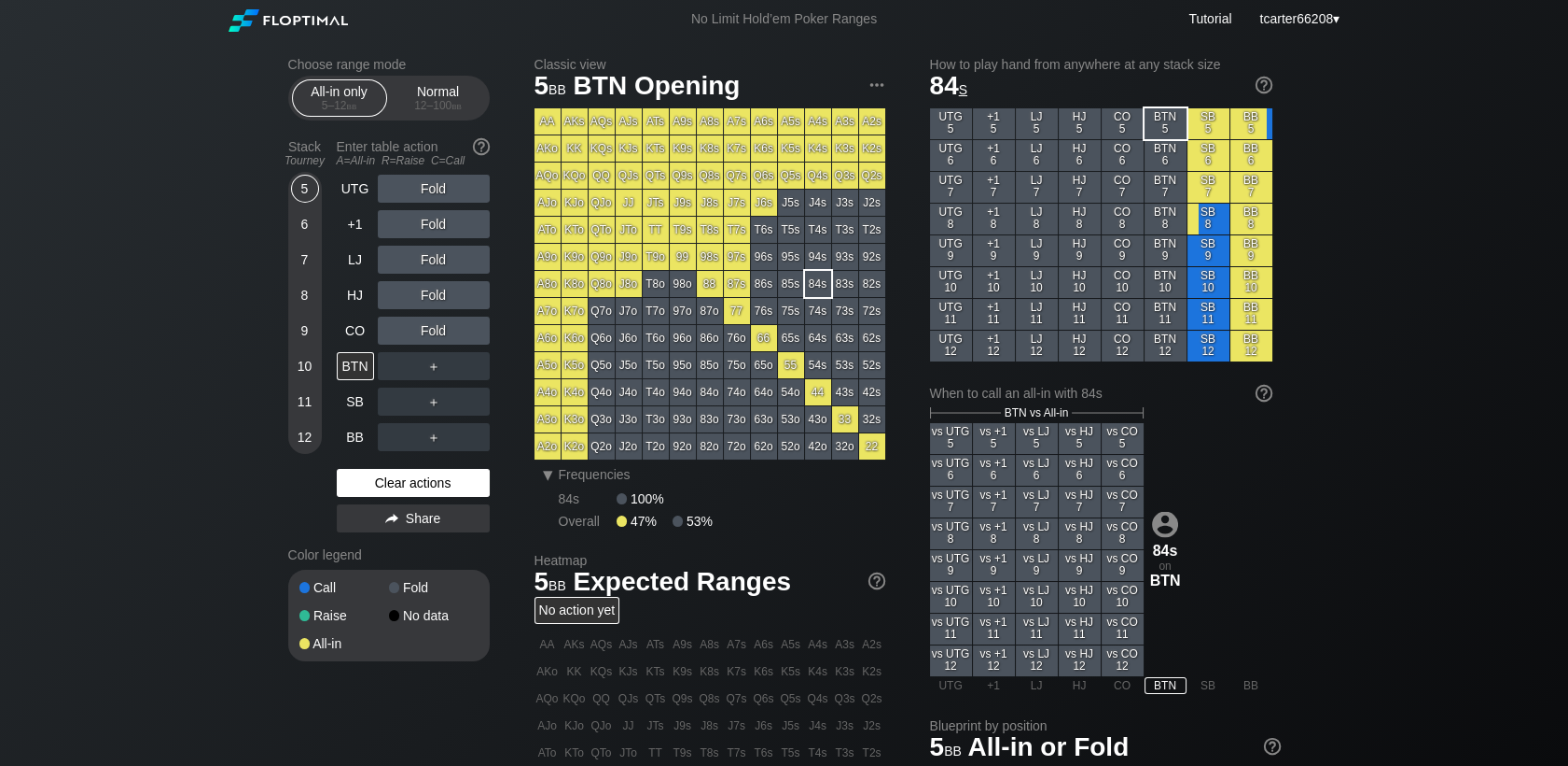
click at [455, 478] on div "Clear actions" at bounding box center [414, 482] width 153 height 28
click at [452, 108] on span "bb" at bounding box center [456, 105] width 11 height 13
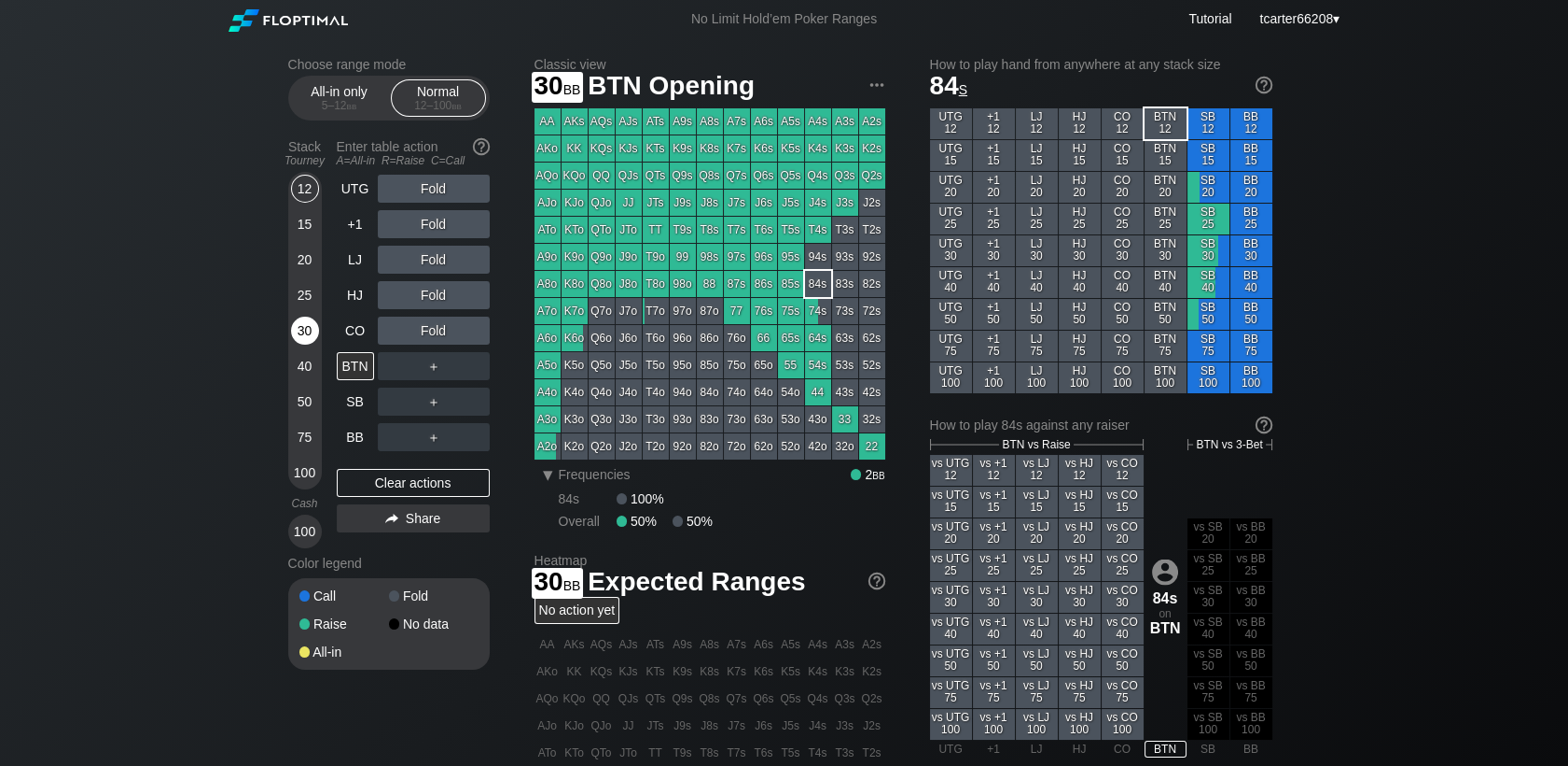
click at [314, 341] on div "30" at bounding box center [304, 330] width 28 height 28
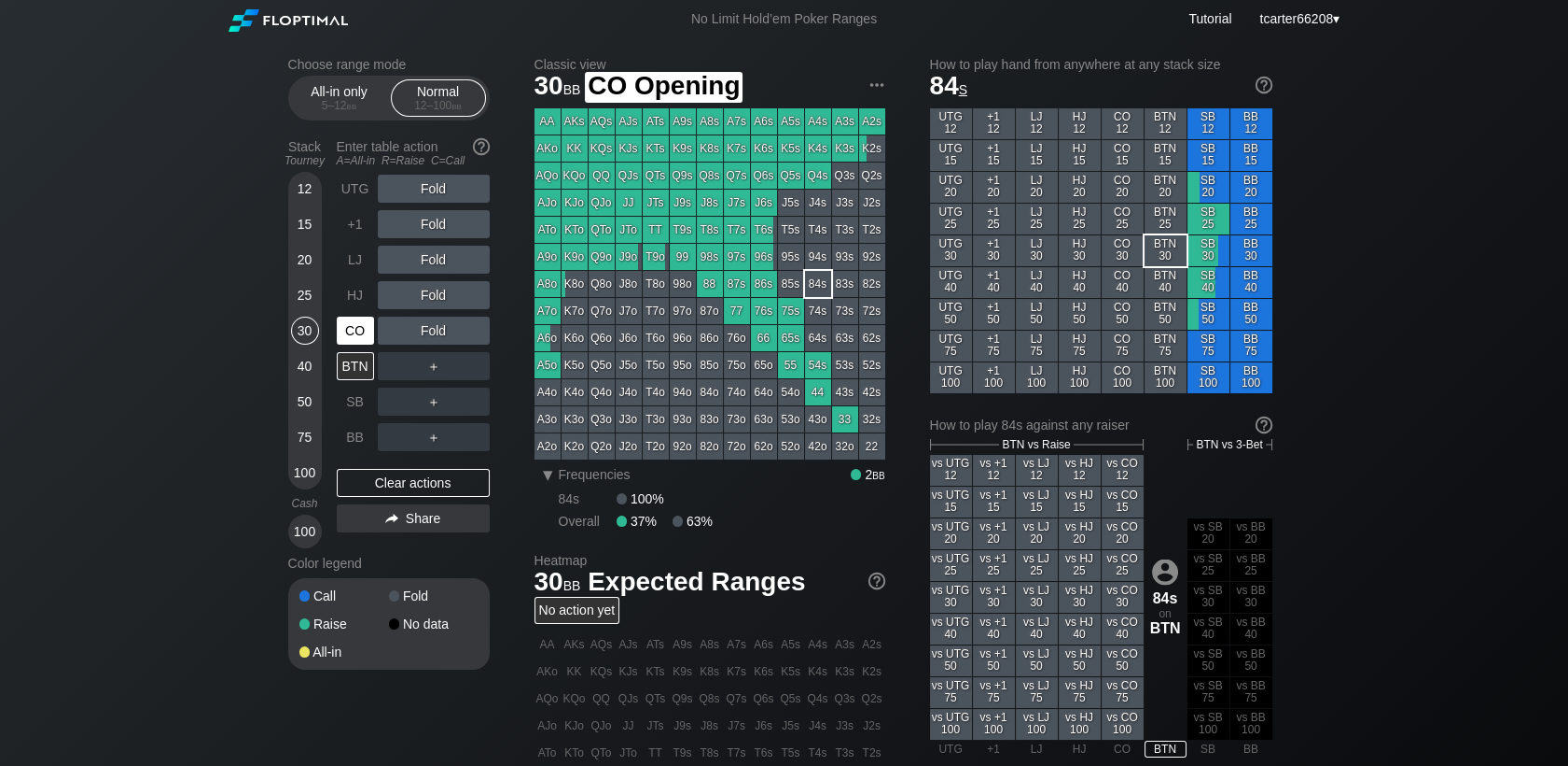
click at [364, 329] on div "CO" at bounding box center [356, 330] width 38 height 28
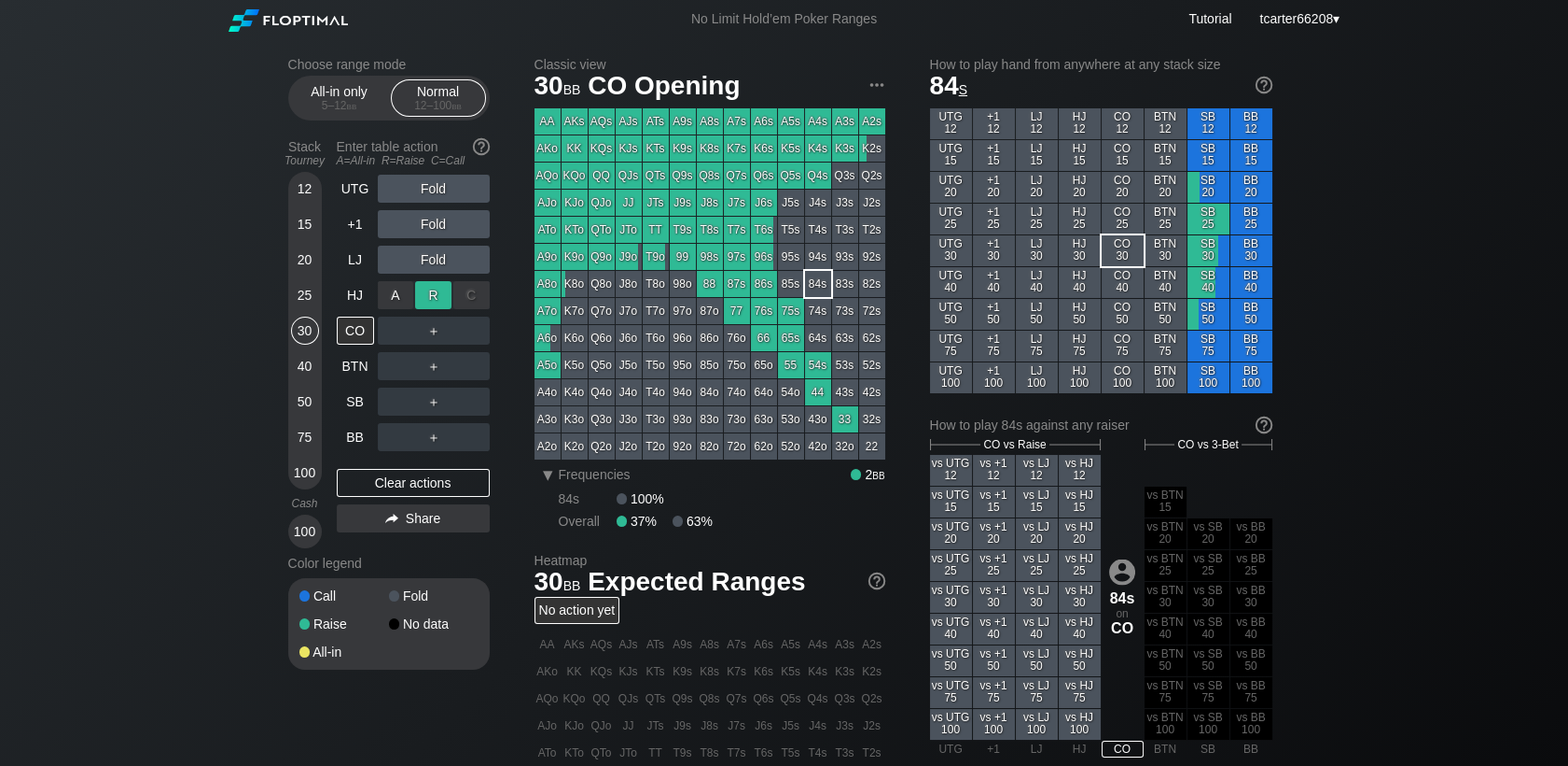
click at [430, 295] on div "R ✕" at bounding box center [433, 295] width 37 height 28
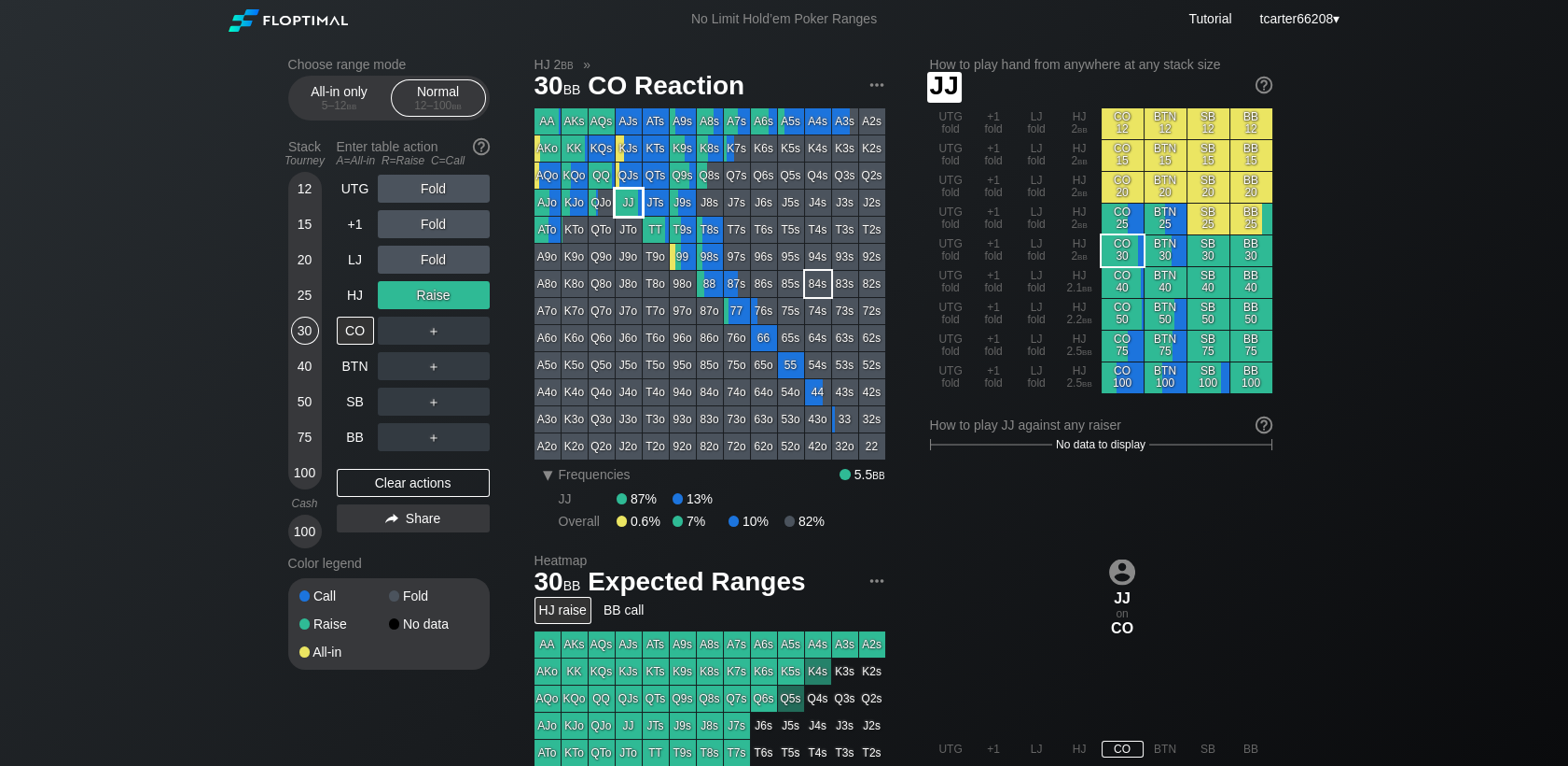
click at [623, 210] on div "JJ" at bounding box center [628, 202] width 26 height 26
click at [429, 490] on div "Clear actions" at bounding box center [414, 482] width 153 height 28
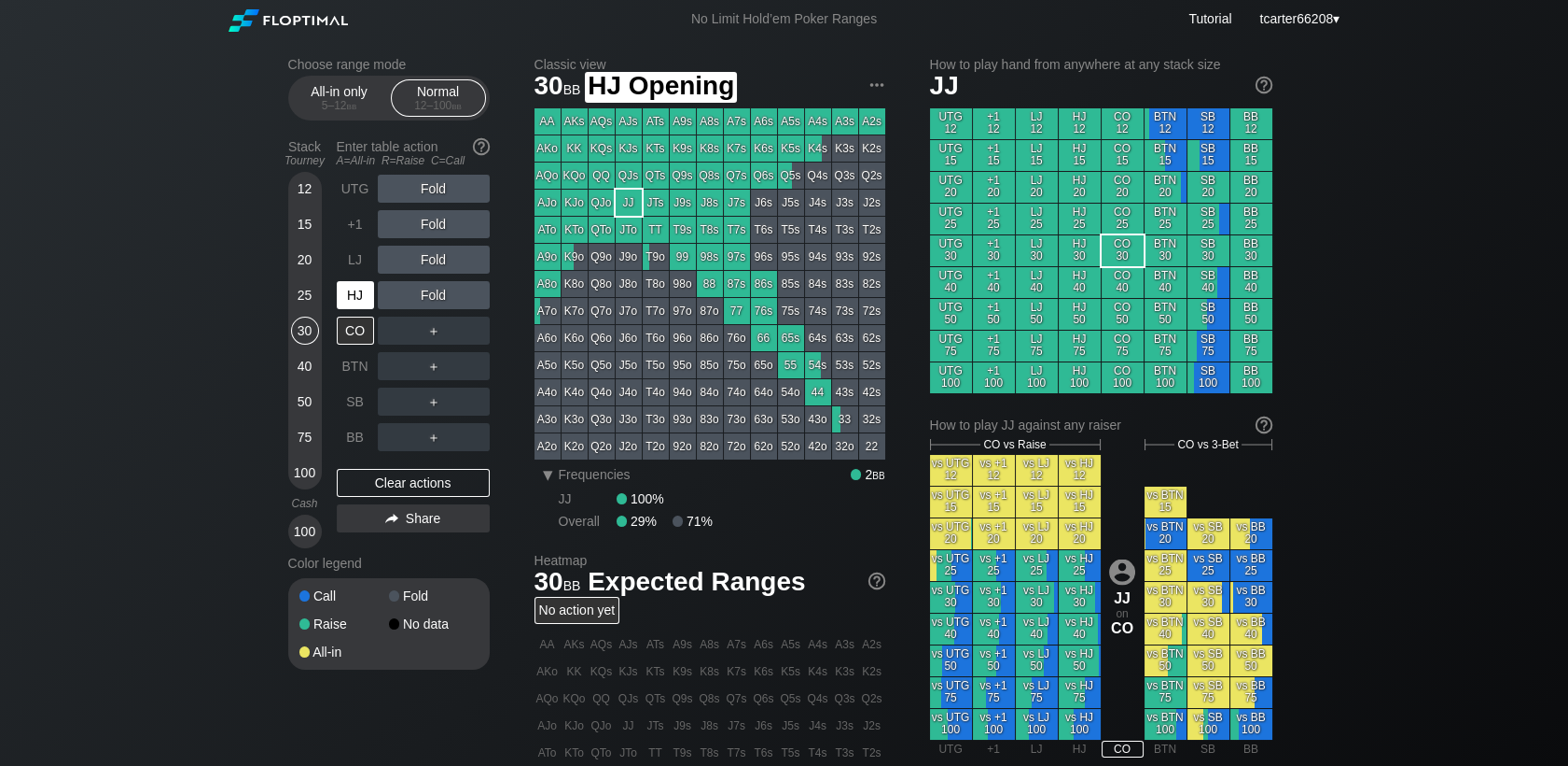
click at [348, 284] on div "HJ" at bounding box center [358, 295] width 41 height 36
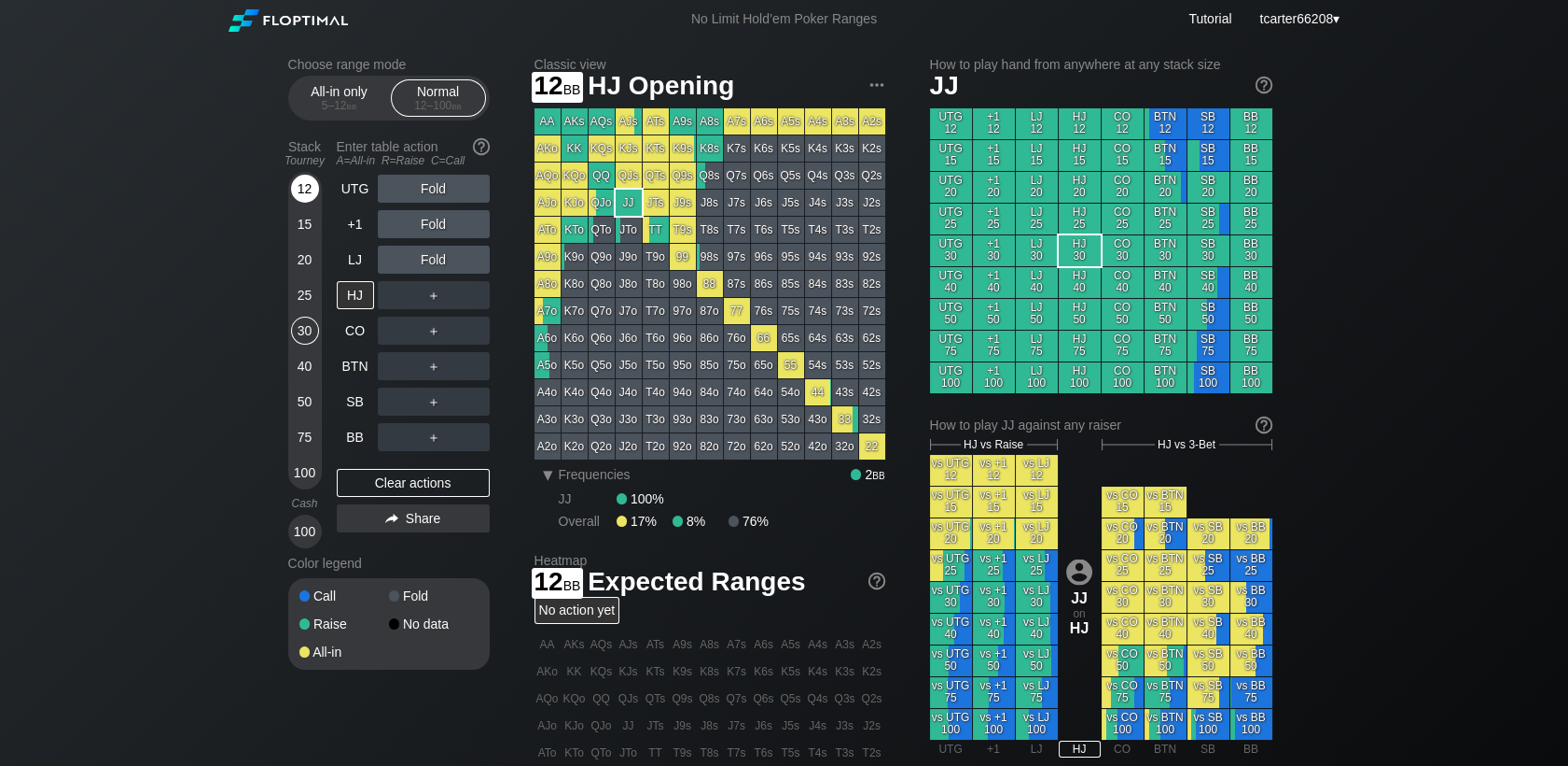
click at [311, 188] on div "12" at bounding box center [304, 188] width 28 height 28
drag, startPoint x: 342, startPoint y: 475, endPoint x: 336, endPoint y: 464, distance: 12.5
click at [342, 475] on div "Clear actions" at bounding box center [414, 482] width 153 height 28
click at [351, 403] on div "SB" at bounding box center [356, 401] width 38 height 28
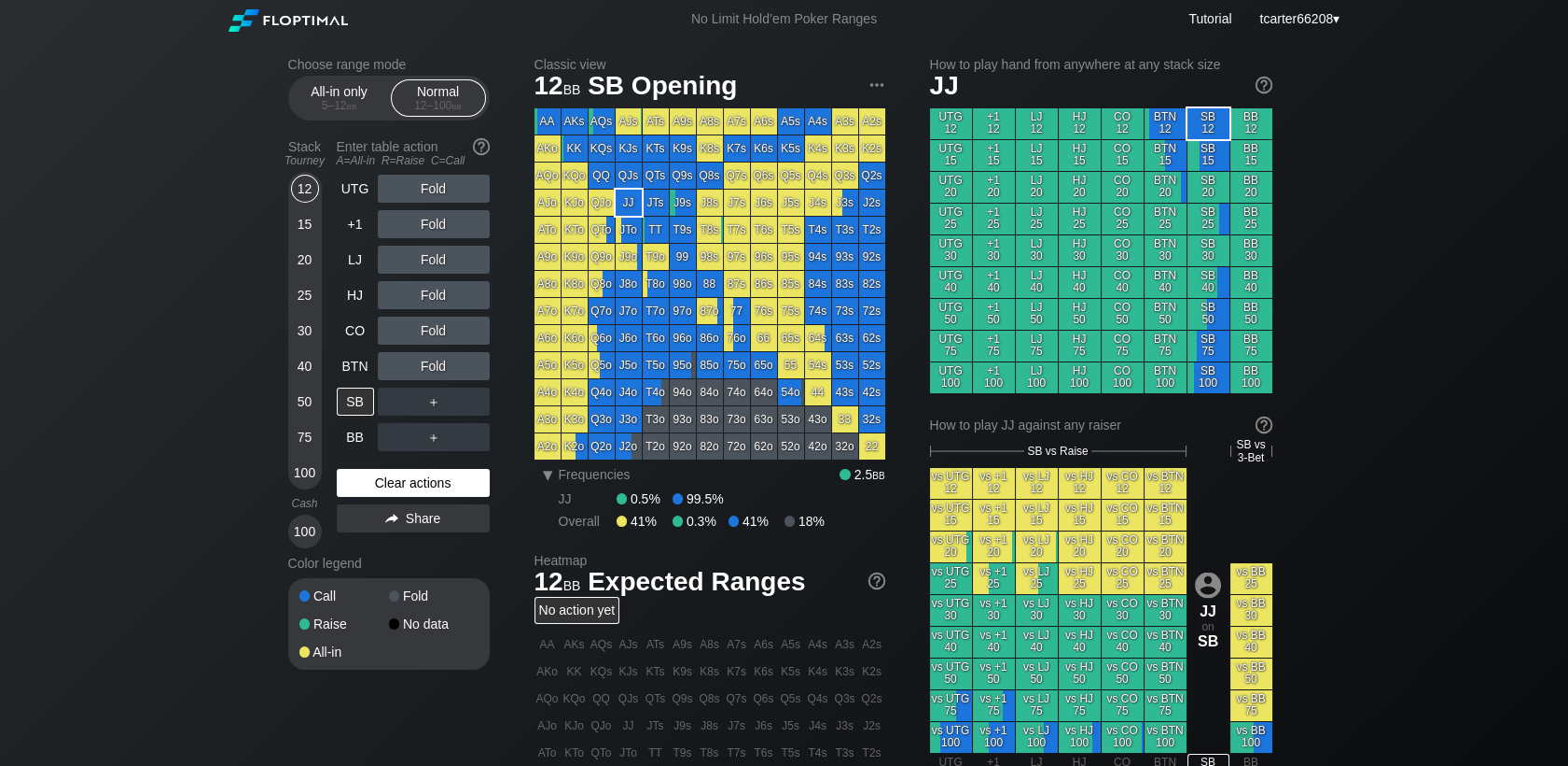
click at [343, 478] on div "Clear actions" at bounding box center [414, 482] width 153 height 28
